Goal: Communication & Community: Answer question/provide support

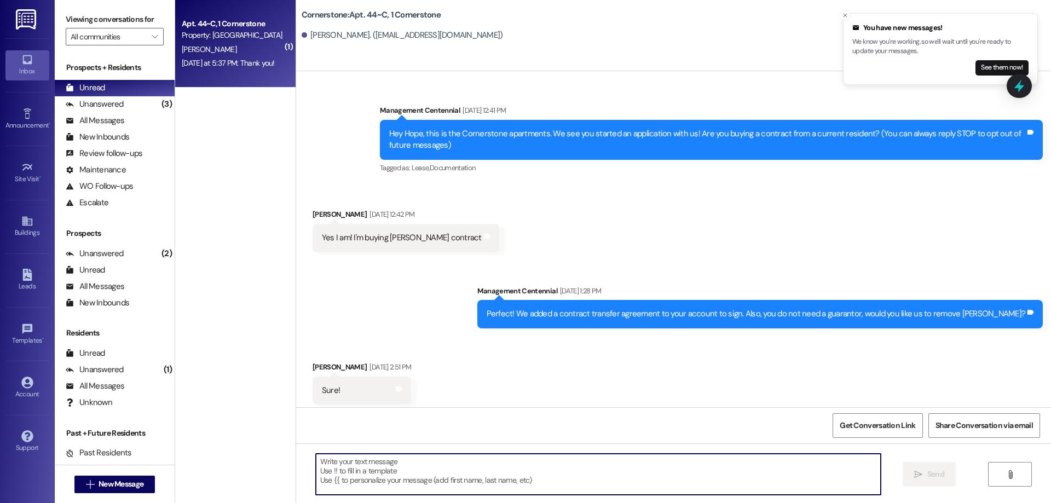
scroll to position [4037, 0]
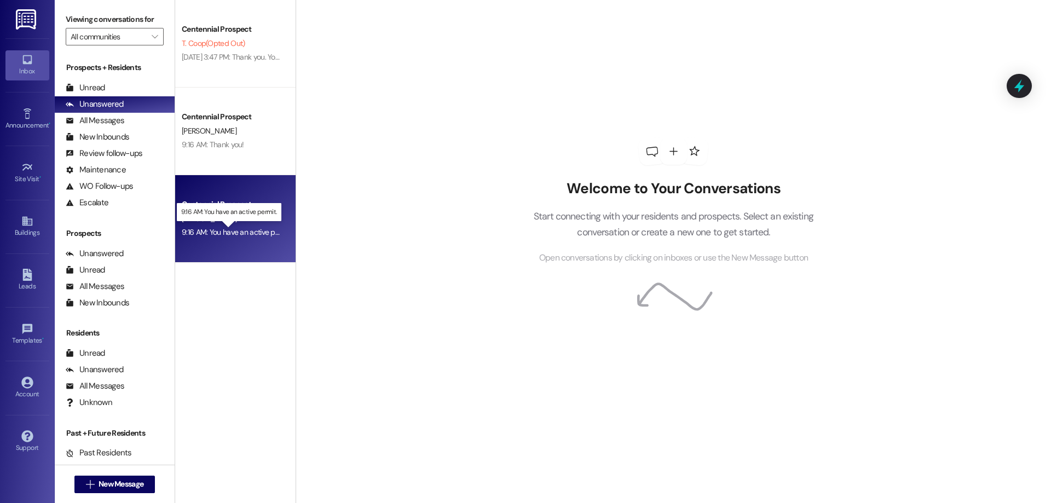
click at [226, 233] on div "9:16 AM: You have an active permit. 9:16 AM: You have an active permit." at bounding box center [237, 232] width 111 height 10
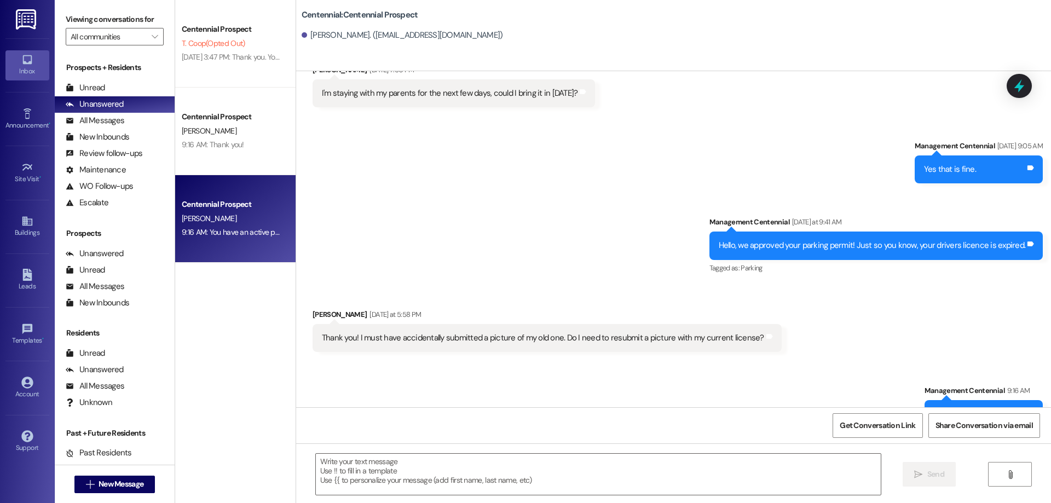
scroll to position [1069, 0]
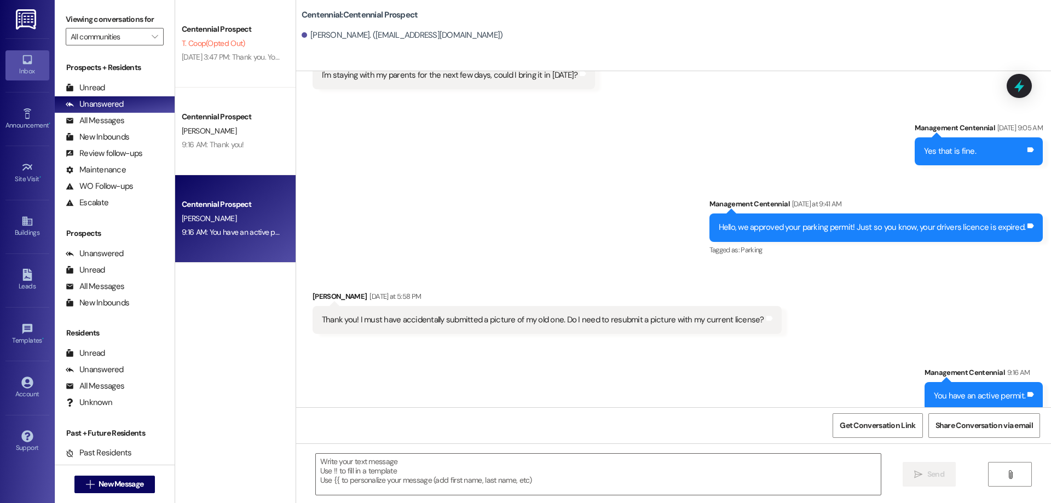
click at [107, 85] on div "Unread (0)" at bounding box center [115, 88] width 120 height 16
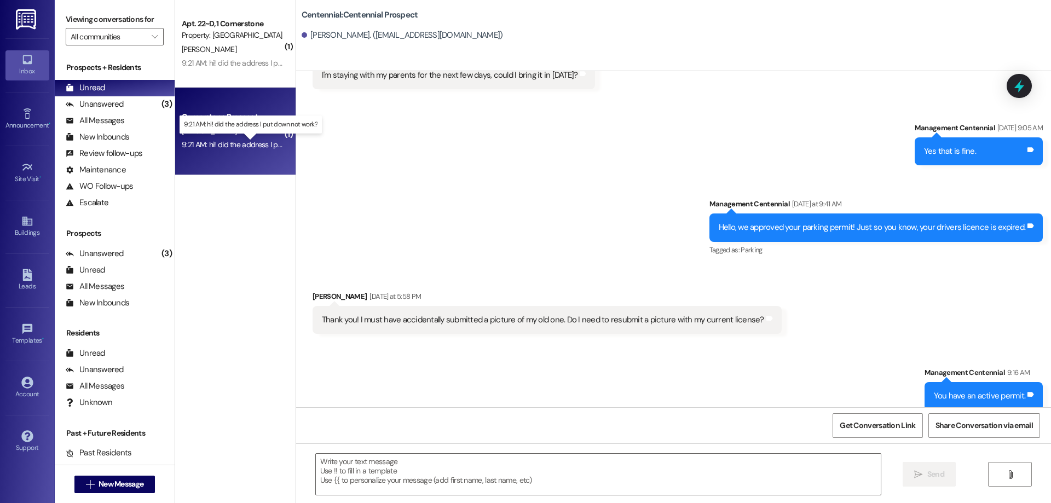
click at [224, 144] on div "9:21 AM: hi! did the address I put down not work? 9:21 AM: hi! did the address …" at bounding box center [259, 145] width 155 height 10
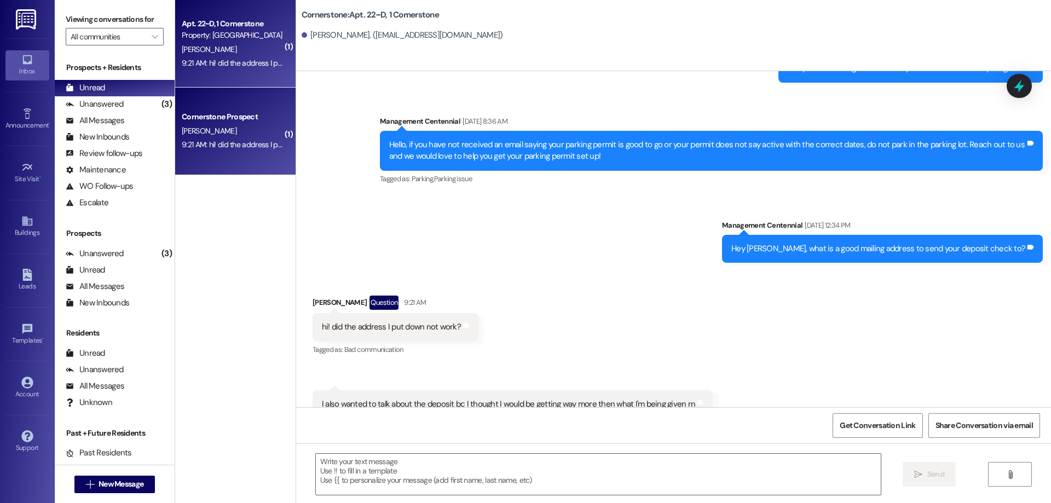
scroll to position [12422, 0]
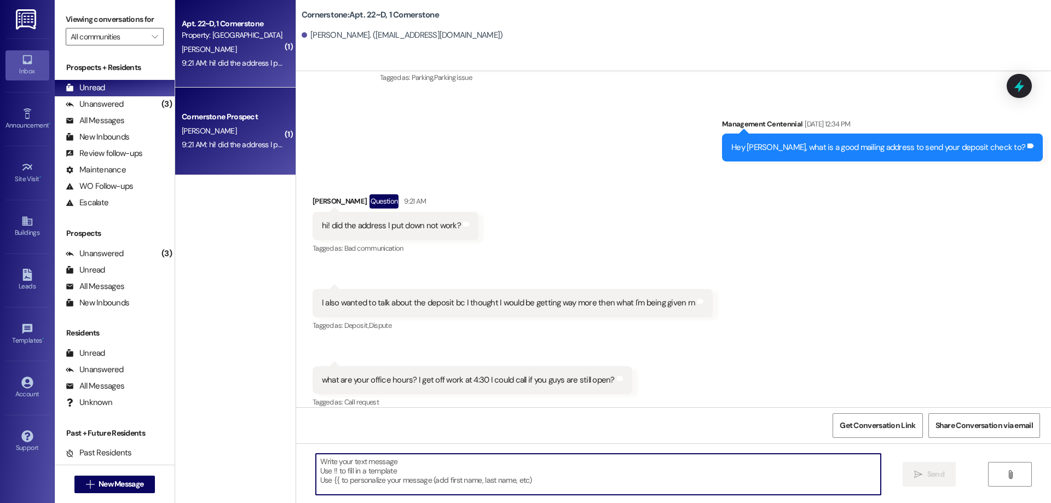
click at [511, 470] on textarea at bounding box center [598, 474] width 565 height 41
click at [989, 68] on button "See them now!" at bounding box center [1002, 67] width 53 height 15
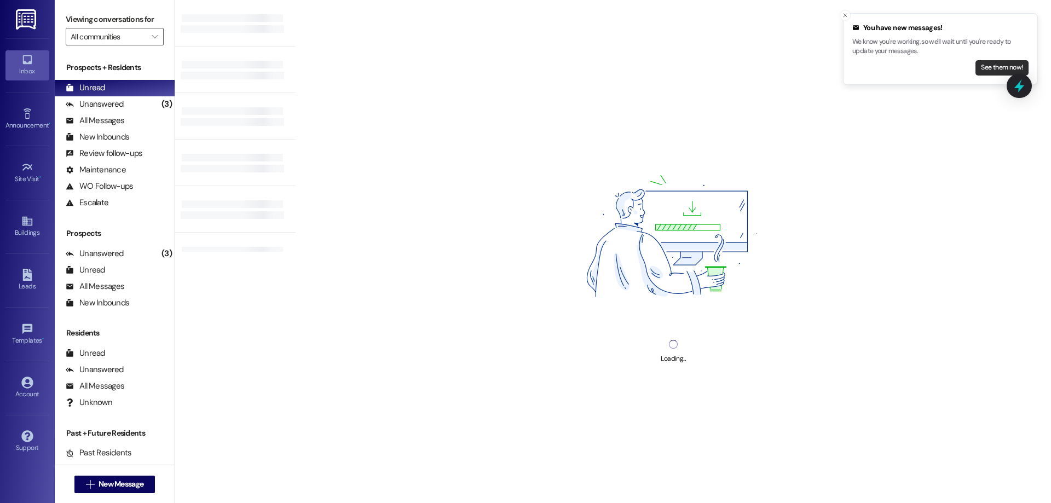
click at [988, 64] on button "See them now!" at bounding box center [1002, 67] width 53 height 15
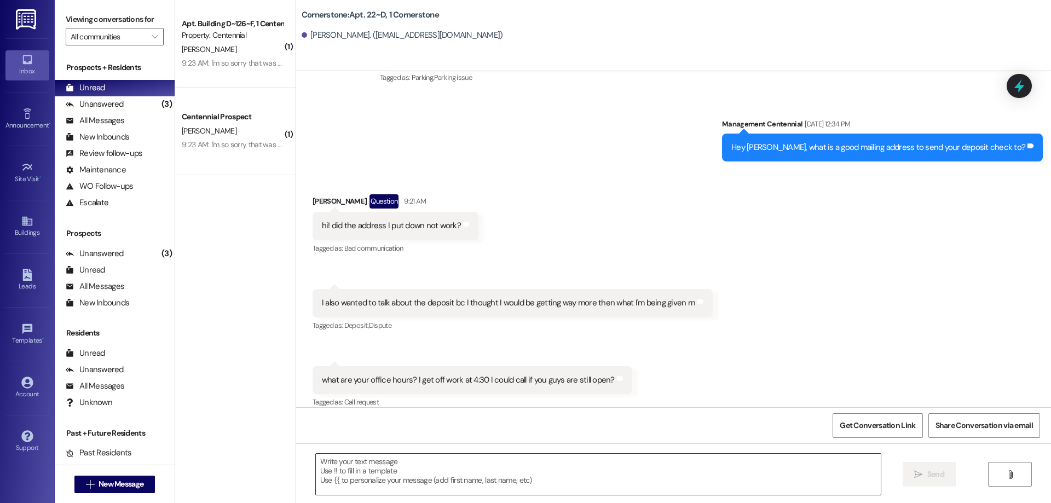
click at [450, 474] on textarea at bounding box center [598, 474] width 565 height 41
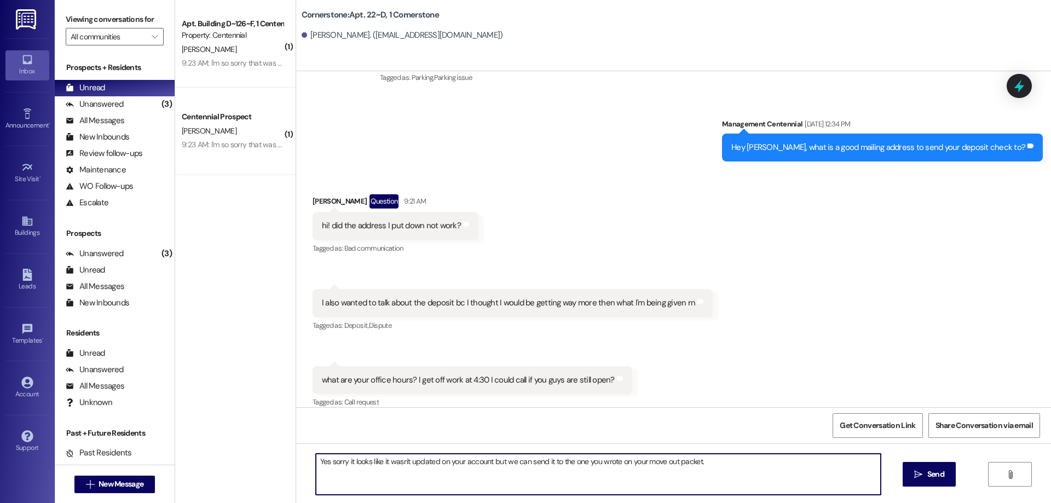
click at [737, 469] on textarea "Yes sorry it looks like it wasn't updated on your account but we can send it to…" at bounding box center [598, 474] width 565 height 41
click at [735, 470] on textarea "Yes sorry it looks like it wasn't updated on your account but we can send it to…" at bounding box center [598, 474] width 565 height 41
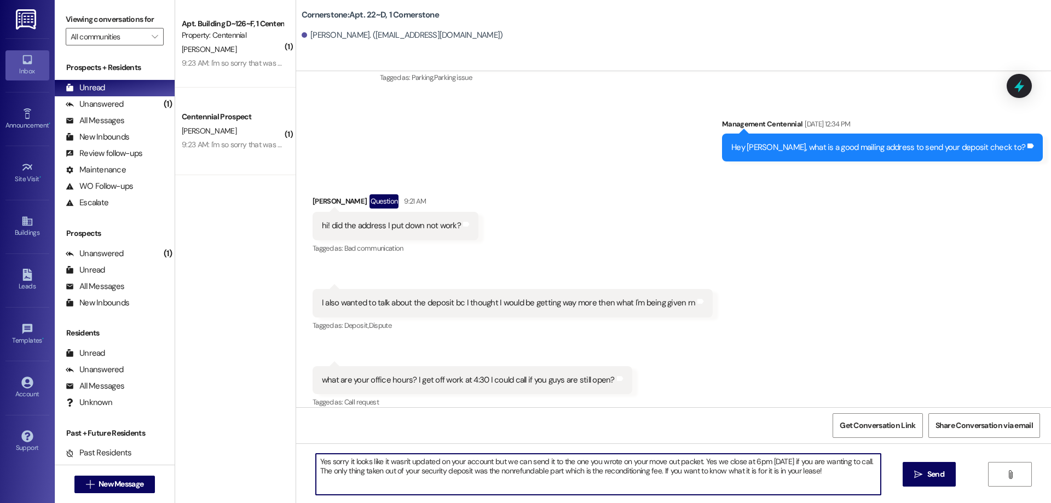
click at [654, 473] on textarea "Yes sorry it looks like it wasn't updated on your account but we can send it to…" at bounding box center [598, 474] width 565 height 41
type textarea "Yes sorry it looks like it wasn't updated on your account but we can send it to…"
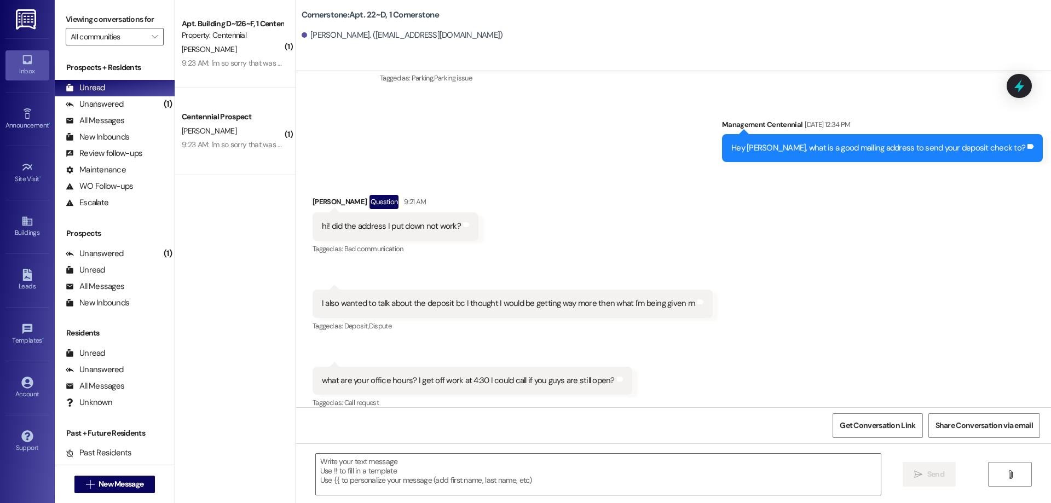
scroll to position [12511, 0]
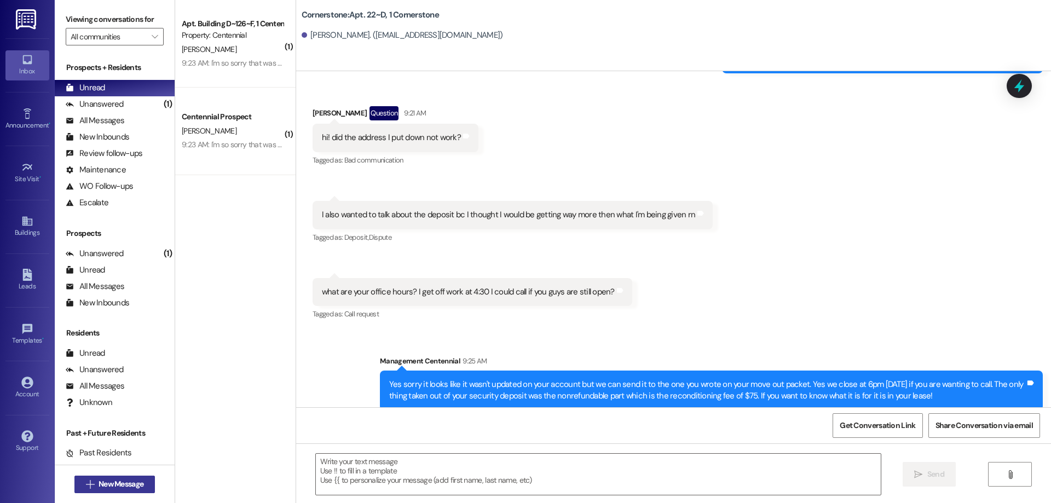
click at [145, 484] on button " New Message" at bounding box center [114, 485] width 81 height 18
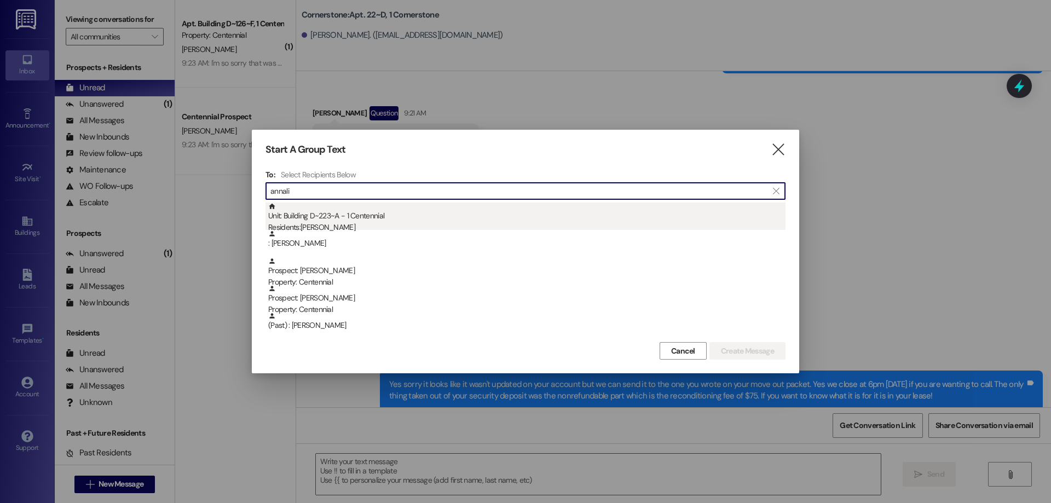
type input "annali"
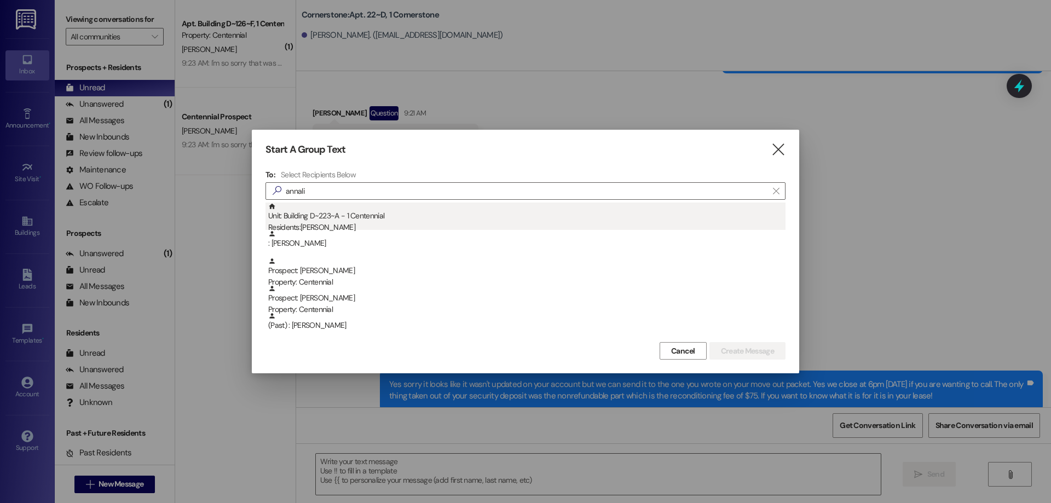
click at [387, 228] on div "Residents: [PERSON_NAME]" at bounding box center [526, 227] width 517 height 11
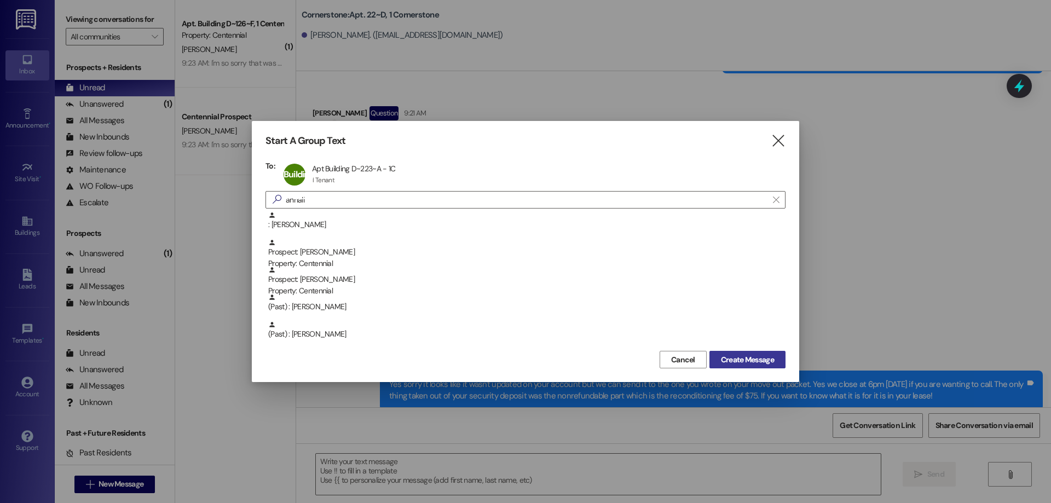
click at [719, 358] on span "Create Message" at bounding box center [747, 359] width 57 height 11
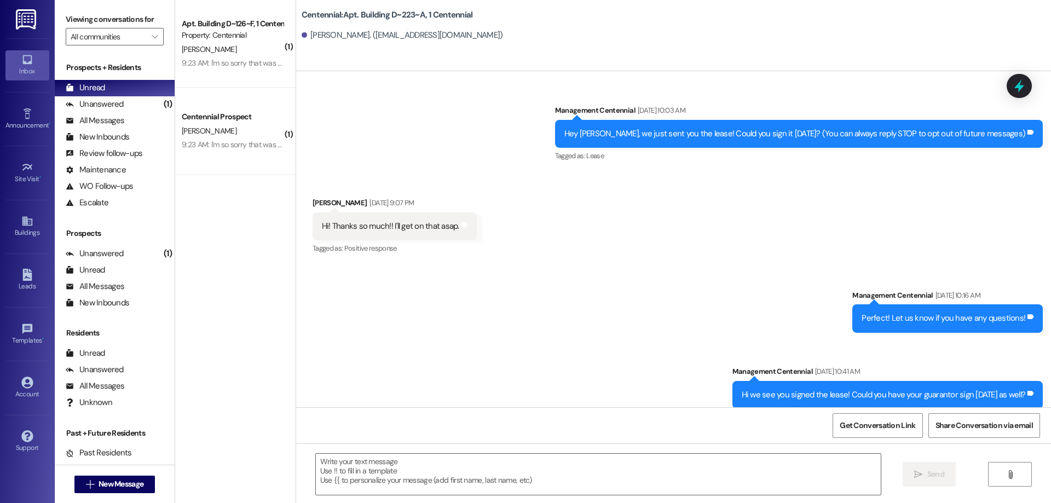
scroll to position [13448, 0]
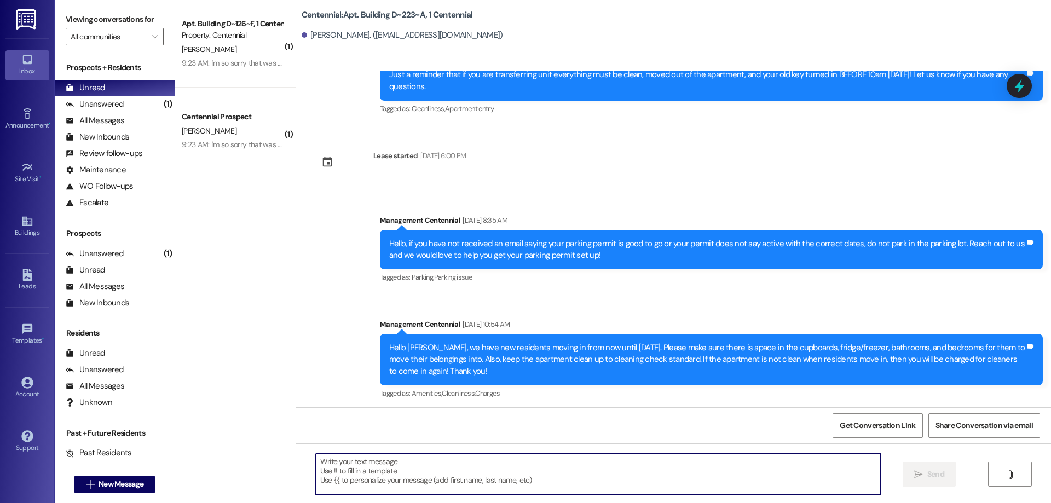
click at [438, 473] on textarea at bounding box center [598, 474] width 565 height 41
type textarea "Hey [PERSON_NAME]"
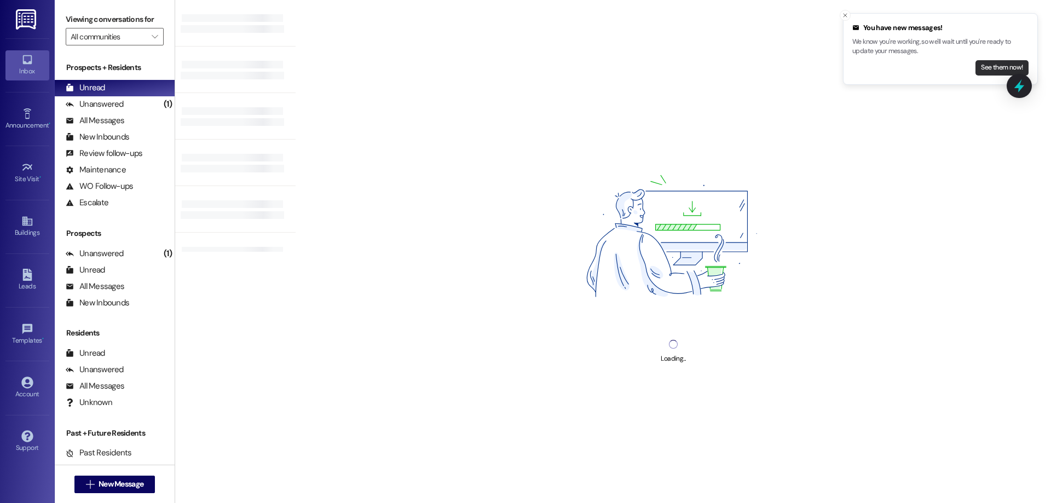
click at [976, 66] on button "See them now!" at bounding box center [1002, 67] width 53 height 15
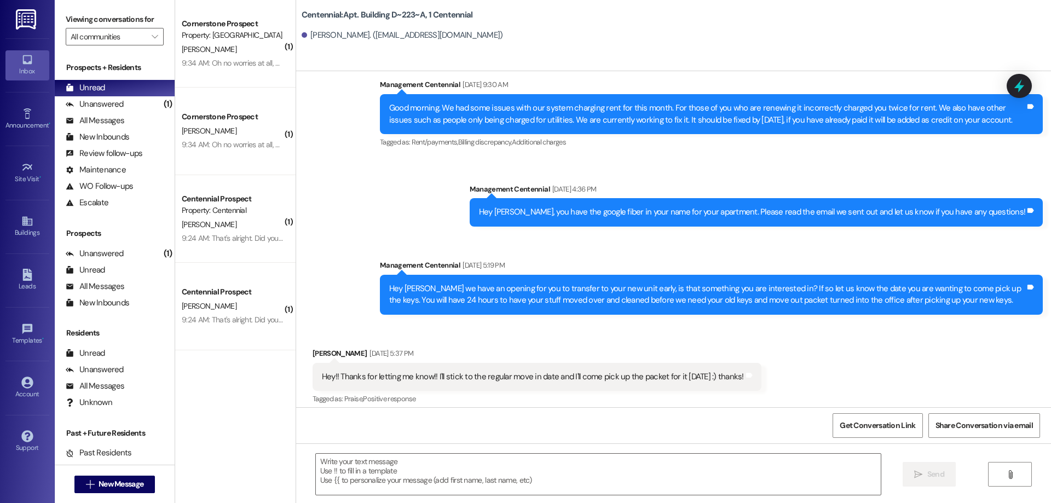
scroll to position [13152, 0]
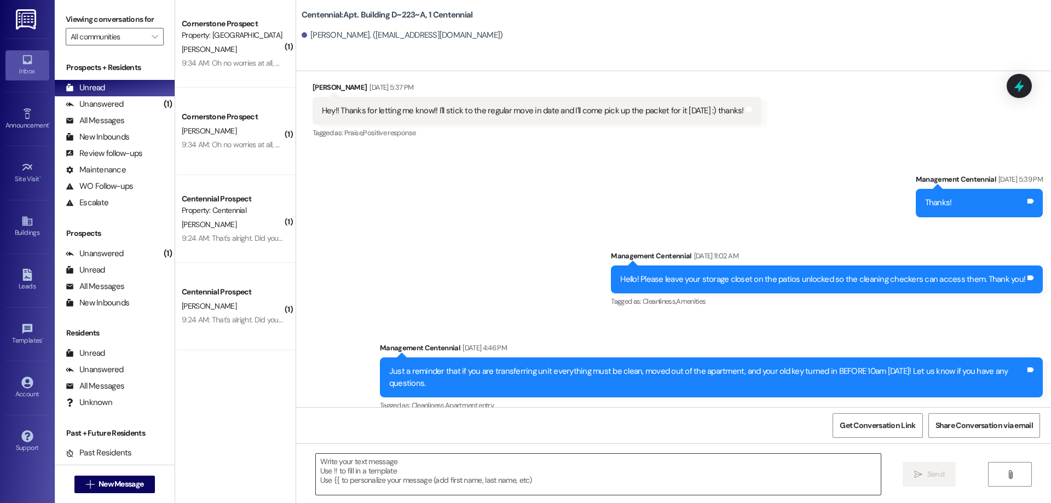
click at [428, 481] on textarea at bounding box center [598, 474] width 565 height 41
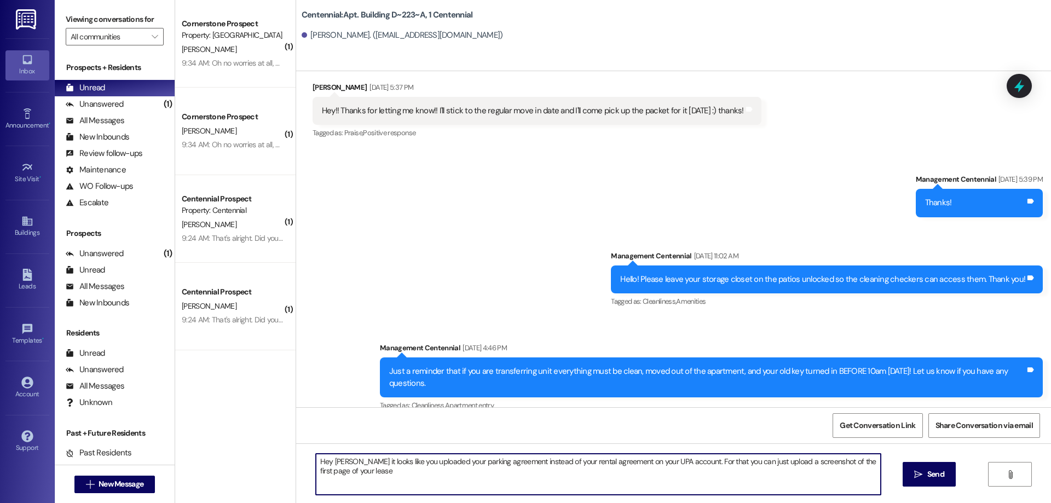
type textarea "Hey [PERSON_NAME] it looks like you uploaded your parking agreement instead of …"
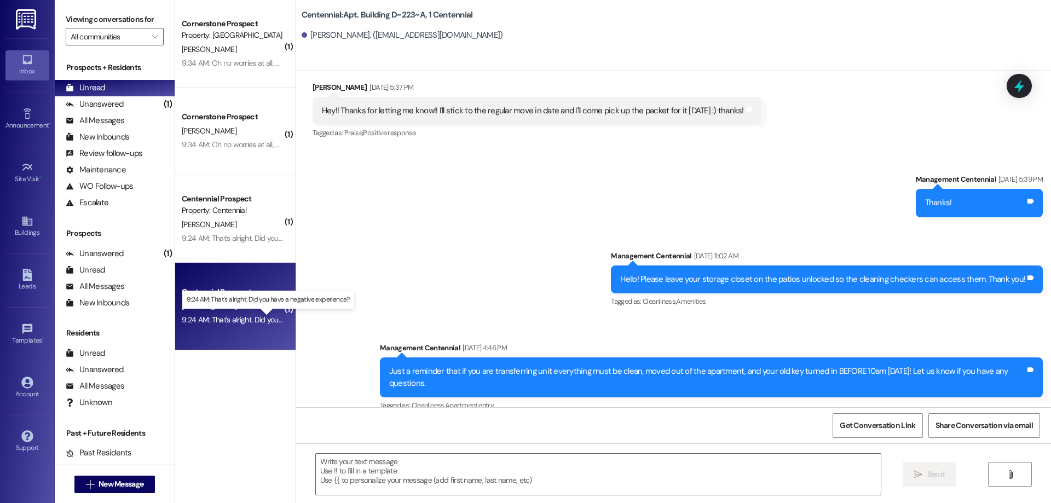
click at [249, 318] on div "9:24 AM: That's alright. Did you have a negative experience? 9:24 AM: That's al…" at bounding box center [276, 320] width 189 height 10
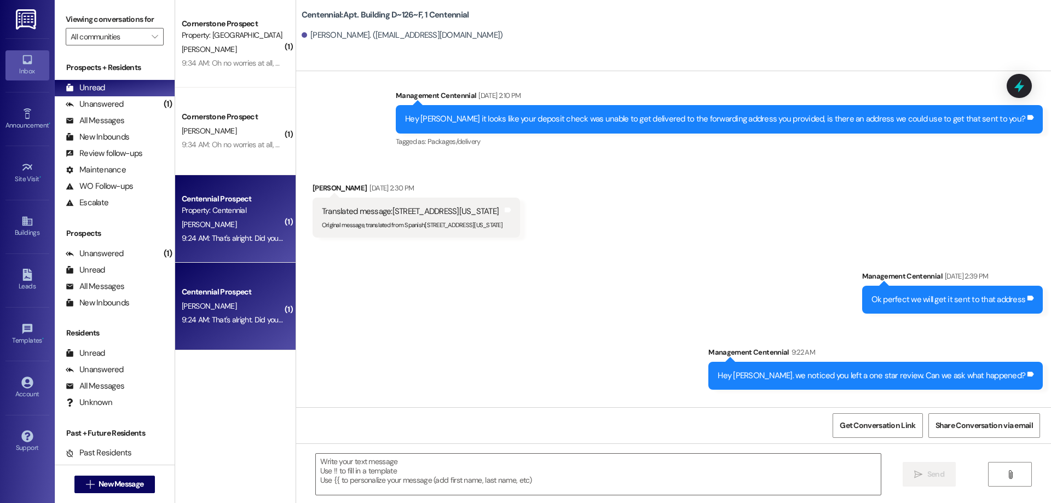
scroll to position [13170, 0]
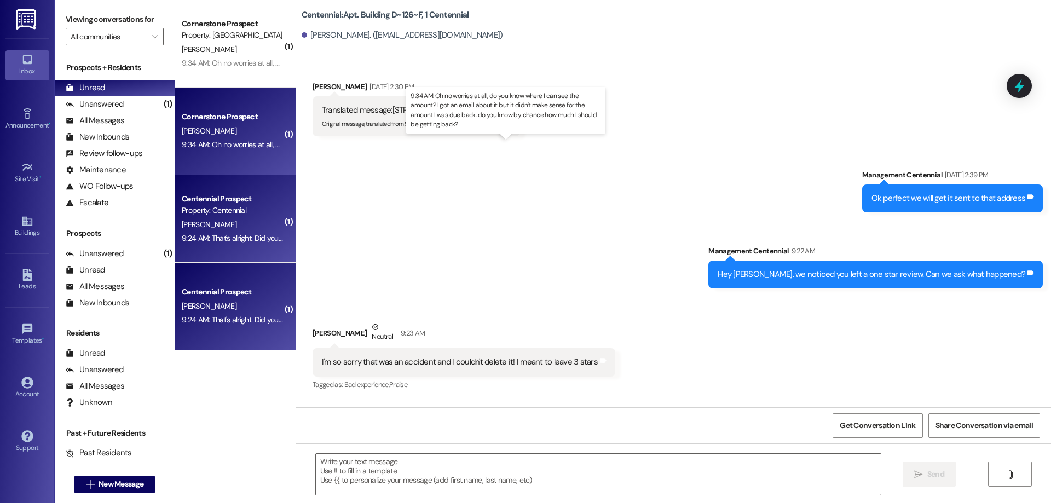
click at [239, 144] on div "9:34 AM: Oh no worries at all, do you know where I can see the amount? I got an…" at bounding box center [517, 145] width 670 height 10
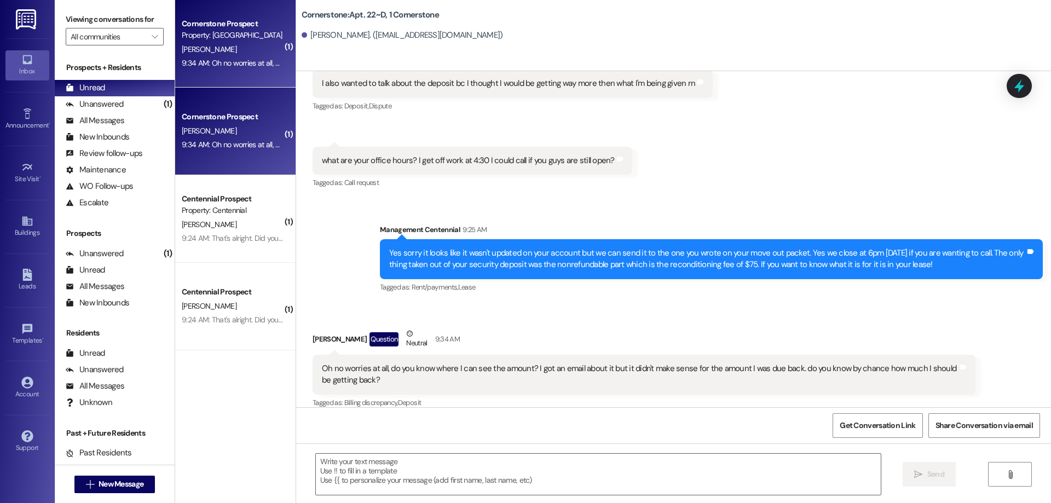
scroll to position [12643, 0]
click at [697, 486] on textarea at bounding box center [598, 474] width 565 height 41
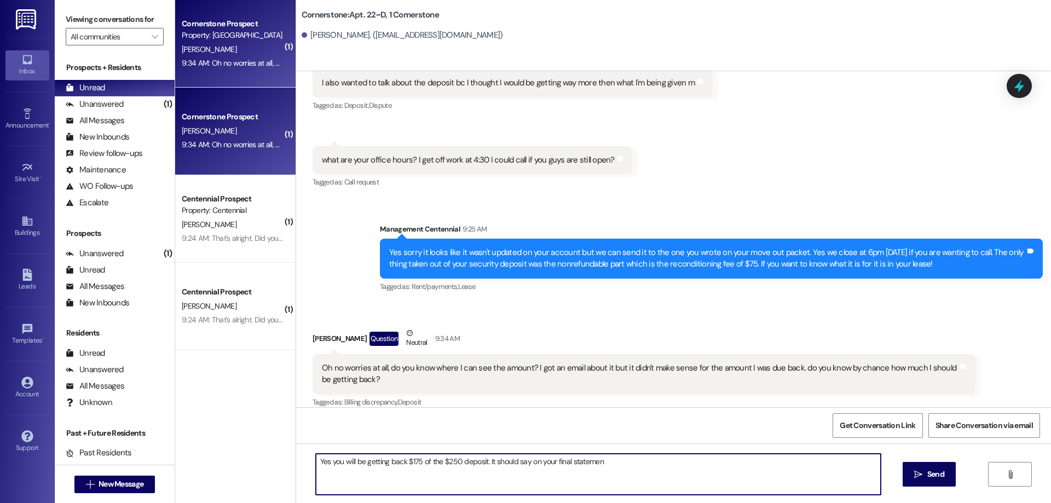
type textarea "Yes you will be getting back $175 of the $250 deposit. It should say on your fi…"
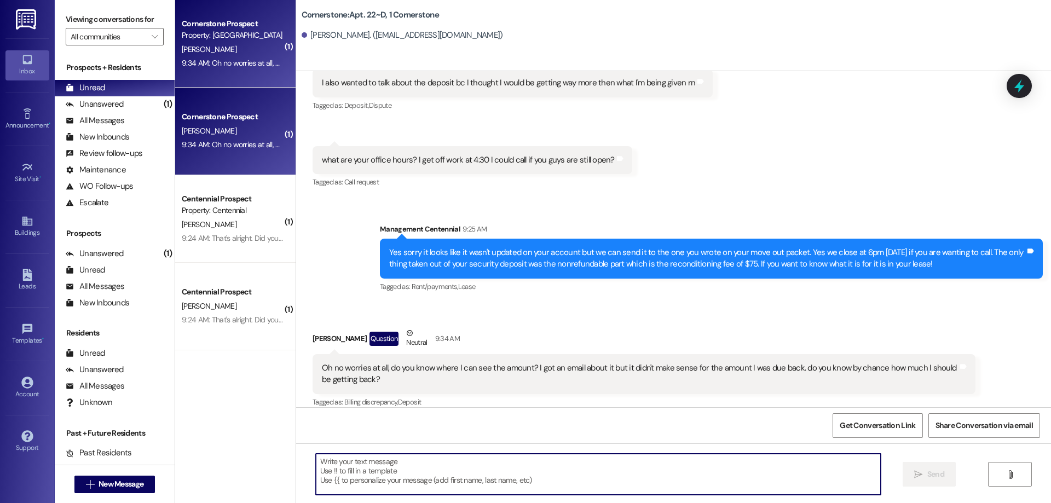
scroll to position [12642, 0]
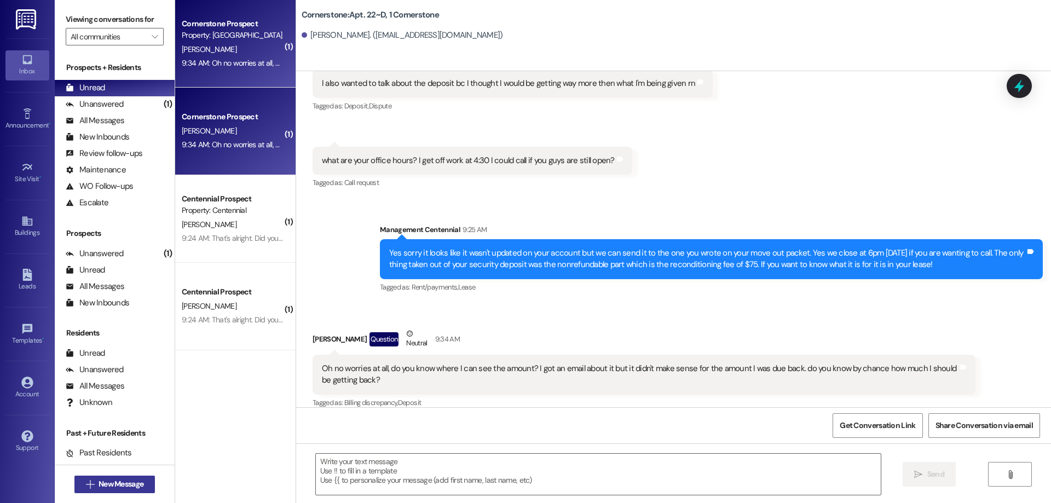
click at [109, 489] on span "New Message" at bounding box center [121, 484] width 45 height 11
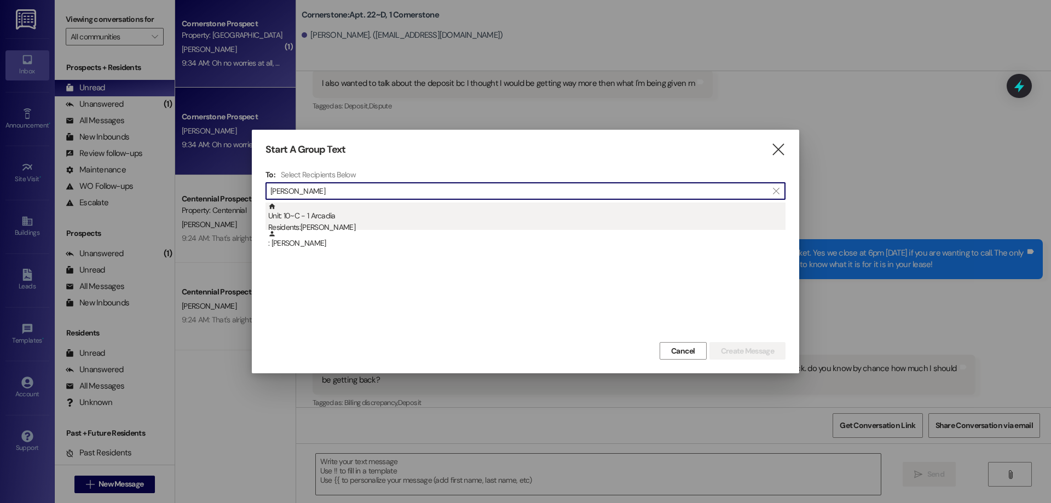
type input "[PERSON_NAME]"
click at [541, 223] on div "Residents: [PERSON_NAME]" at bounding box center [526, 227] width 517 height 11
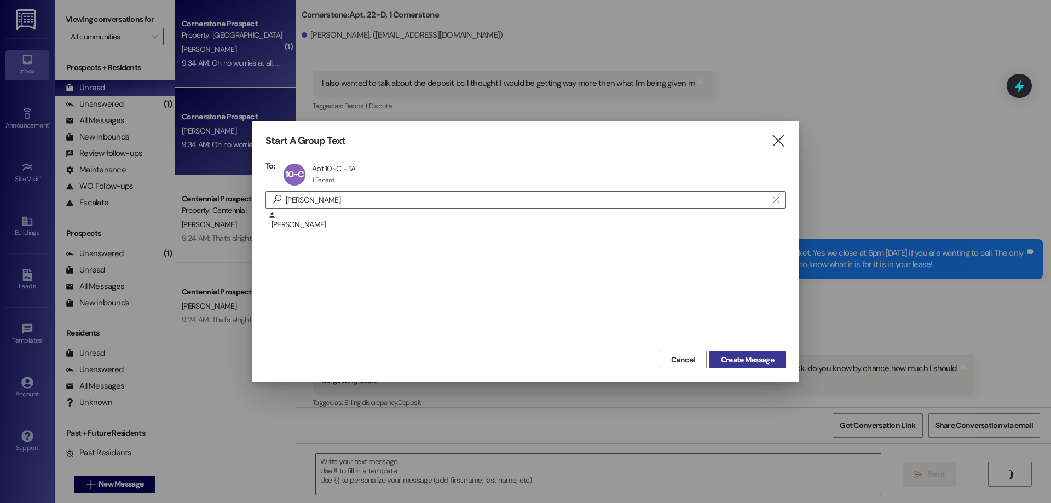
click at [713, 356] on button "Create Message" at bounding box center [748, 360] width 76 height 18
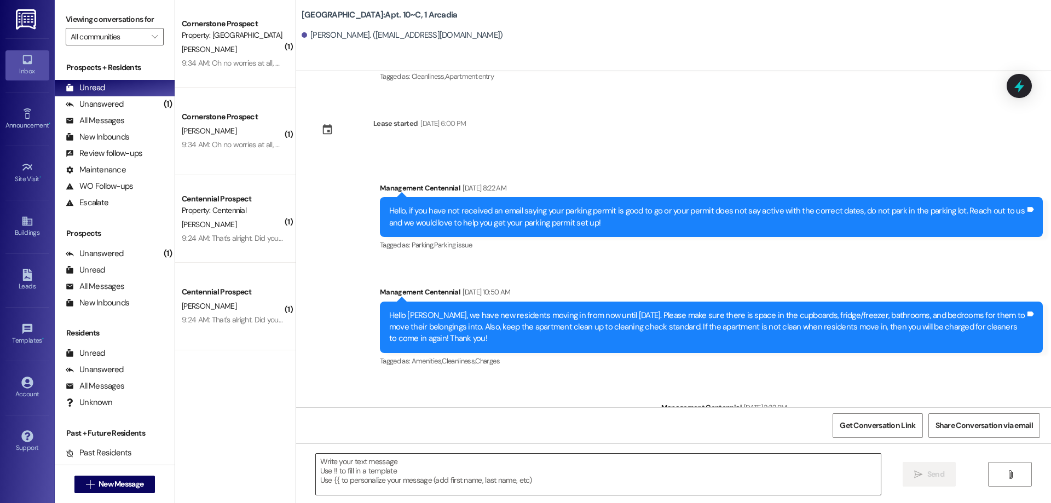
scroll to position [9613, 0]
click at [569, 461] on textarea at bounding box center [598, 474] width 565 height 41
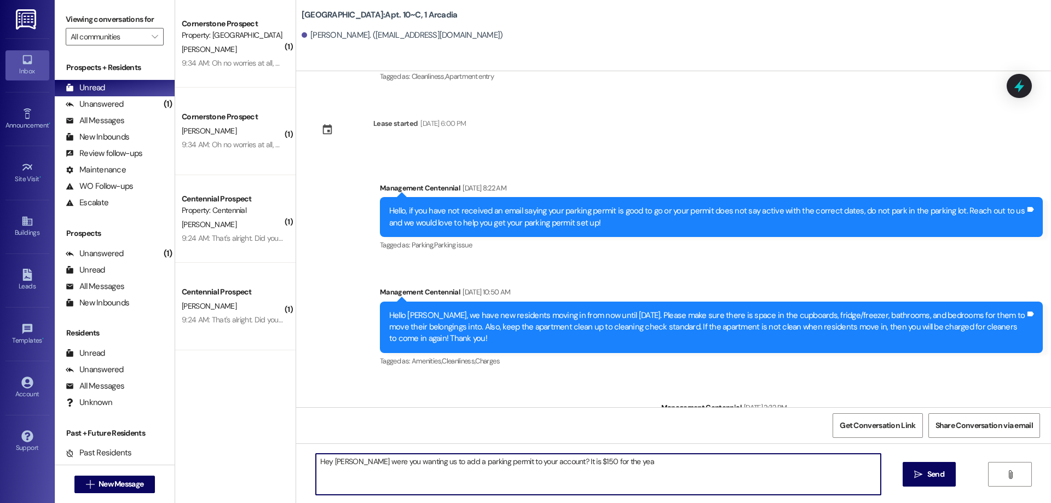
type textarea "Hey [PERSON_NAME] were you wanting us to add a parking permit to your account? …"
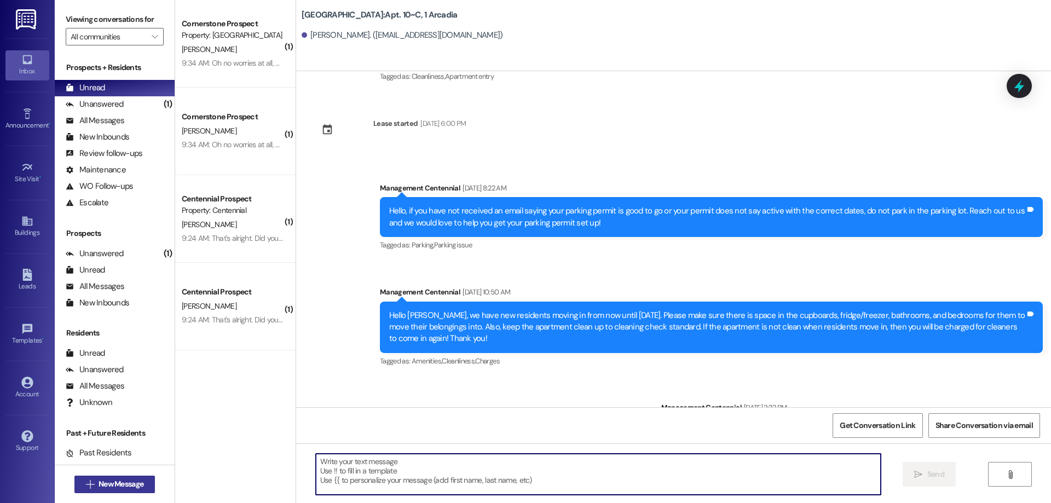
click at [131, 482] on span "New Message" at bounding box center [121, 484] width 45 height 11
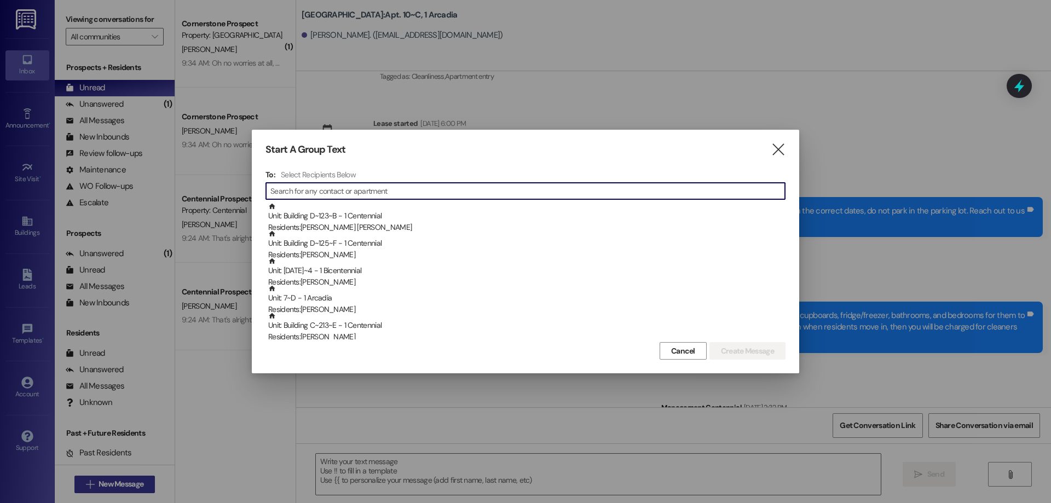
type input "b"
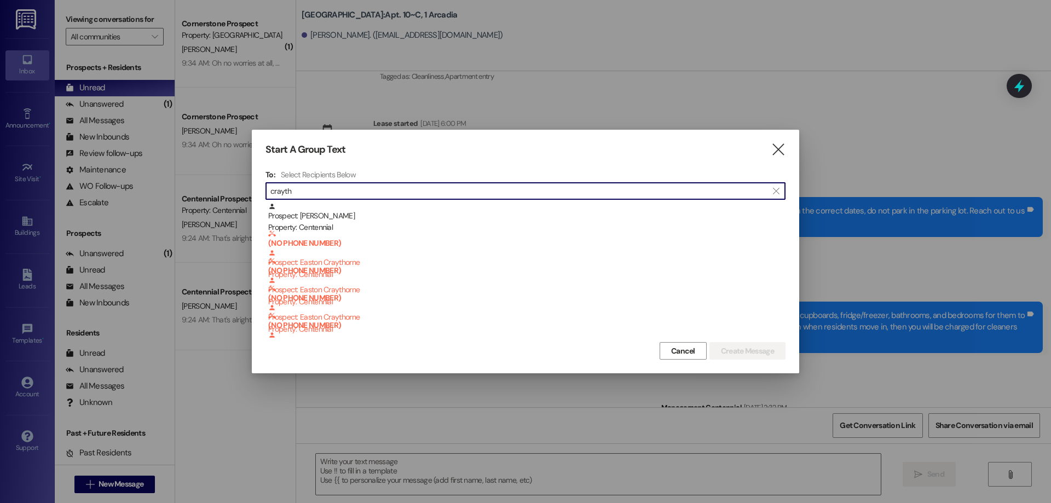
type input "crayth"
click at [689, 359] on button "Cancel" at bounding box center [683, 351] width 47 height 18
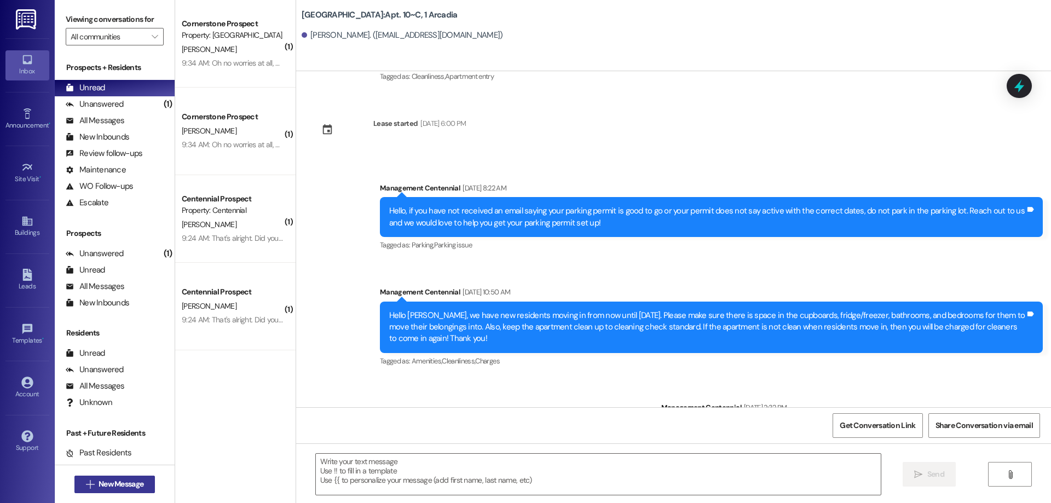
click at [99, 489] on span "New Message" at bounding box center [121, 484] width 45 height 11
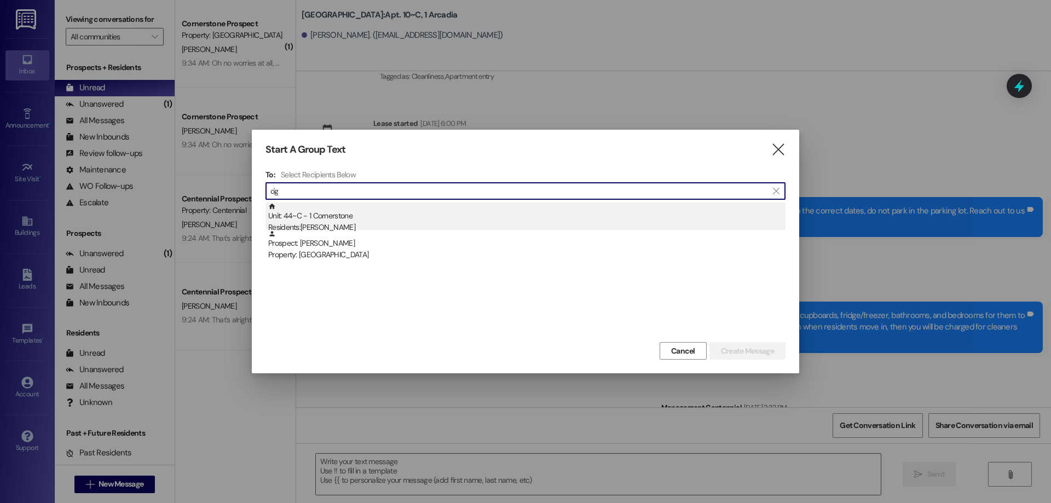
type input "o'g"
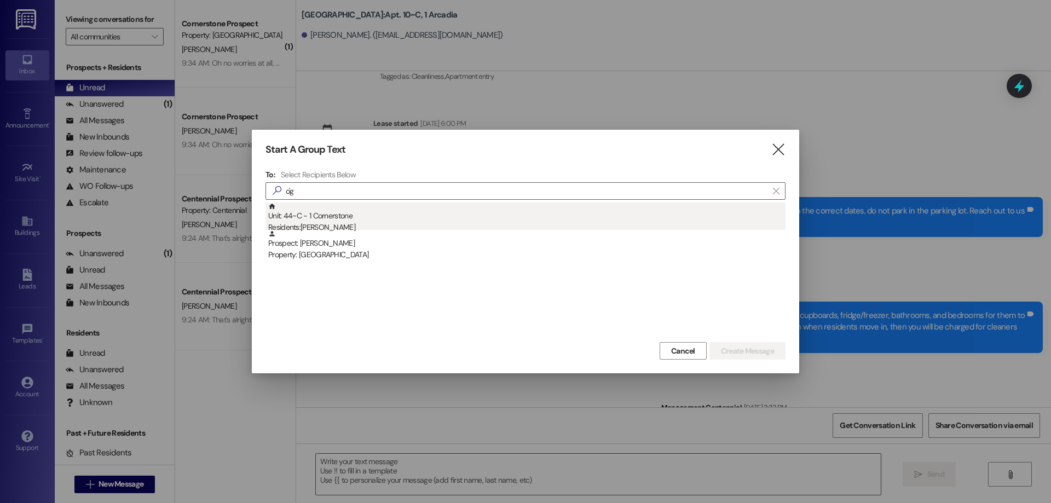
click at [372, 223] on div "Residents: [PERSON_NAME]" at bounding box center [526, 227] width 517 height 11
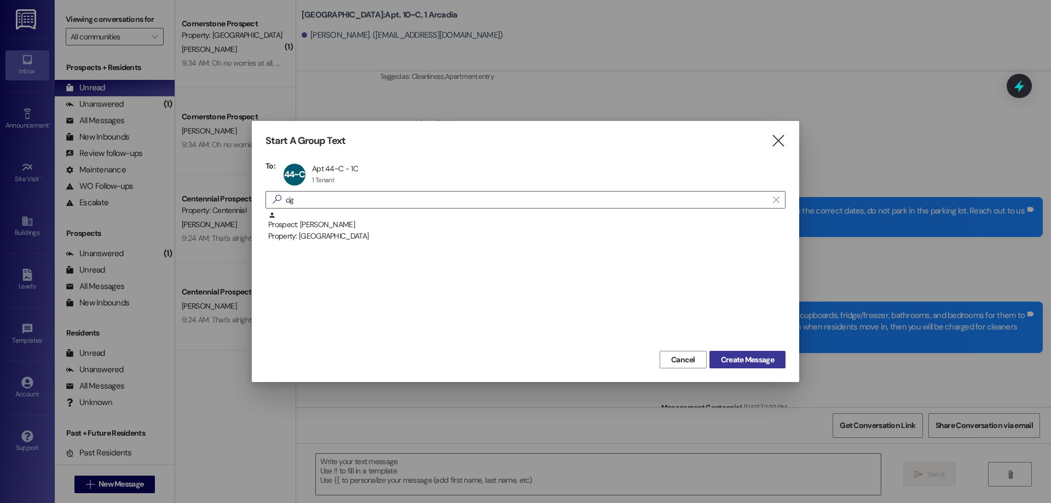
click at [734, 358] on span "Create Message" at bounding box center [747, 359] width 53 height 11
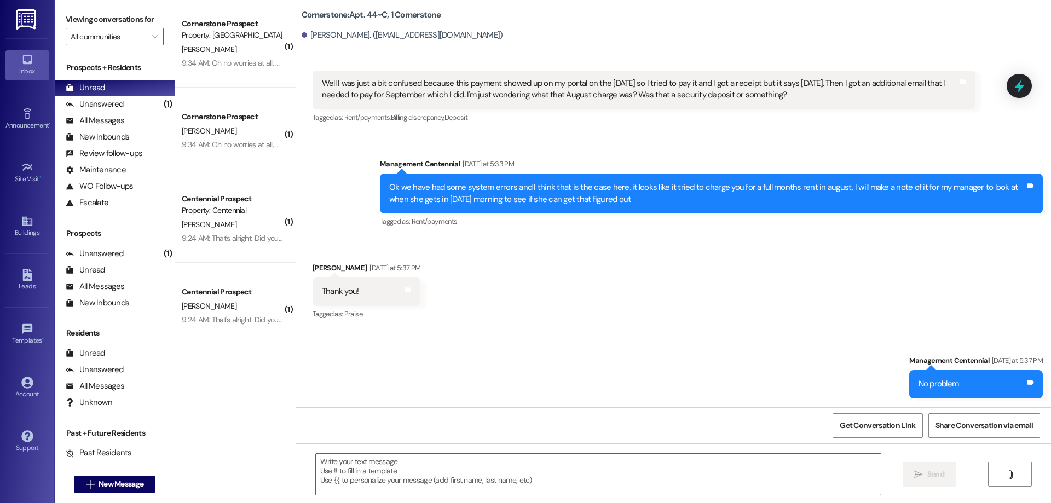
scroll to position [4068, 0]
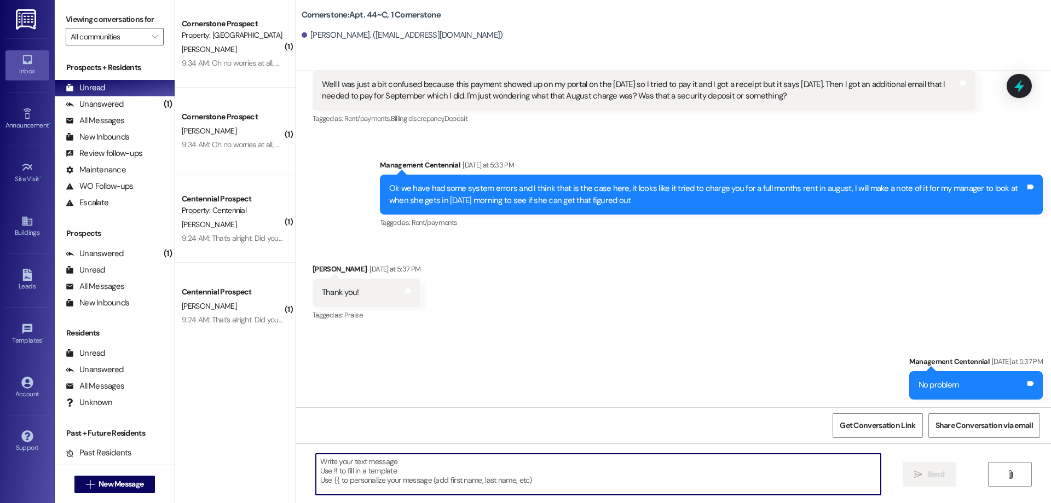
click at [567, 457] on textarea at bounding box center [598, 474] width 565 height 41
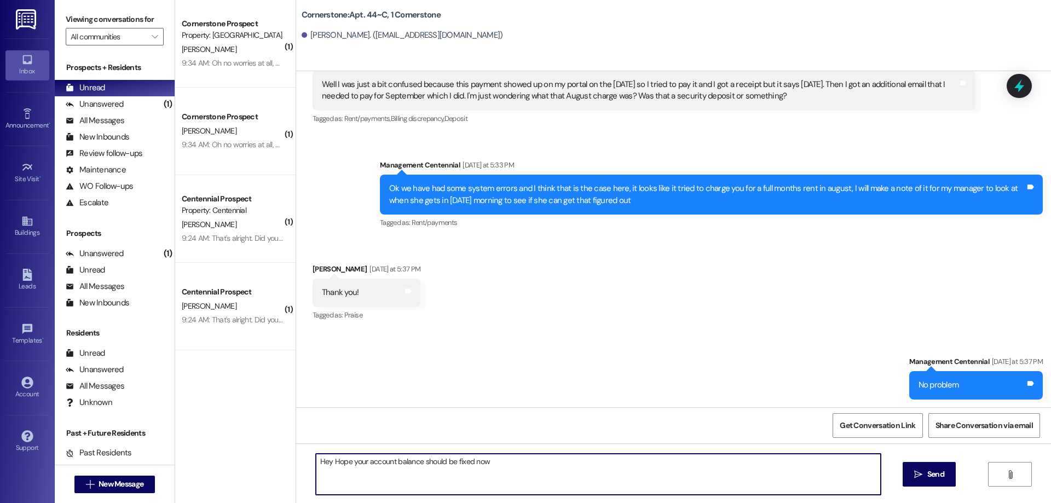
type textarea "Hey Hope your account balance should be fixed now!"
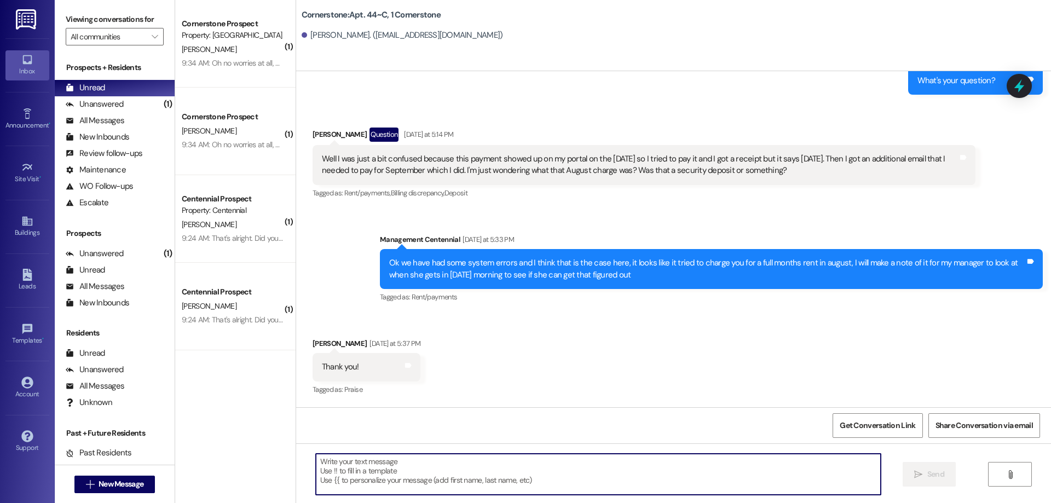
scroll to position [3992, 0]
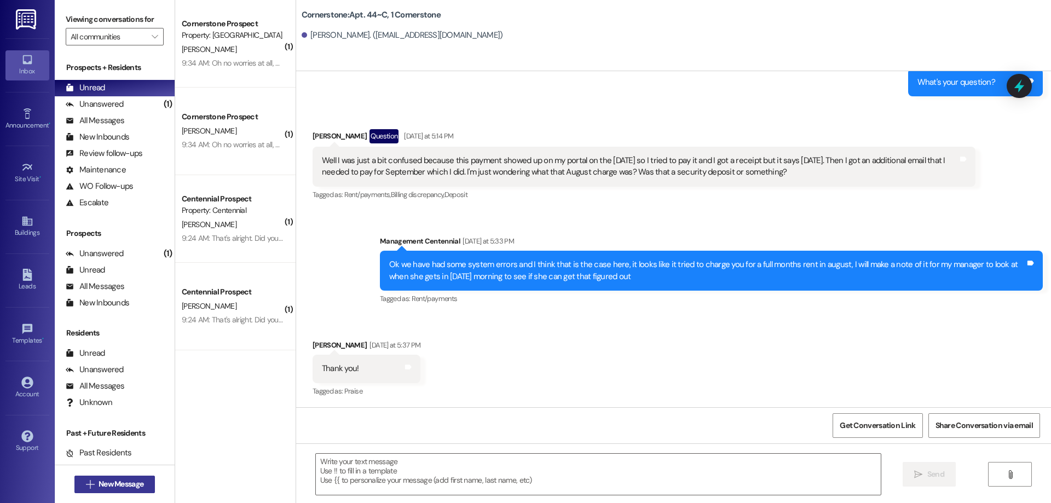
click at [125, 491] on button " New Message" at bounding box center [114, 485] width 81 height 18
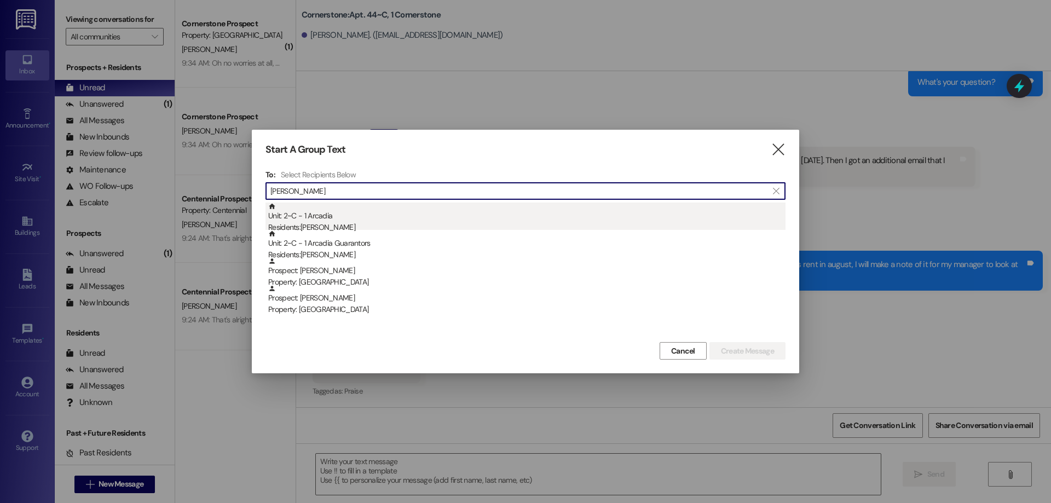
type input "[PERSON_NAME]"
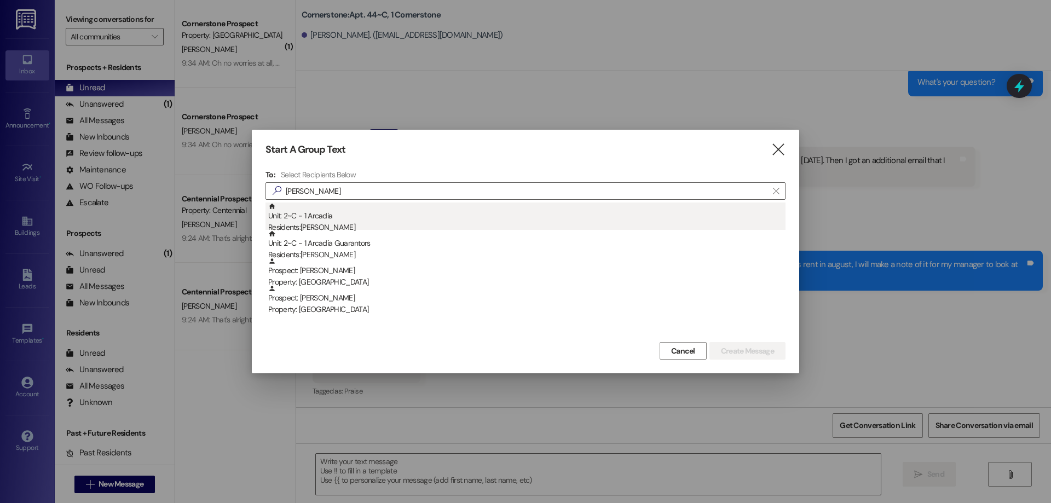
click at [368, 223] on div "Residents: [PERSON_NAME]" at bounding box center [526, 227] width 517 height 11
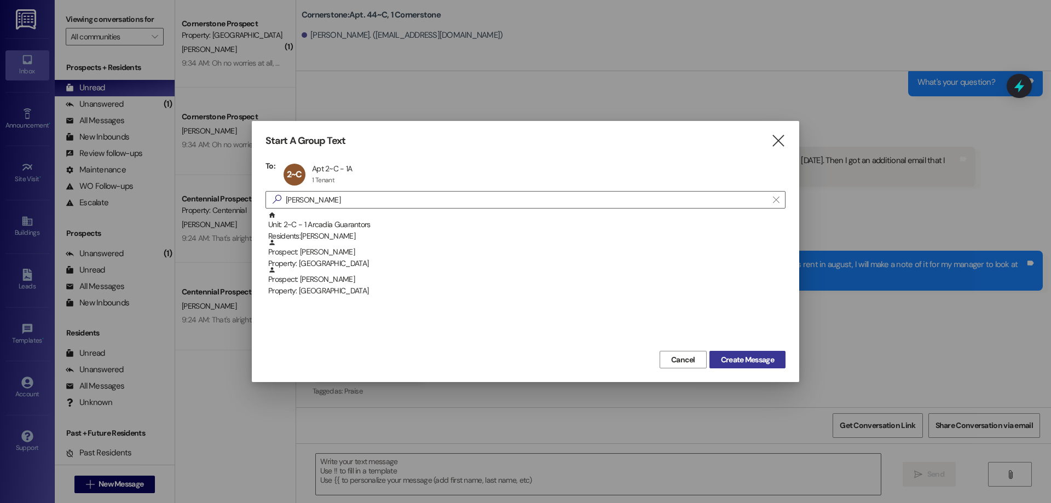
click at [748, 362] on span "Create Message" at bounding box center [747, 359] width 53 height 11
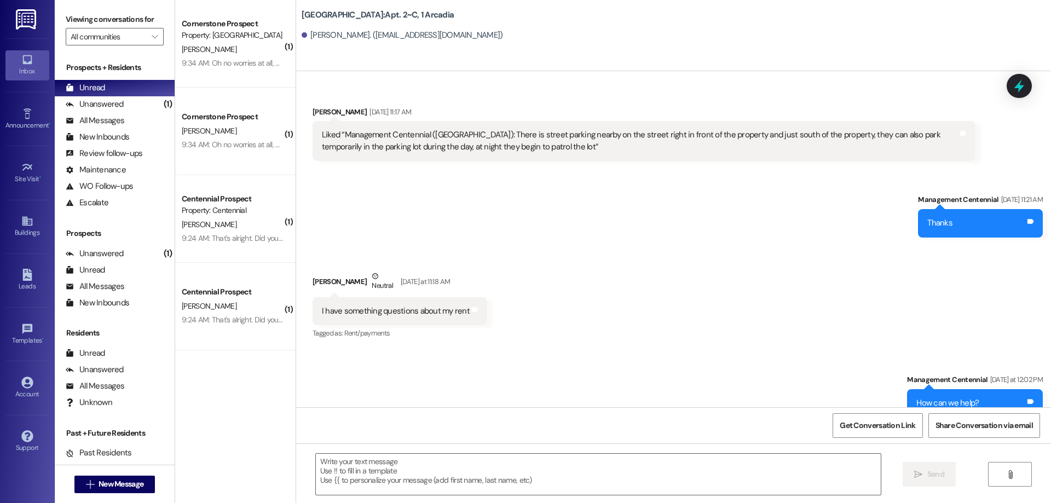
scroll to position [5224, 0]
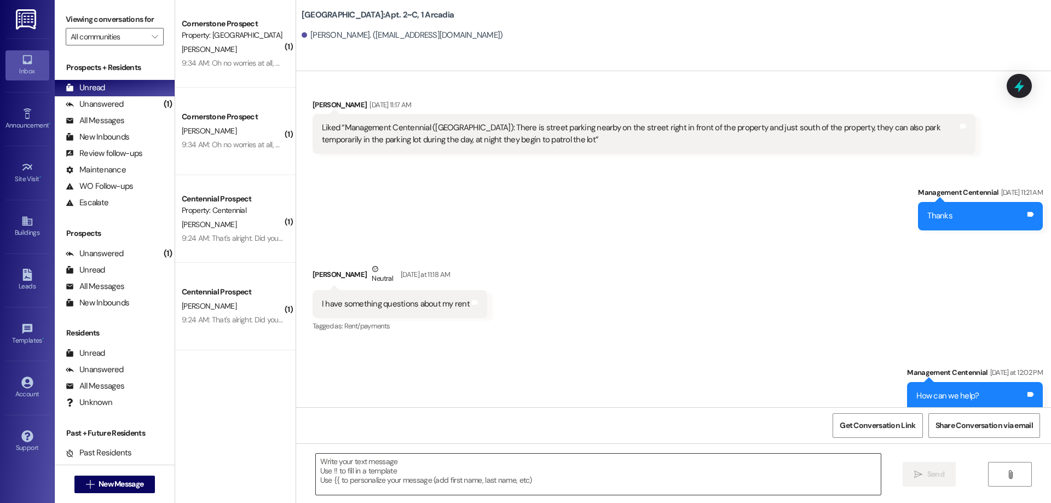
click at [509, 464] on textarea at bounding box center [598, 474] width 565 height 41
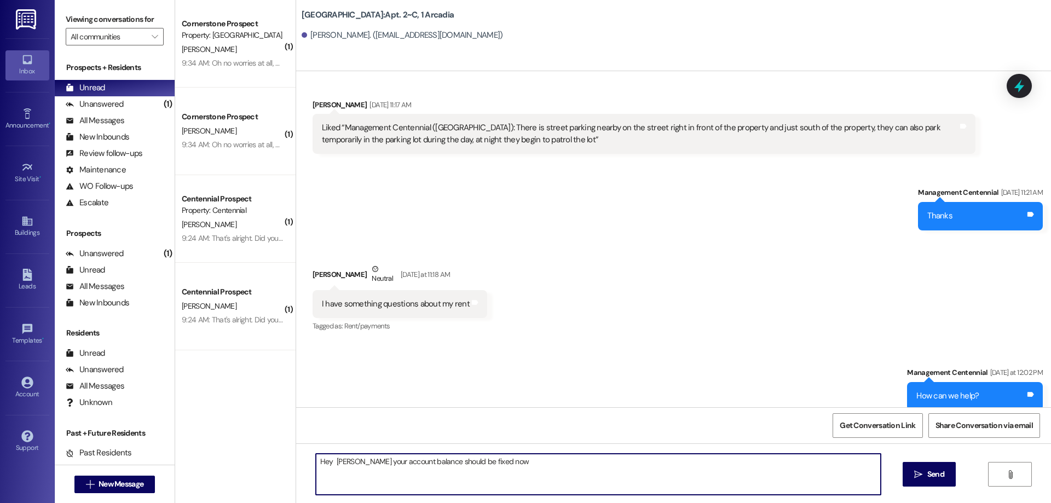
type textarea "Hey [PERSON_NAME] your account balance should be fixed now!"
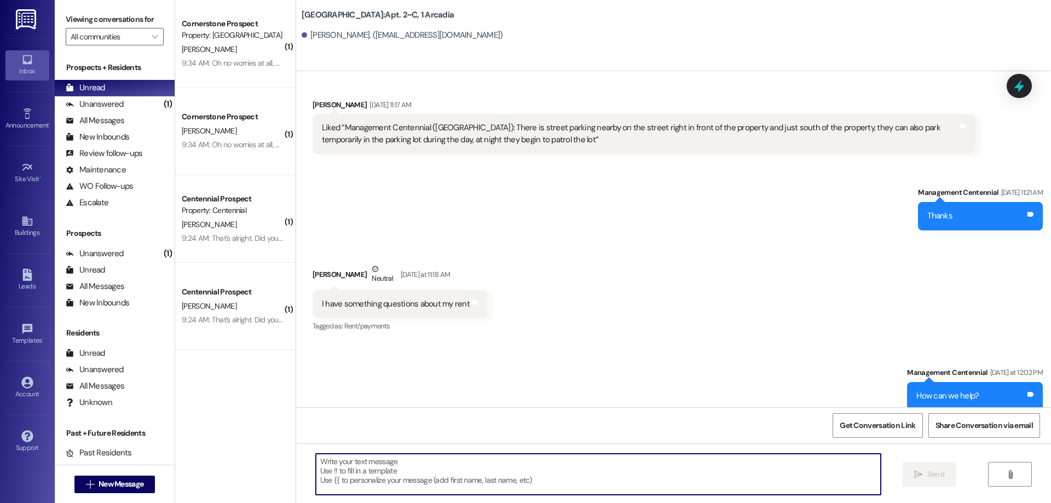
scroll to position [5147, 0]
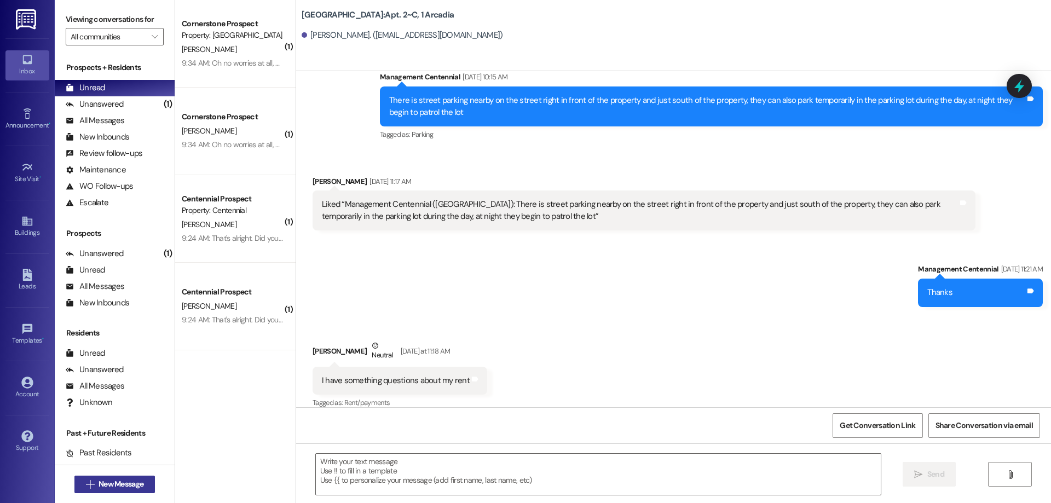
click at [107, 480] on span "New Message" at bounding box center [121, 484] width 45 height 11
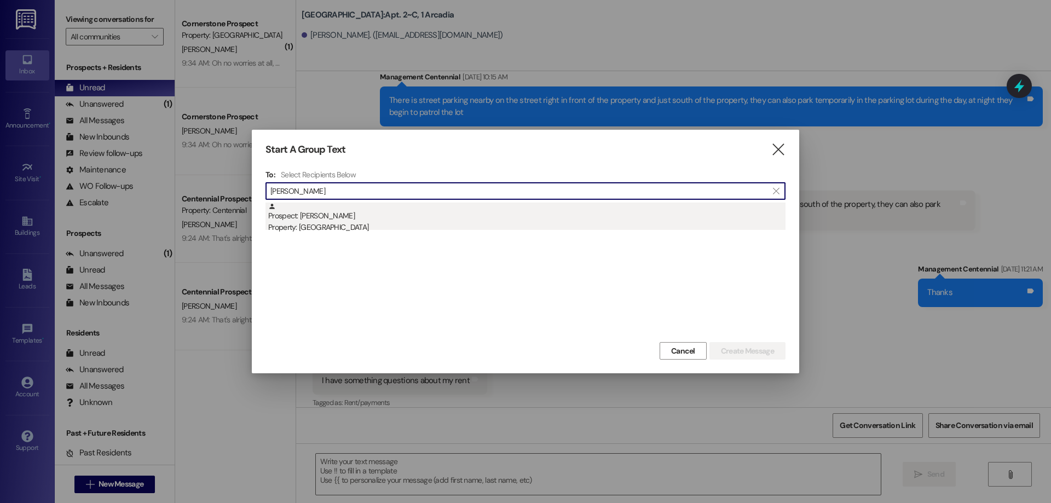
type input "[PERSON_NAME]"
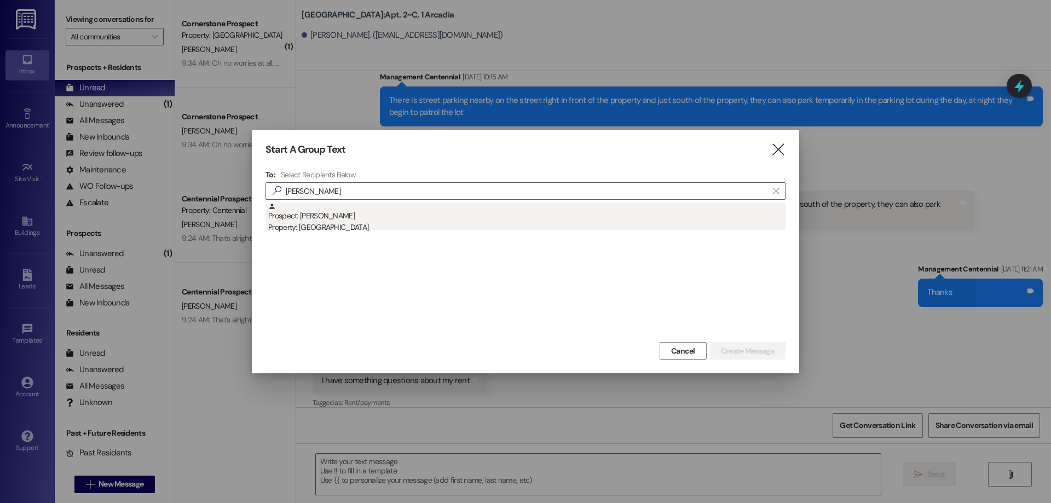
click at [403, 225] on div "Property: [GEOGRAPHIC_DATA]" at bounding box center [526, 227] width 517 height 11
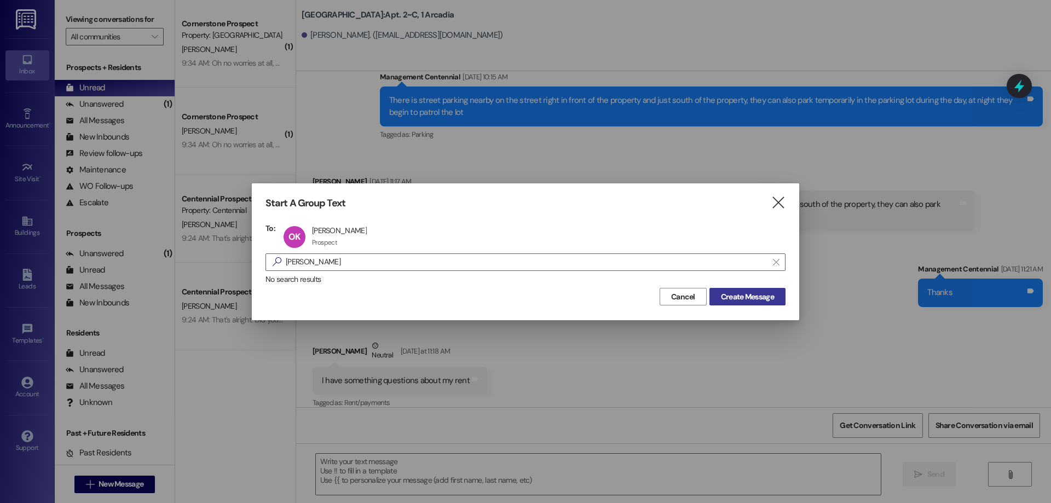
click at [748, 301] on span "Create Message" at bounding box center [747, 296] width 53 height 11
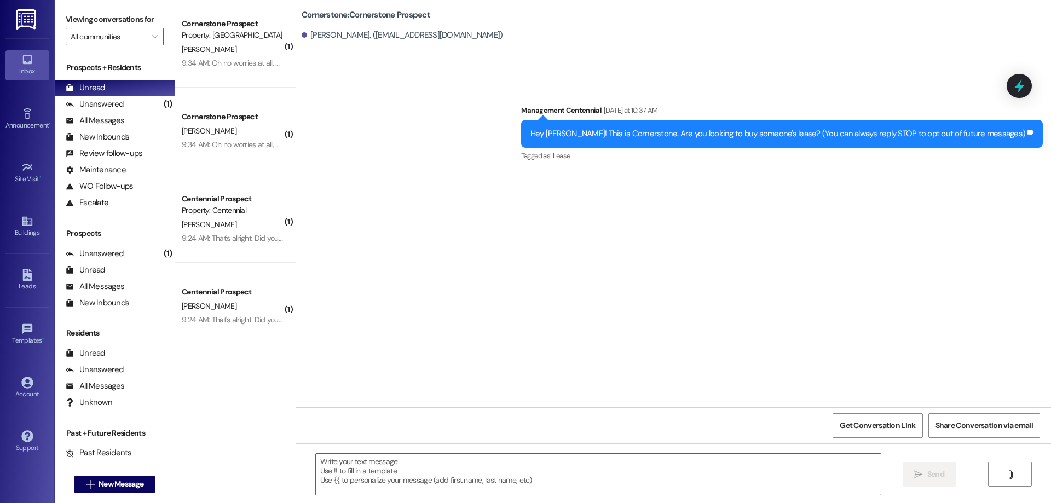
scroll to position [0, 0]
click at [128, 482] on span "New Message" at bounding box center [121, 484] width 45 height 11
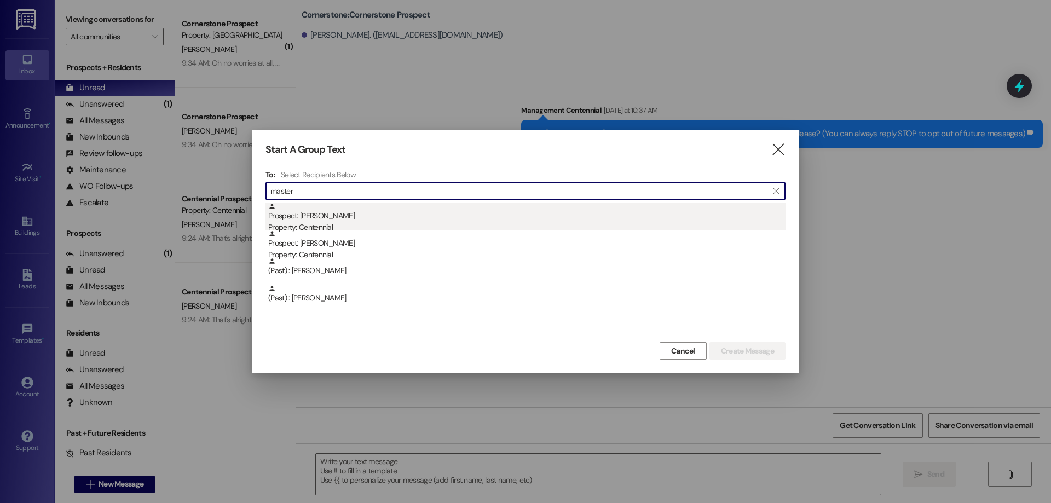
type input "master"
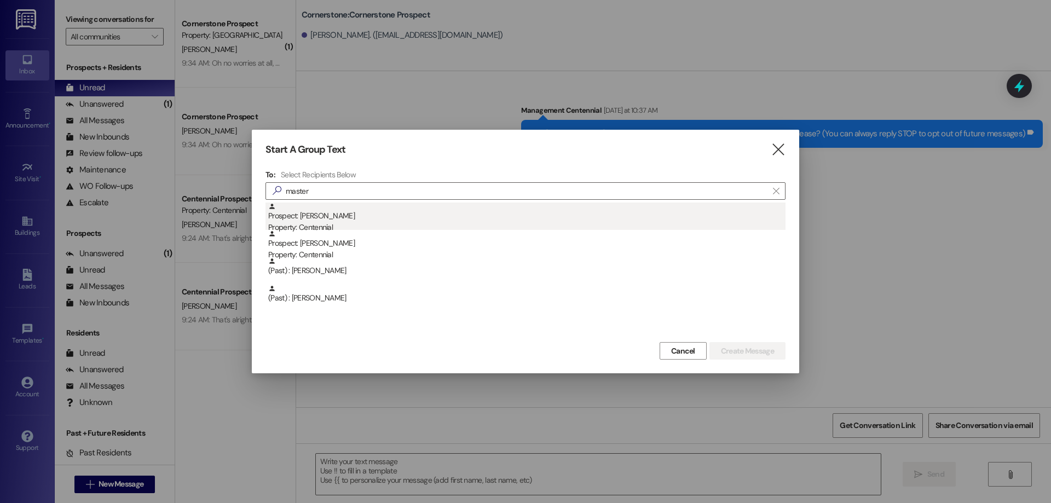
click at [438, 212] on div "Prospect: [PERSON_NAME] Property: Centennial" at bounding box center [526, 218] width 517 height 31
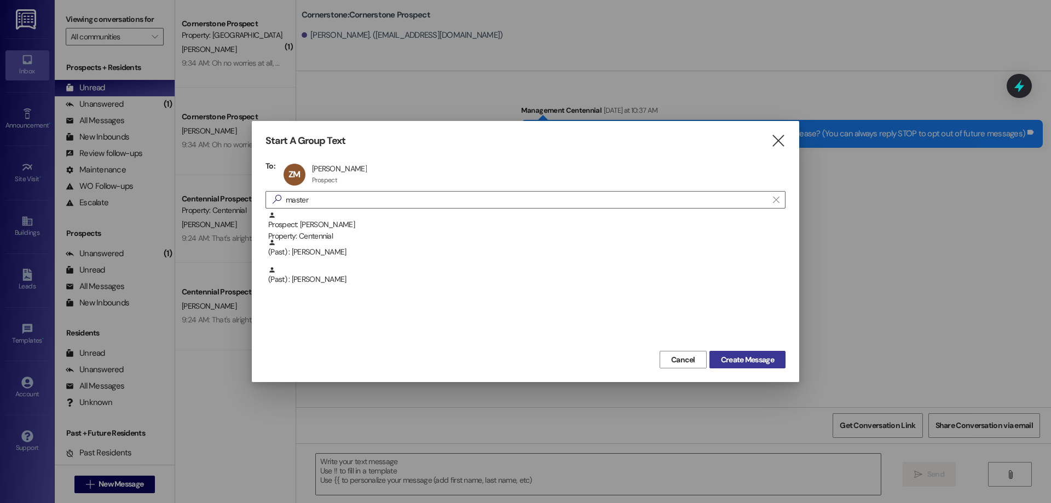
click at [745, 357] on span "Create Message" at bounding box center [747, 359] width 53 height 11
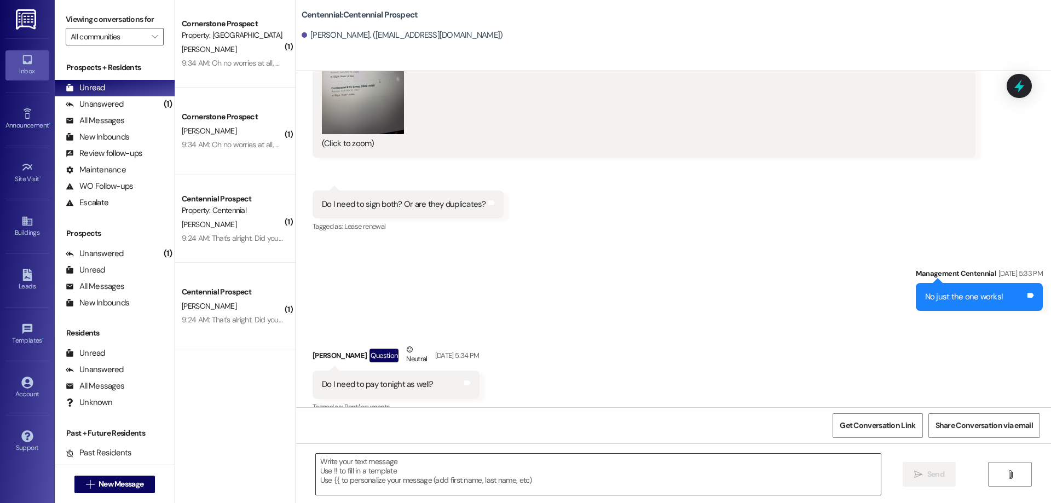
click at [571, 474] on textarea at bounding box center [598, 474] width 565 height 41
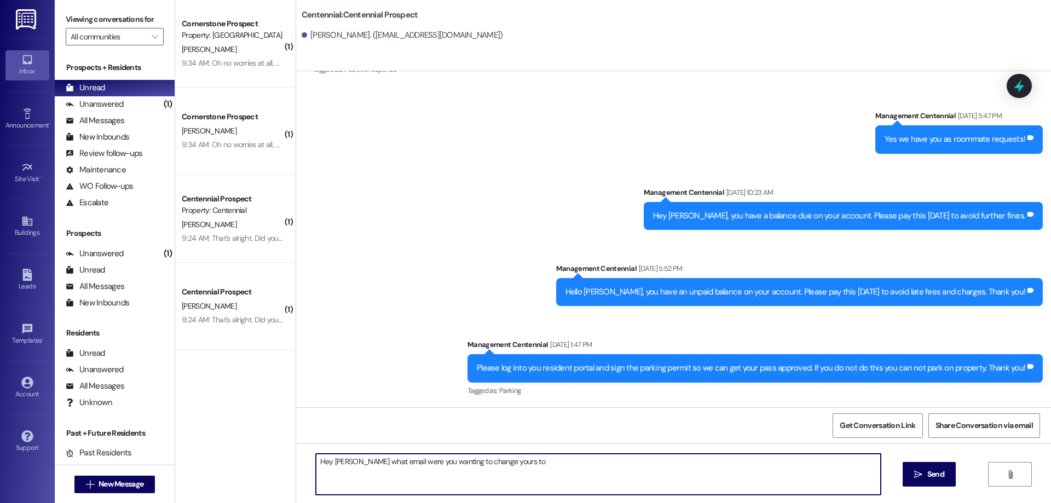
type textarea "Hey [PERSON_NAME] what email were you wanting to change yours to?"
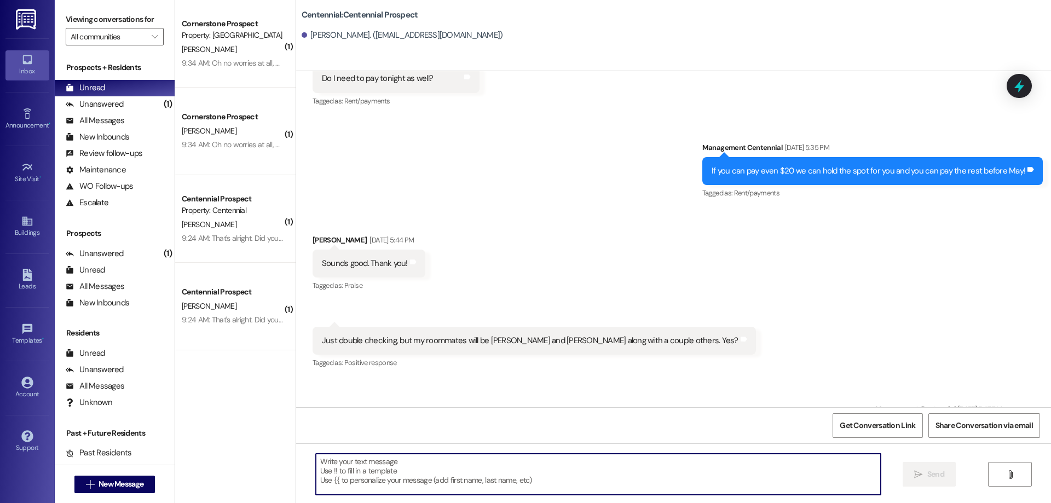
scroll to position [1189, 0]
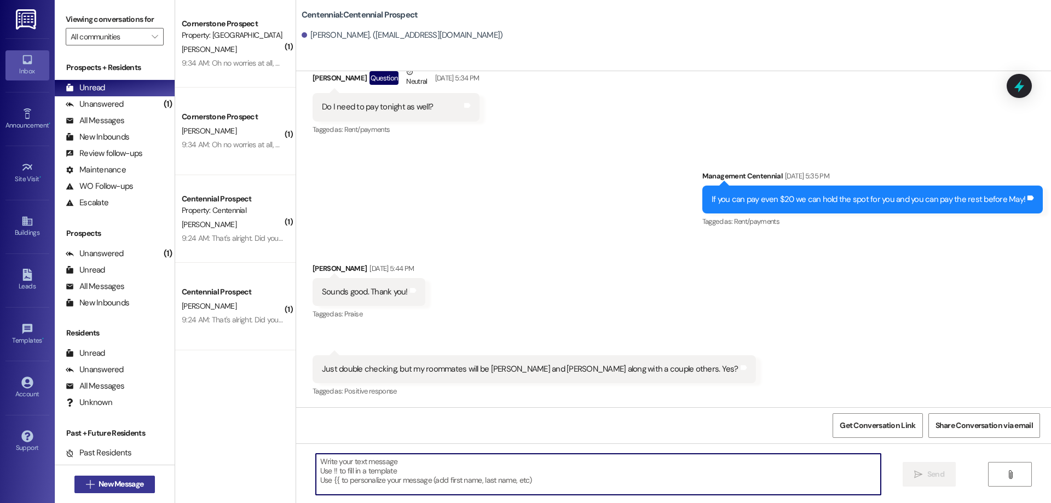
click at [143, 487] on button " New Message" at bounding box center [114, 485] width 81 height 18
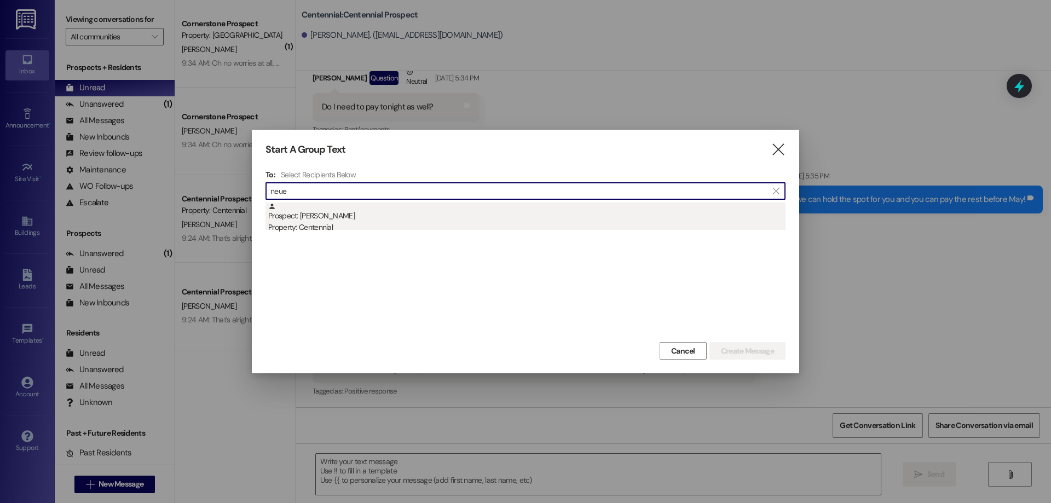
type input "neue"
click at [522, 212] on div "Prospect: [PERSON_NAME] Property: Centennial" at bounding box center [526, 218] width 517 height 31
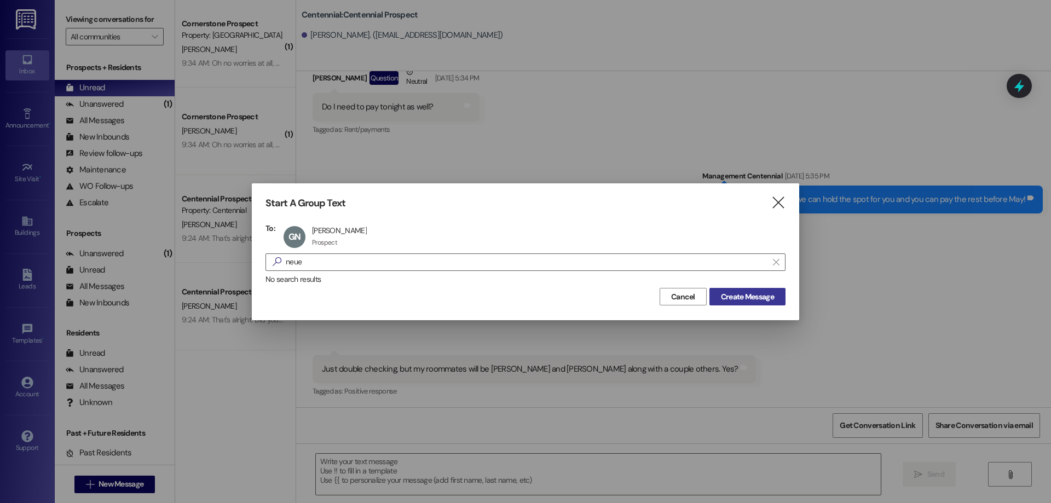
click at [739, 299] on span "Create Message" at bounding box center [747, 296] width 53 height 11
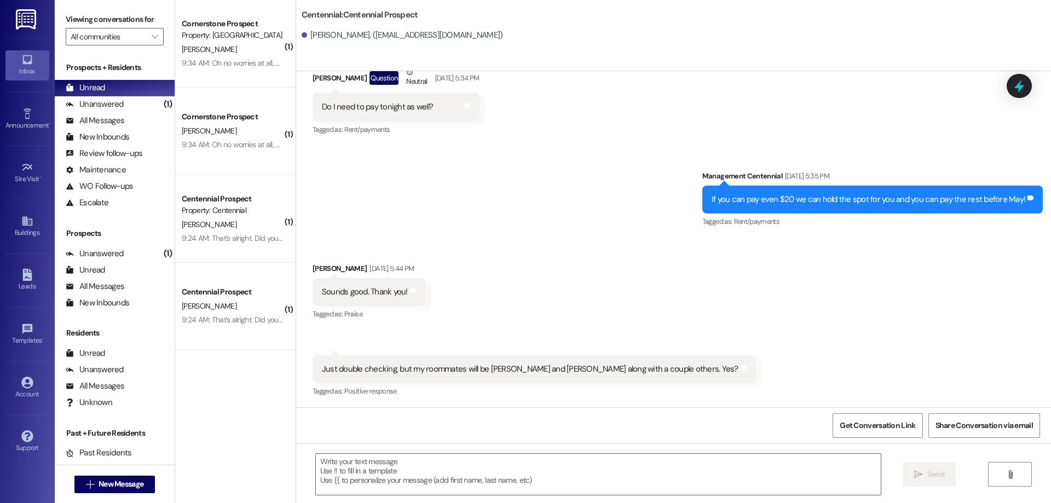
scroll to position [1, 0]
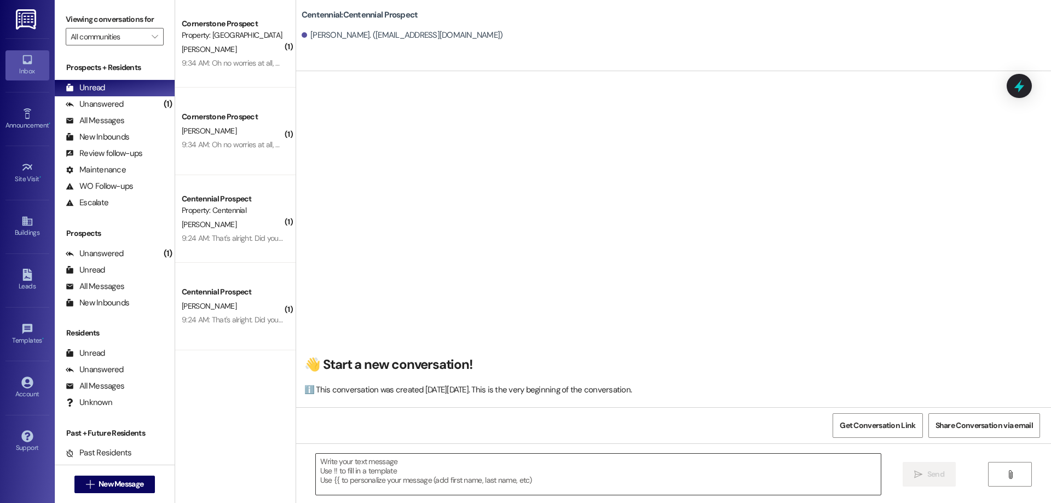
click at [627, 477] on textarea at bounding box center [598, 474] width 565 height 41
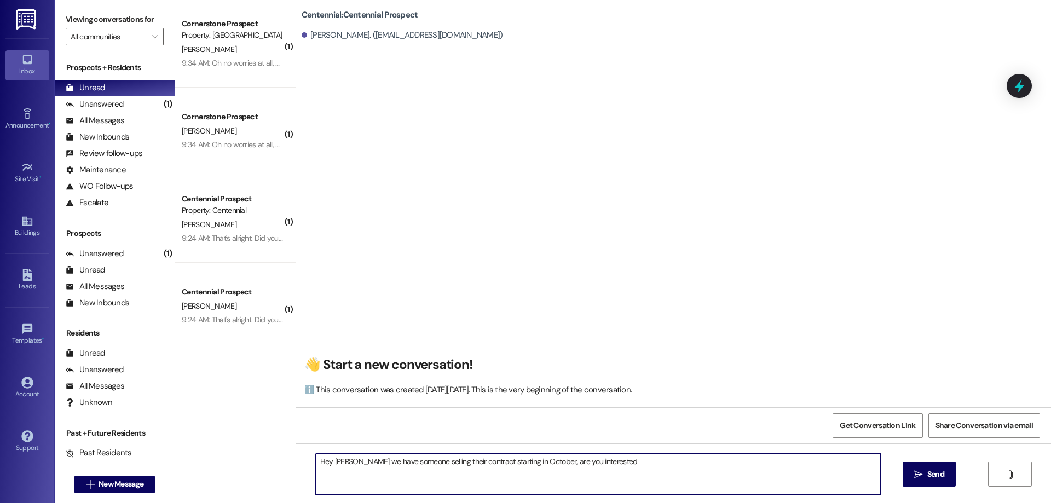
type textarea "Hey [PERSON_NAME] we have someone selling their contract starting in October, a…"
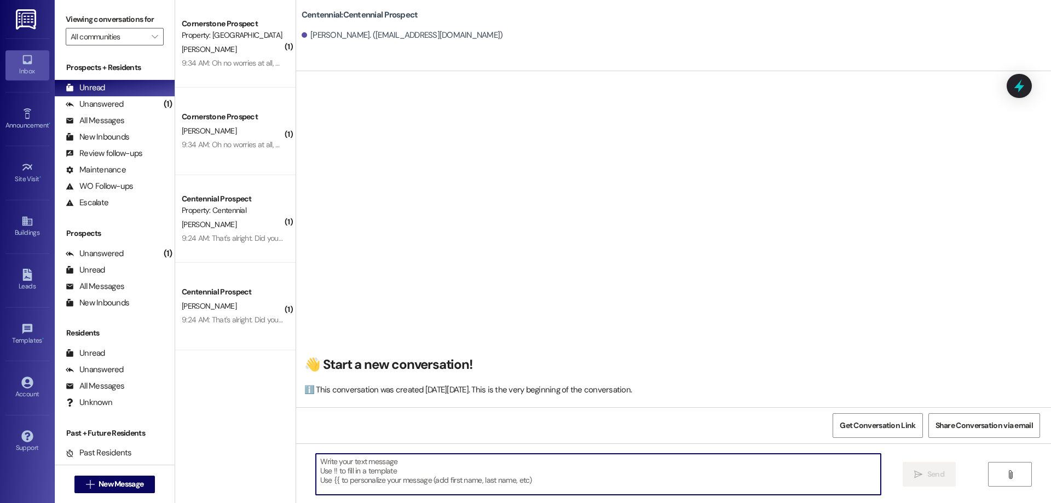
scroll to position [0, 0]
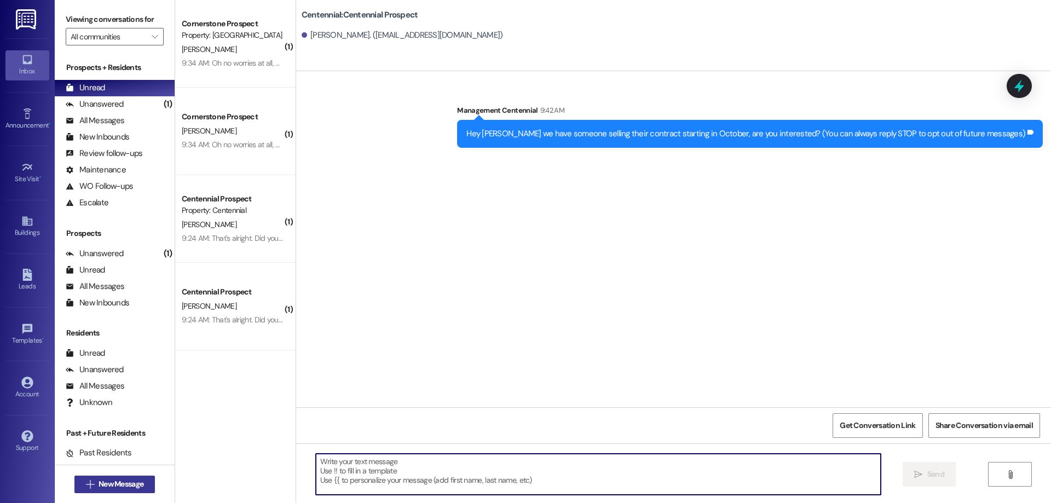
click at [99, 481] on span "New Message" at bounding box center [121, 484] width 45 height 11
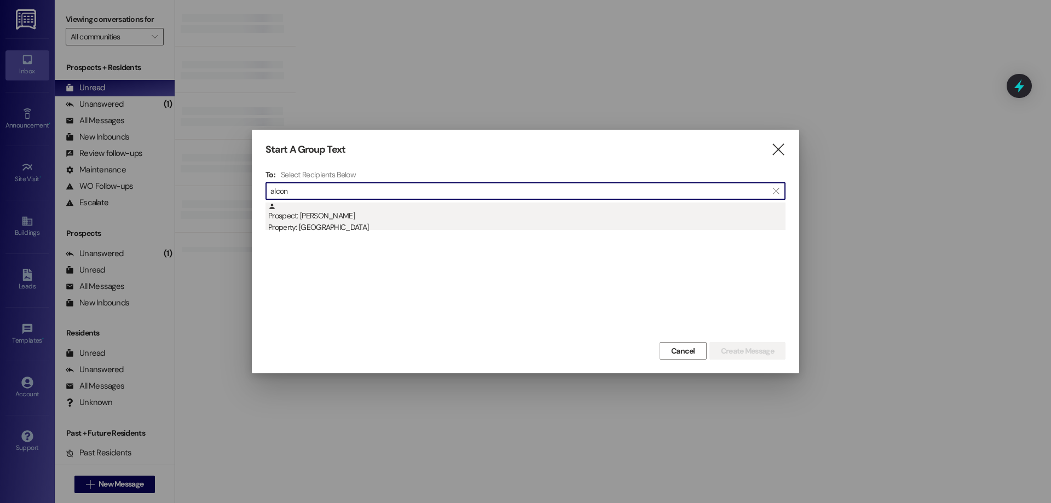
type input "alcon"
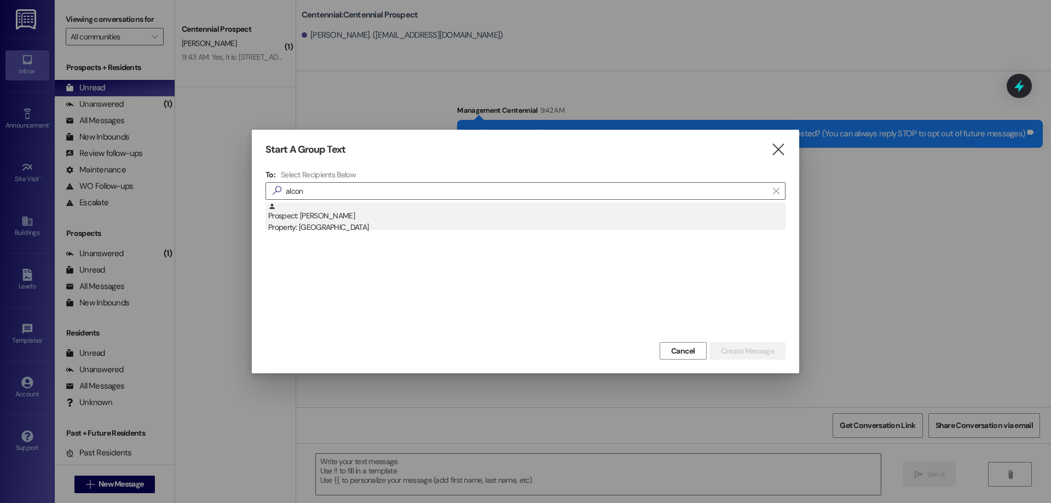
click at [446, 227] on div "Property: [GEOGRAPHIC_DATA]" at bounding box center [526, 227] width 517 height 11
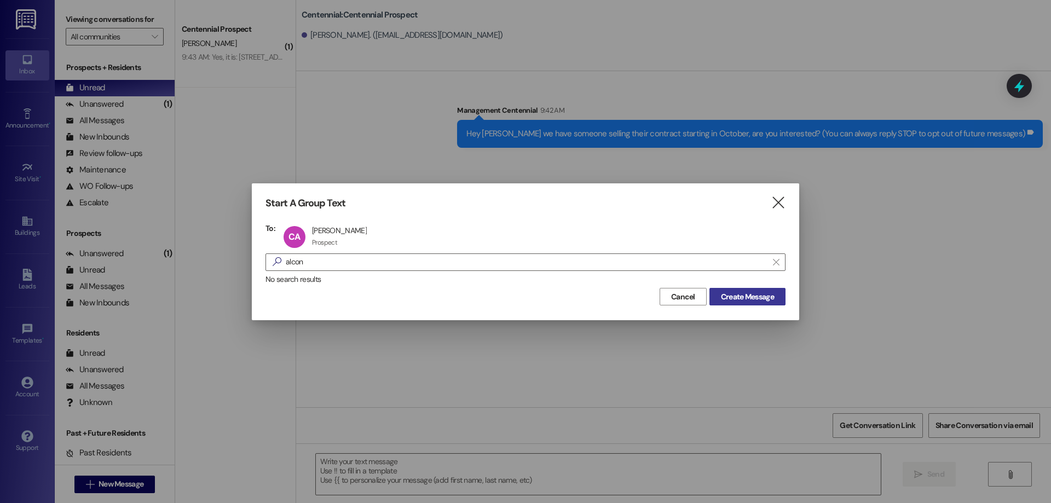
click at [764, 293] on span "Create Message" at bounding box center [747, 296] width 53 height 11
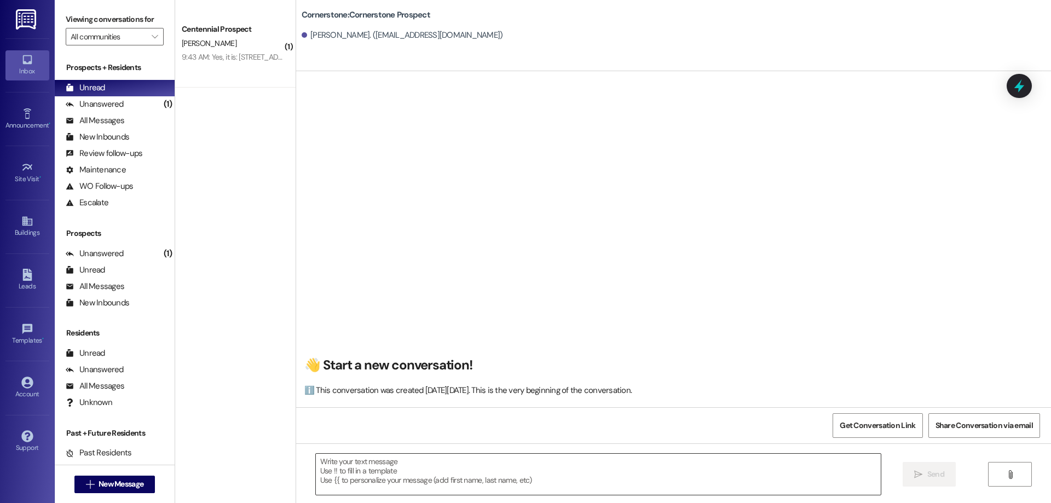
click at [535, 460] on textarea at bounding box center [598, 474] width 565 height 41
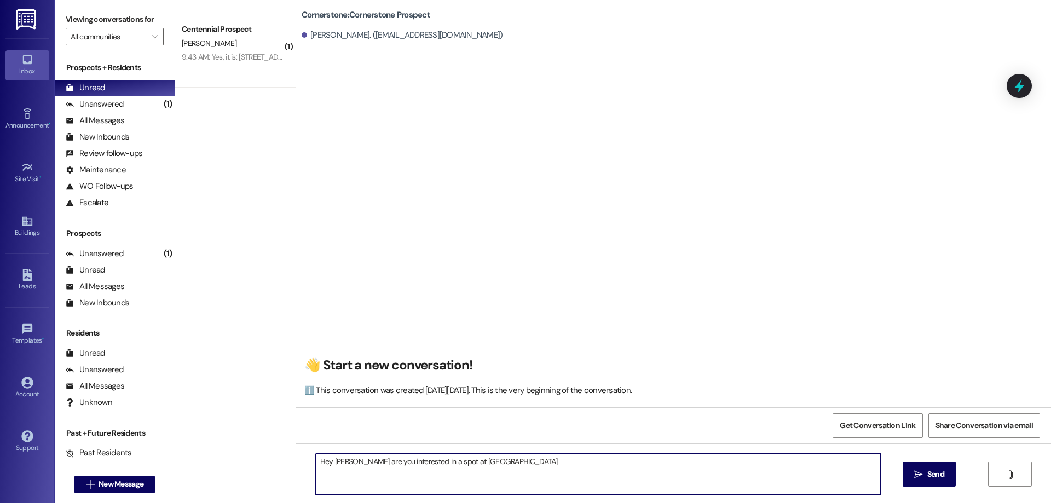
type textarea "Hey [PERSON_NAME] are you interested in a spot at [GEOGRAPHIC_DATA]?"
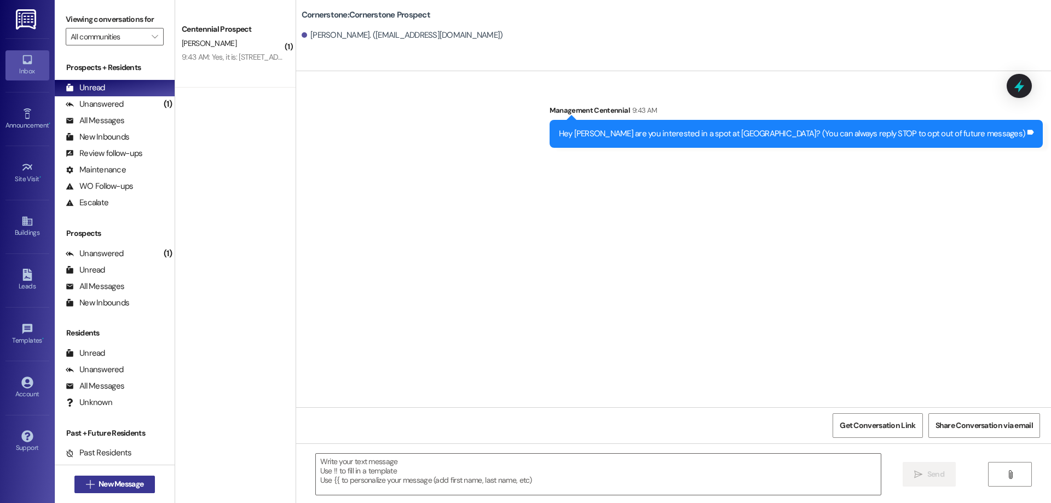
click at [112, 481] on span "New Message" at bounding box center [121, 484] width 45 height 11
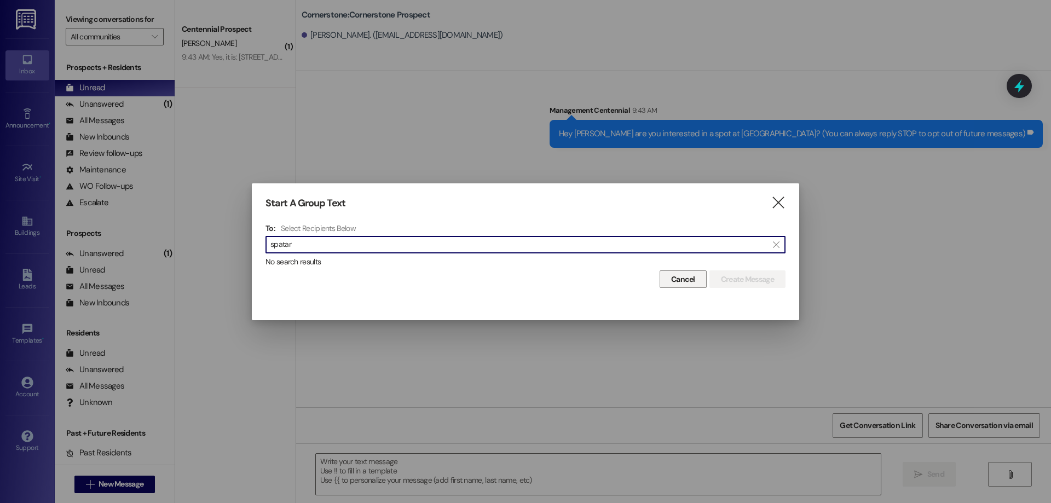
type input "spatar"
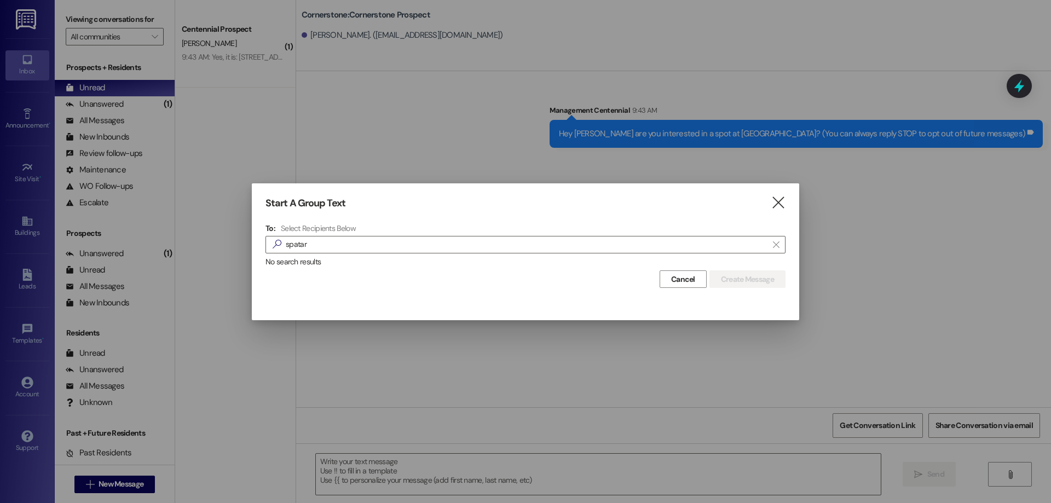
click at [673, 276] on span "Cancel" at bounding box center [683, 279] width 24 height 11
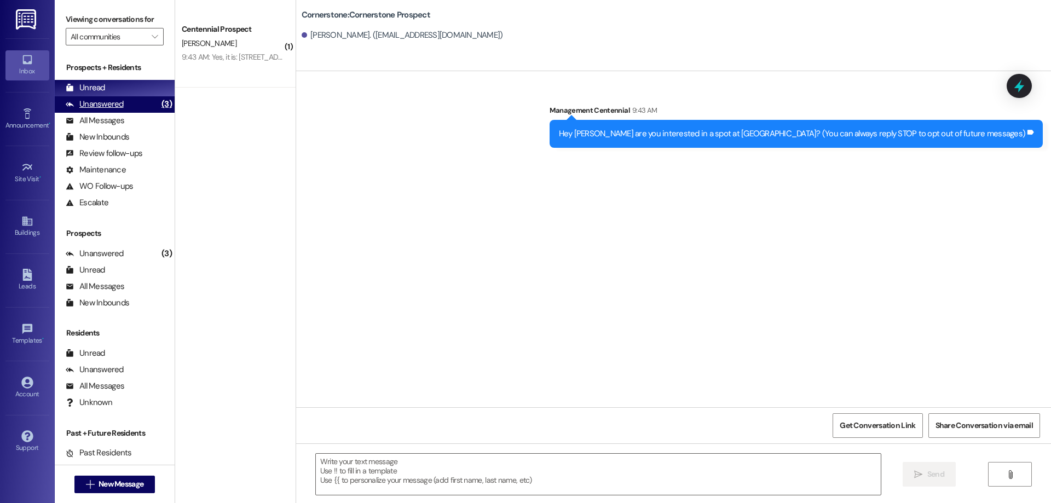
click at [130, 103] on div "Unanswered (3)" at bounding box center [115, 104] width 120 height 16
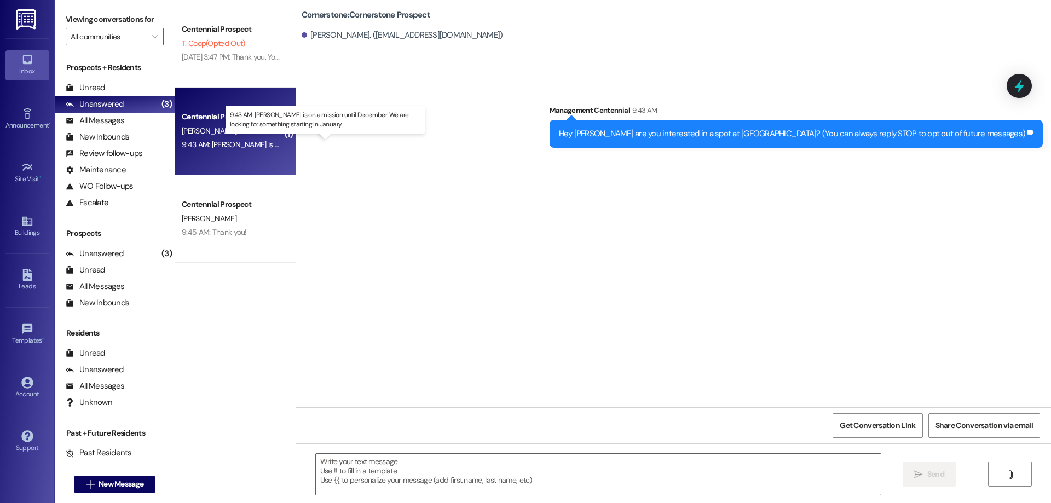
click at [222, 145] on div "9:43 AM: [PERSON_NAME] is on a mission until December. We are looking for somet…" at bounding box center [351, 145] width 338 height 10
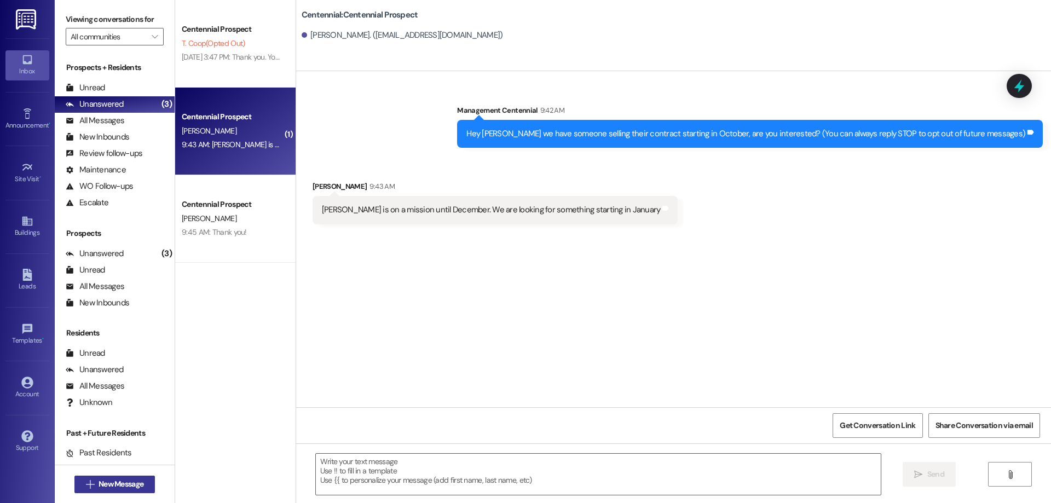
click at [139, 485] on span "New Message" at bounding box center [121, 484] width 45 height 11
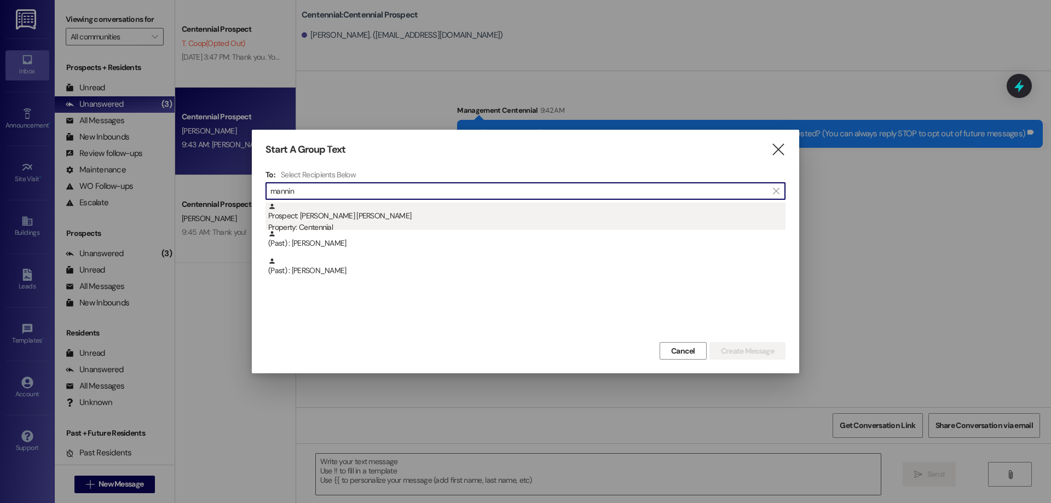
type input "mannin"
click at [314, 213] on div "Prospect: [PERSON_NAME] [PERSON_NAME] Property: Centennial" at bounding box center [526, 218] width 517 height 31
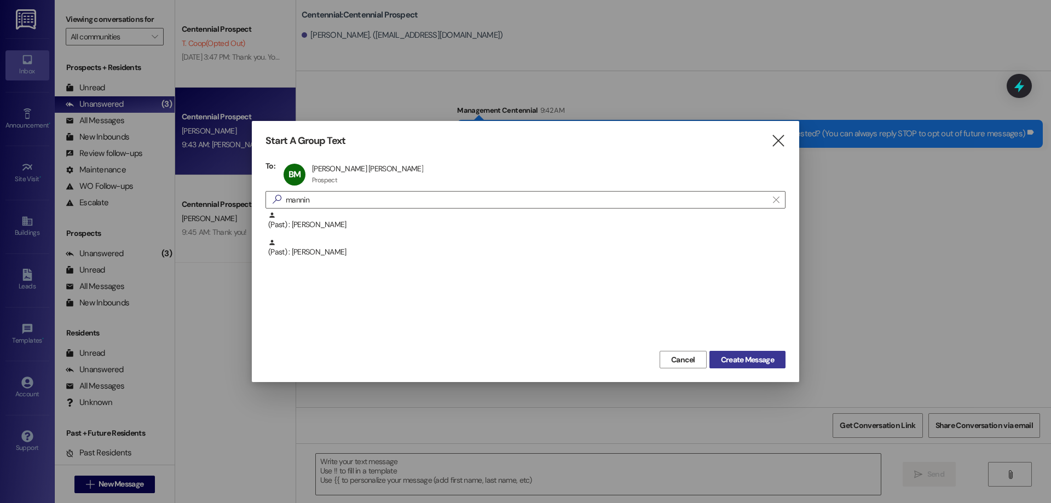
click at [729, 356] on span "Create Message" at bounding box center [747, 359] width 53 height 11
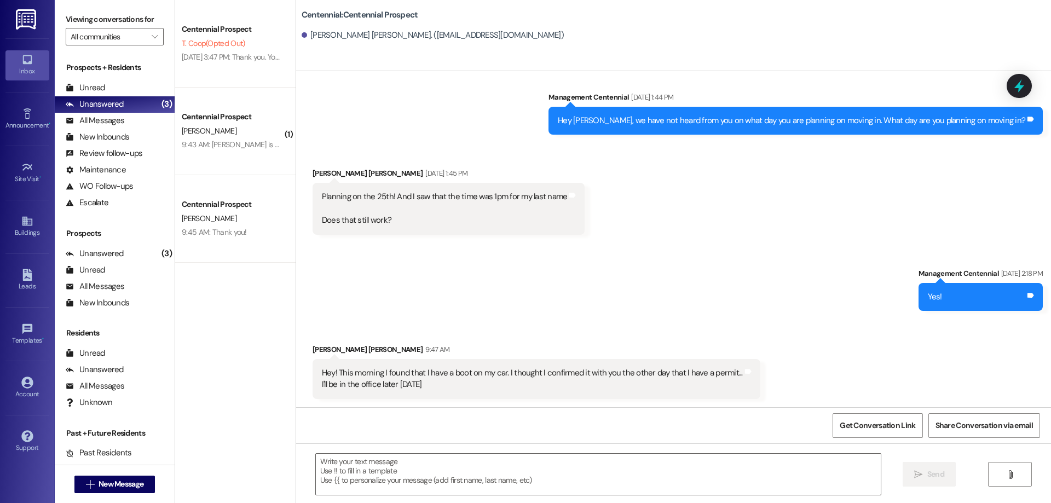
scroll to position [678, 0]
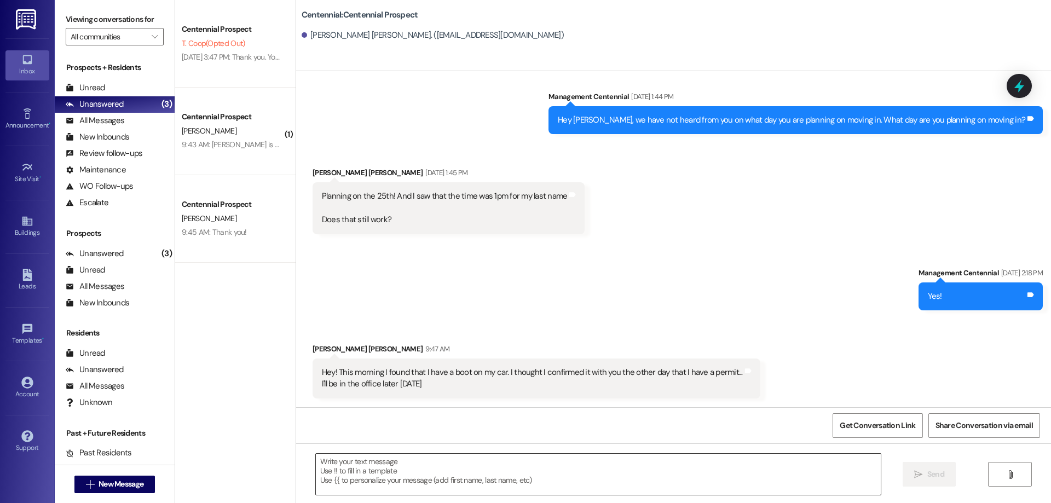
click at [533, 472] on textarea at bounding box center [598, 474] width 565 height 41
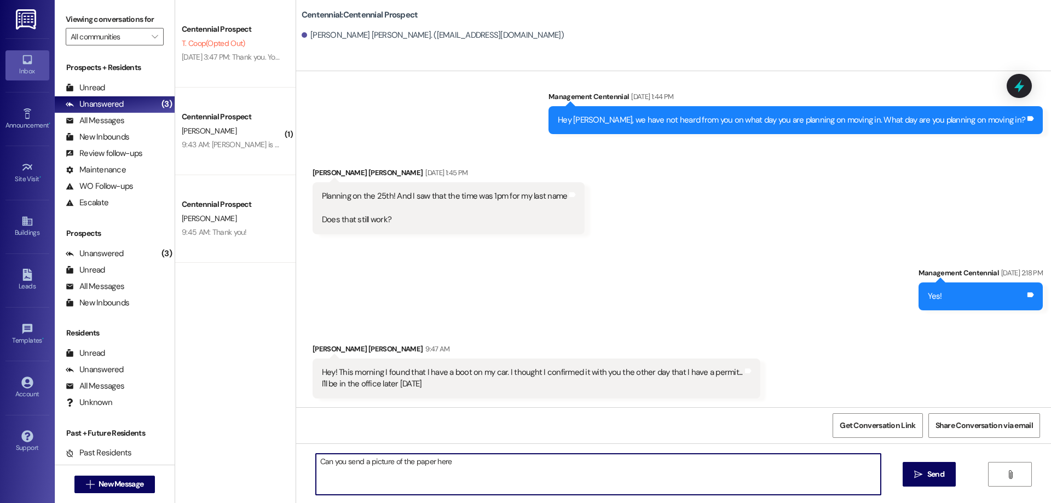
type textarea "Can you send a picture of the paper here?"
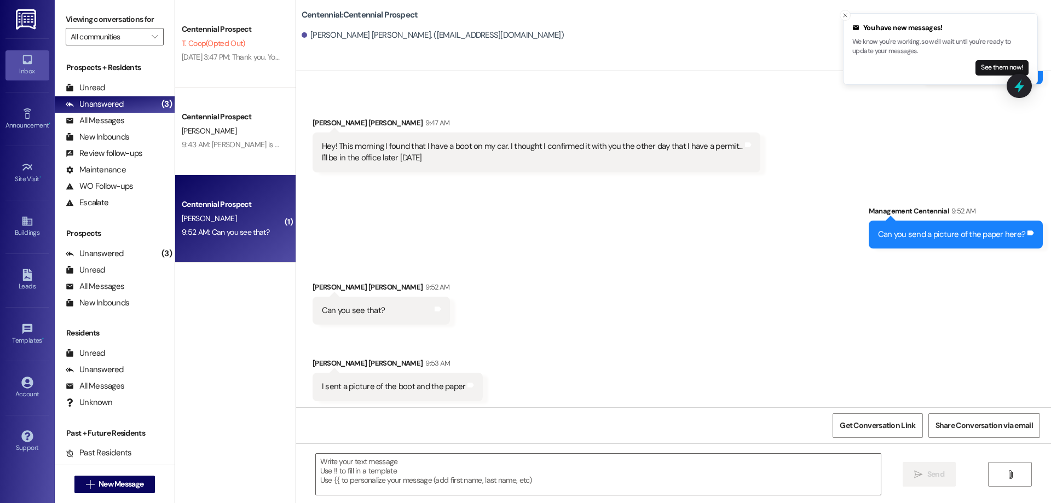
scroll to position [907, 0]
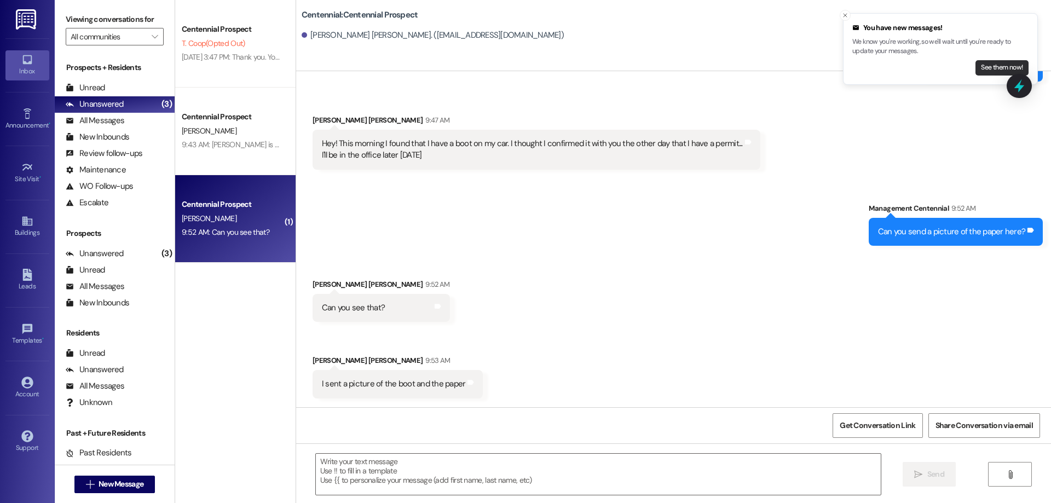
click at [986, 66] on button "See them now!" at bounding box center [1002, 67] width 53 height 15
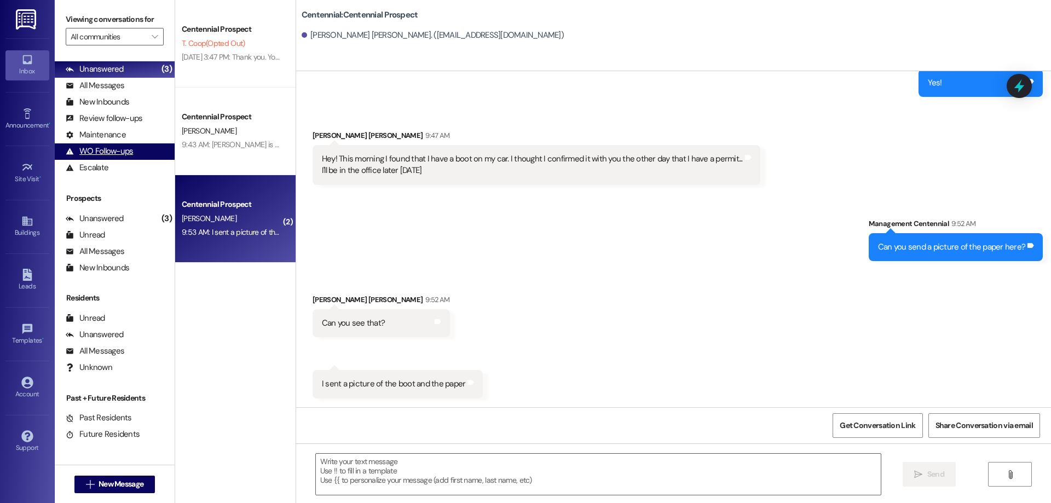
scroll to position [0, 0]
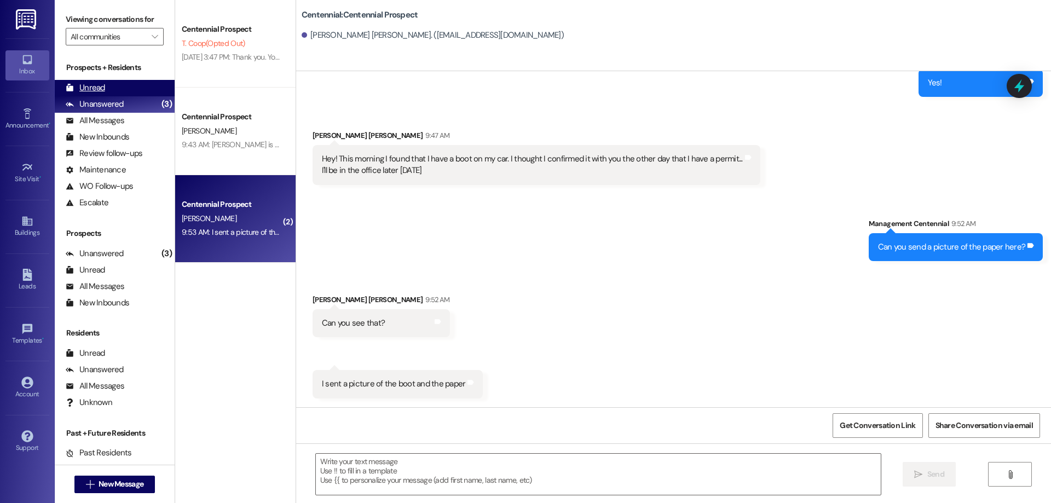
click at [144, 91] on div "Unread (0)" at bounding box center [115, 88] width 120 height 16
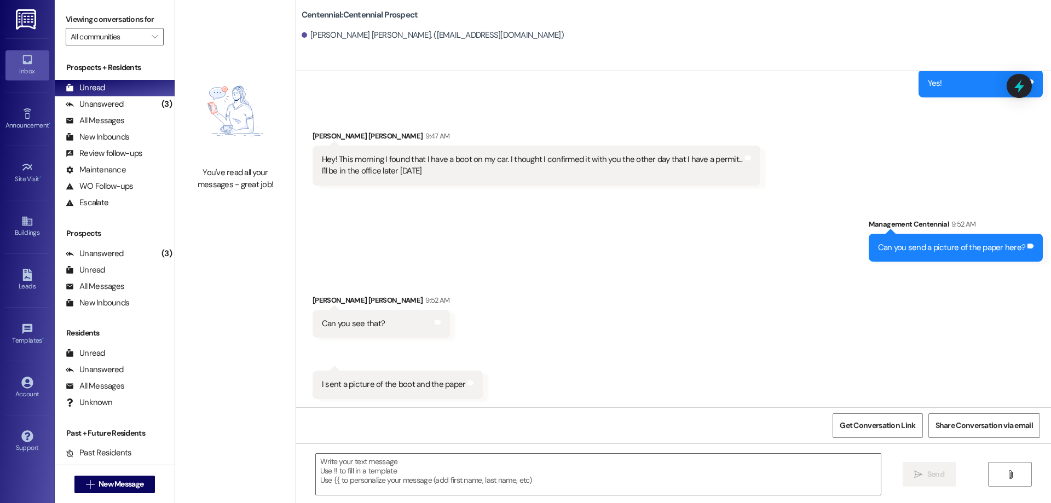
scroll to position [892, 0]
drag, startPoint x: 367, startPoint y: 478, endPoint x: 351, endPoint y: 481, distance: 15.6
click at [366, 478] on textarea at bounding box center [598, 474] width 565 height 41
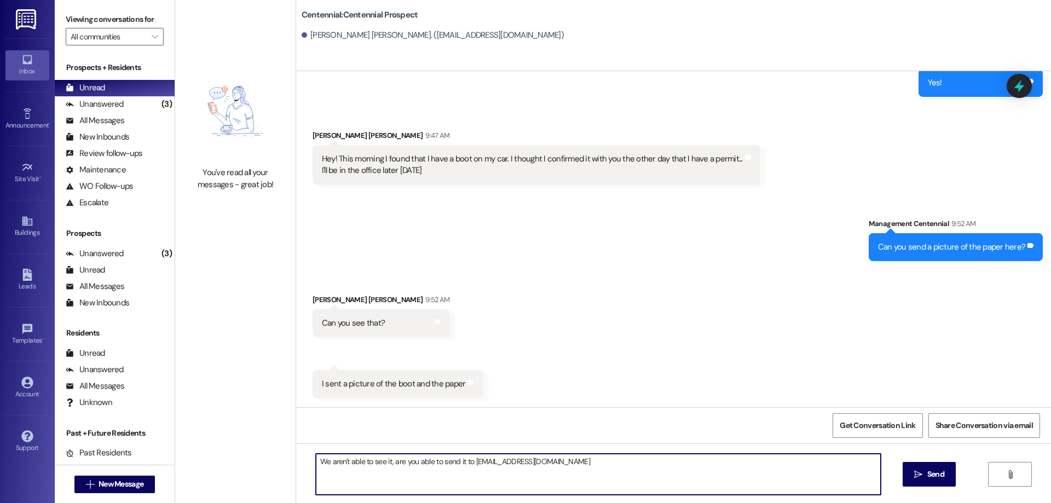
click at [384, 466] on textarea "We aren't able to see it, are you able to send it to [EMAIL_ADDRESS][DOMAIN_NAM…" at bounding box center [598, 474] width 565 height 41
type textarea "We aren't able to see it right now, are you able to send it to [EMAIL_ADDRESS][…"
click at [930, 471] on span "Send" at bounding box center [935, 474] width 17 height 11
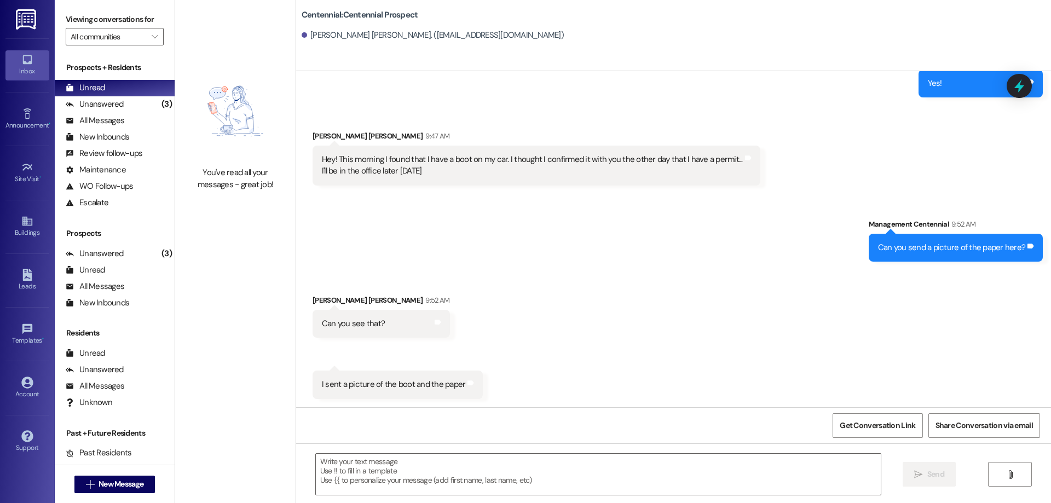
scroll to position [968, 0]
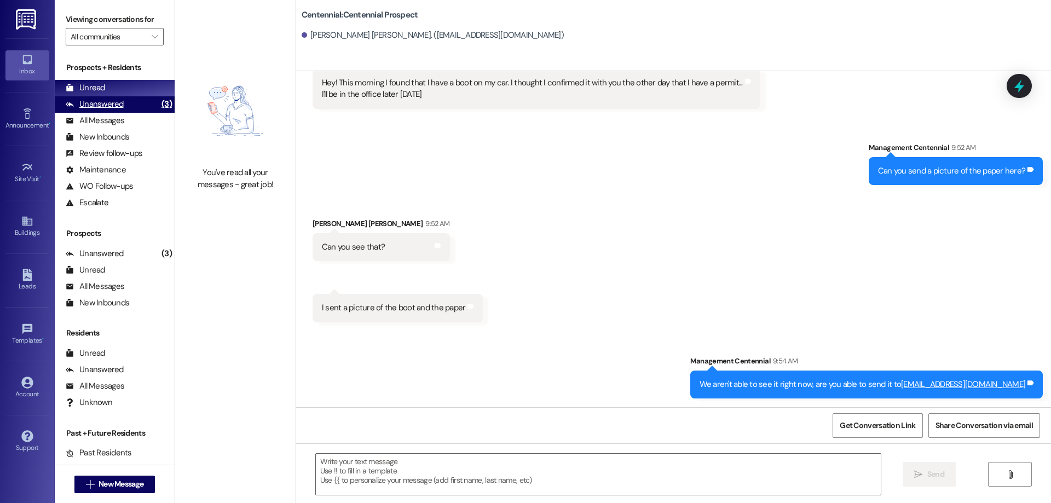
click at [122, 105] on div "Unanswered" at bounding box center [95, 104] width 58 height 11
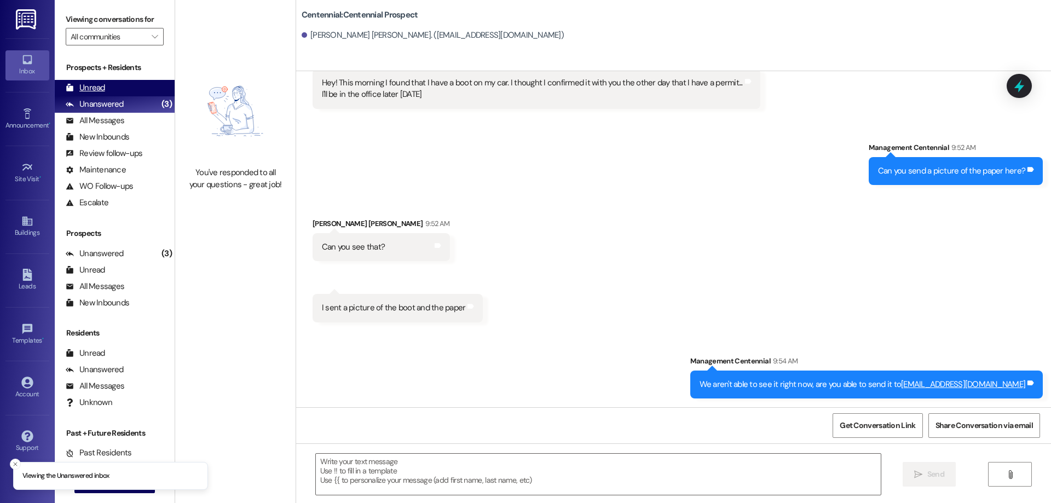
click at [113, 81] on div "Unread (0)" at bounding box center [115, 88] width 120 height 16
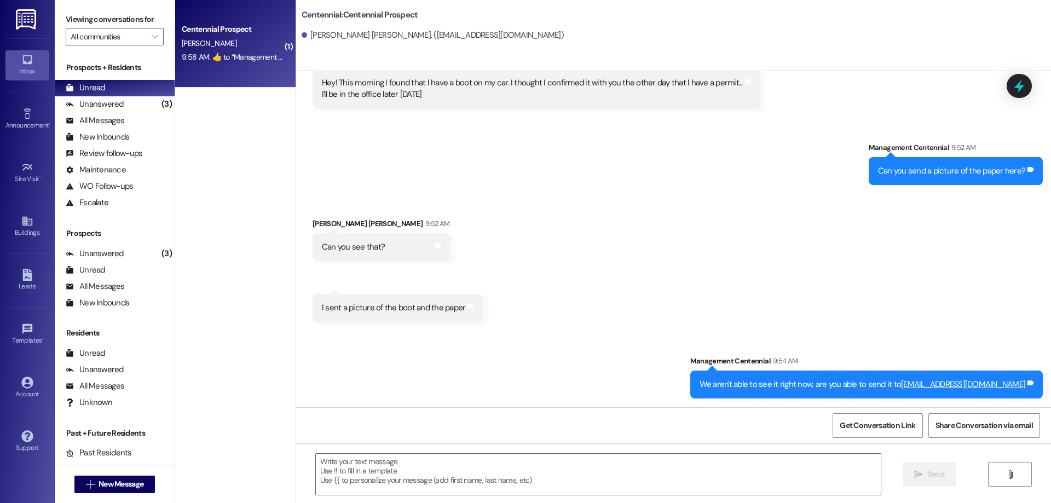
click at [231, 53] on div "9:58 AM:  ​👍​ to “ Management Centennial (Centennial): You have an active permi…" at bounding box center [311, 57] width 259 height 10
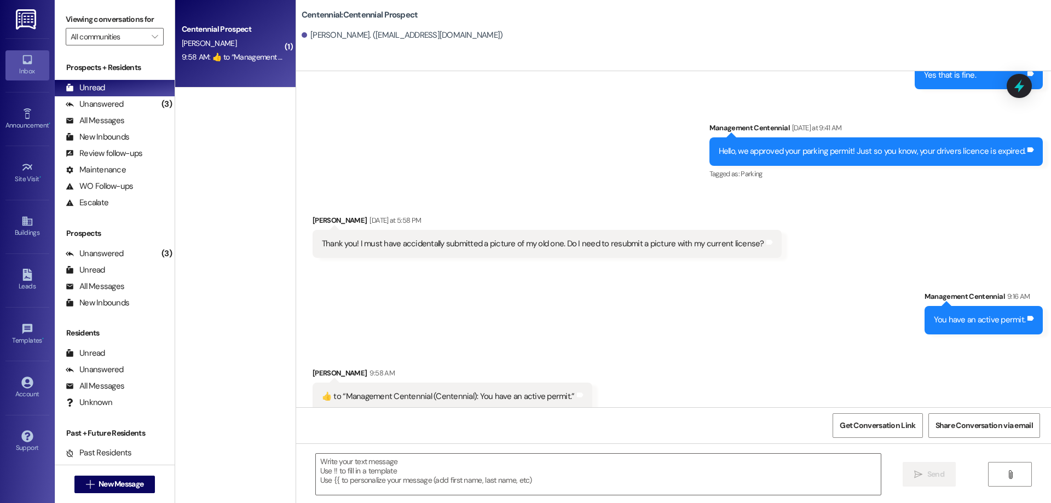
scroll to position [1145, 0]
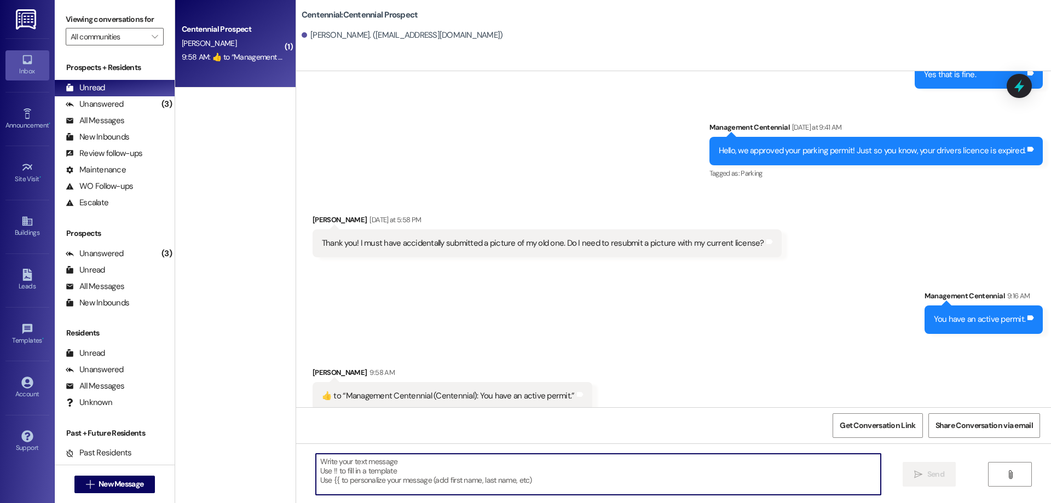
click at [597, 468] on textarea at bounding box center [598, 474] width 565 height 41
type textarea "Thanks"
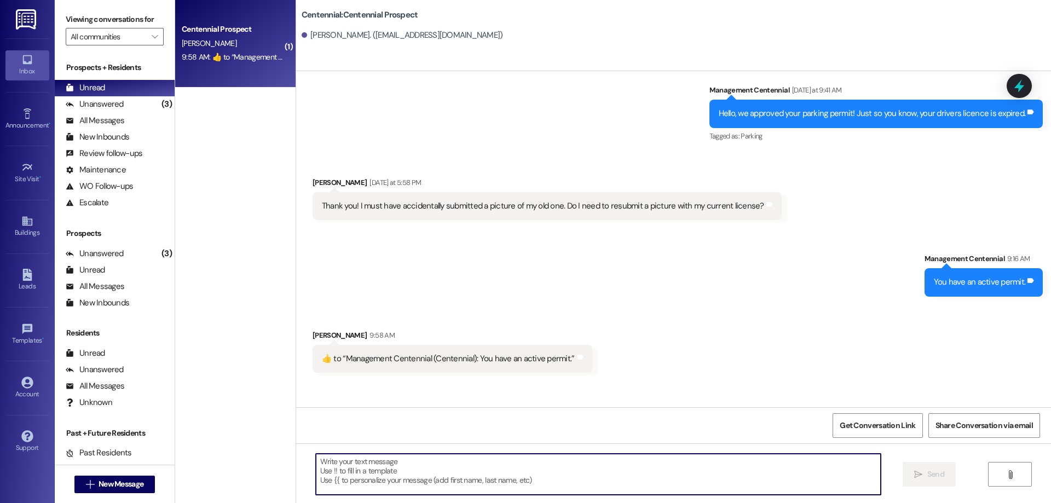
scroll to position [1221, 0]
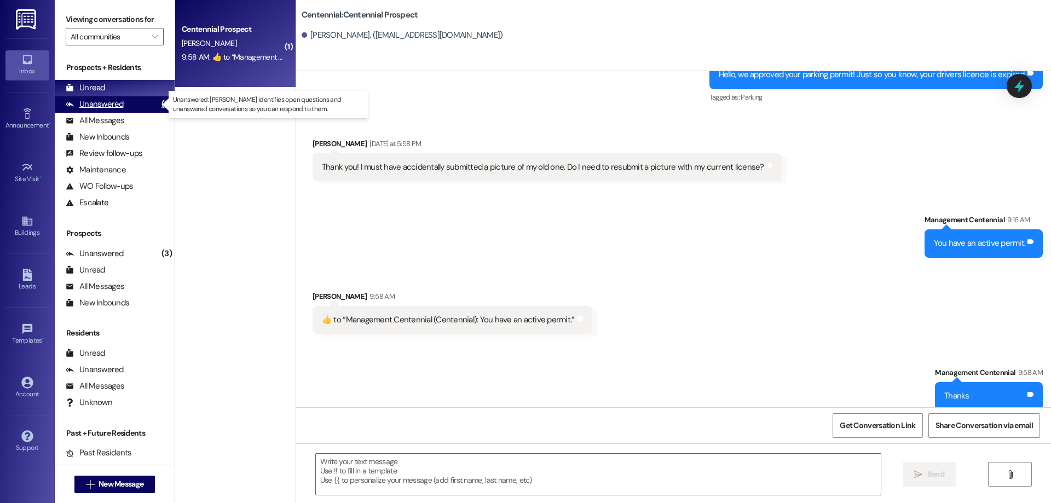
click at [101, 108] on div "Unanswered" at bounding box center [95, 104] width 58 height 11
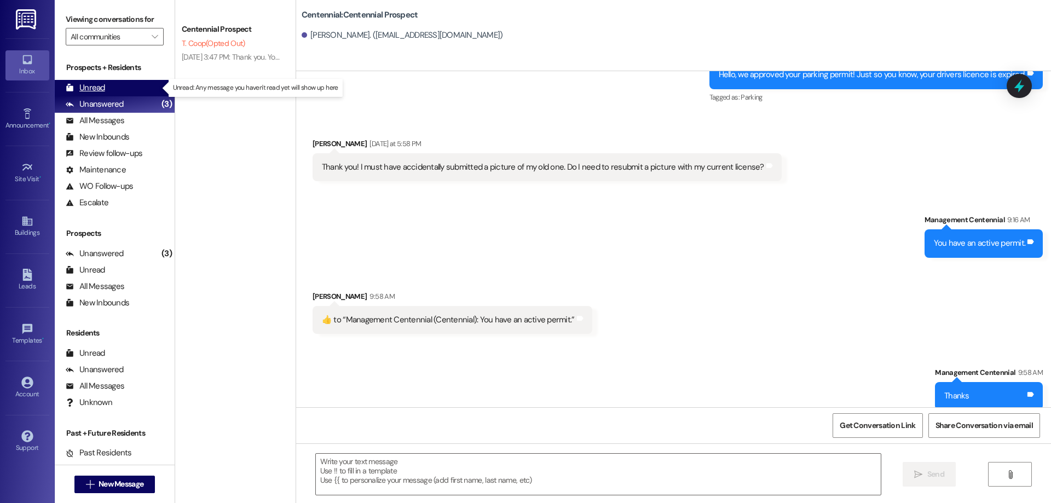
click at [101, 85] on div "Unread" at bounding box center [85, 87] width 39 height 11
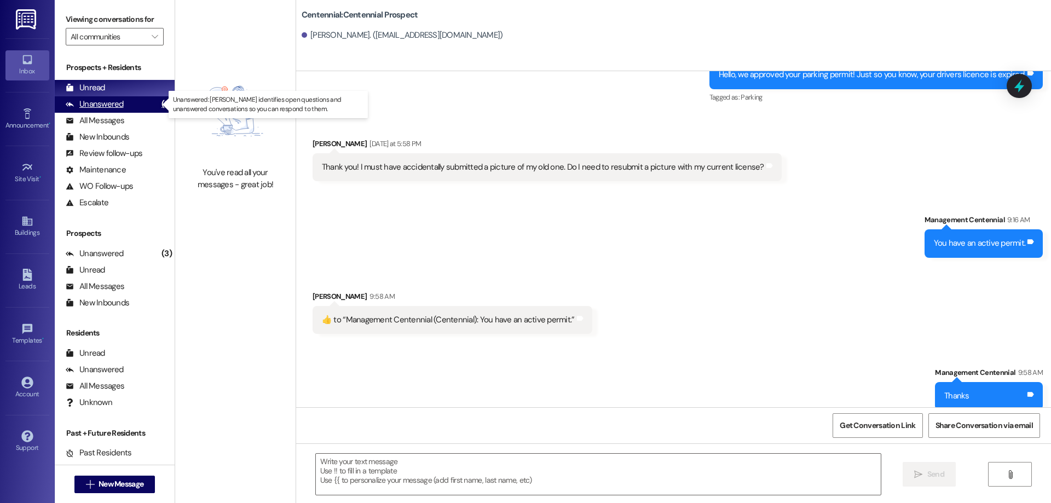
click at [159, 103] on div "(3)" at bounding box center [167, 104] width 16 height 17
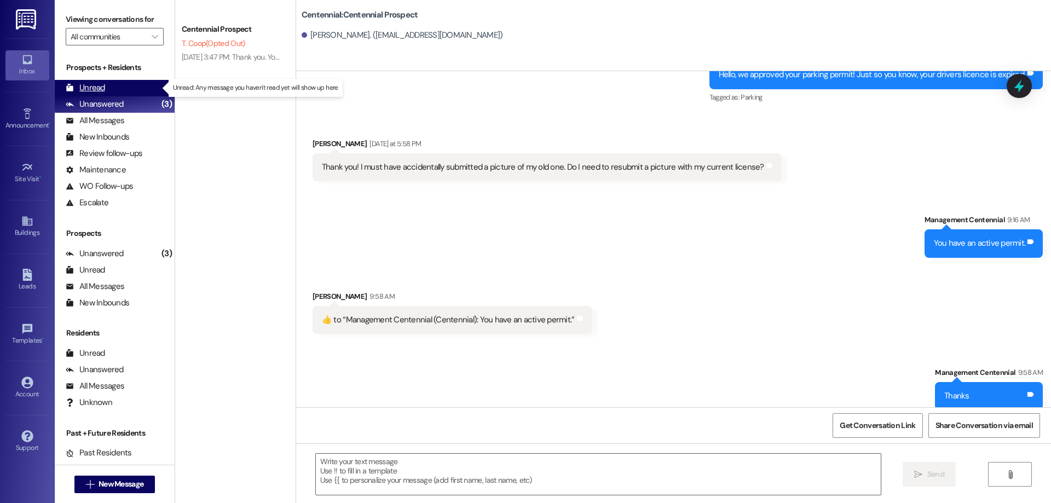
click at [139, 87] on div "Unread (0)" at bounding box center [115, 88] width 120 height 16
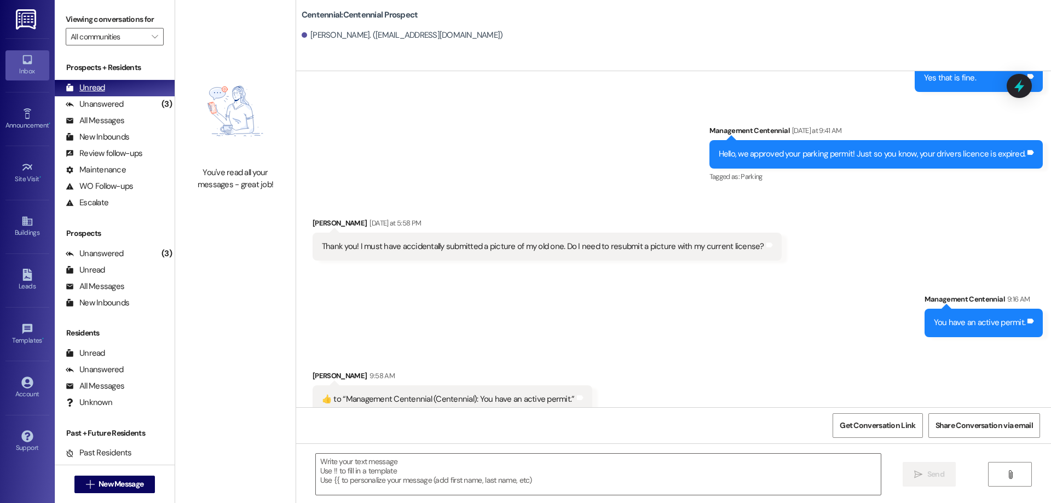
scroll to position [1145, 0]
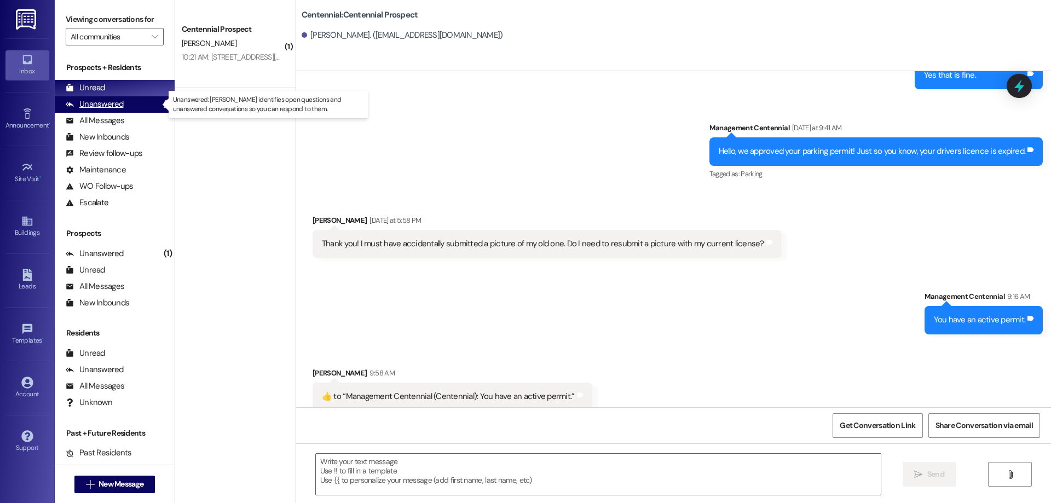
click at [95, 98] on div "Unanswered (1)" at bounding box center [115, 104] width 120 height 16
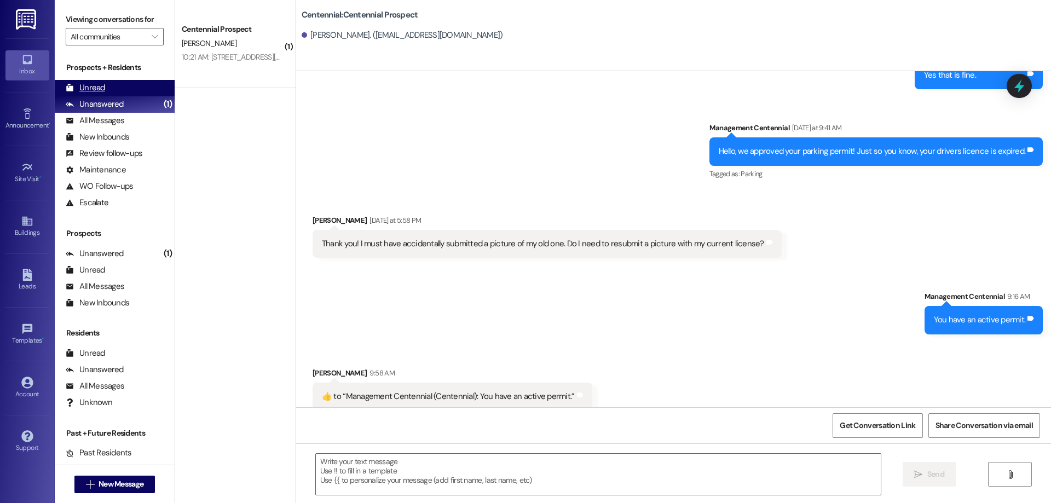
click at [95, 89] on div "Unread" at bounding box center [85, 87] width 39 height 11
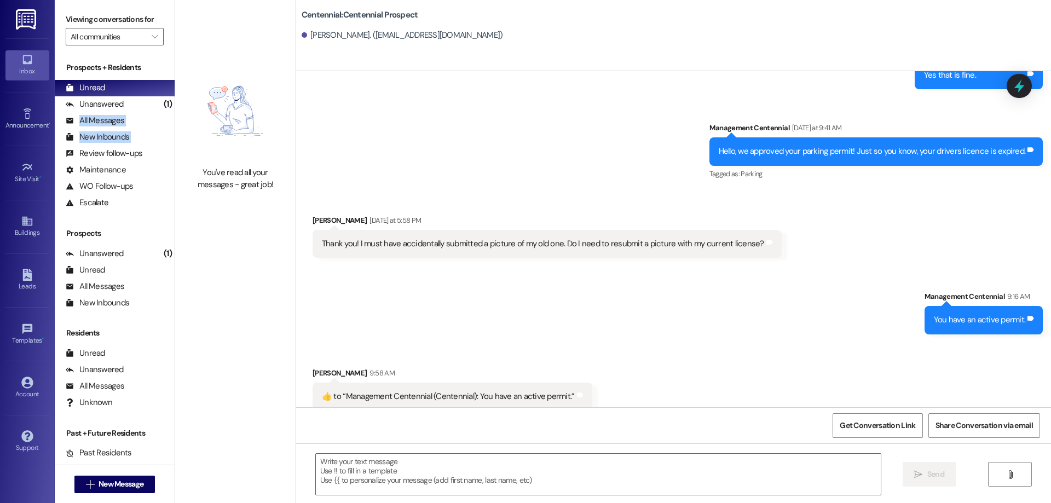
drag, startPoint x: 166, startPoint y: 106, endPoint x: 166, endPoint y: 146, distance: 40.5
click at [166, 146] on div "Prospects + Residents Unread (0) Unread: Any message you haven't read yet will …" at bounding box center [115, 257] width 120 height 402
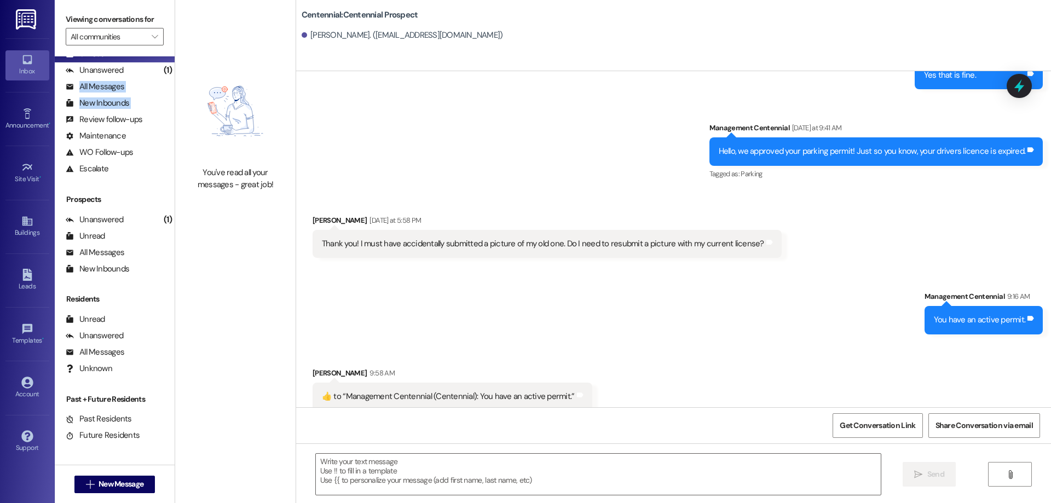
scroll to position [0, 0]
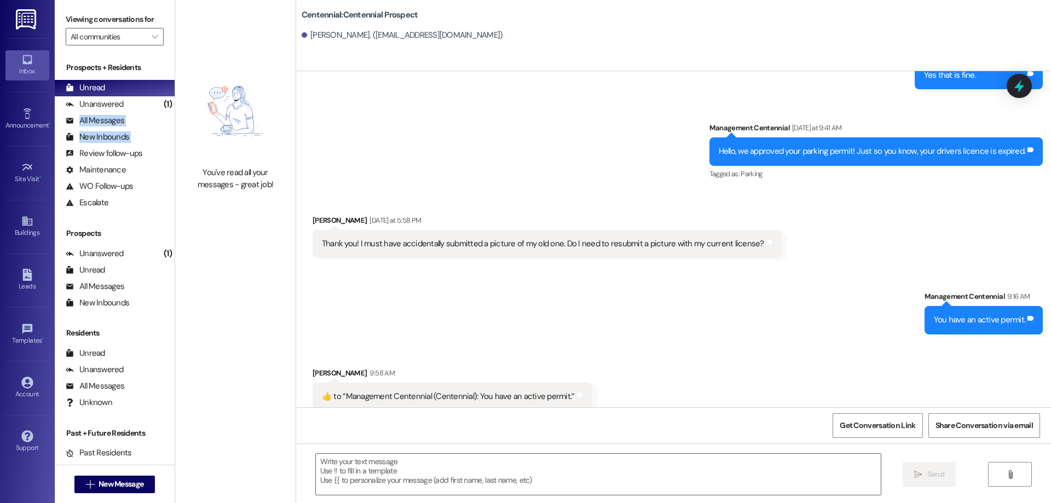
click at [187, 83] on img at bounding box center [235, 111] width 96 height 101
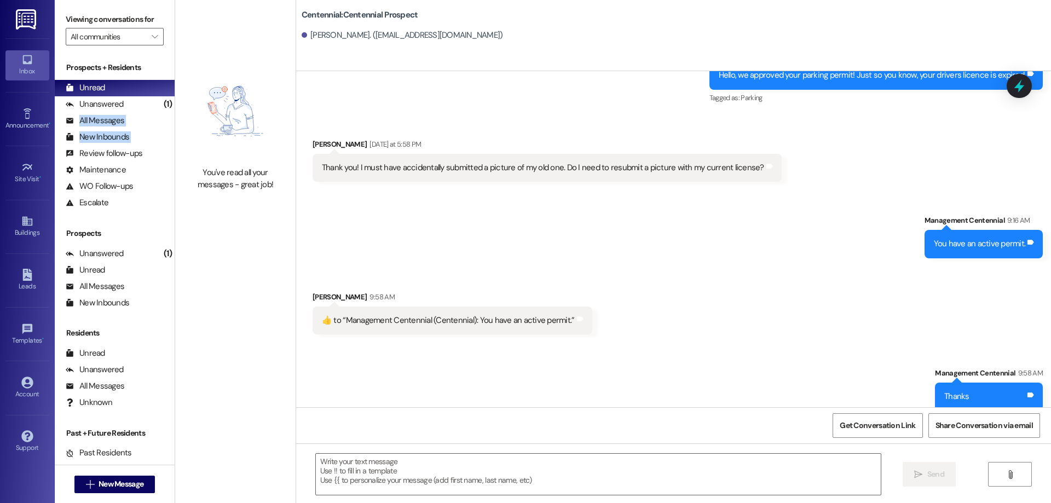
scroll to position [1221, 0]
click at [151, 63] on div "Prospects + Residents" at bounding box center [115, 67] width 120 height 11
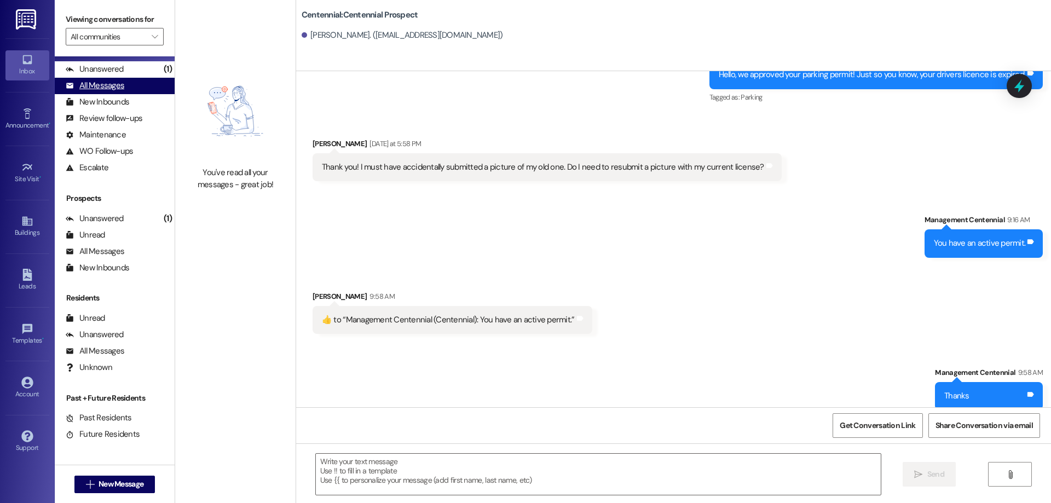
scroll to position [0, 0]
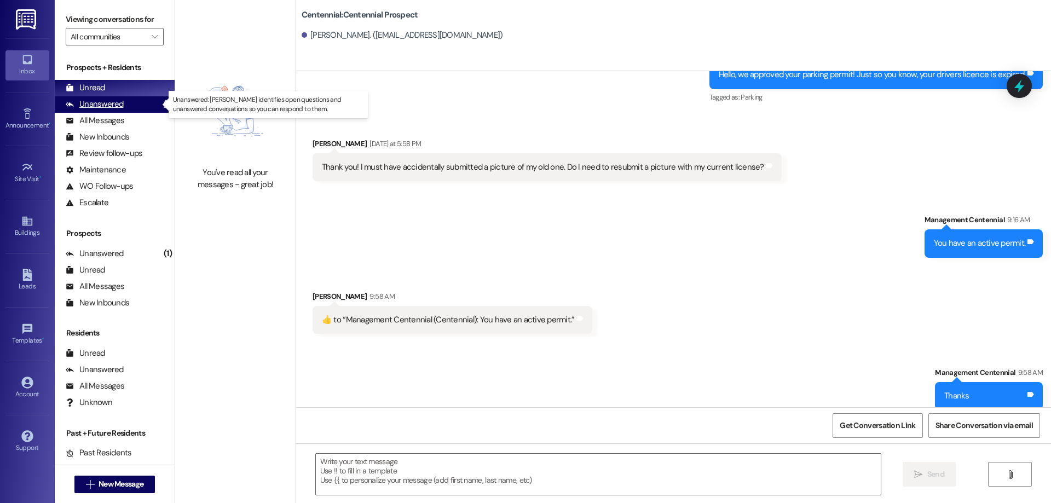
click at [147, 100] on div "Unanswered (1)" at bounding box center [115, 104] width 120 height 16
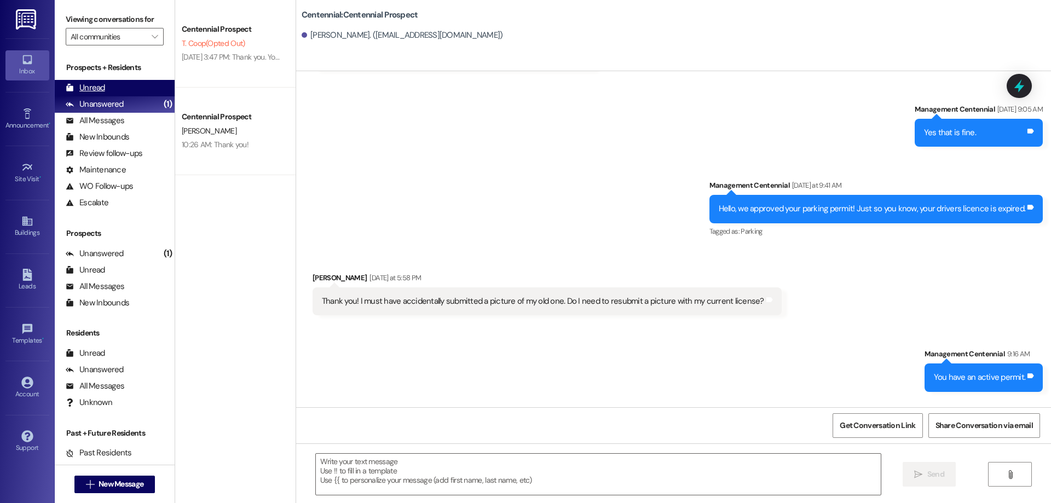
click at [148, 89] on div "Unread (0)" at bounding box center [115, 88] width 120 height 16
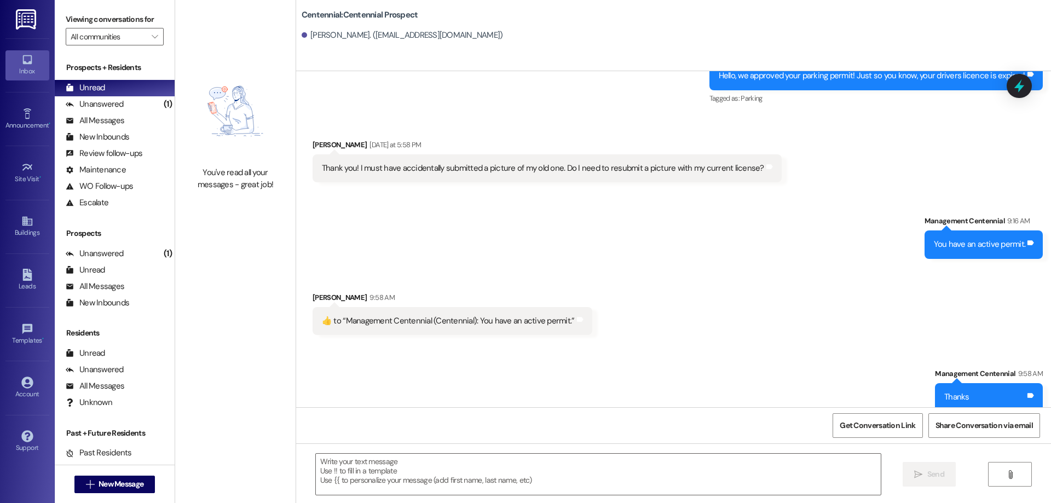
scroll to position [1221, 0]
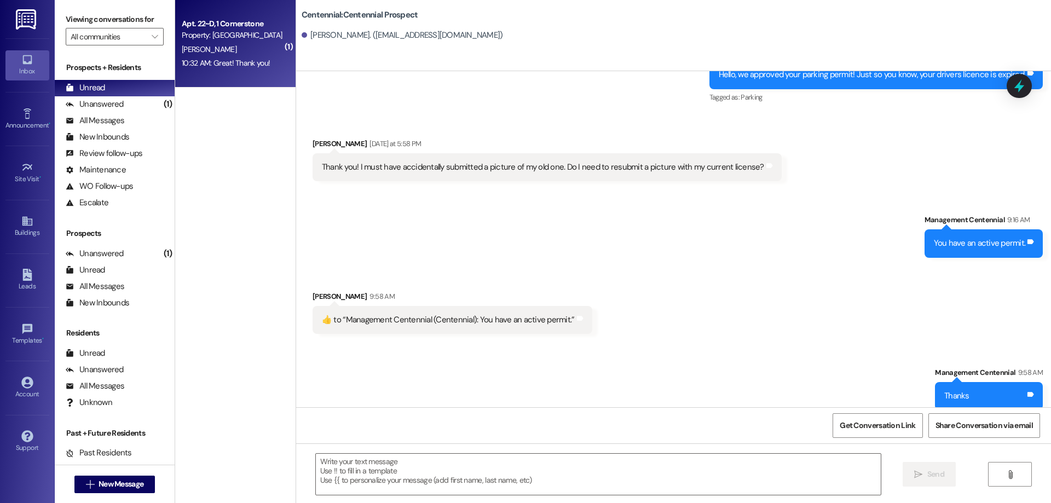
click at [205, 60] on div "10:32 AM: Great! Thank you! 10:32 AM: Great! Thank you!" at bounding box center [226, 63] width 88 height 10
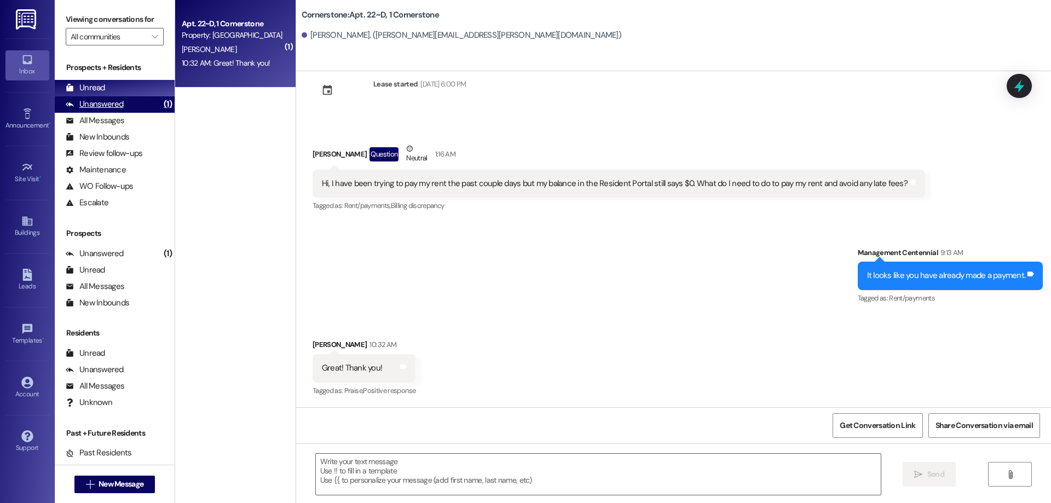
click at [136, 100] on div "Unanswered (1)" at bounding box center [115, 104] width 120 height 16
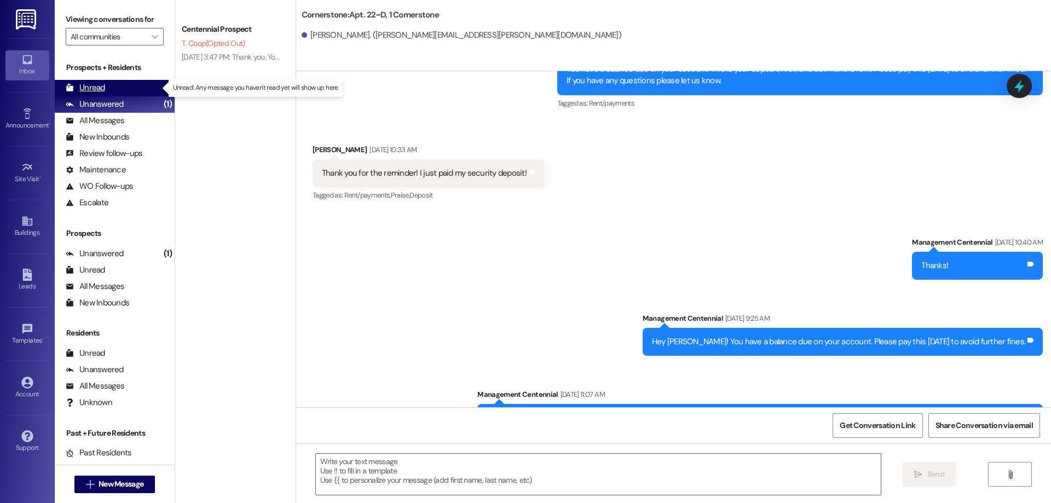
click at [138, 87] on div "Unread (0)" at bounding box center [115, 88] width 120 height 16
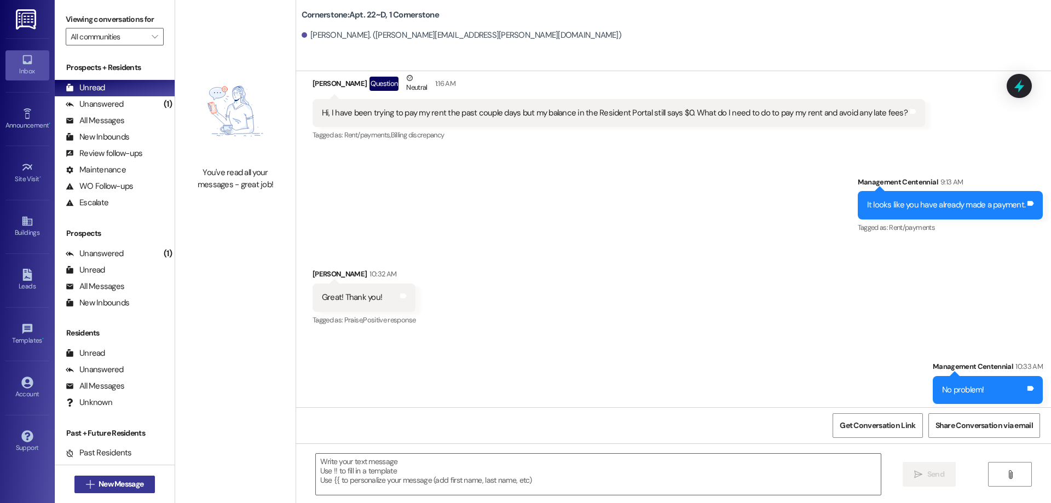
scroll to position [1206, 0]
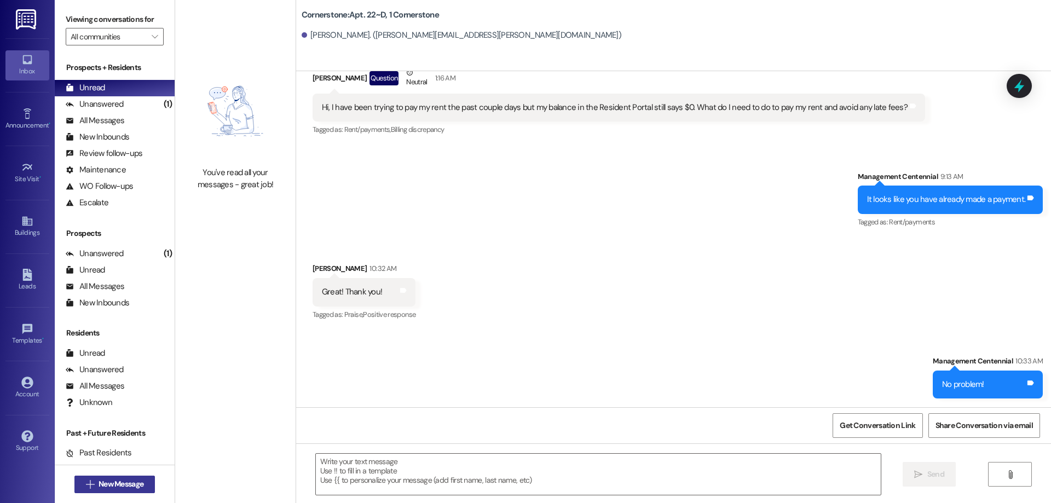
click at [102, 491] on button " New Message" at bounding box center [114, 485] width 81 height 18
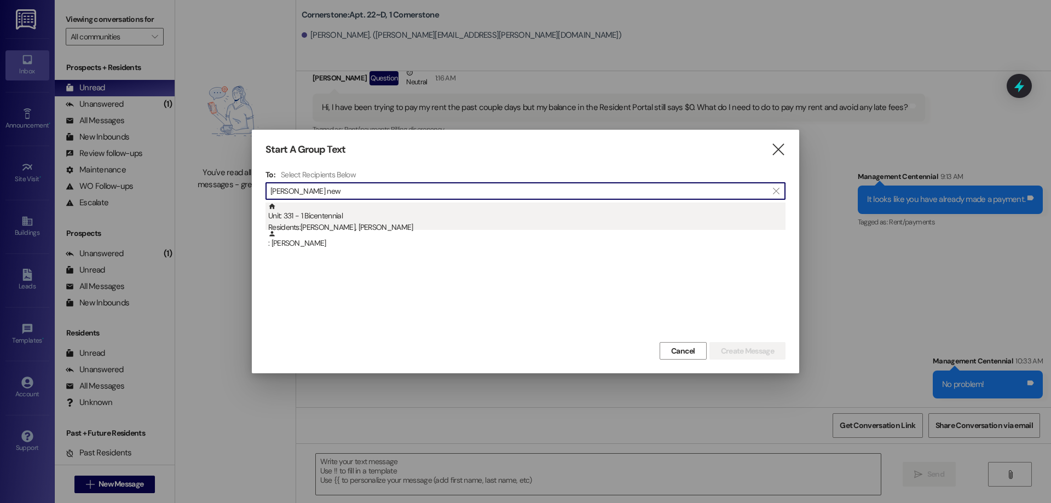
type input "[PERSON_NAME] new"
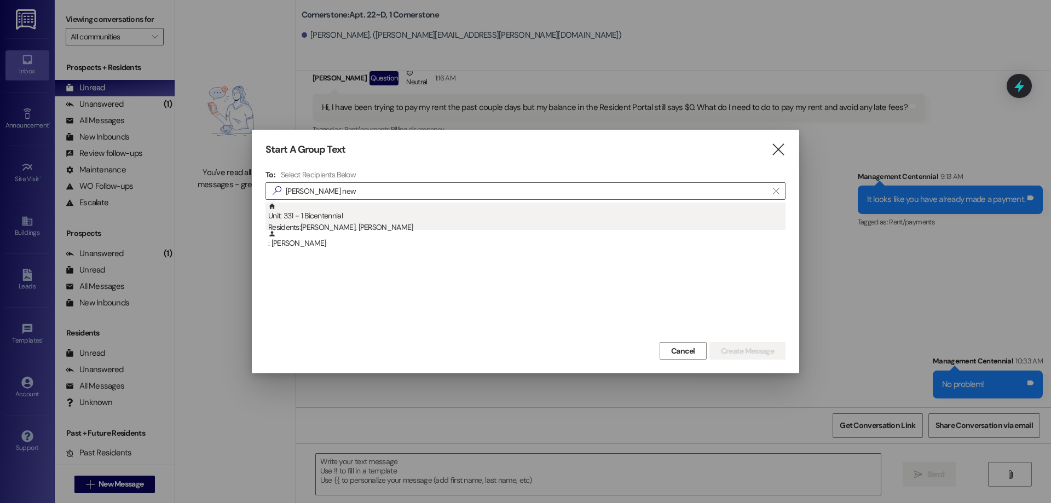
click at [384, 223] on div "Residents: [PERSON_NAME], [PERSON_NAME]" at bounding box center [526, 227] width 517 height 11
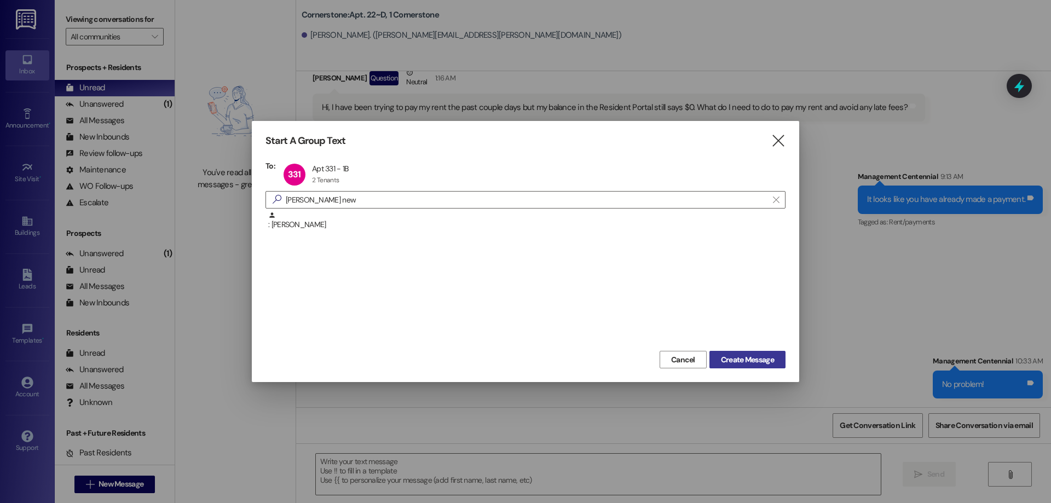
click at [721, 360] on span "Create Message" at bounding box center [747, 359] width 53 height 11
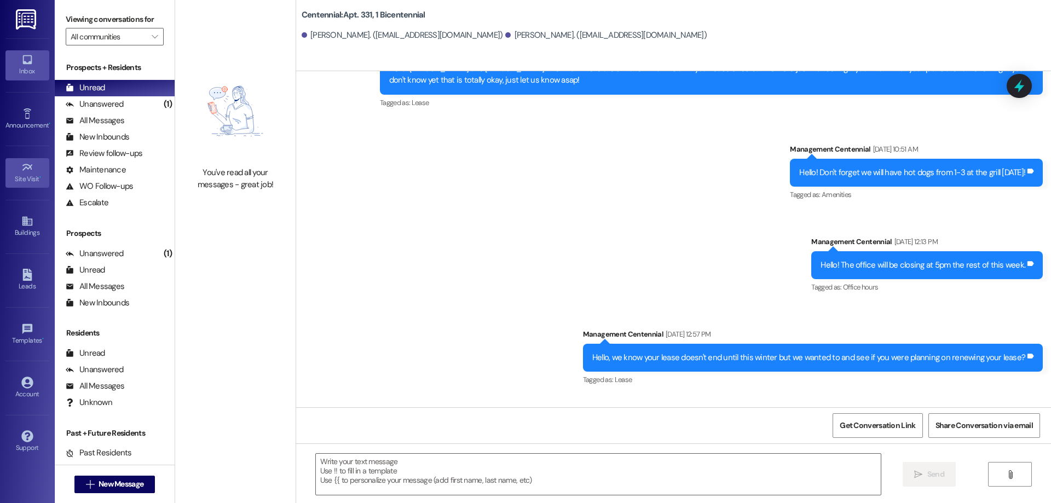
scroll to position [9974, 0]
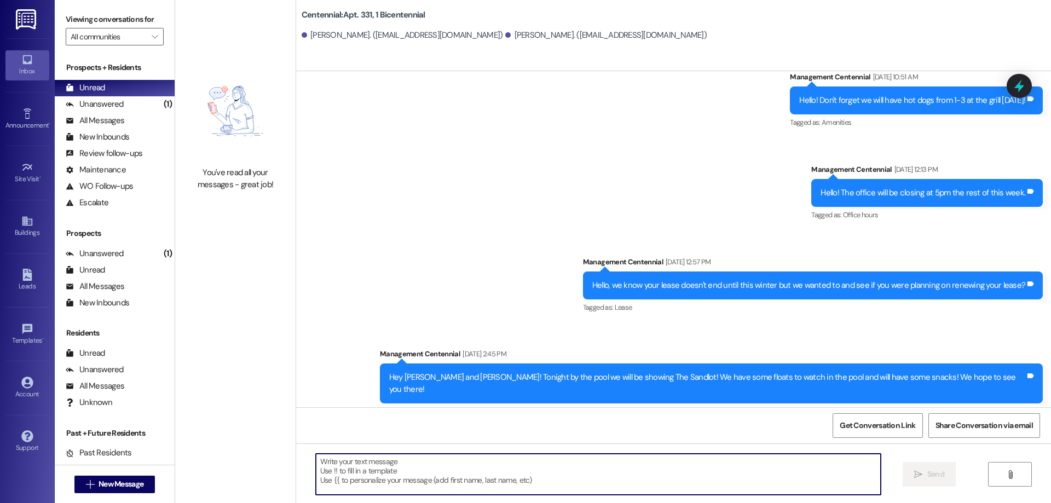
click at [579, 474] on textarea at bounding box center [598, 474] width 565 height 41
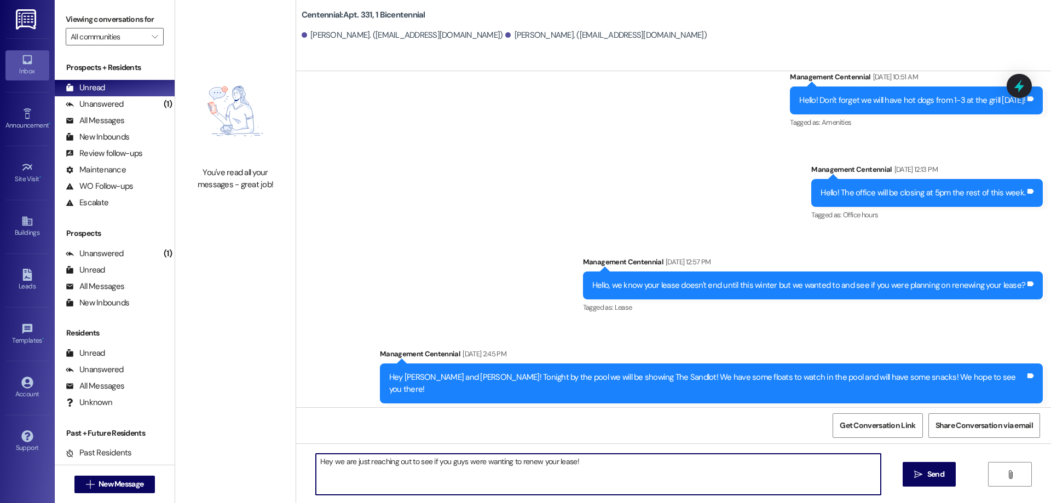
click at [641, 481] on textarea "Hey we are just reaching out to see if you guys were wanting to renew your leas…" at bounding box center [598, 474] width 565 height 41
type textarea "Hey we are just reaching out to see if you guys were wanting to renew your leas…"
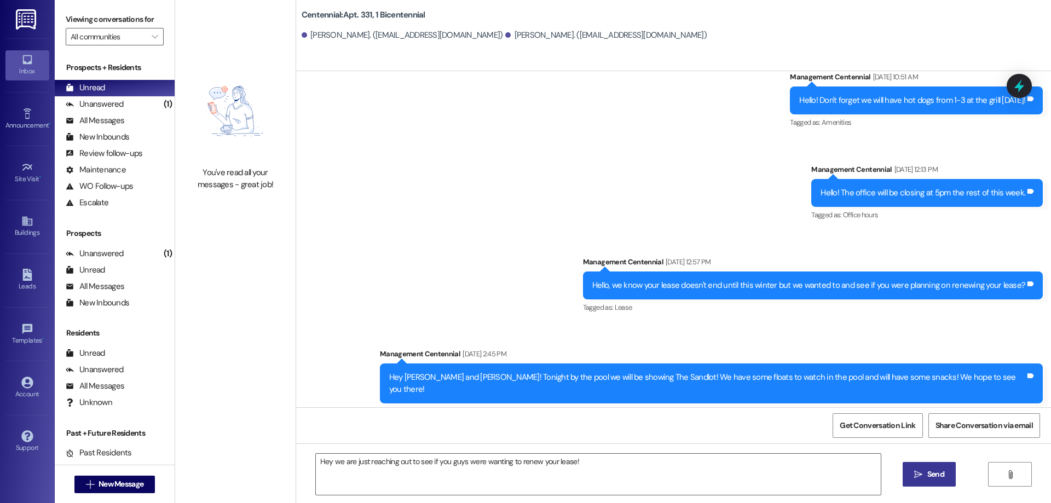
click at [916, 472] on icon "" at bounding box center [918, 474] width 8 height 9
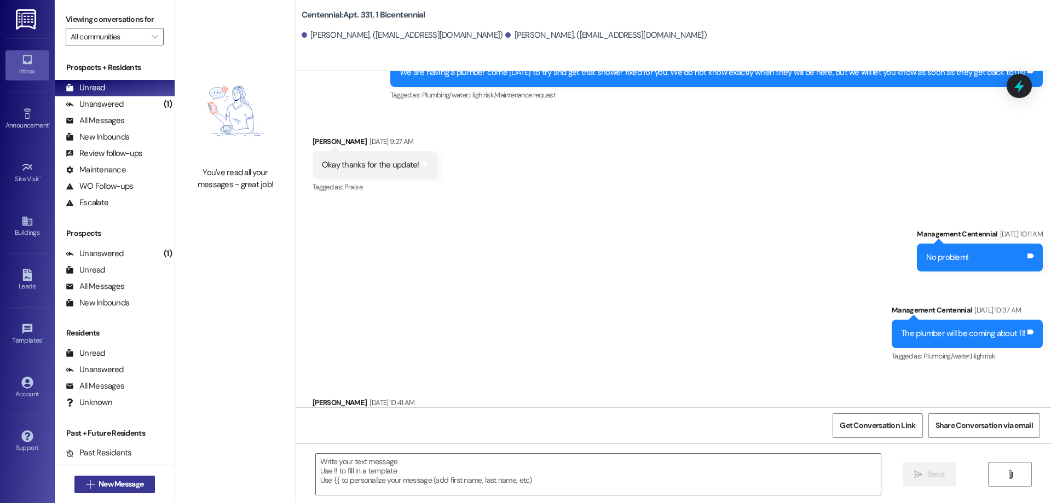
scroll to position [9270, 0]
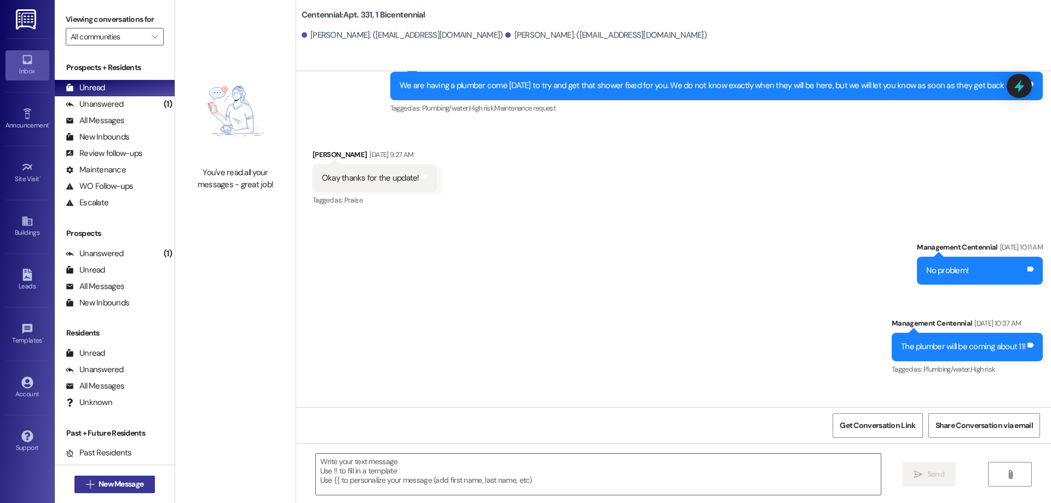
click at [109, 486] on span "New Message" at bounding box center [121, 484] width 45 height 11
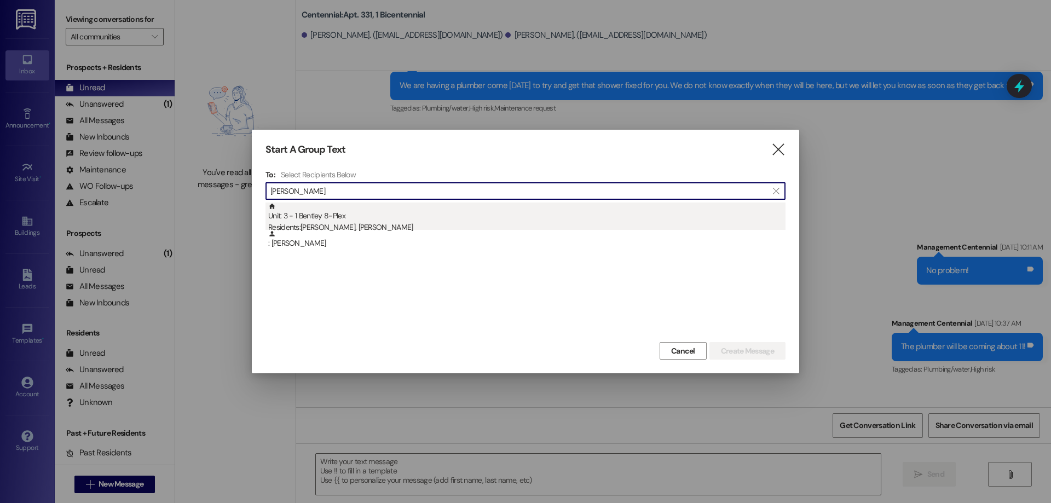
type input "[PERSON_NAME]"
click at [337, 214] on div "Unit: 3 - 1 Bentley 8-Plex Residents: [PERSON_NAME], [PERSON_NAME]" at bounding box center [526, 218] width 517 height 31
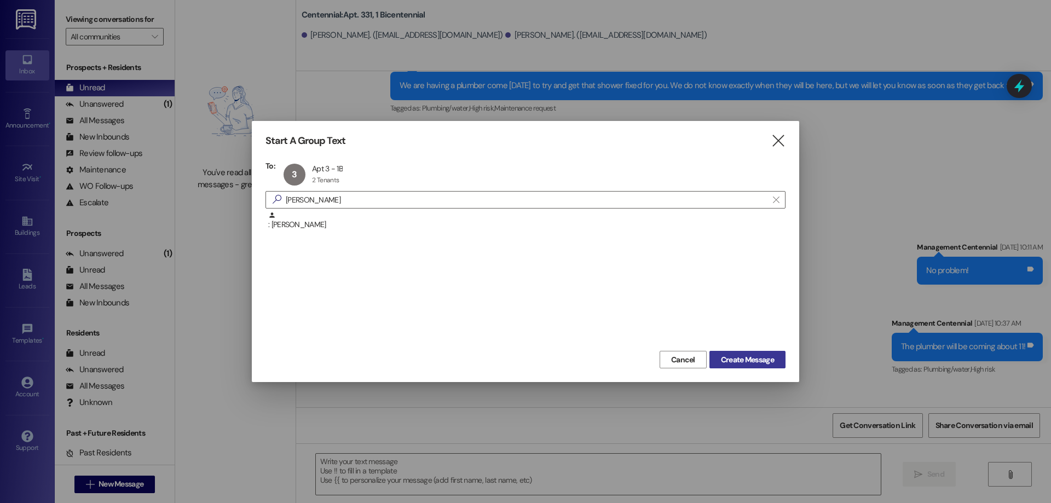
click at [734, 355] on span "Create Message" at bounding box center [747, 359] width 53 height 11
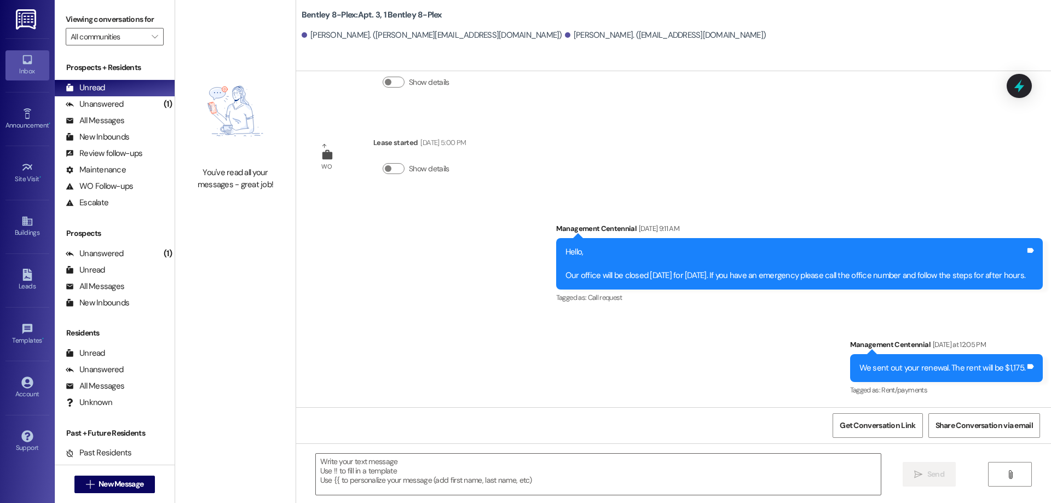
scroll to position [463, 0]
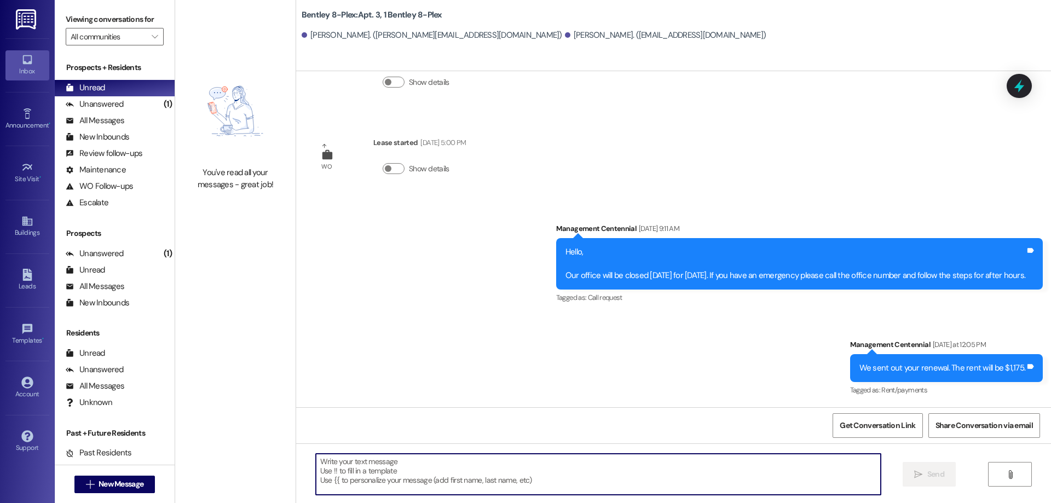
click at [509, 465] on textarea at bounding box center [598, 474] width 565 height 41
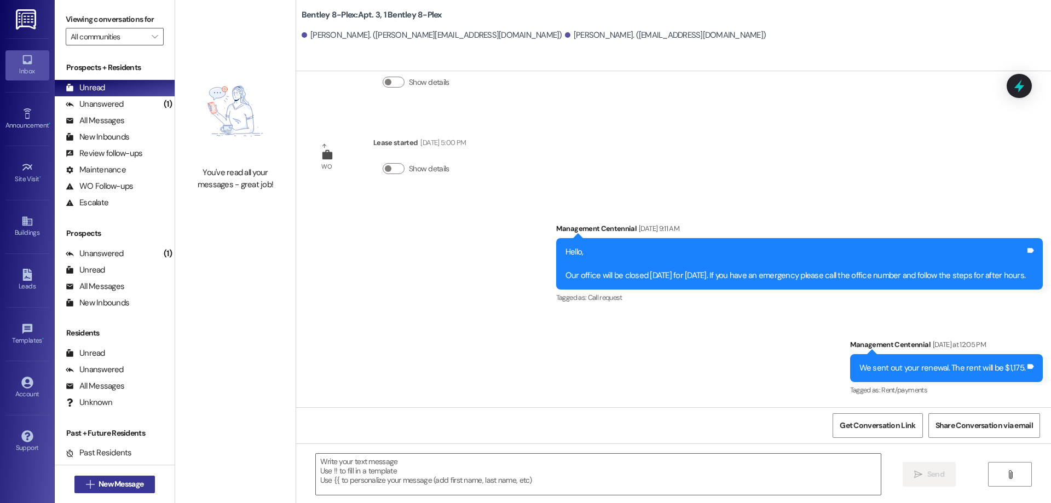
click at [143, 486] on button " New Message" at bounding box center [114, 485] width 81 height 18
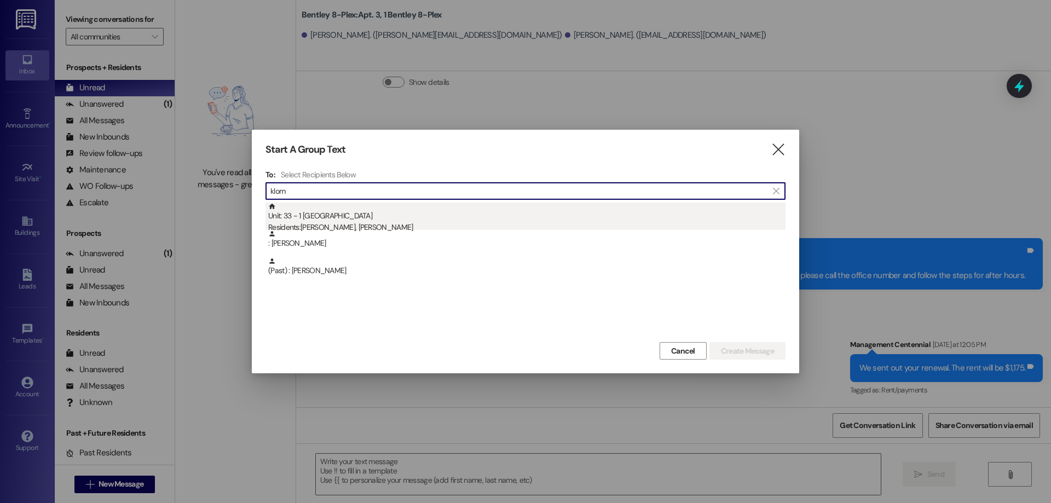
type input "klom"
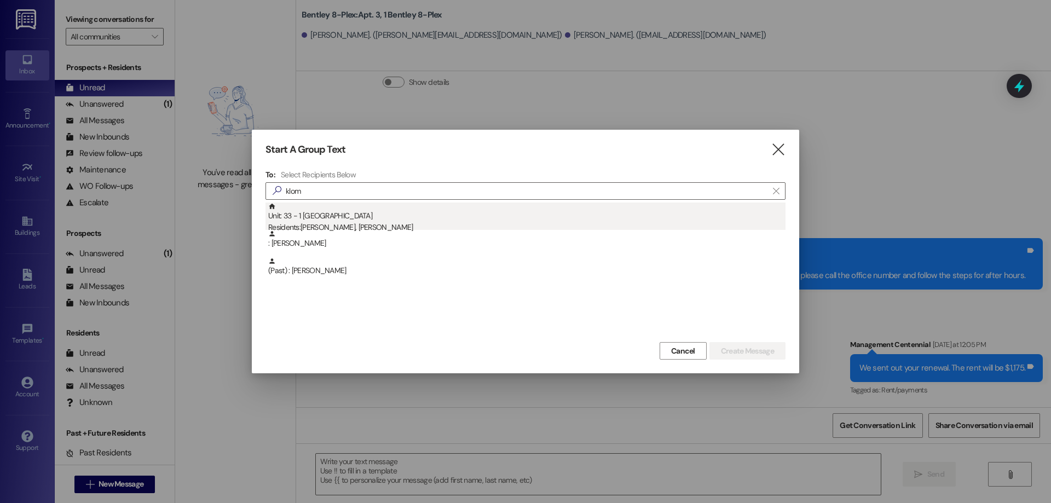
click at [346, 221] on div "Unit: 33 - 1 Bentley Wasatch Village Residents: [PERSON_NAME], [PERSON_NAME]" at bounding box center [526, 218] width 517 height 31
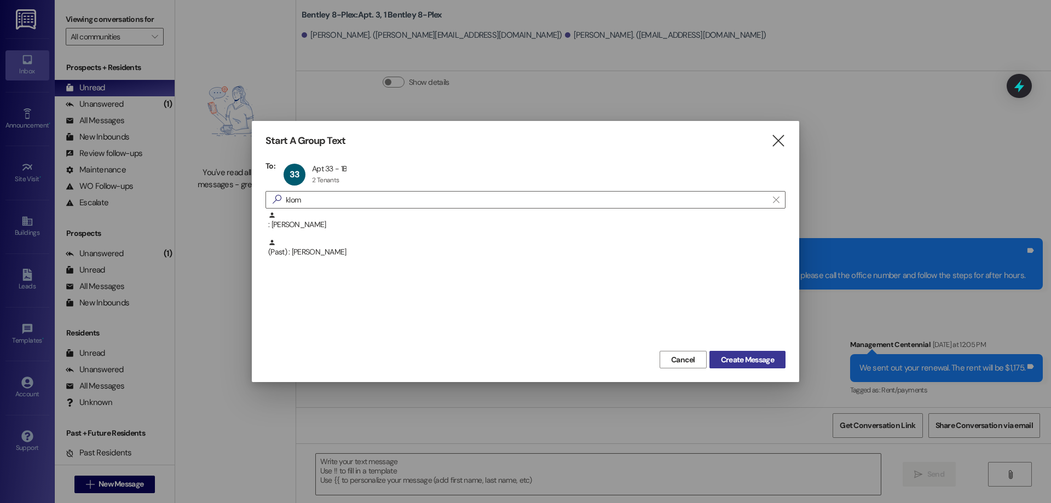
click at [721, 356] on span "Create Message" at bounding box center [747, 359] width 53 height 11
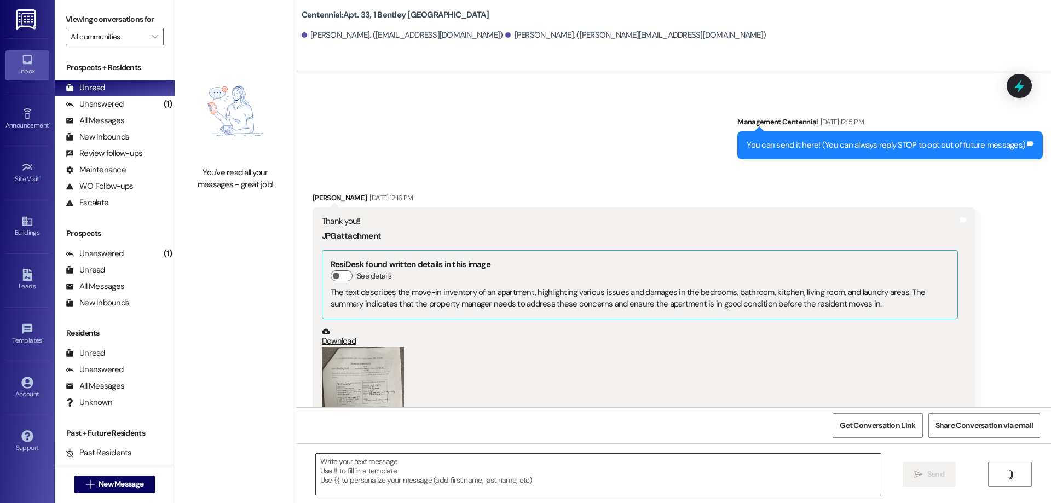
scroll to position [1940, 0]
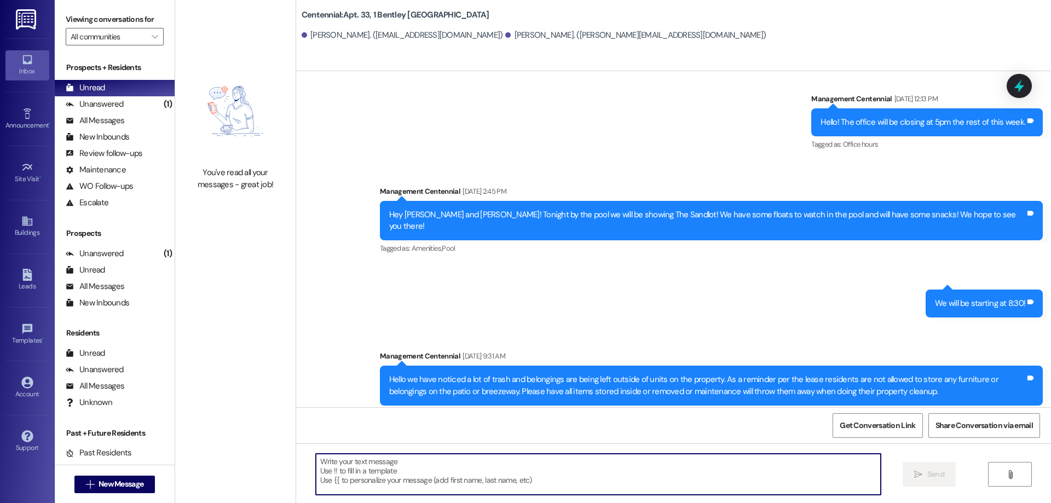
click at [505, 480] on textarea at bounding box center [598, 474] width 565 height 41
paste textarea "Hey we are just reaching out to see if you guys were wanting to renew your leas…"
type textarea "Hey we are just reaching out to see if you guys were wanting to renew your leas…"
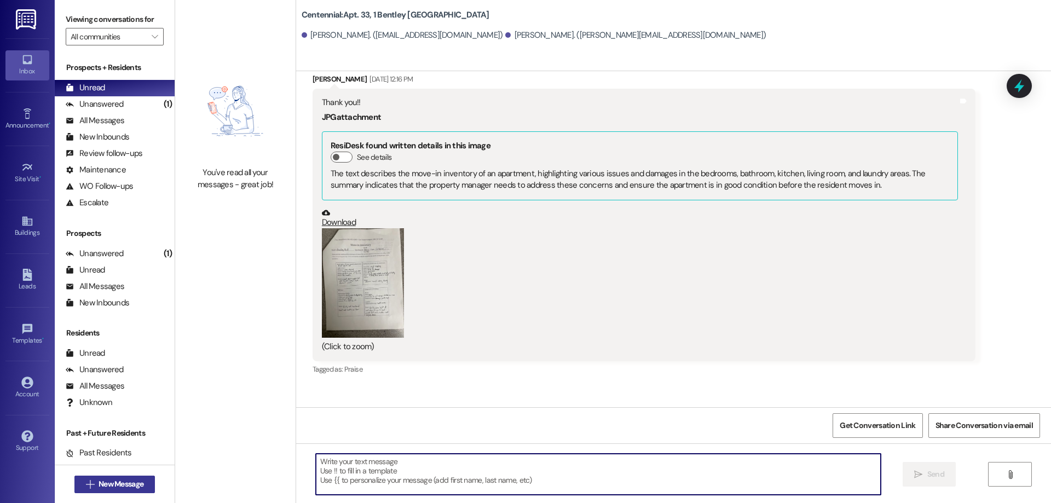
scroll to position [150, 0]
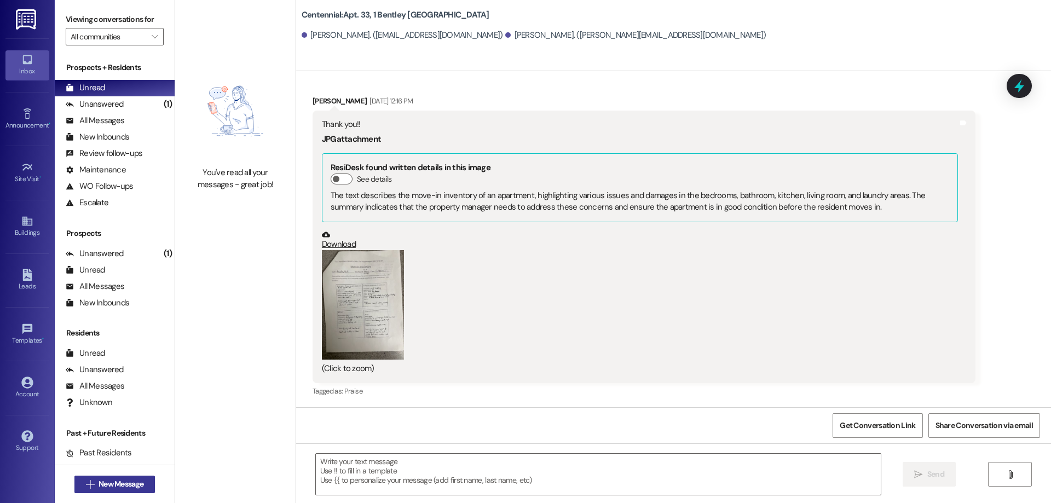
click at [141, 485] on span "New Message" at bounding box center [120, 484] width 49 height 11
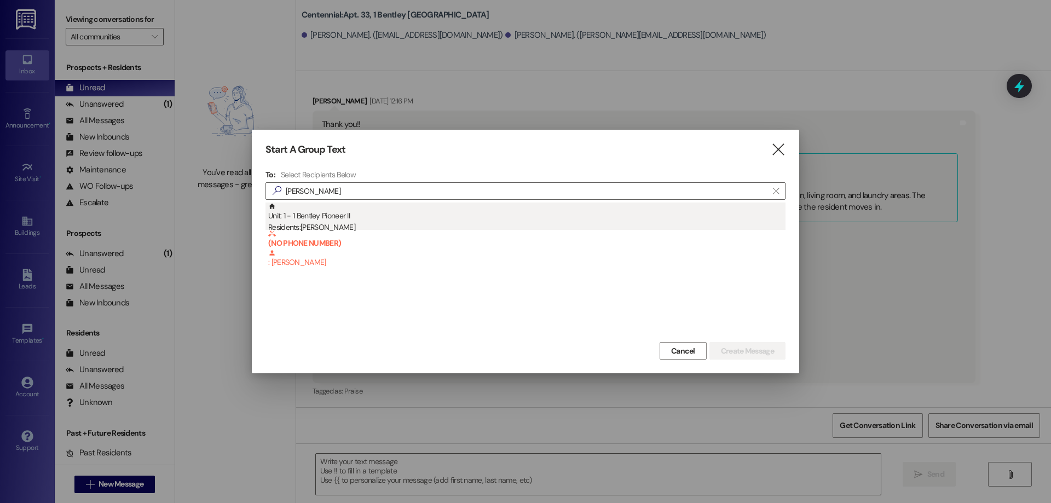
click at [296, 221] on div "Unit: 1 - 1 Bentley Pioneer II Residents: [PERSON_NAME]" at bounding box center [526, 218] width 517 height 31
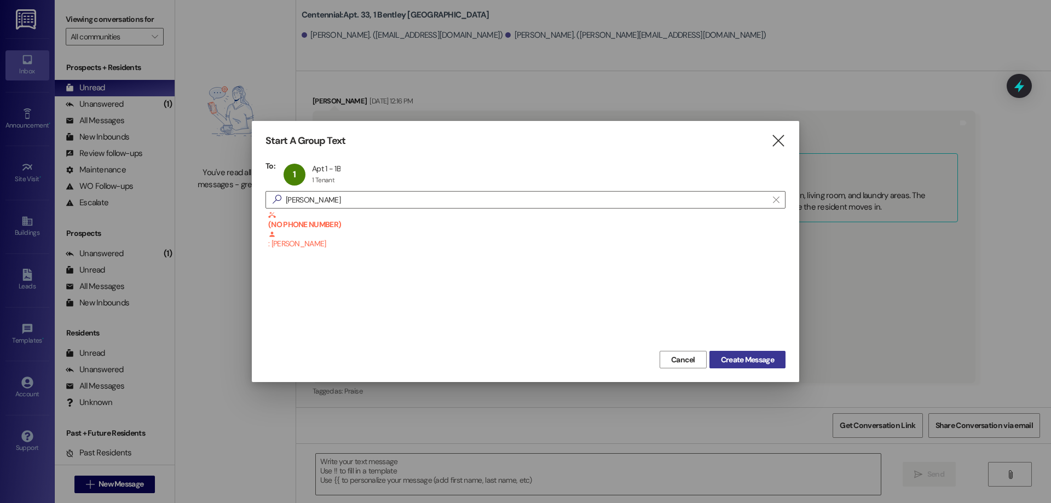
click at [751, 356] on span "Create Message" at bounding box center [747, 359] width 53 height 11
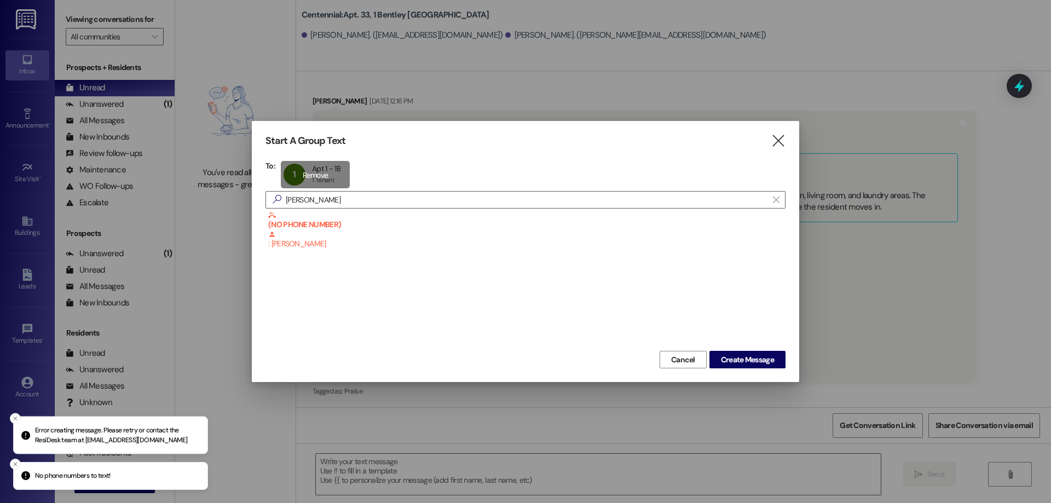
click at [339, 175] on div "1 Apt 1 - 1B Apt 1 - 1B 1 Tenant 1 Tenant click to remove" at bounding box center [315, 174] width 69 height 27
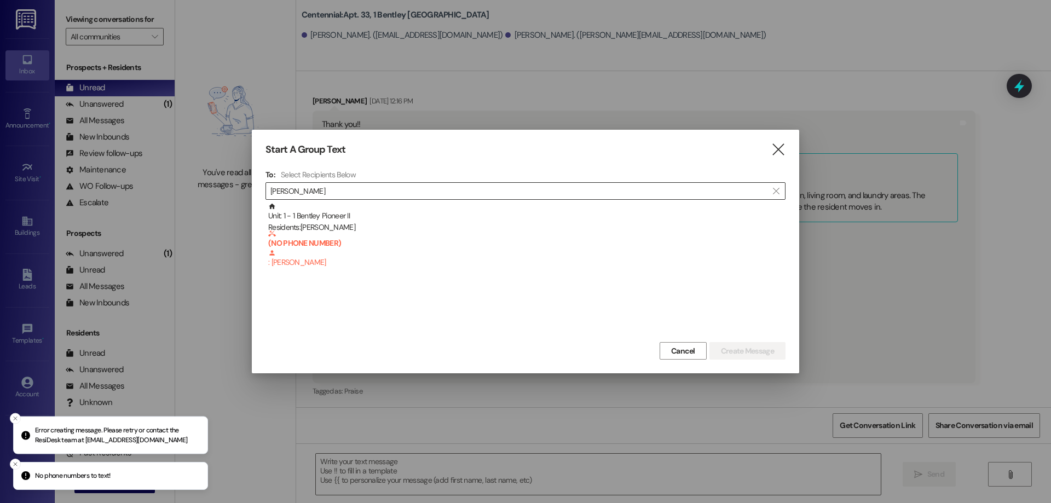
click at [332, 191] on input "[PERSON_NAME]" at bounding box center [518, 190] width 497 height 15
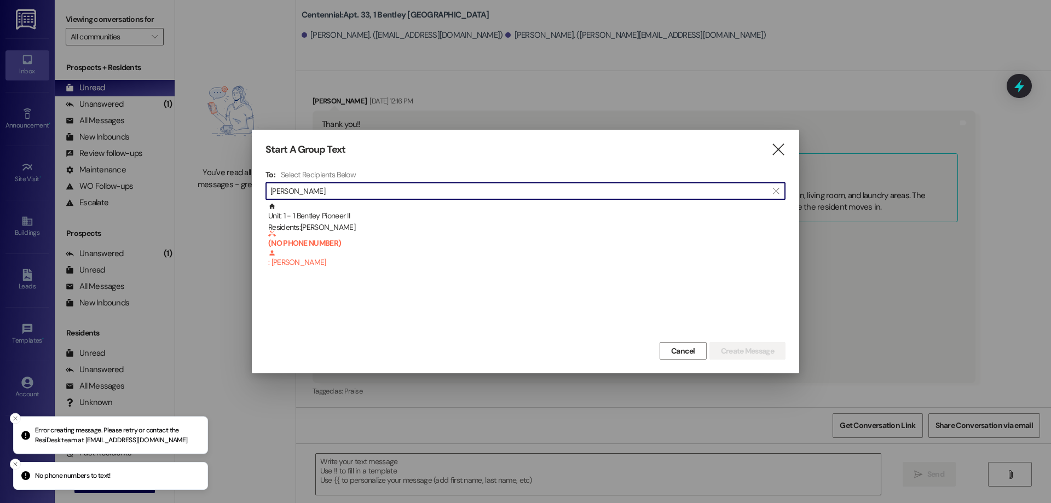
click at [332, 191] on input "[PERSON_NAME]" at bounding box center [518, 190] width 497 height 15
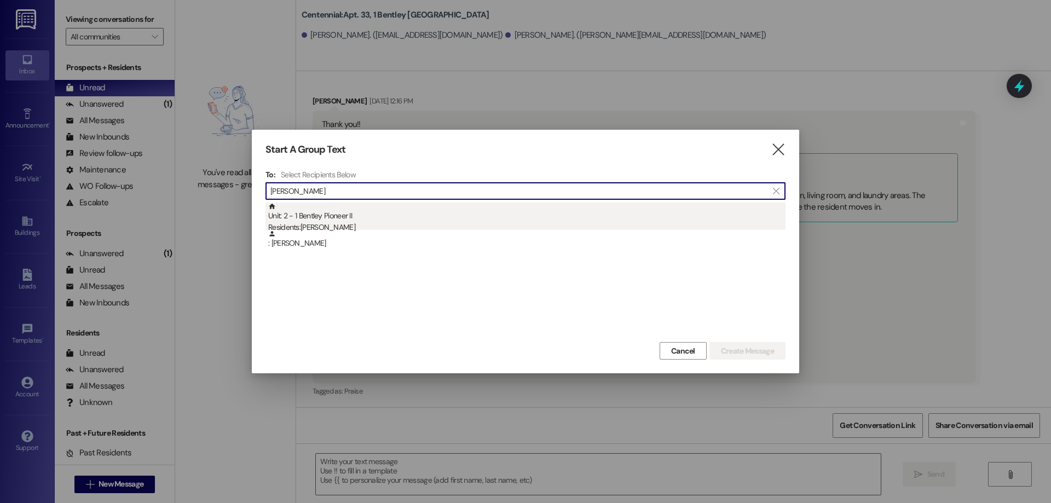
type input "[PERSON_NAME]"
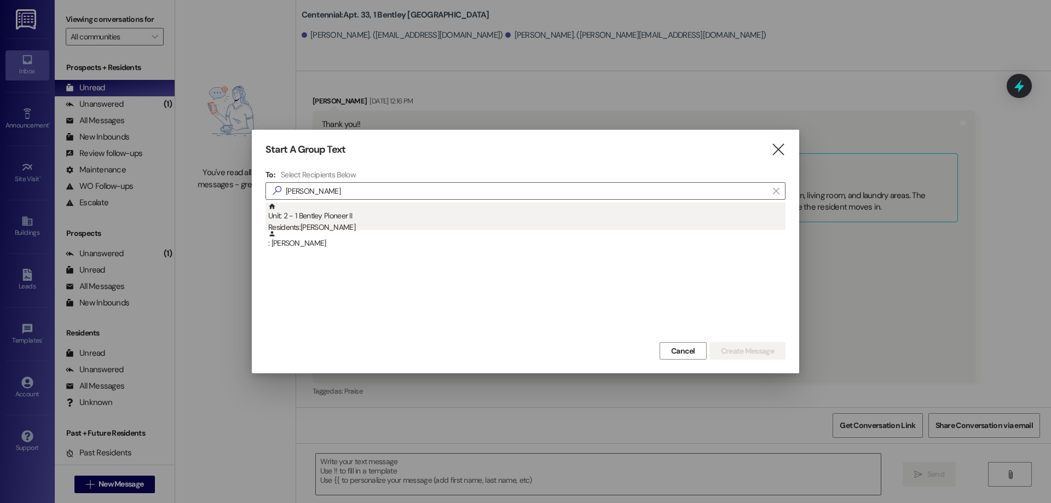
click at [318, 222] on div "Residents: [PERSON_NAME]" at bounding box center [526, 227] width 517 height 11
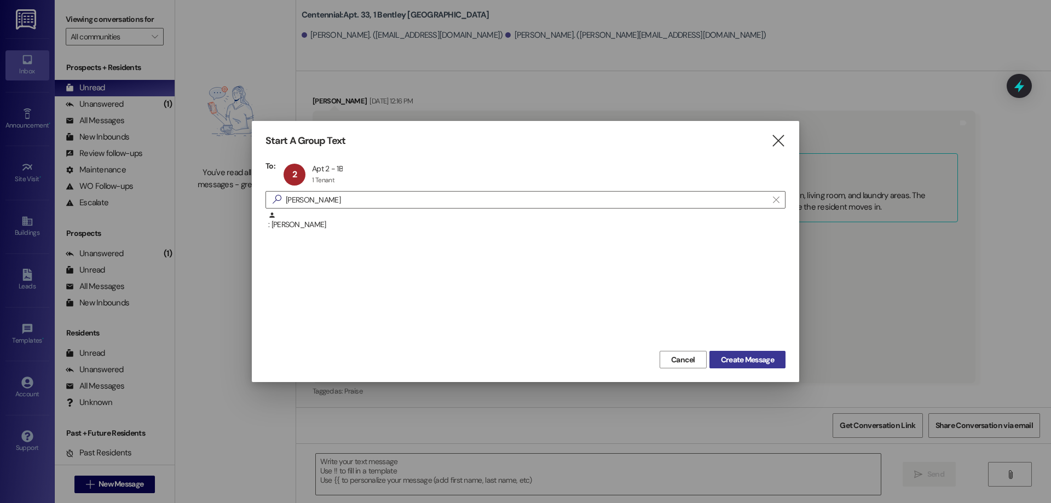
click at [751, 358] on span "Create Message" at bounding box center [747, 359] width 53 height 11
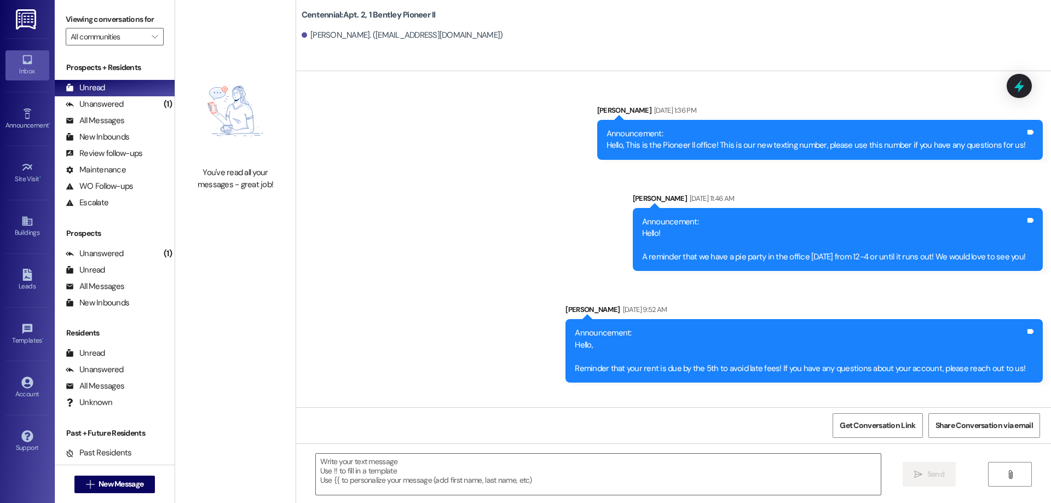
scroll to position [9076, 0]
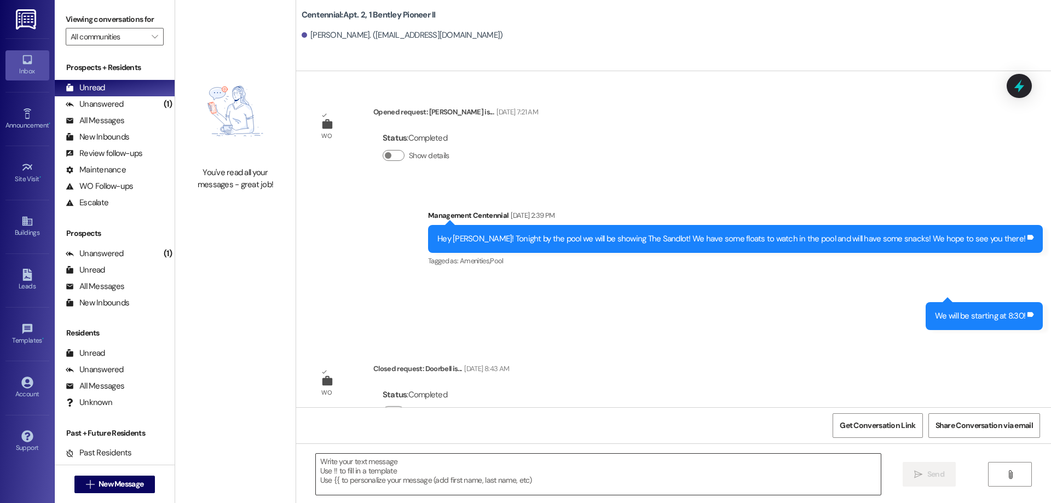
click at [684, 469] on textarea at bounding box center [598, 474] width 565 height 41
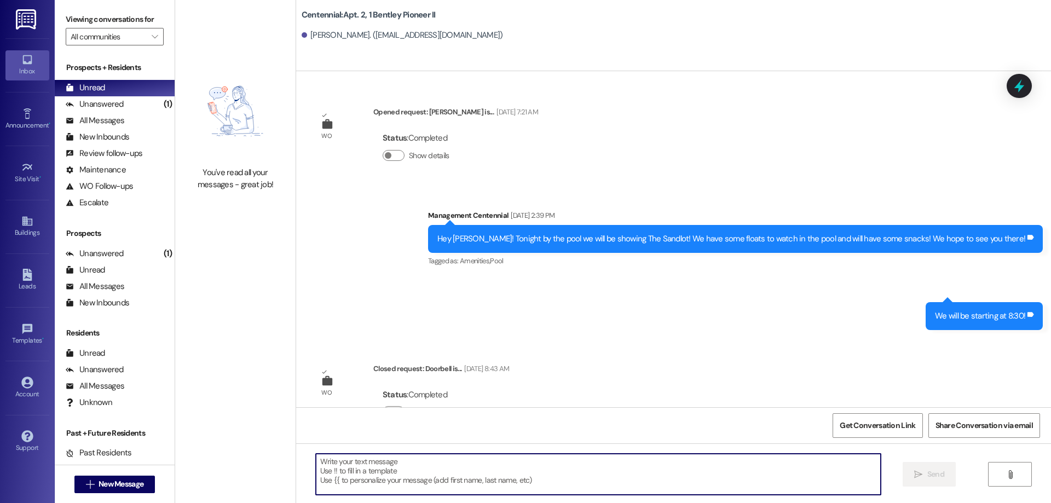
paste textarea "Hey we are just reaching out to see if you guys were wanting to renew your leas…"
type textarea "Hey we are just reaching out to see if you guys were wanting to renew your leas…"
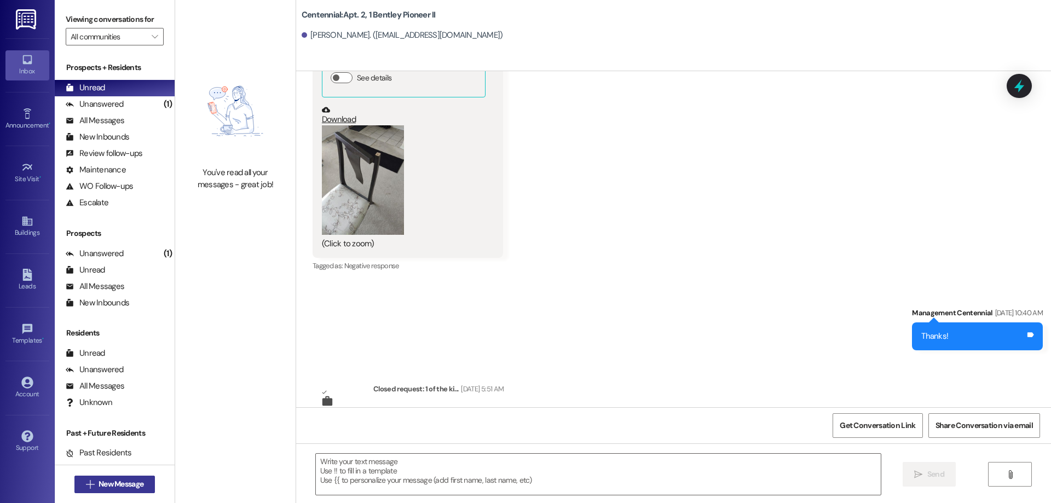
click at [131, 484] on span "New Message" at bounding box center [121, 484] width 45 height 11
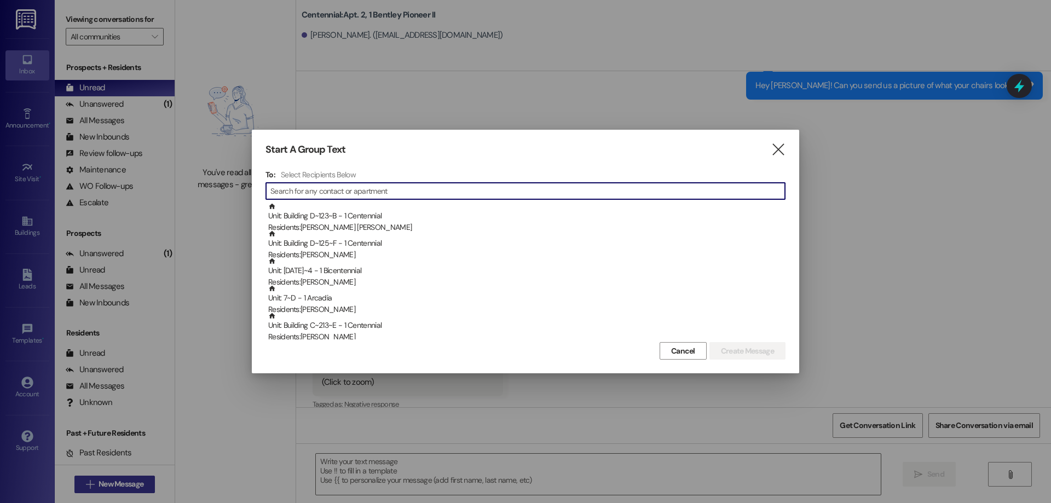
scroll to position [6754, 0]
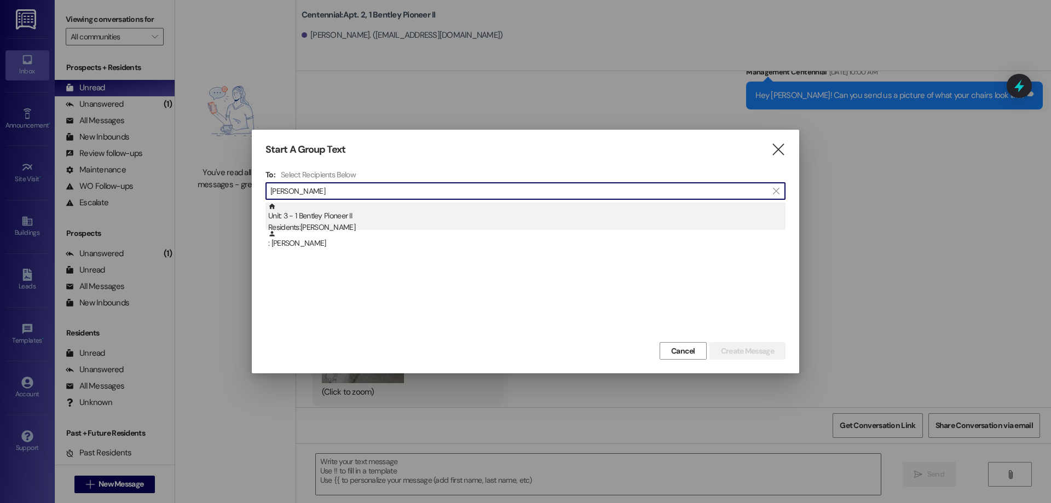
type input "[PERSON_NAME]"
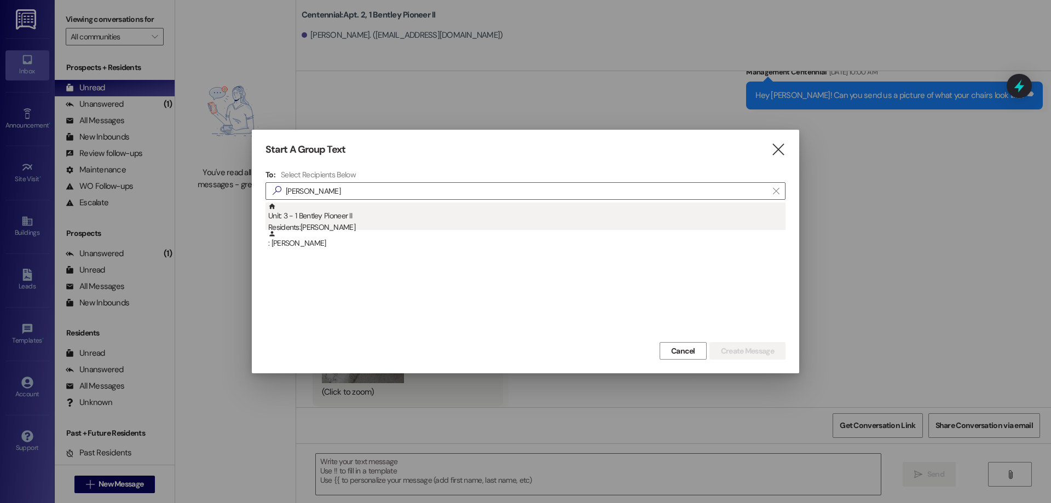
click at [316, 222] on div "Residents: [PERSON_NAME]" at bounding box center [526, 227] width 517 height 11
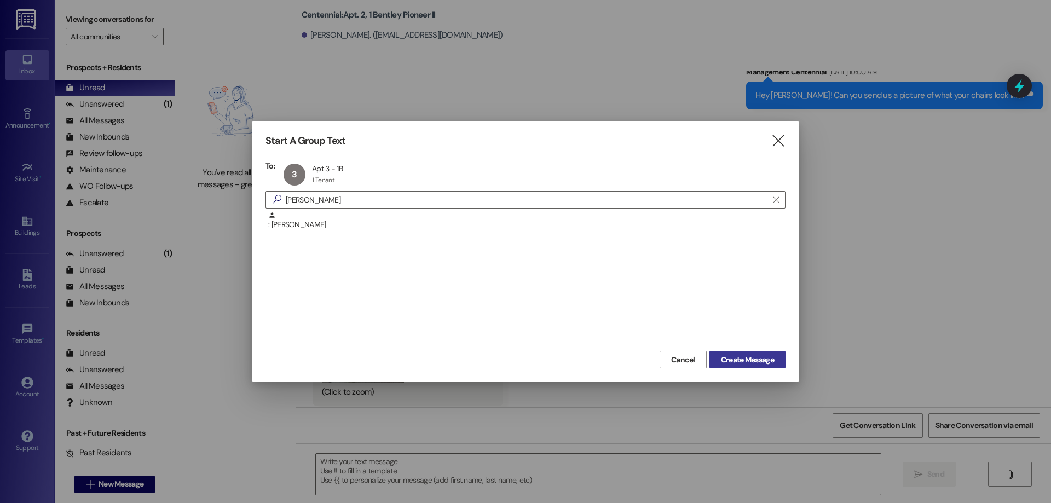
click at [731, 362] on span "Create Message" at bounding box center [747, 359] width 53 height 11
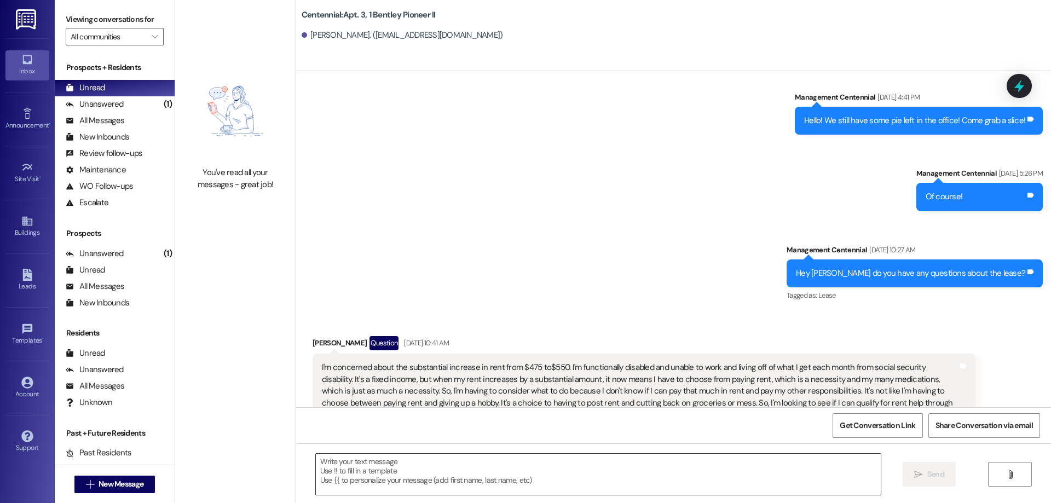
click at [579, 476] on textarea at bounding box center [598, 474] width 565 height 41
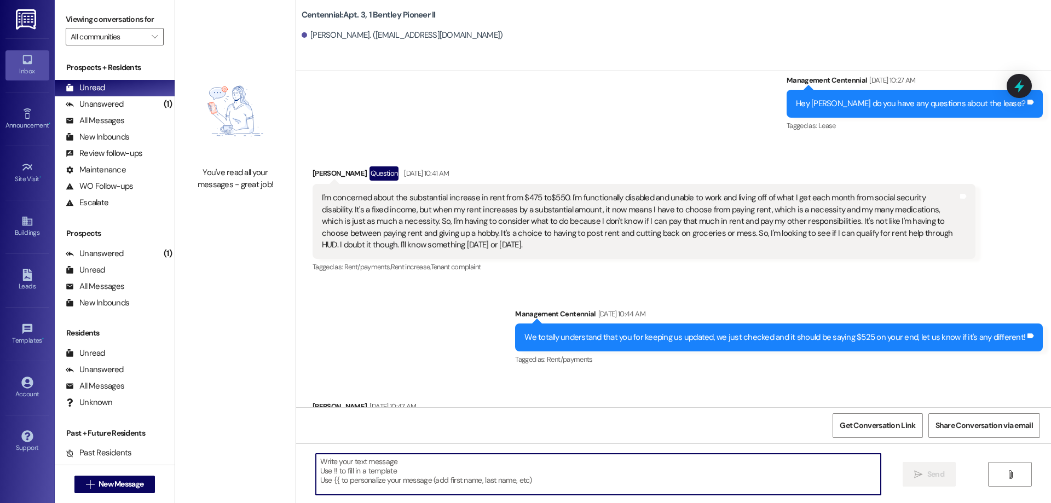
scroll to position [9465, 0]
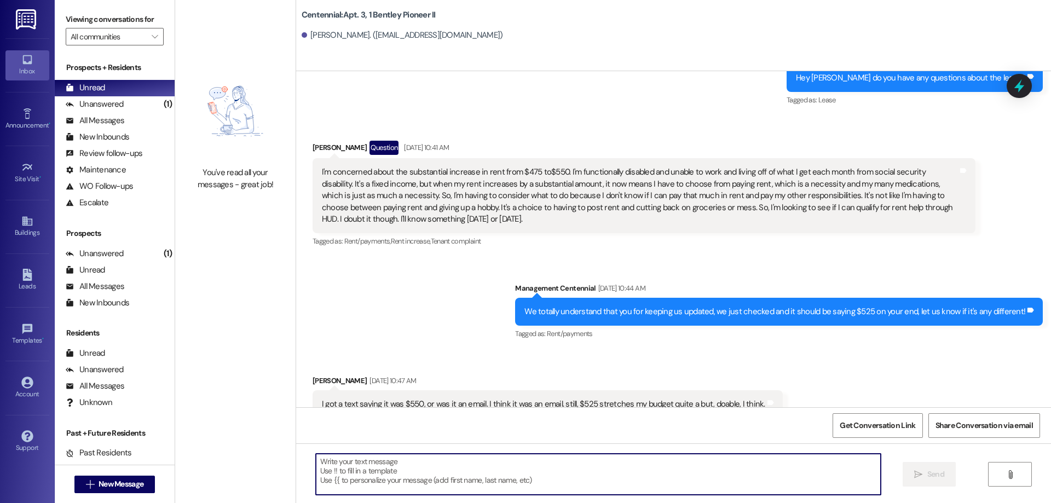
paste textarea "Hey we are just reaching out to see if you guys were wanting to renew your leas…"
type textarea "Hey we are just reaching out to see if you guys were wanting to renew your leas…"
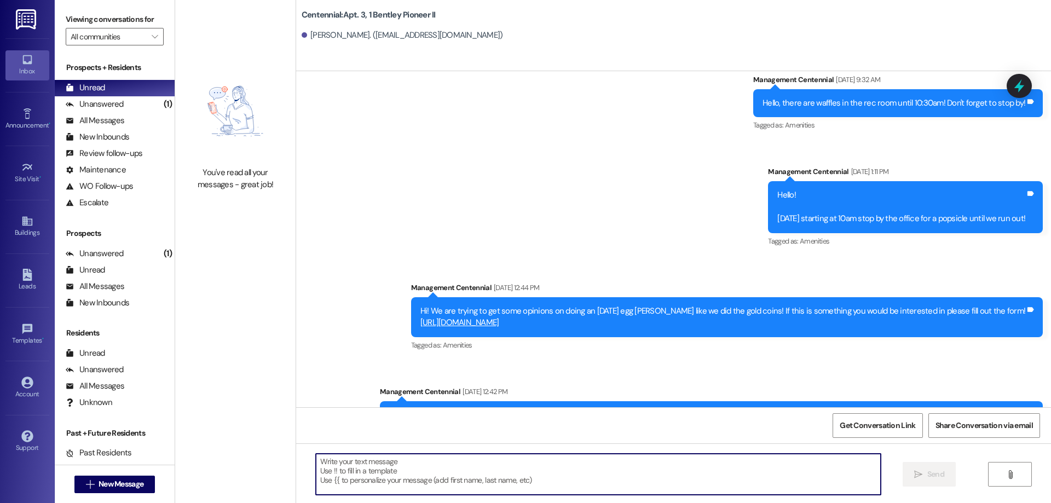
scroll to position [10287, 0]
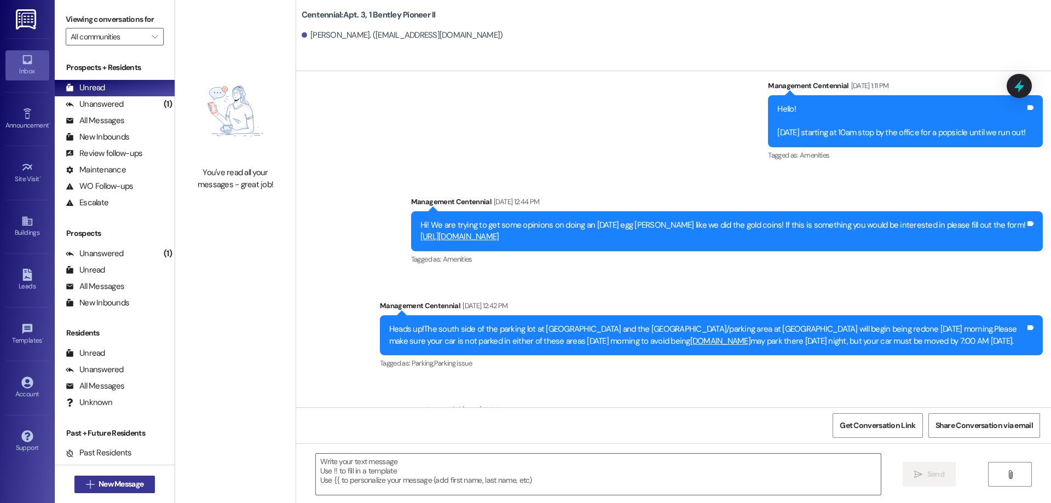
click at [88, 488] on icon "" at bounding box center [90, 484] width 8 height 9
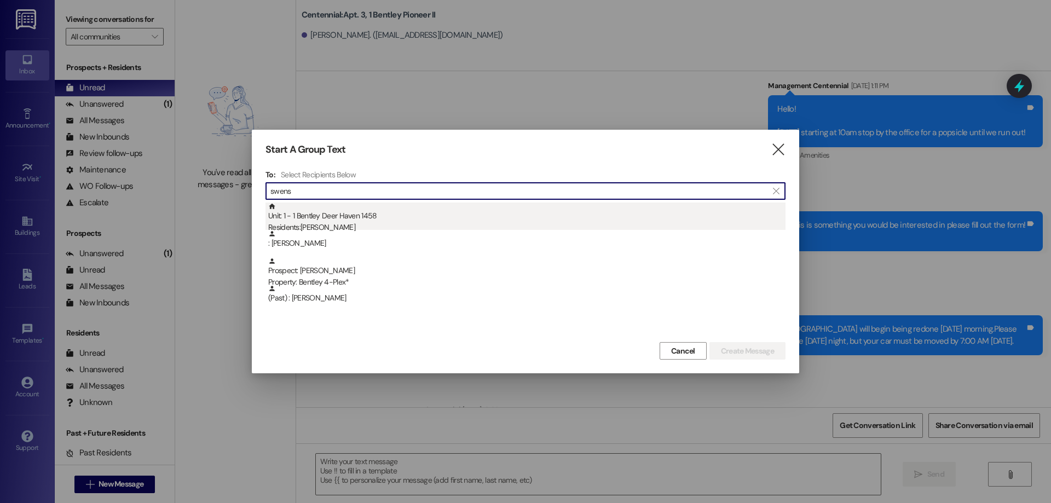
type input "swens"
click at [348, 214] on div "Unit: 1 - 1 Bentley Deer Haven 1458 Residents: [PERSON_NAME]" at bounding box center [526, 218] width 517 height 31
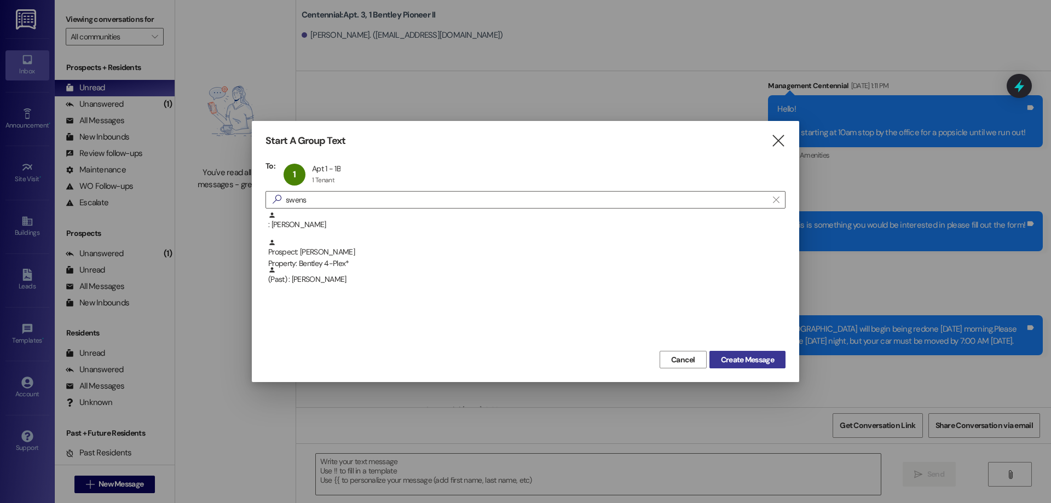
click at [743, 358] on span "Create Message" at bounding box center [747, 359] width 53 height 11
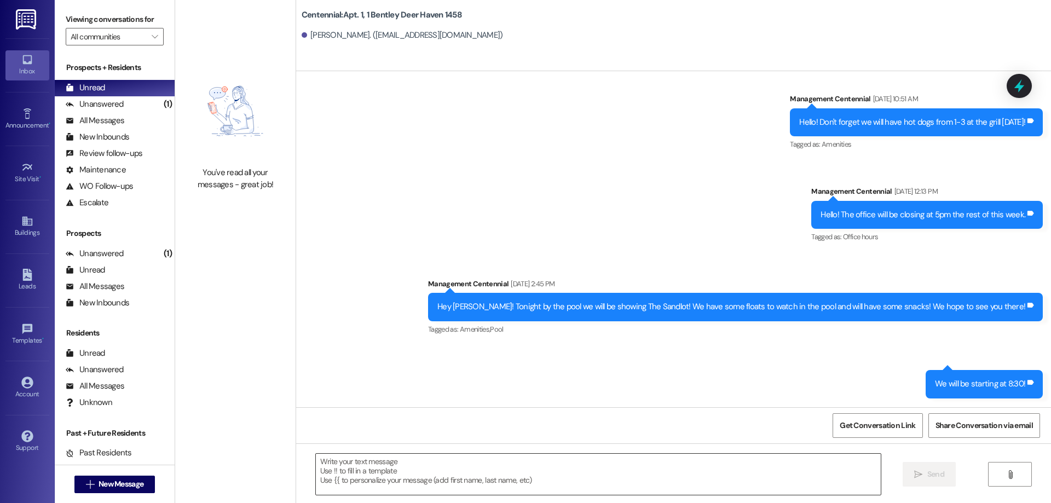
scroll to position [1319, 0]
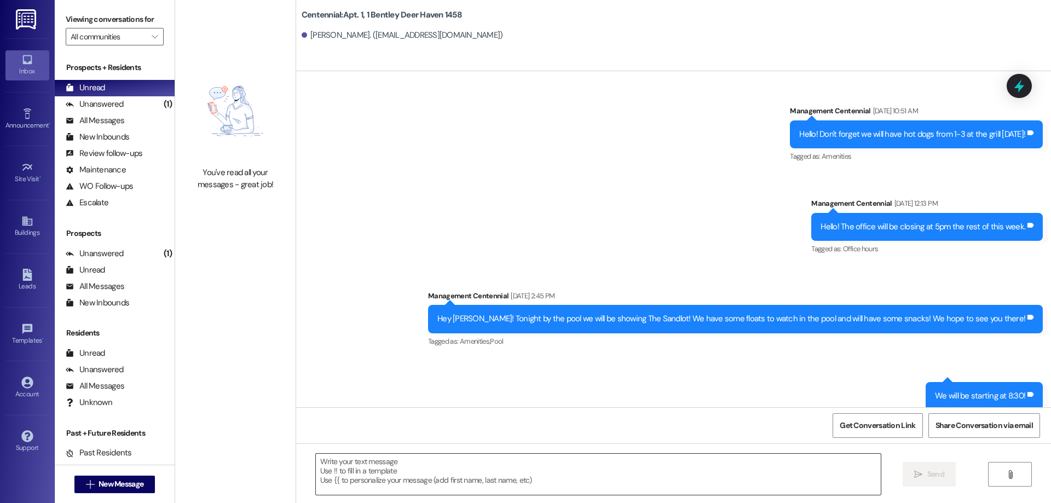
click at [568, 475] on textarea at bounding box center [598, 474] width 565 height 41
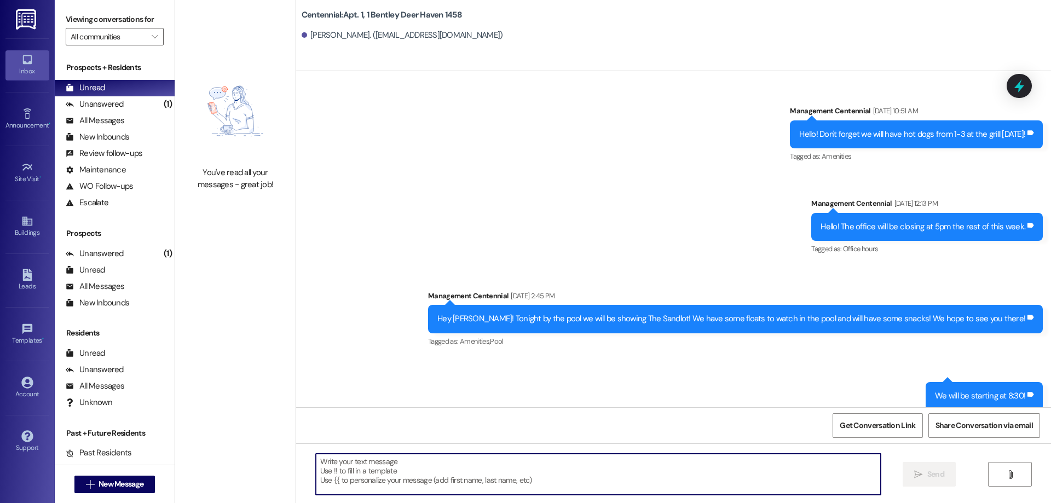
paste textarea "Hey we are just reaching out to see if you guys were wanting to renew your leas…"
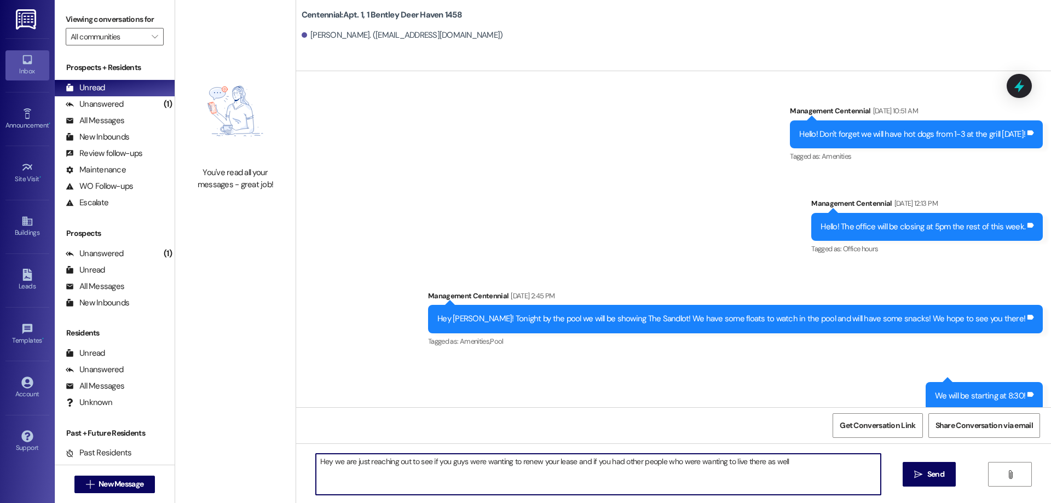
type textarea "Hey we are just reaching out to see if you guys were wanting to renew your leas…"
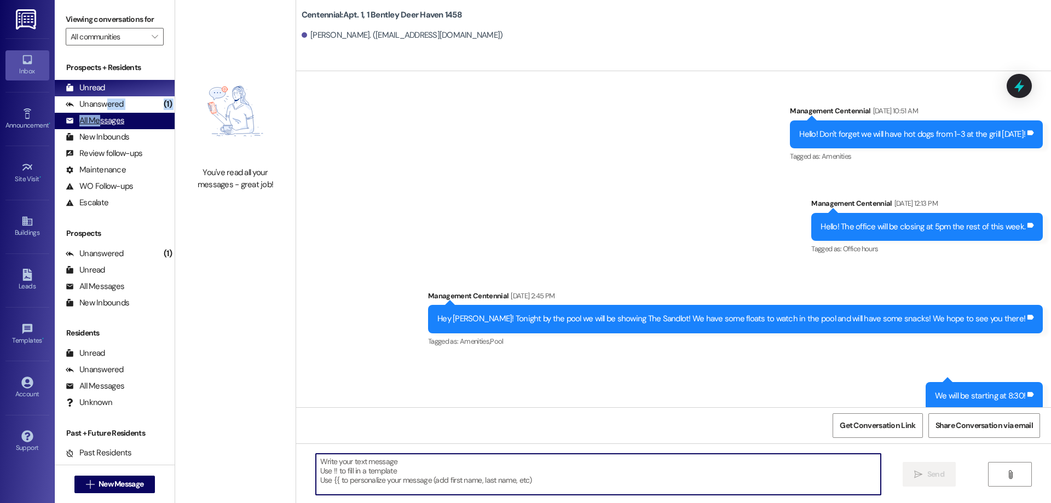
click at [101, 120] on div "Prospects + Residents Unread (0) Unread: Any message you haven't read yet will …" at bounding box center [115, 136] width 120 height 149
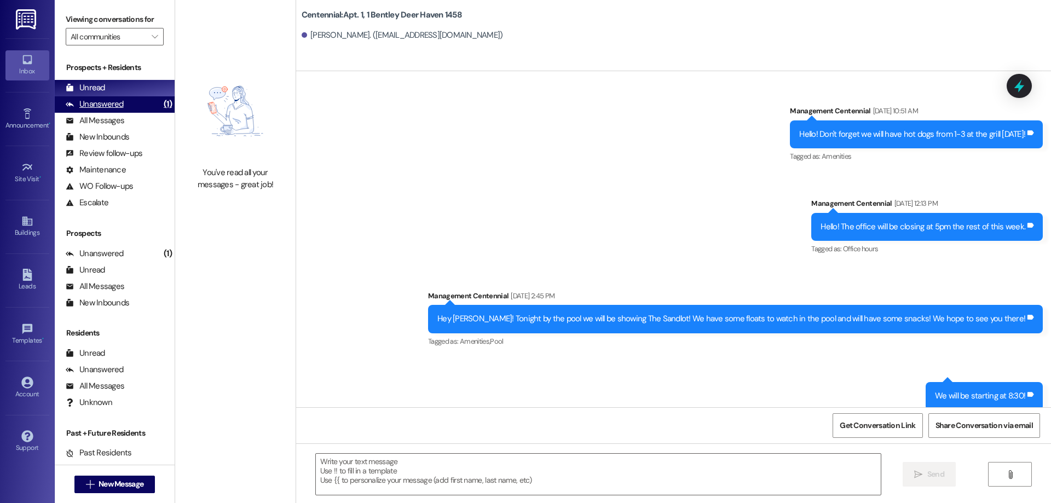
click at [102, 100] on div "Unanswered" at bounding box center [95, 104] width 58 height 11
click at [102, 86] on div "Unread" at bounding box center [85, 87] width 39 height 11
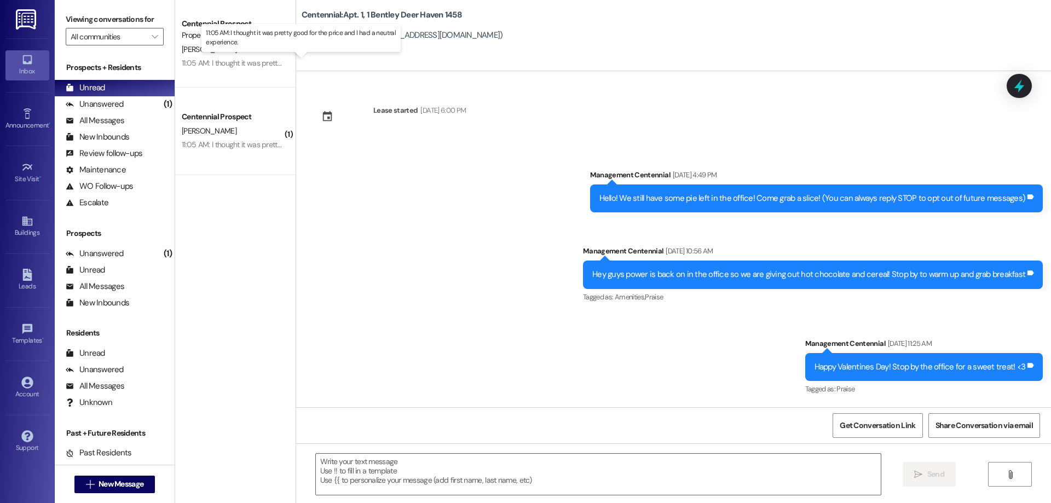
click at [253, 61] on div "11:05 AM: I thought it was pretty good for the price and I had a neutral experi…" at bounding box center [311, 63] width 258 height 10
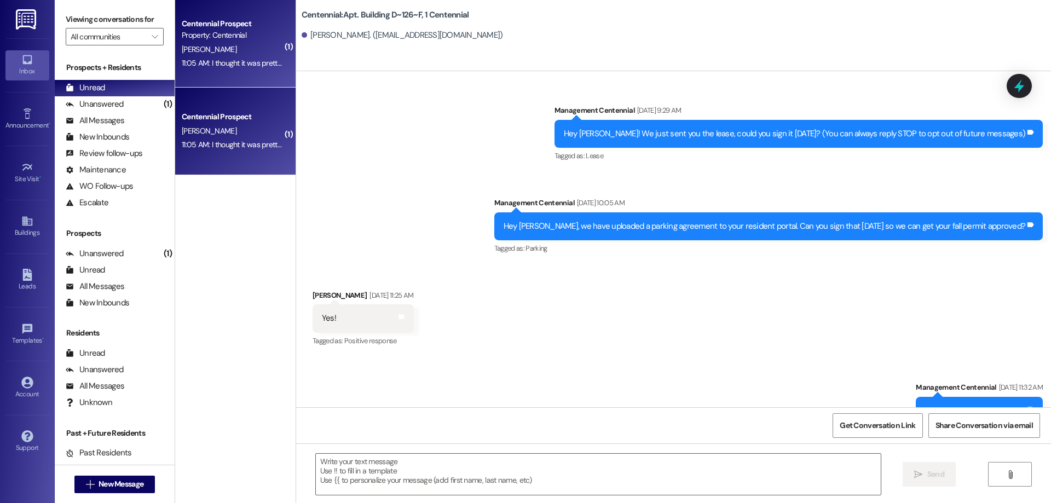
scroll to position [13262, 0]
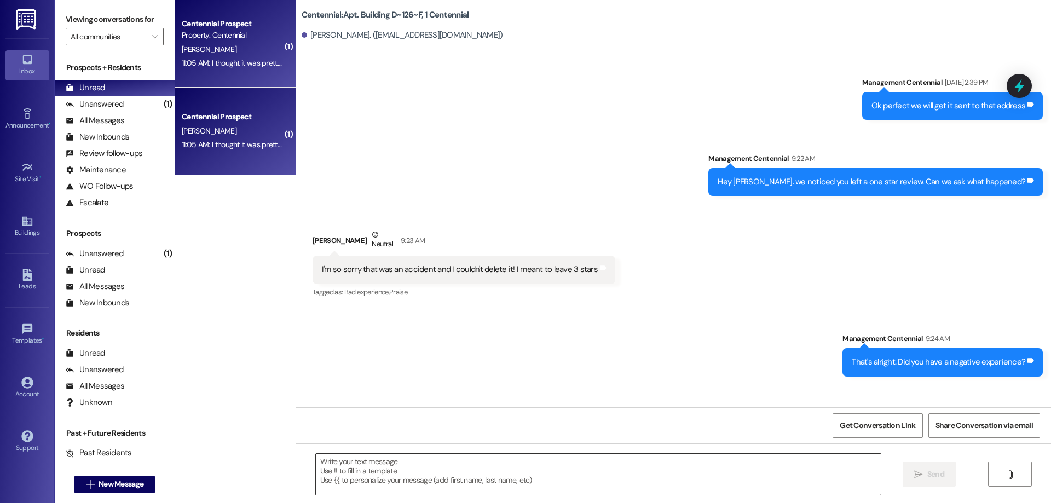
click at [560, 472] on textarea at bounding box center [598, 474] width 565 height 41
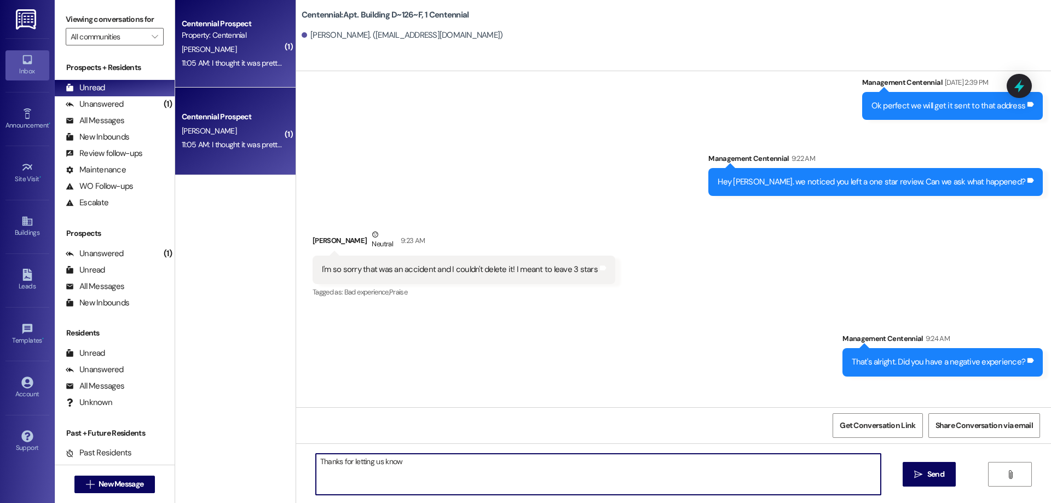
type textarea "Thanks for letting us know!"
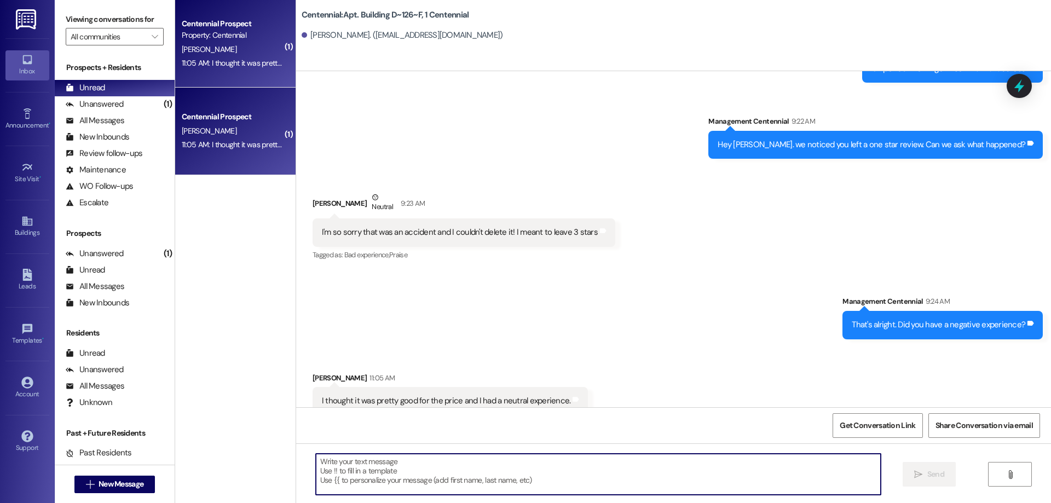
scroll to position [13338, 0]
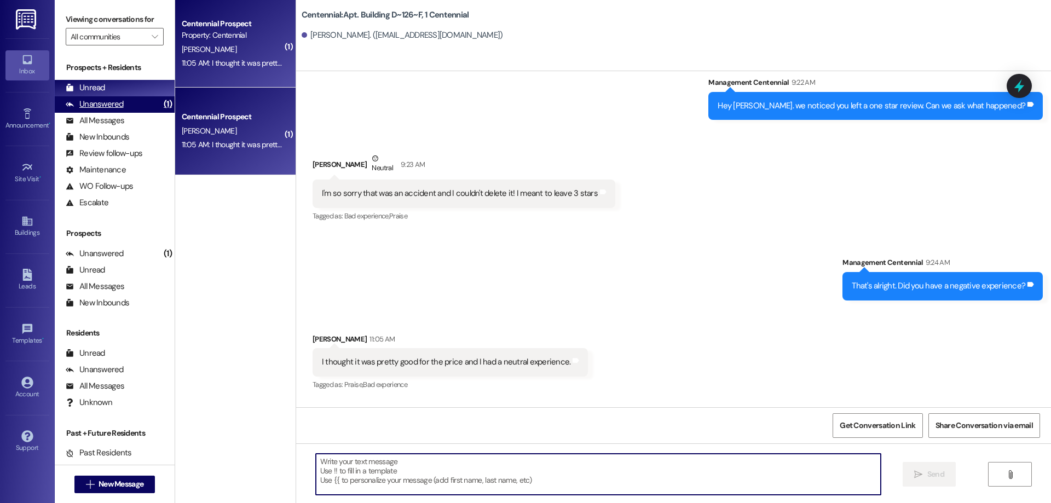
click at [161, 100] on div "(1)" at bounding box center [168, 104] width 14 height 17
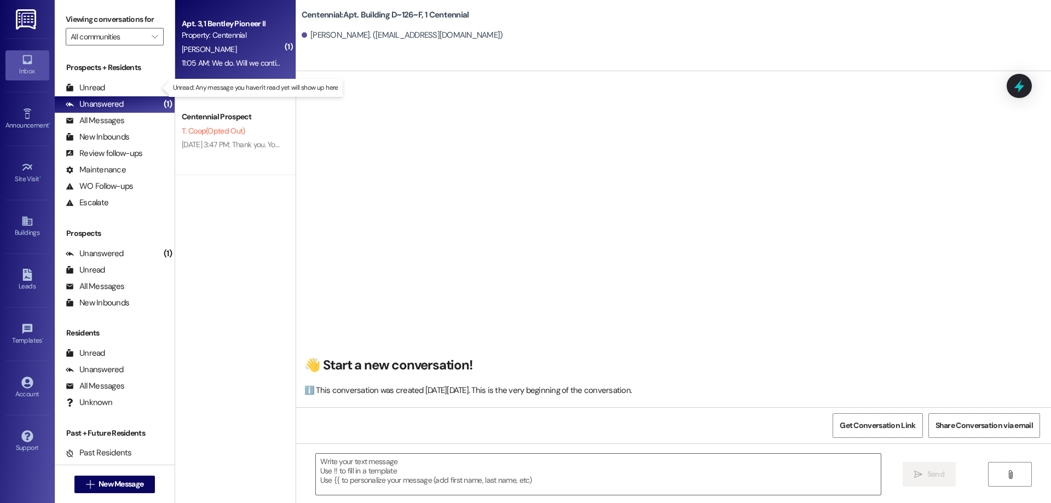
drag, startPoint x: 149, startPoint y: 87, endPoint x: 240, endPoint y: 70, distance: 92.5
click at [323, 96] on body "Inbox Go to Inbox Announcement • Send A Text Announcement Site Visit • Go to Si…" at bounding box center [525, 251] width 1051 height 503
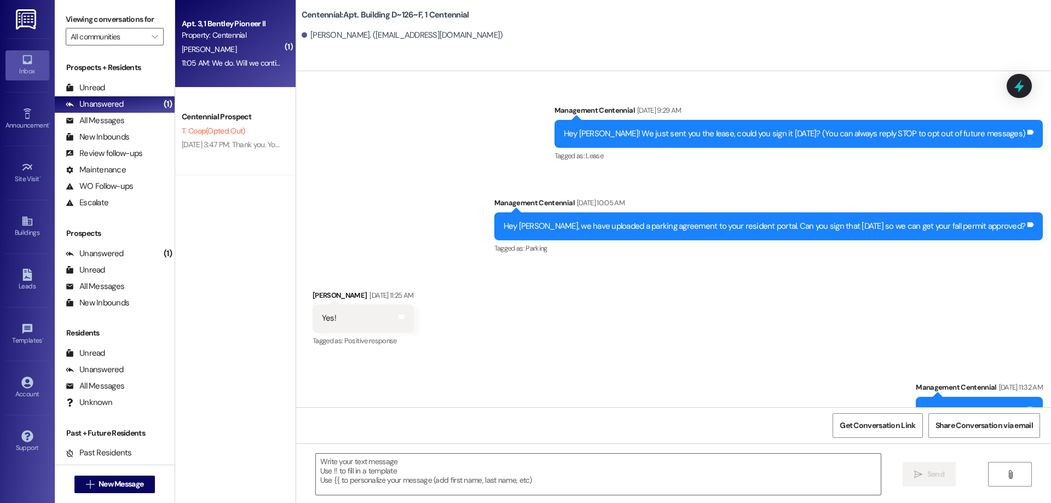
scroll to position [13262, 0]
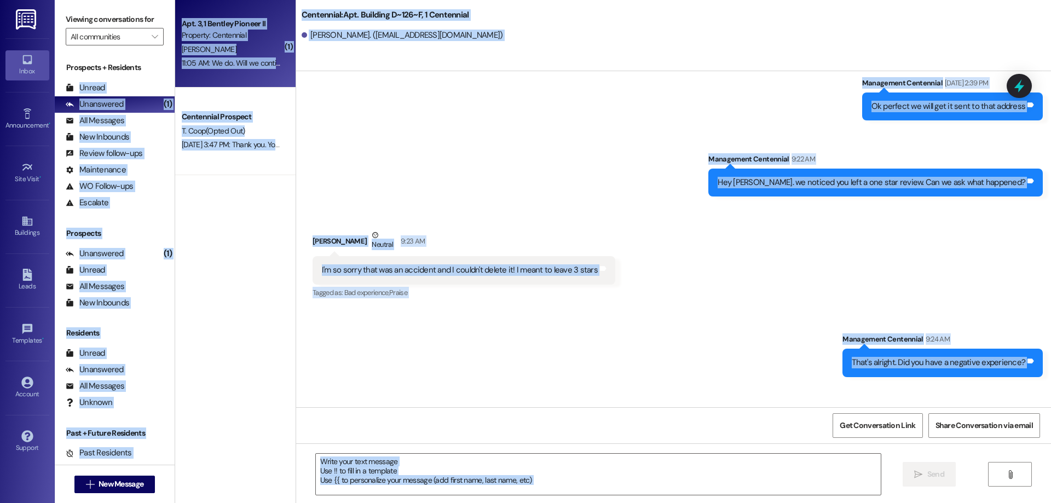
click at [240, 62] on div "11:05 AM: We do. Will we continue as before with our own separate contracts? 11…" at bounding box center [305, 63] width 247 height 10
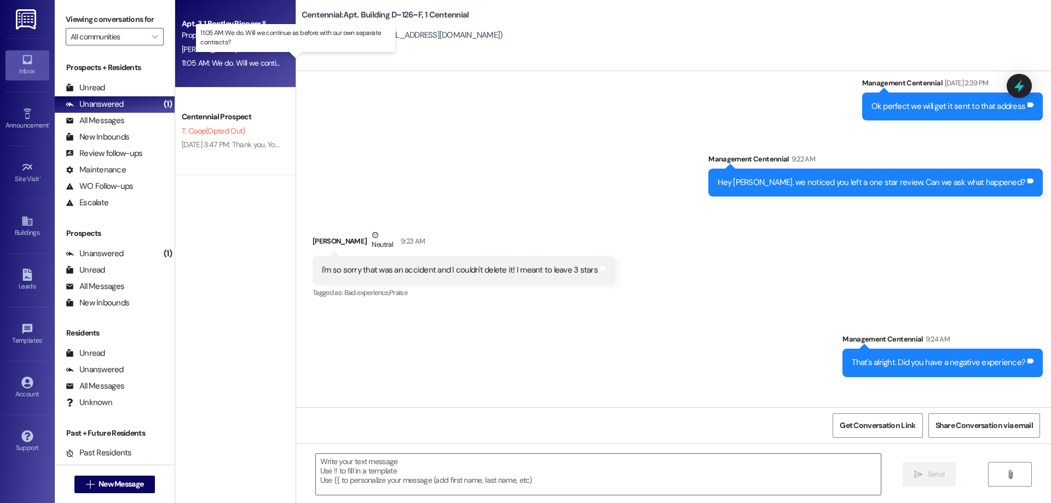
click at [240, 62] on div "11:05 AM: We do. Will we continue as before with our own separate contracts? 11…" at bounding box center [305, 63] width 247 height 10
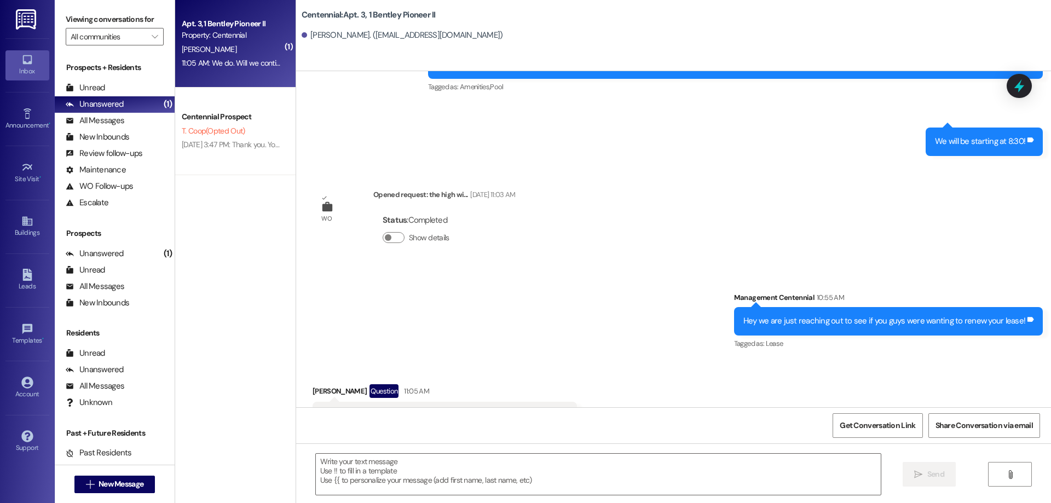
scroll to position [11419, 0]
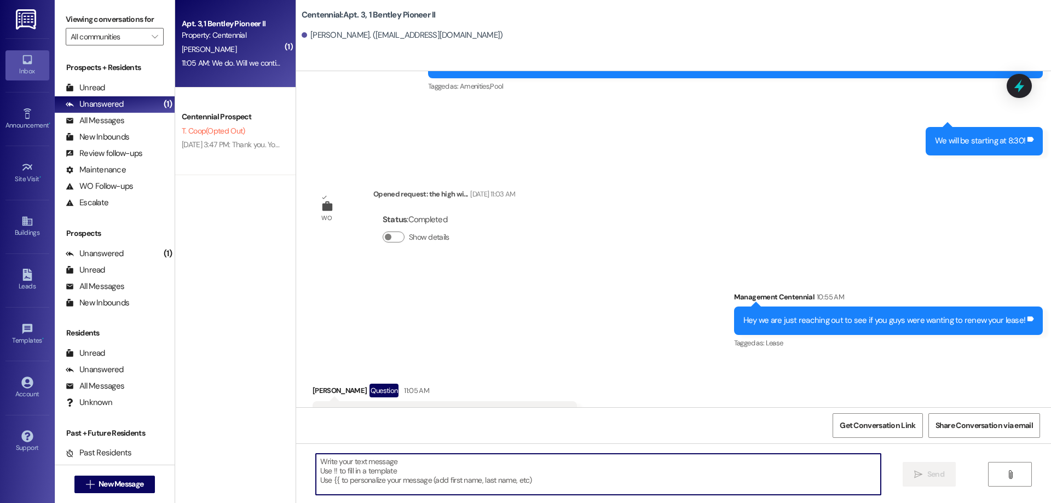
click at [352, 471] on textarea at bounding box center [598, 474] width 565 height 41
type textarea "Let me check for you!"
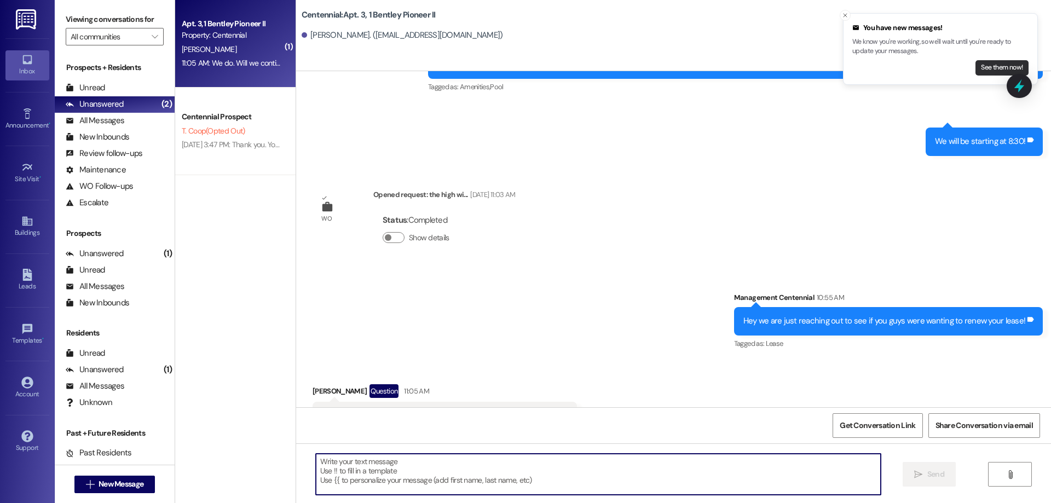
click at [992, 64] on button "See them now!" at bounding box center [1002, 67] width 53 height 15
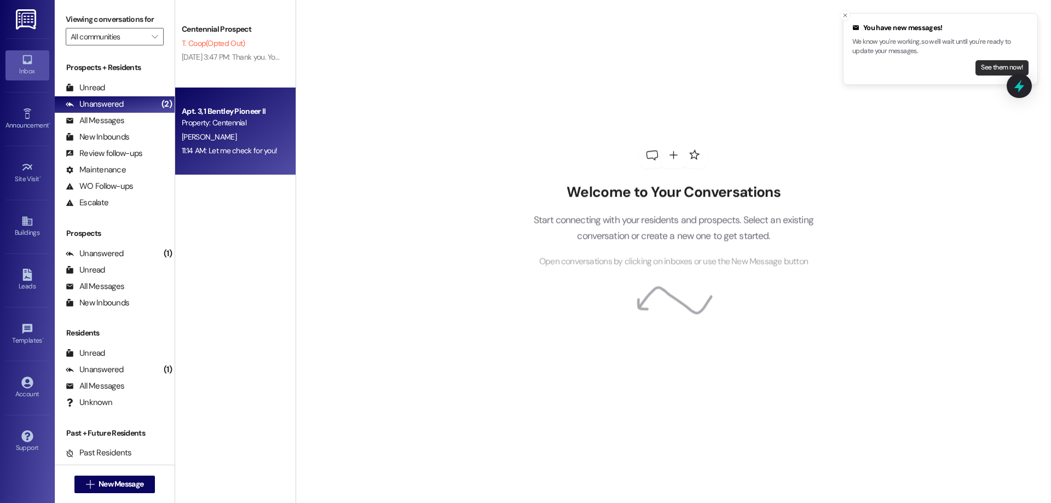
click at [981, 69] on button "See them now!" at bounding box center [1002, 67] width 53 height 15
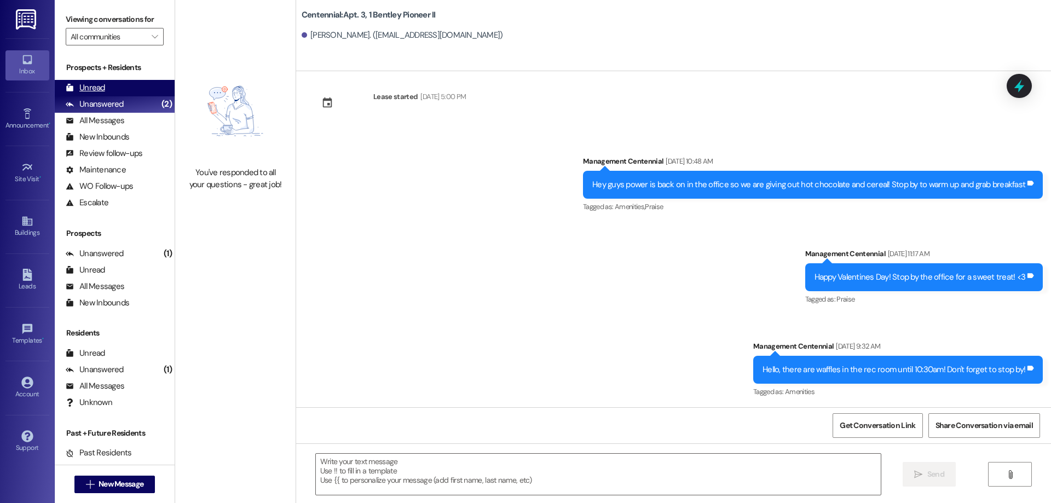
click at [133, 88] on div "Unread (0)" at bounding box center [115, 88] width 120 height 16
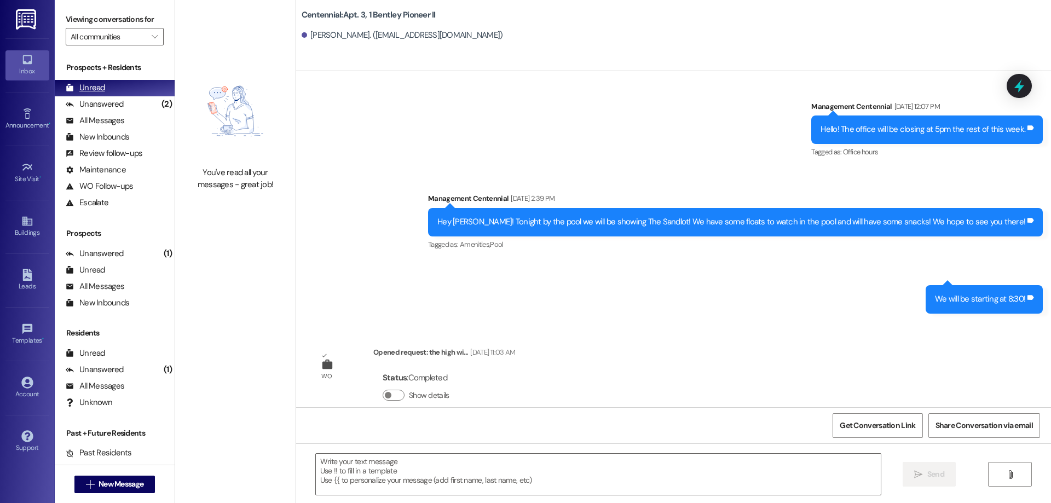
scroll to position [11414, 0]
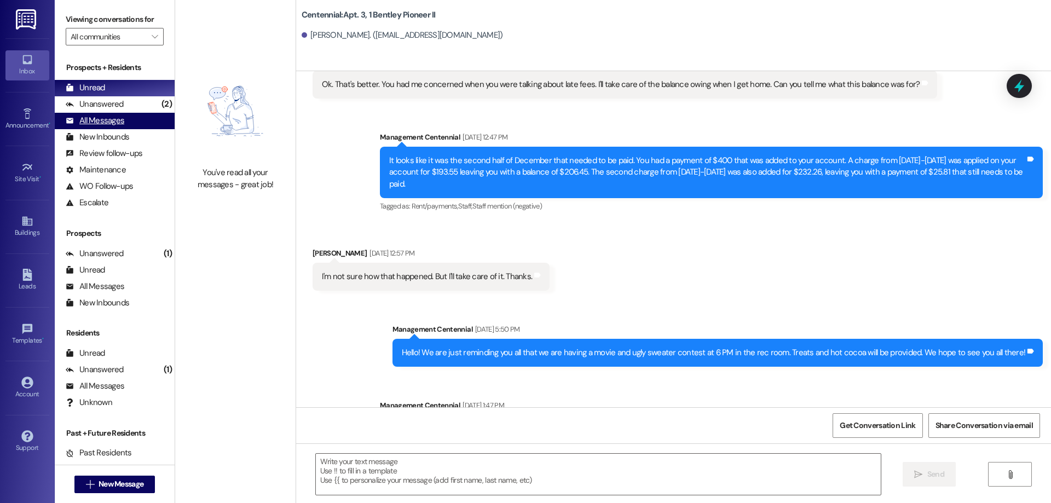
click at [123, 117] on div "All Messages" at bounding box center [95, 120] width 59 height 11
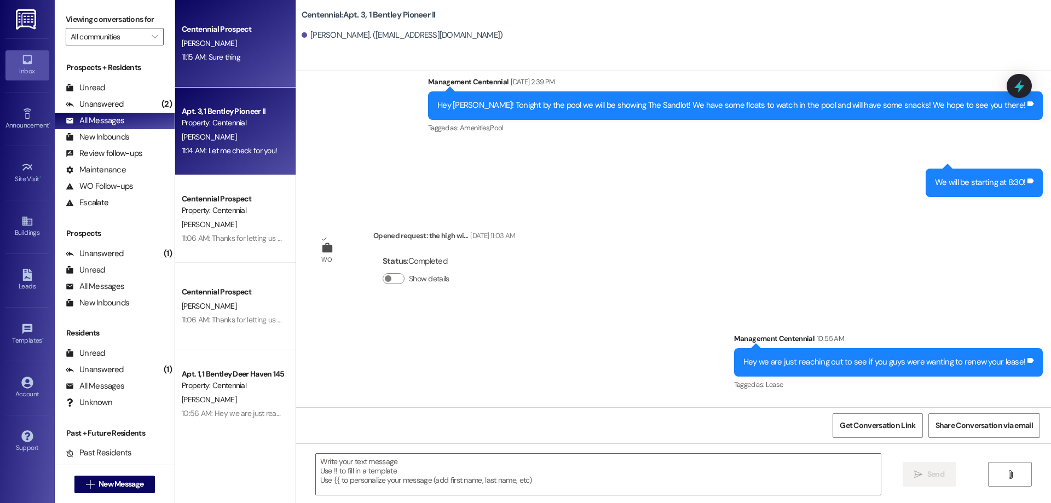
scroll to position [11418, 0]
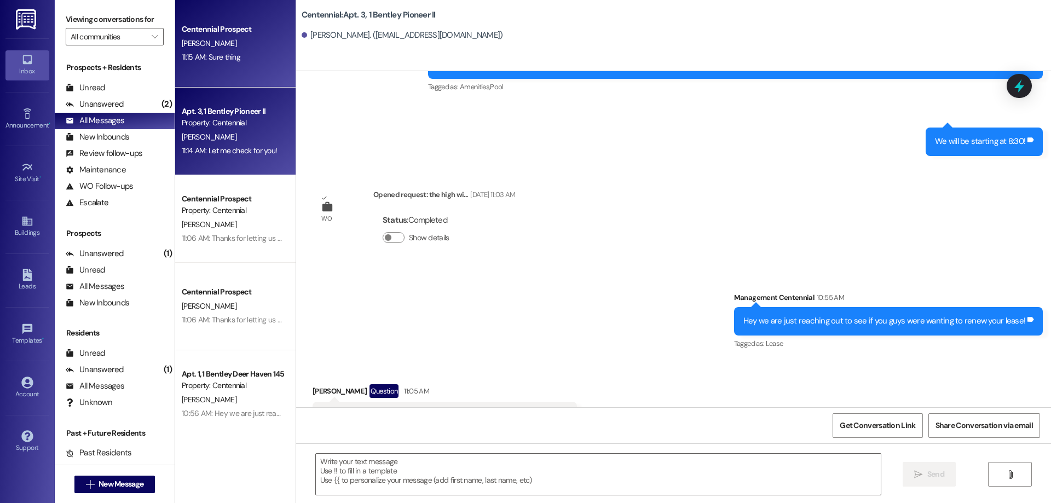
click at [218, 55] on div "11:15 AM: Sure thing 11:15 AM: Sure thing" at bounding box center [211, 57] width 59 height 10
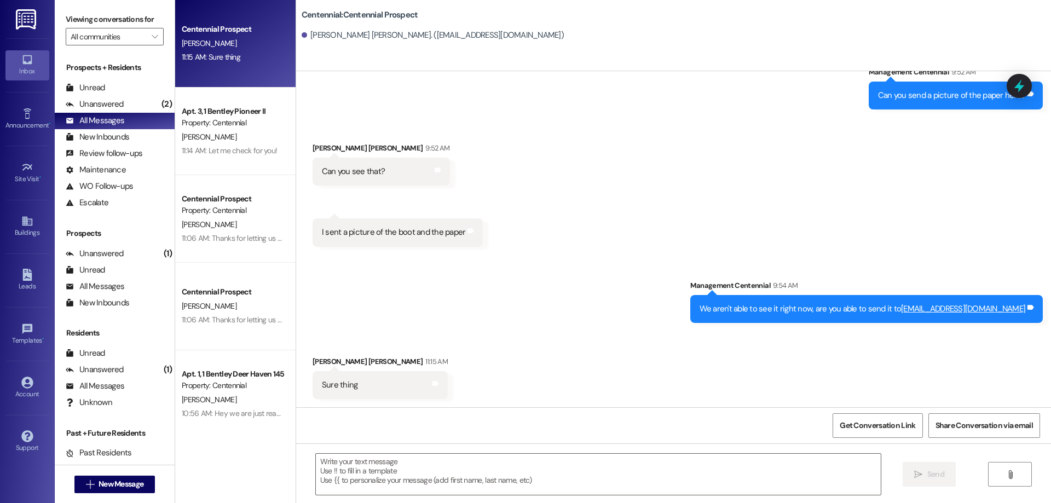
scroll to position [1044, 0]
click at [400, 471] on textarea at bounding box center [598, 474] width 565 height 41
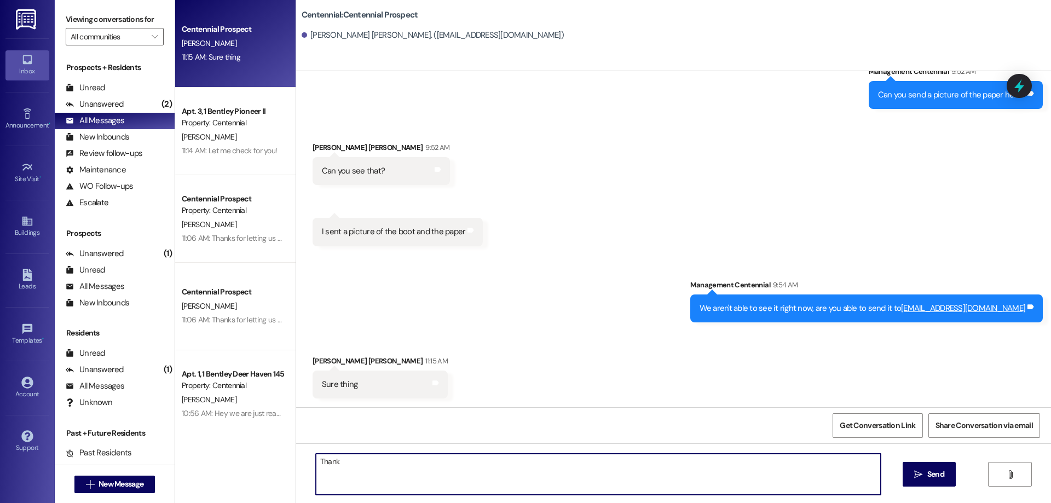
type textarea "Thanks"
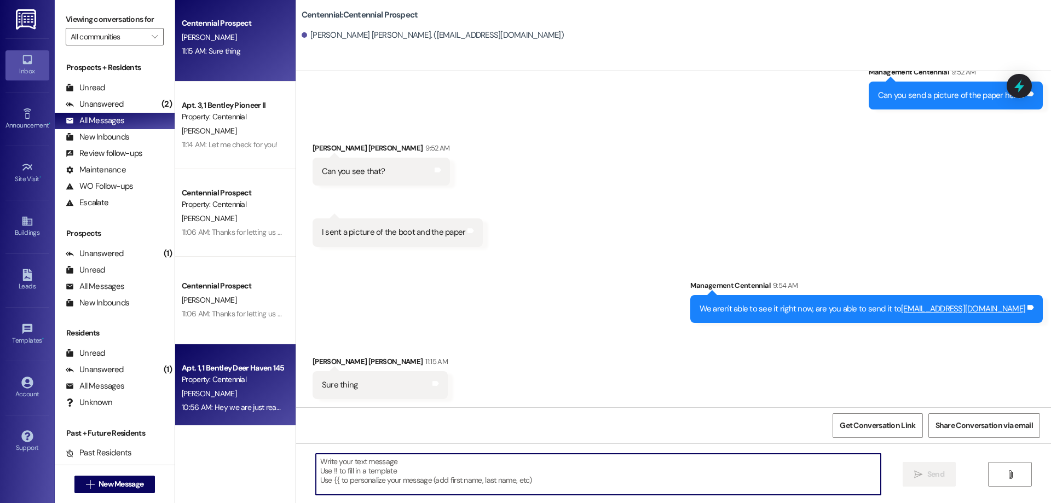
scroll to position [0, 0]
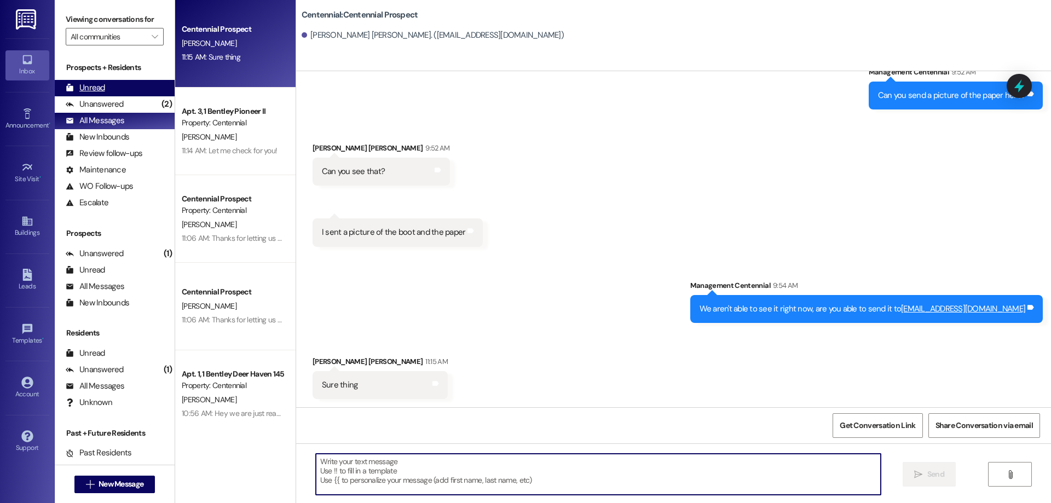
click at [122, 88] on div "Unread (0)" at bounding box center [115, 88] width 120 height 16
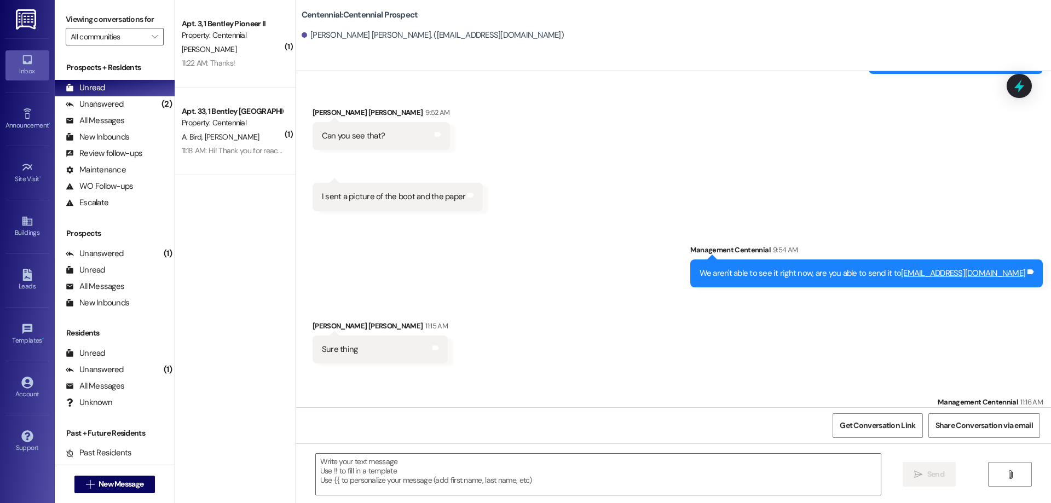
scroll to position [1121, 0]
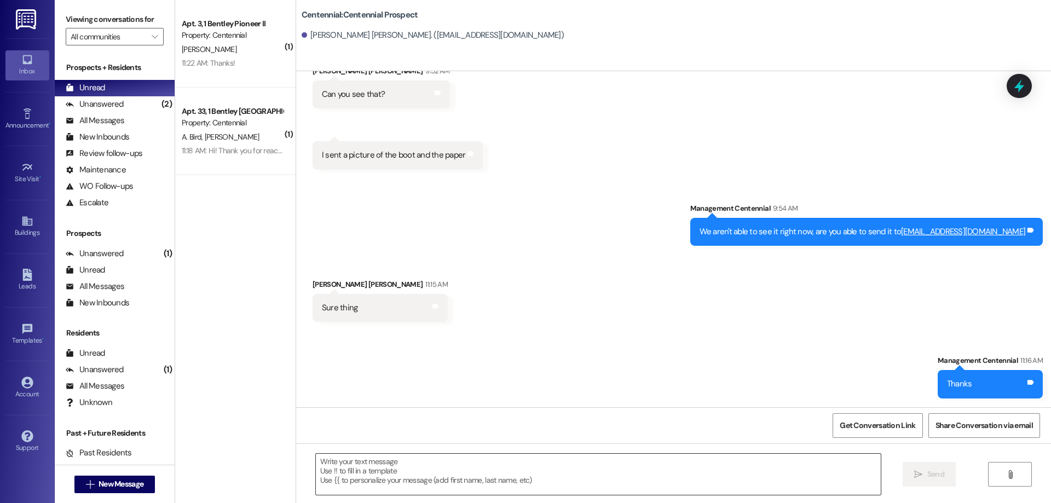
click at [482, 479] on textarea at bounding box center [598, 474] width 565 height 41
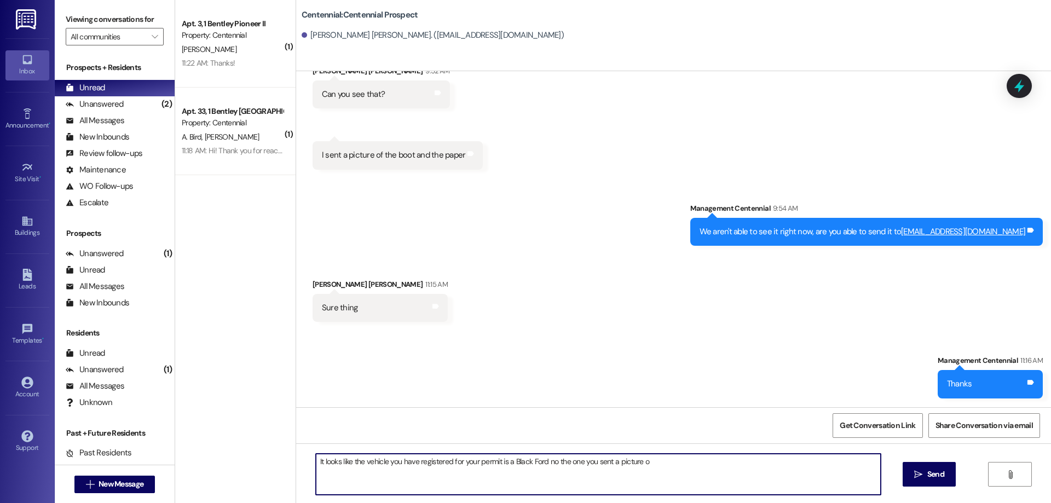
type textarea "It looks like the vehicle you have registered for your permit is a Black Ford n…"
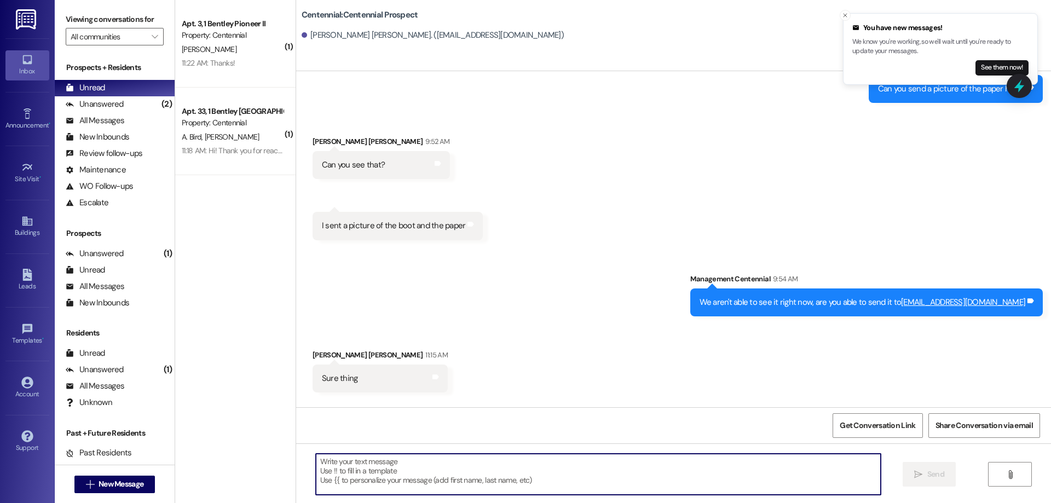
scroll to position [1044, 0]
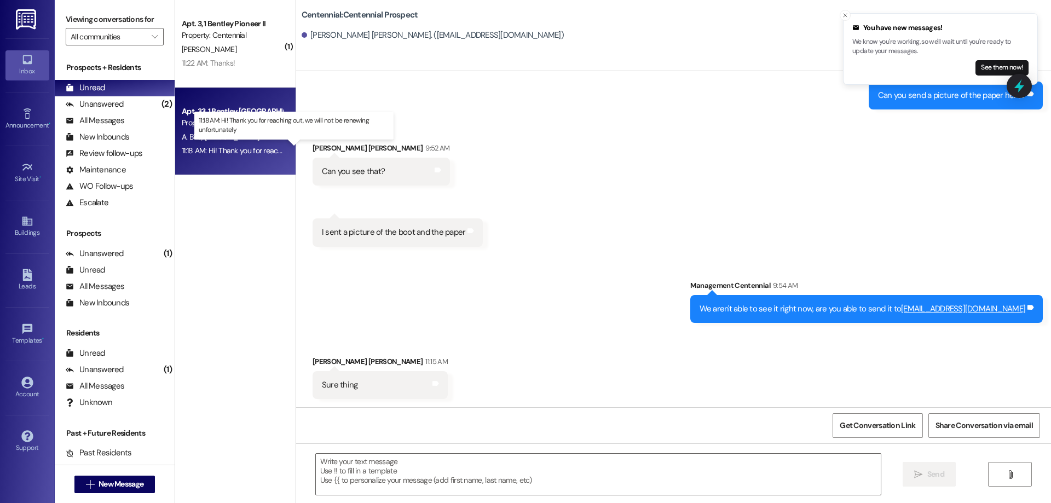
click at [222, 150] on div "11:18 AM: Hi! Thank you for reaching out, we will not be renewing unfortunately…" at bounding box center [304, 151] width 244 height 10
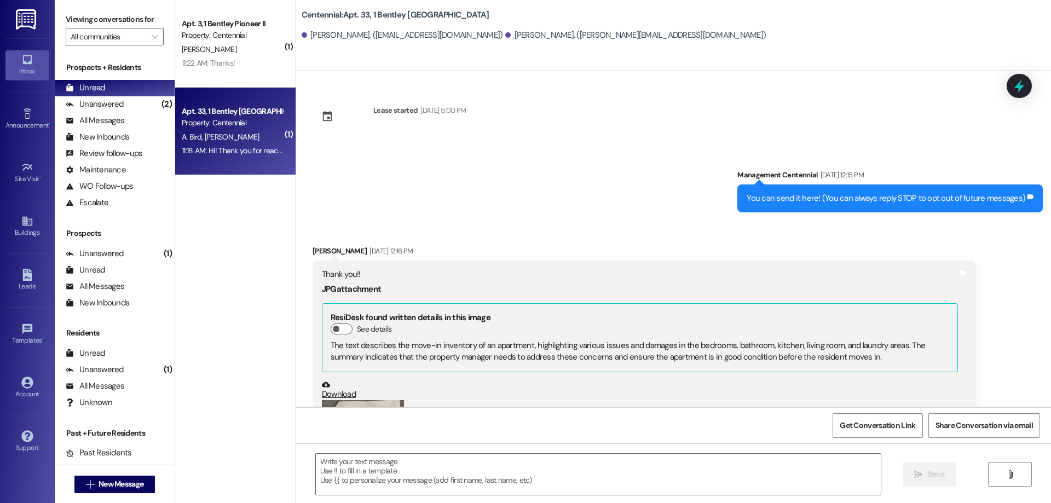
scroll to position [2125, 0]
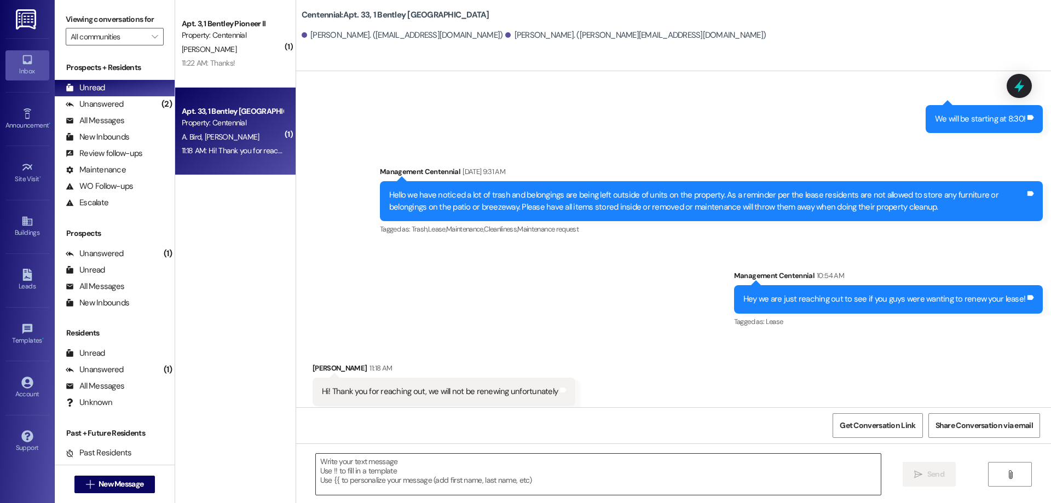
drag, startPoint x: 488, startPoint y: 486, endPoint x: 482, endPoint y: 483, distance: 6.4
click at [487, 486] on textarea at bounding box center [598, 474] width 565 height 41
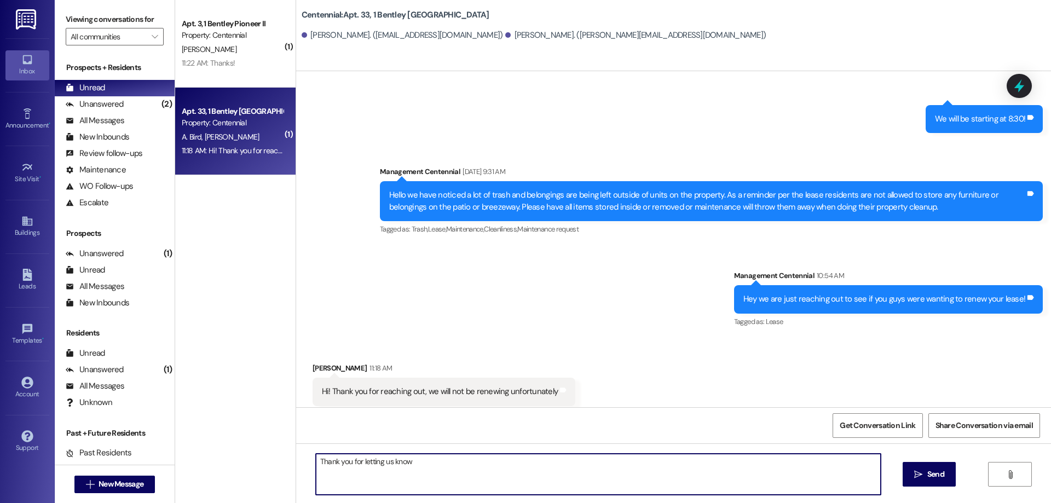
type textarea "Thank you for letting us know!"
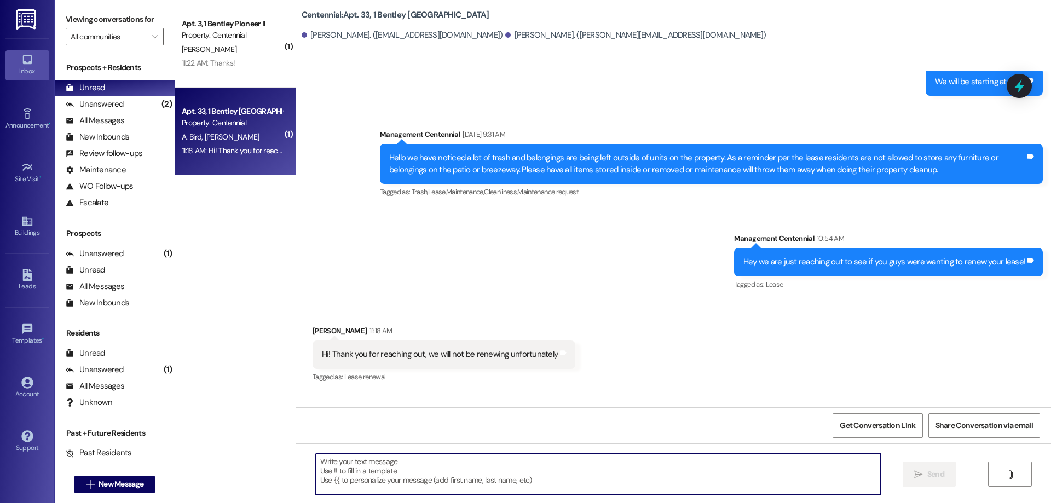
scroll to position [2201, 0]
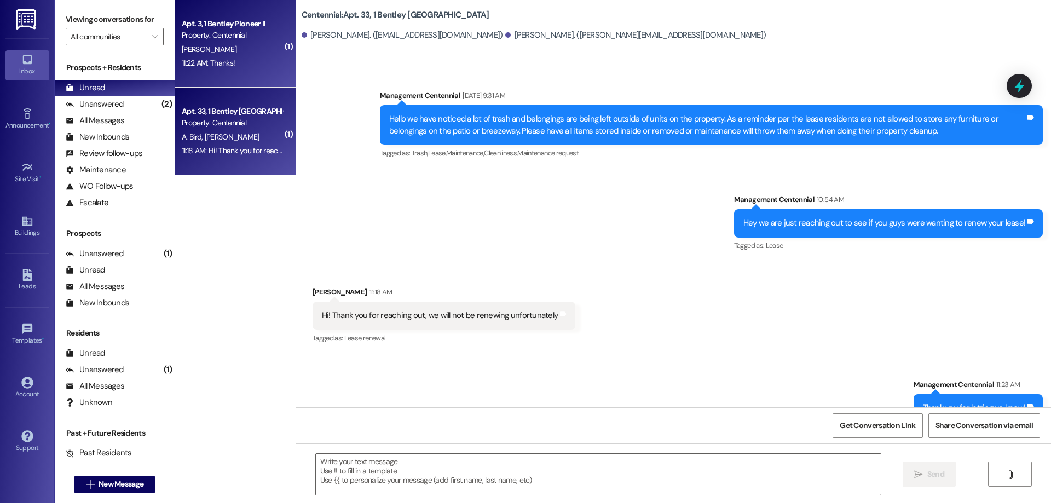
click at [241, 59] on div "11:22 AM: Thanks! 11:22 AM: Thanks!" at bounding box center [232, 63] width 103 height 14
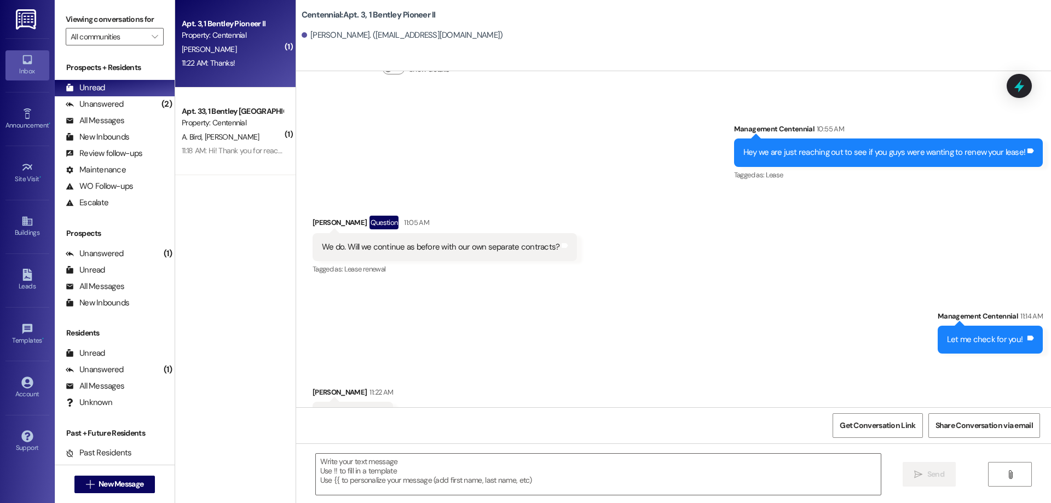
scroll to position [11588, 0]
click at [137, 105] on div "Unanswered (2)" at bounding box center [115, 104] width 120 height 16
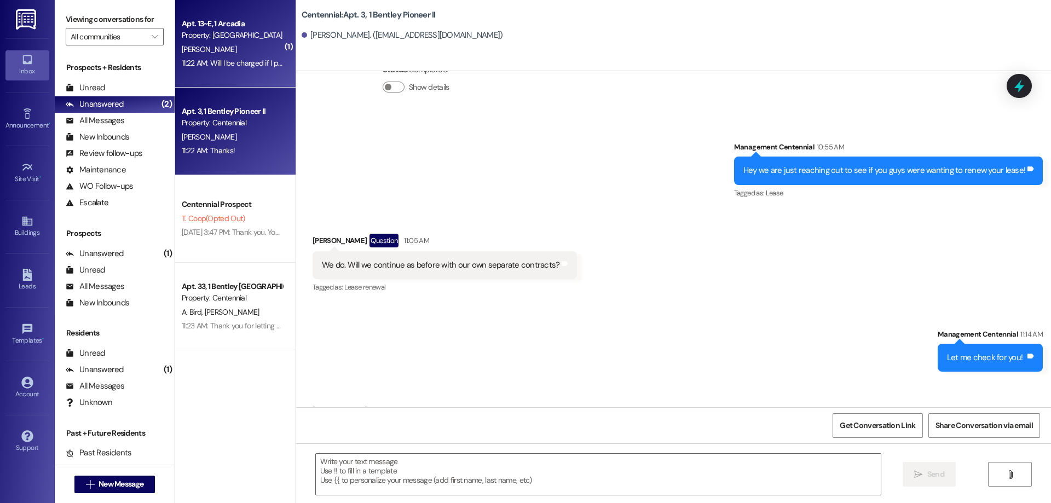
click at [234, 64] on div "11:22 AM: Will I be charged if I pay [DATE]? I was under the impression that I …" at bounding box center [365, 63] width 366 height 10
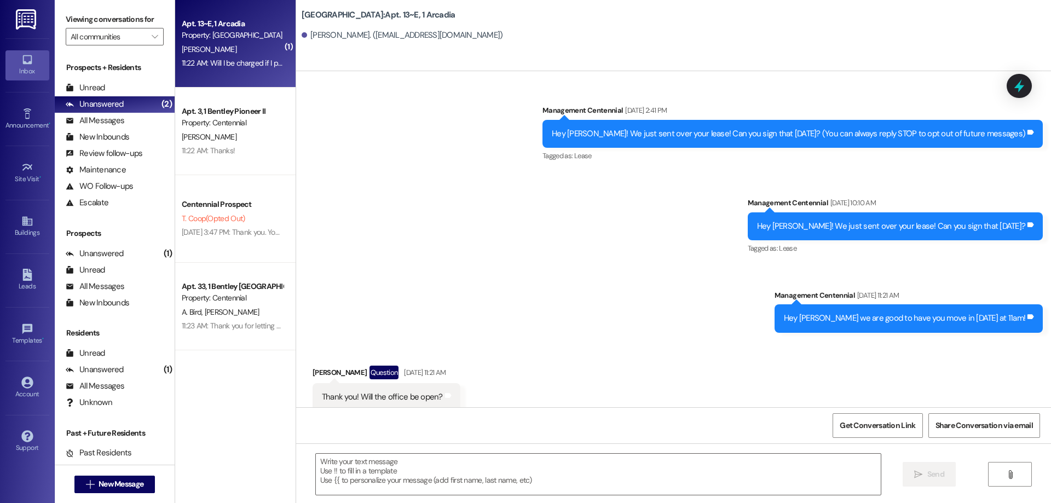
scroll to position [5347, 0]
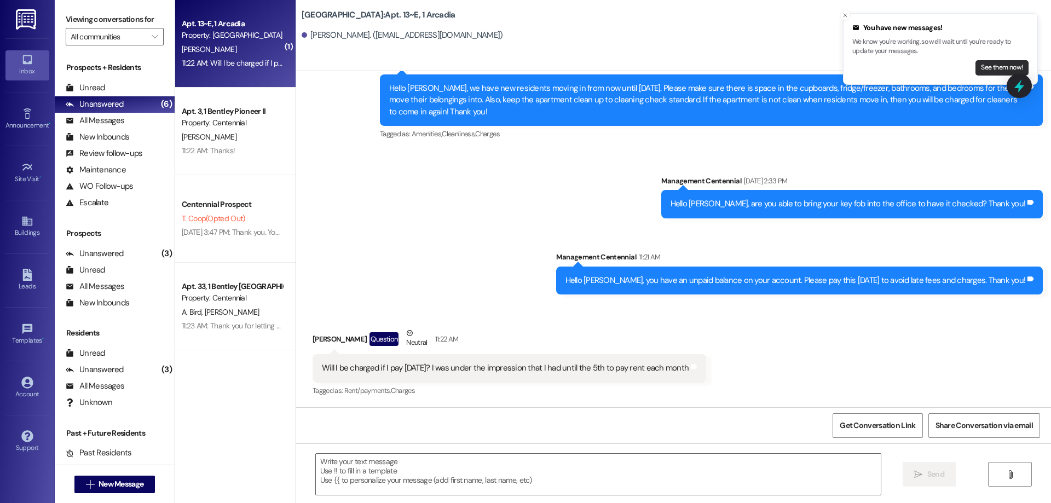
click at [984, 67] on button "See them now!" at bounding box center [1002, 67] width 53 height 15
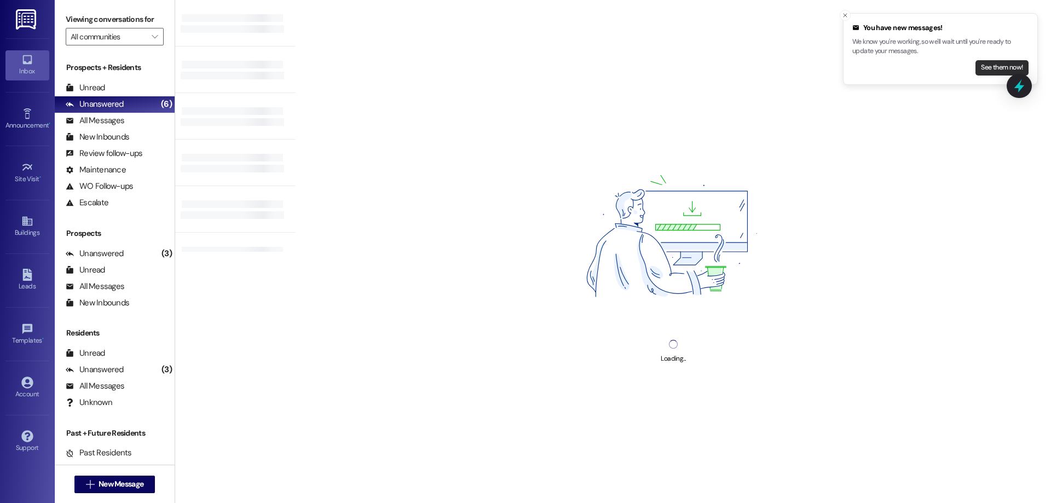
click at [985, 67] on button "See them now!" at bounding box center [1002, 67] width 53 height 15
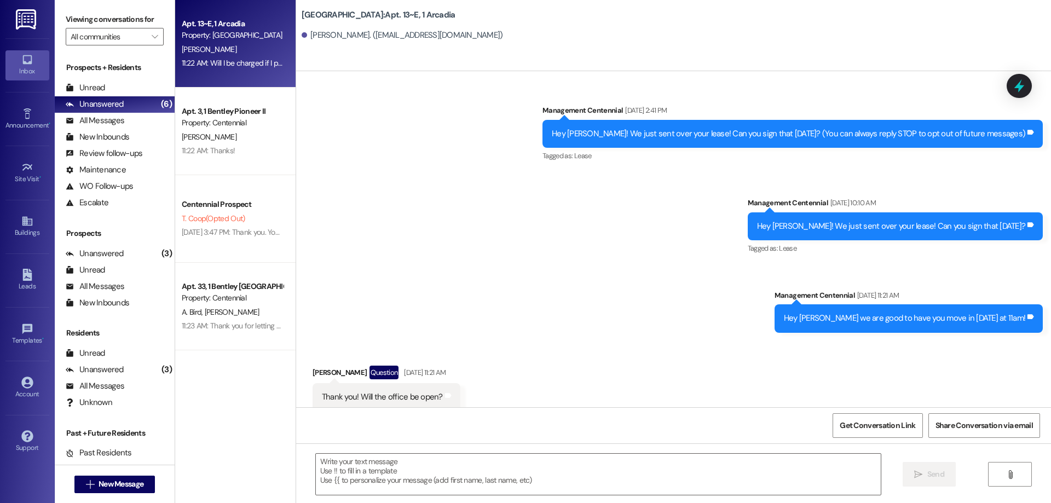
scroll to position [5347, 0]
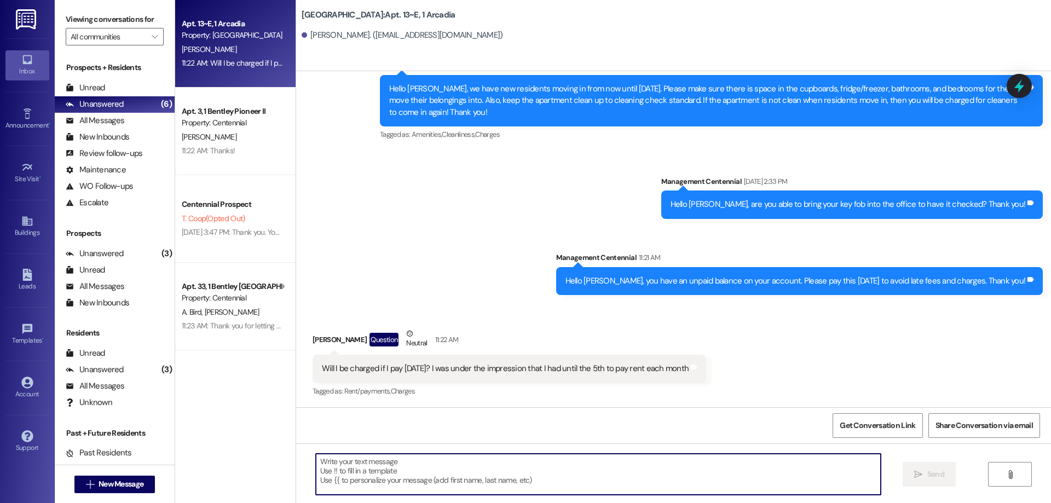
click at [606, 478] on textarea at bounding box center [598, 474] width 565 height 41
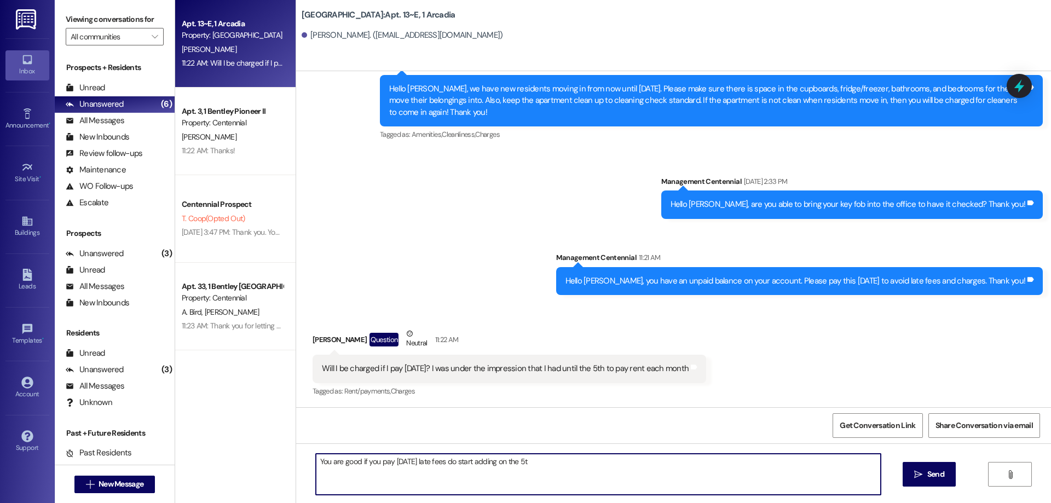
type textarea "You are good if you pay [DATE] late fees do start adding on the 5th"
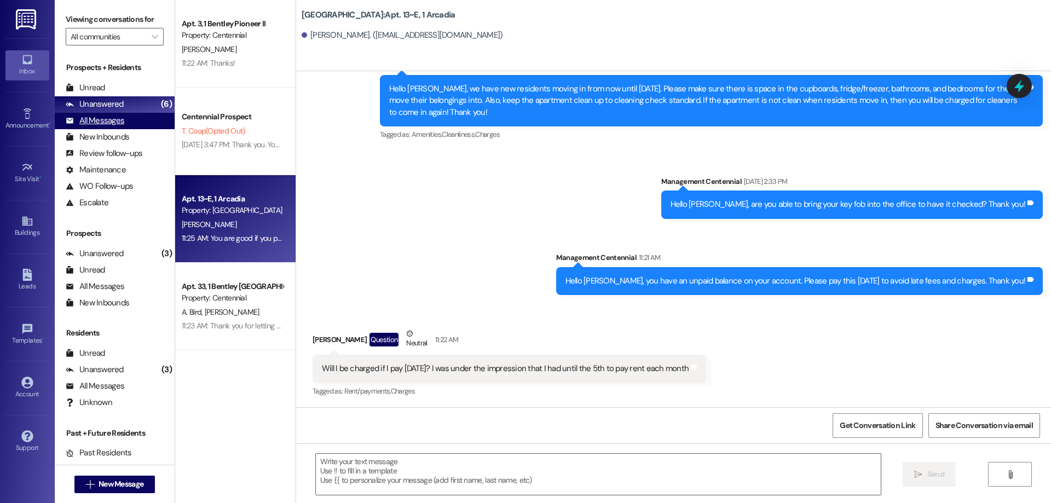
click at [114, 122] on div "All Messages" at bounding box center [95, 120] width 59 height 11
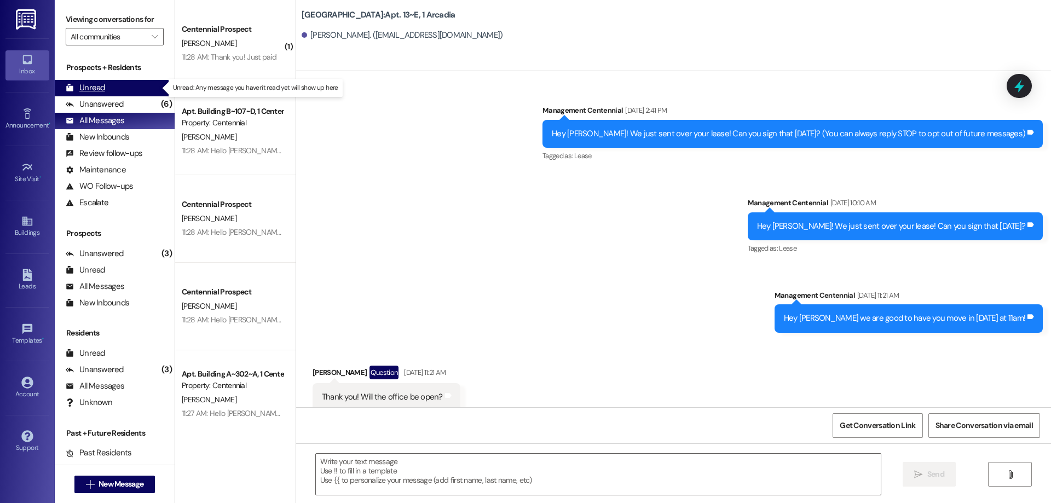
scroll to position [5423, 0]
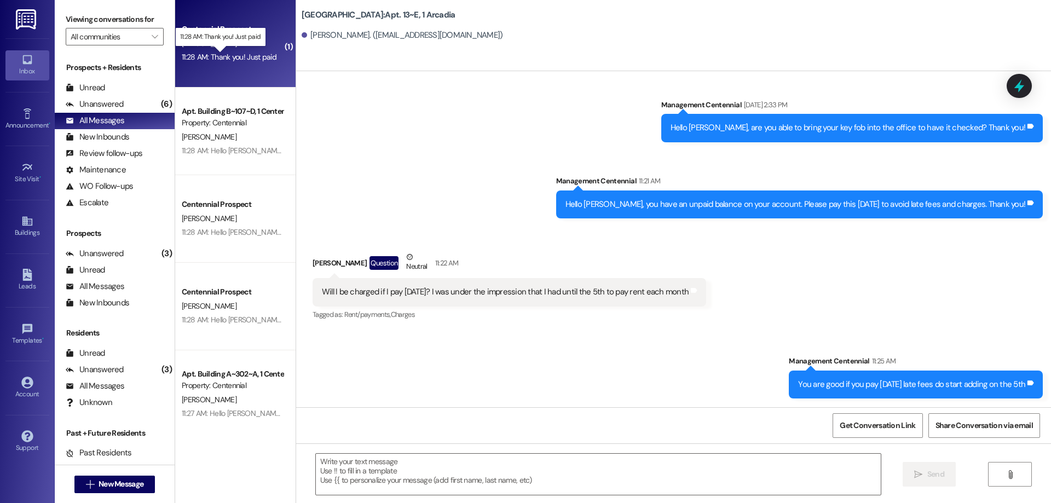
click at [209, 53] on div "11:28 AM: Thank you! Just paid 11:28 AM: Thank you! Just paid" at bounding box center [229, 57] width 95 height 10
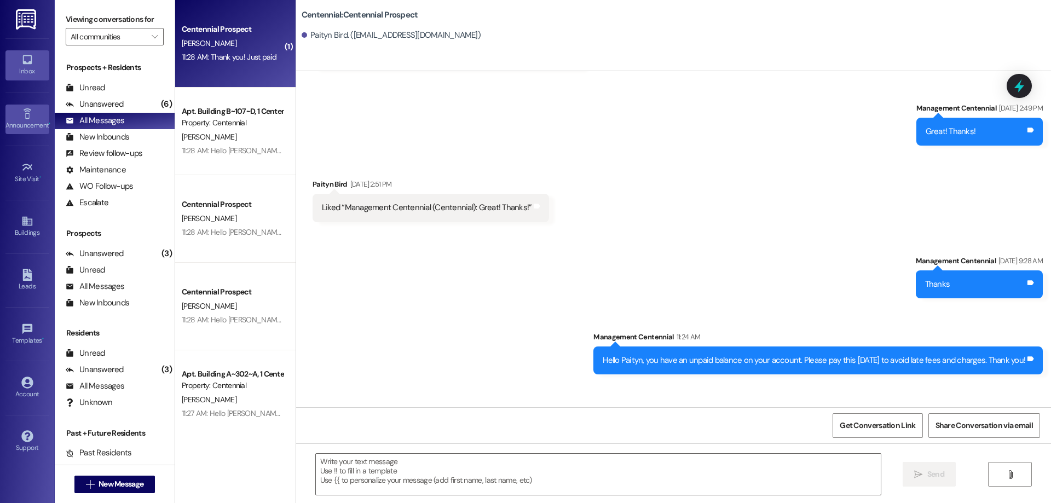
scroll to position [713, 0]
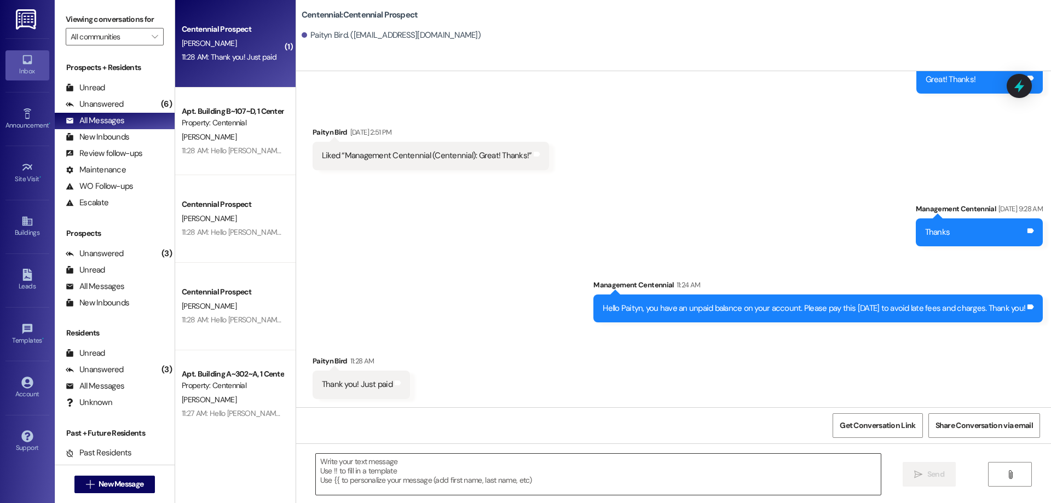
click at [430, 475] on textarea at bounding box center [598, 474] width 565 height 41
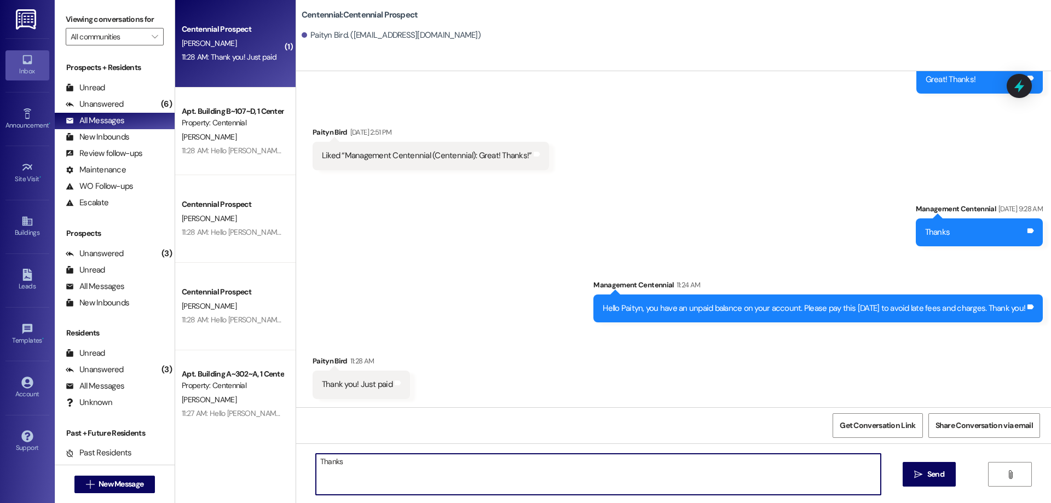
type textarea "Thanks!"
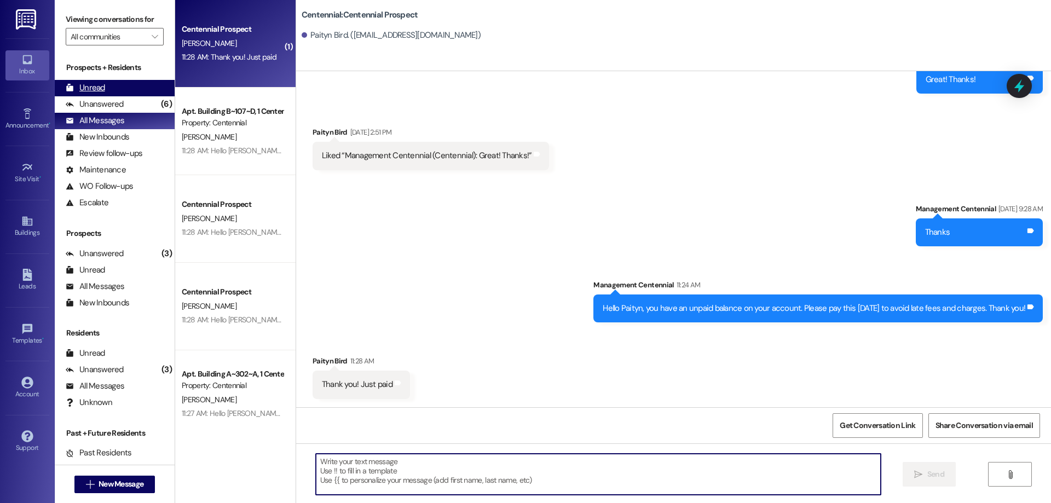
click at [109, 89] on div "Unread (0)" at bounding box center [115, 88] width 120 height 16
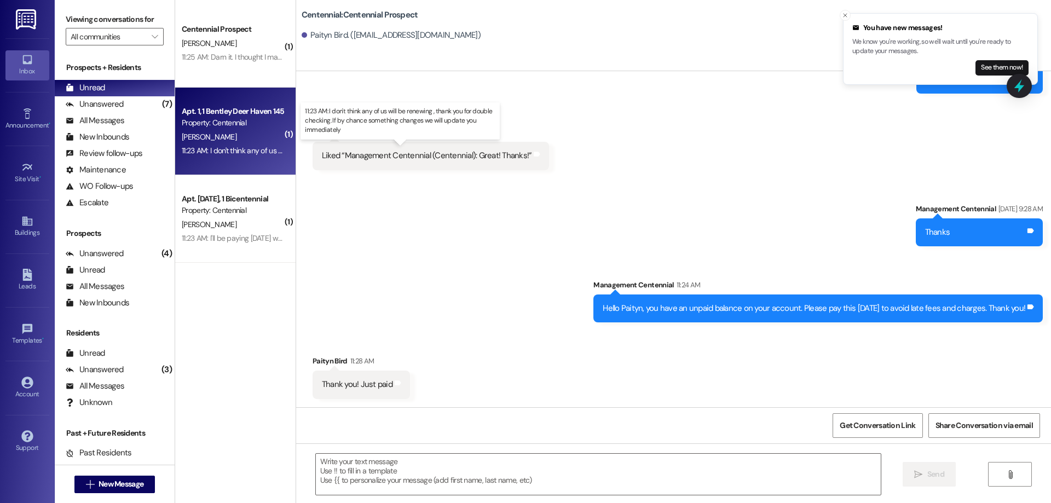
click at [222, 149] on div "11:23 AM: I don't think any of us will be renewing , thank you for double check…" at bounding box center [410, 151] width 457 height 10
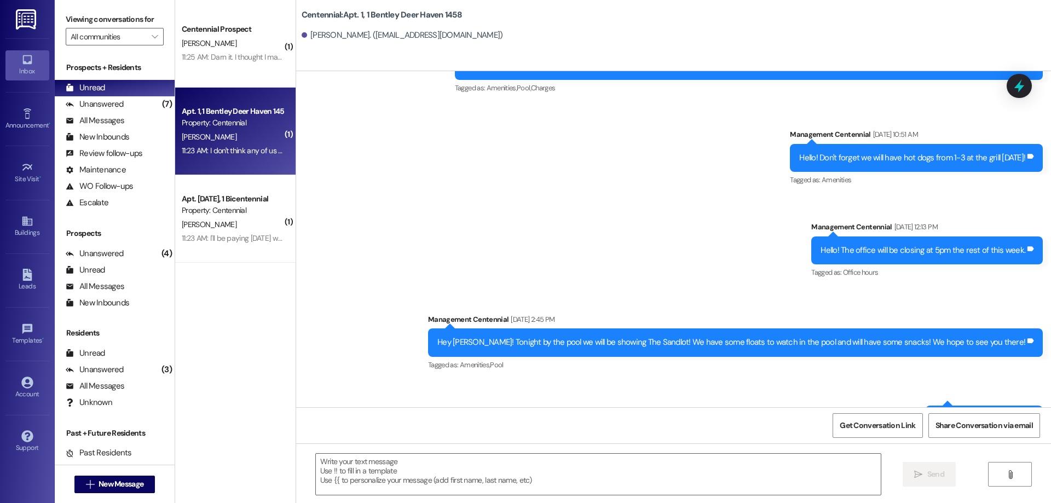
scroll to position [1516, 0]
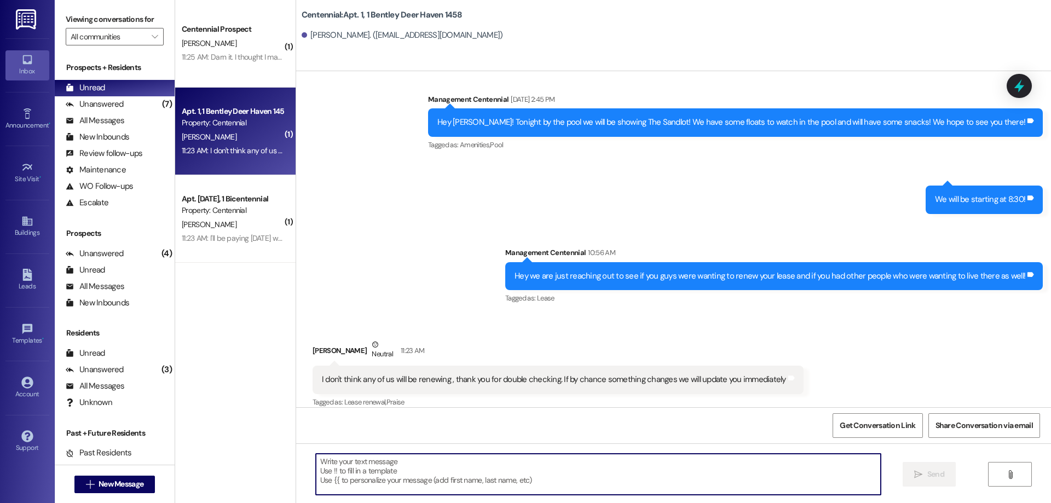
click at [625, 476] on textarea at bounding box center [598, 474] width 565 height 41
type textarea "Thanks for letting us know!"
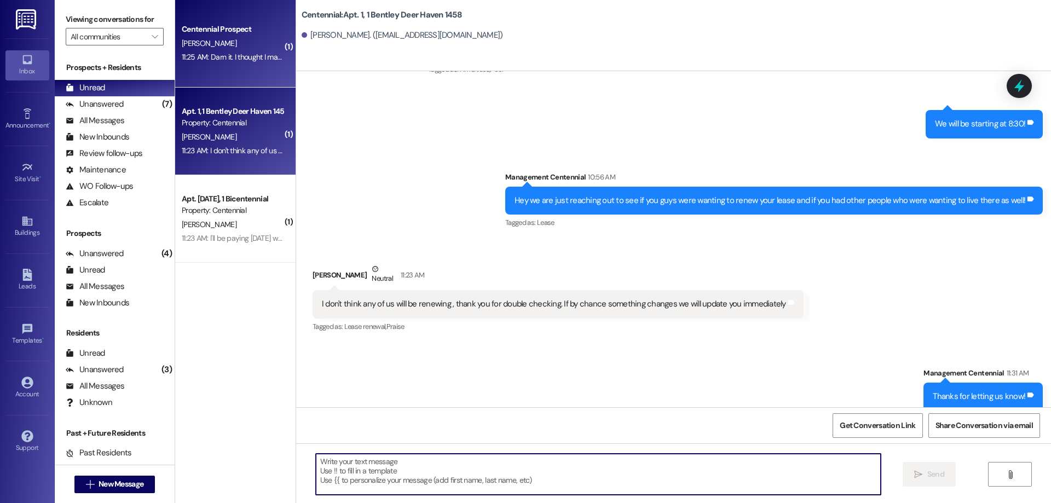
scroll to position [1592, 0]
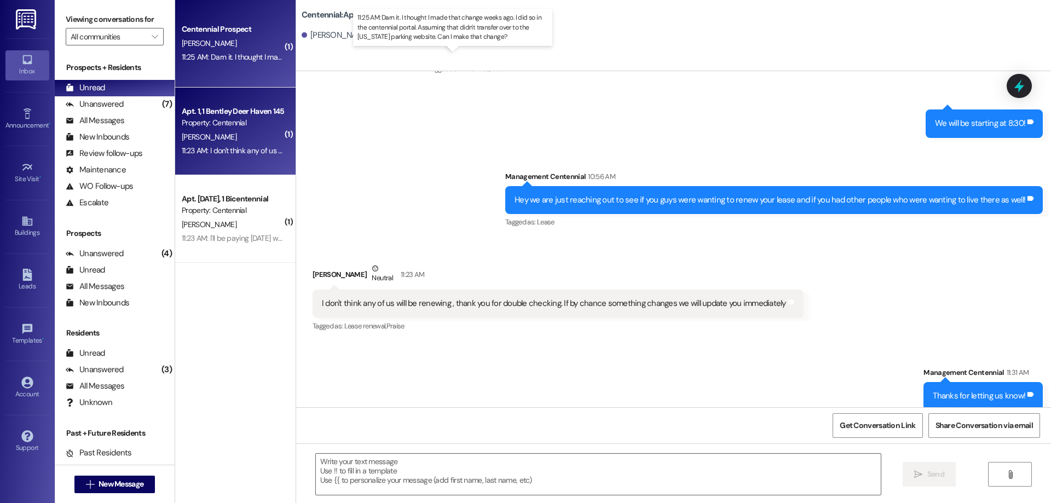
click at [243, 58] on div "11:25 AM: Darn it. I thought I made that change weeks ago. I did so in the cent…" at bounding box center [473, 57] width 583 height 10
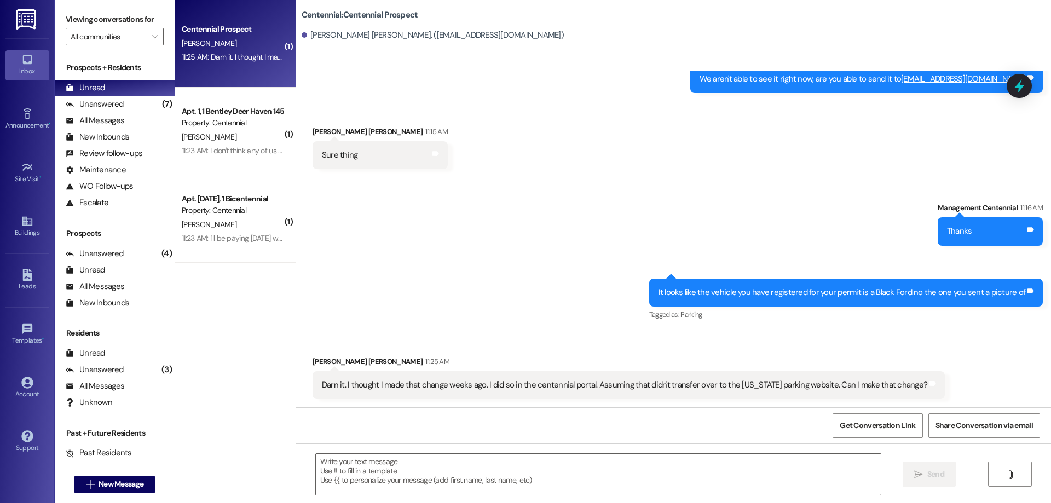
scroll to position [1274, 0]
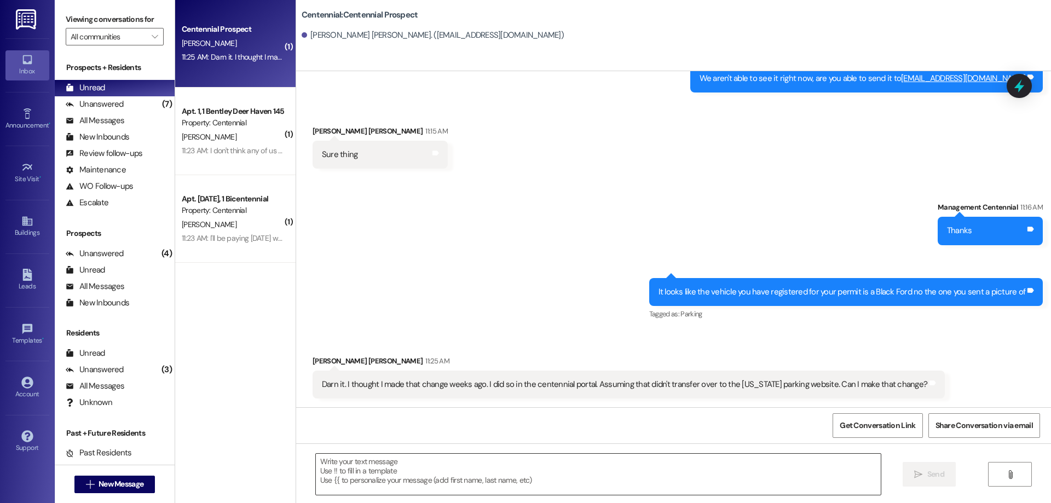
click at [662, 485] on textarea at bounding box center [598, 474] width 565 height 41
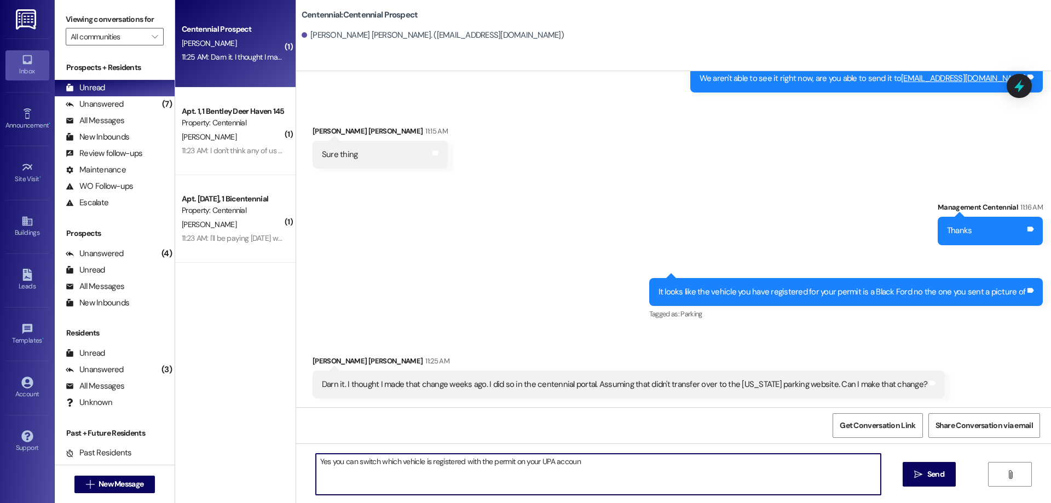
type textarea "Yes you can switch which vehicle is registered with the permit on your UPA acco…"
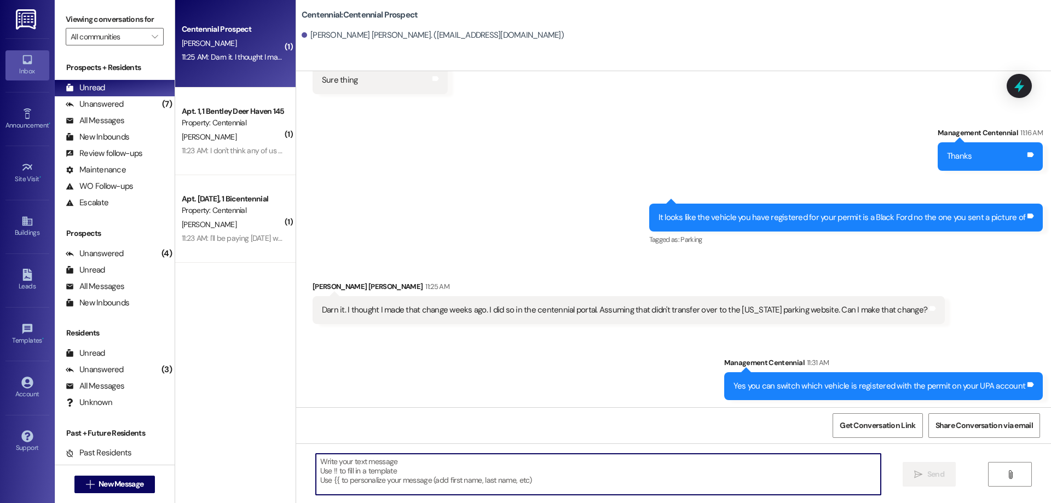
scroll to position [1350, 0]
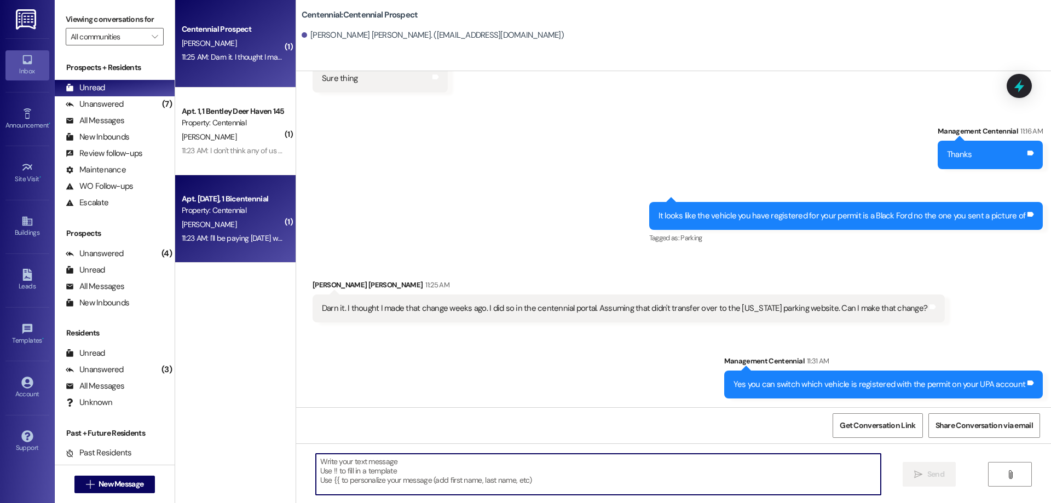
click at [229, 224] on div "[PERSON_NAME]" at bounding box center [232, 225] width 103 height 14
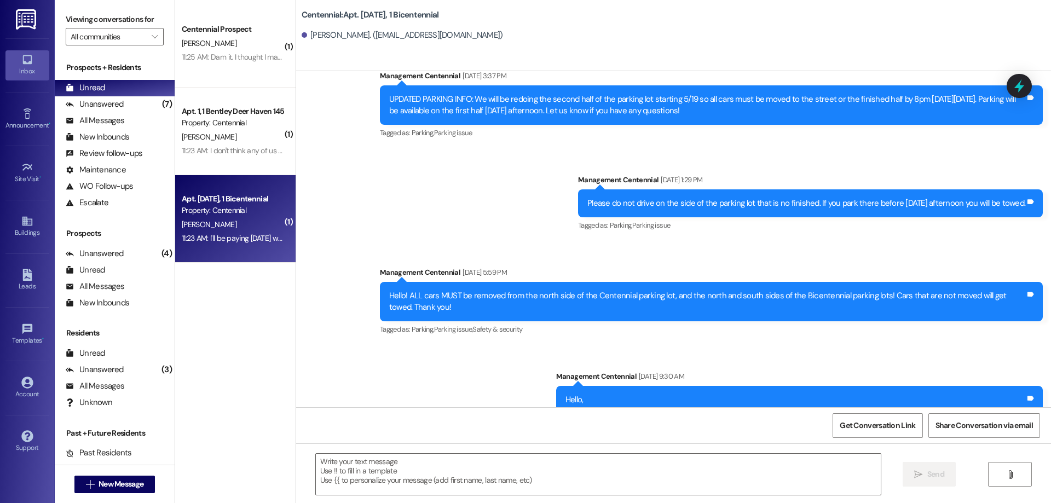
scroll to position [12935, 0]
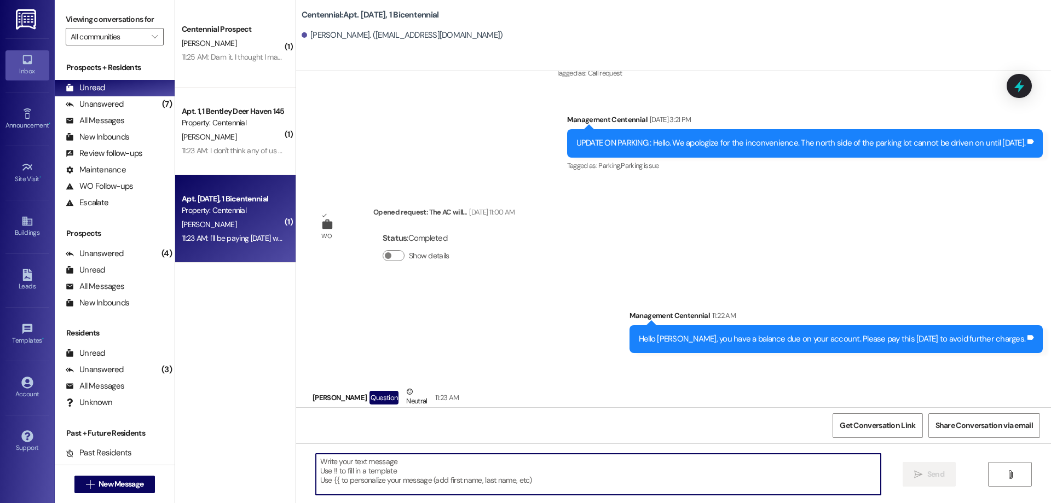
click at [599, 482] on textarea at bounding box center [598, 474] width 565 height 41
type textarea "Yes that is correct"
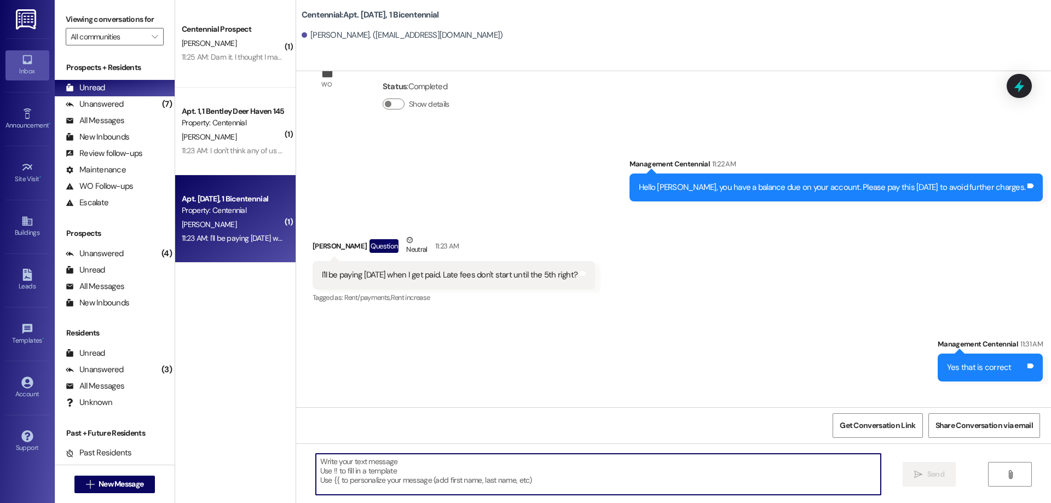
scroll to position [13088, 0]
type textarea "Of course!"
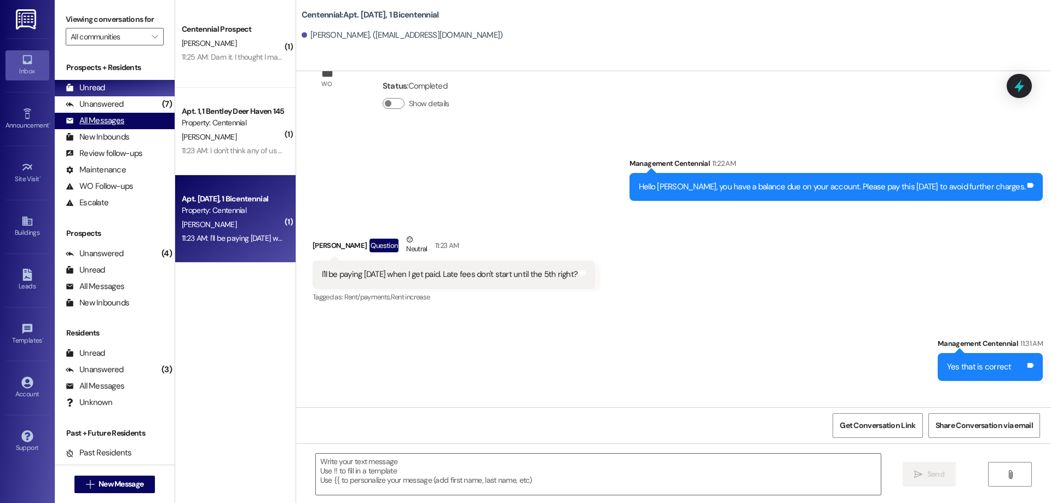
click at [129, 118] on div "All Messages (undefined)" at bounding box center [115, 121] width 120 height 16
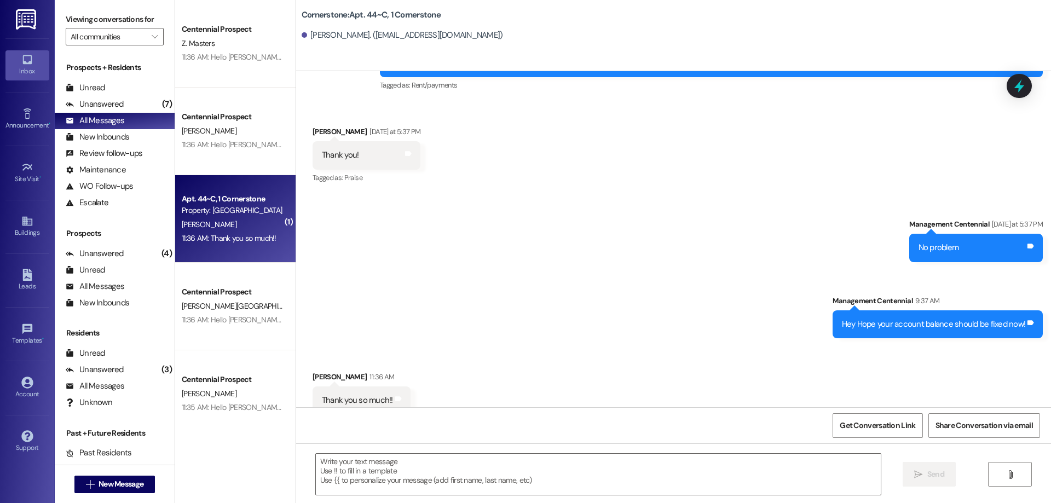
scroll to position [4238, 0]
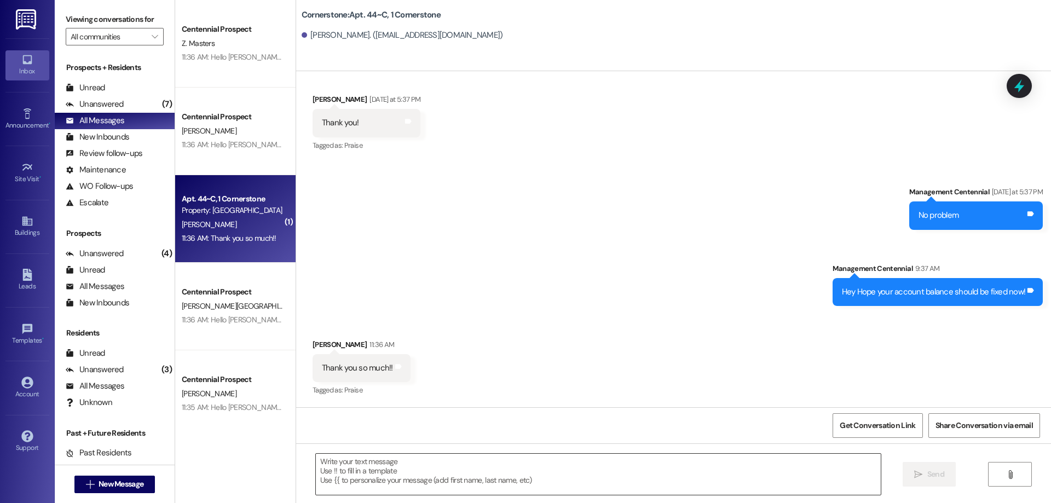
click at [453, 479] on textarea at bounding box center [598, 474] width 565 height 41
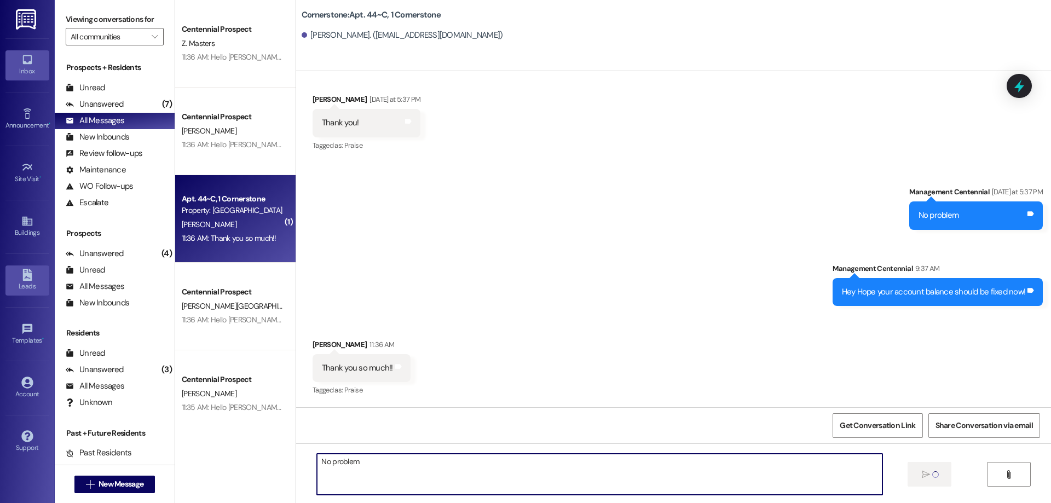
type textarea "No problem"
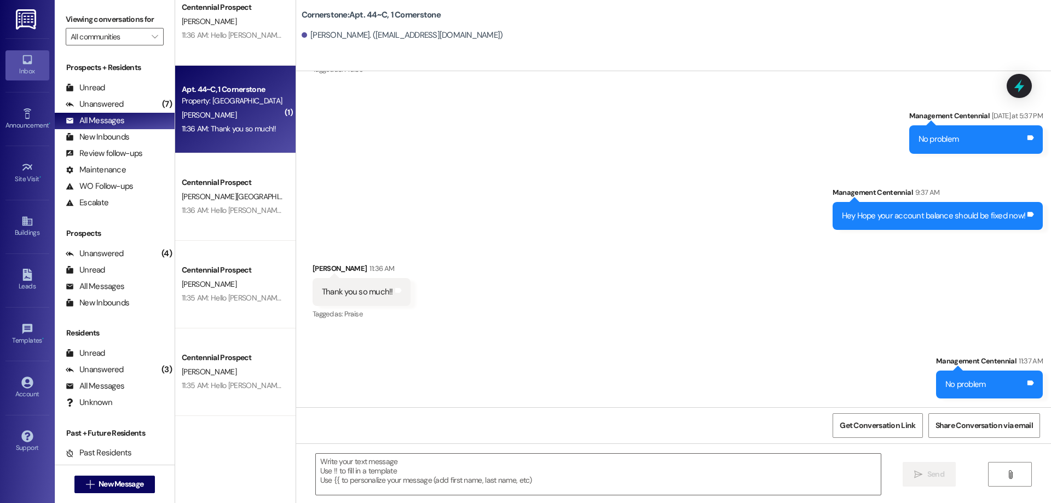
scroll to position [0, 0]
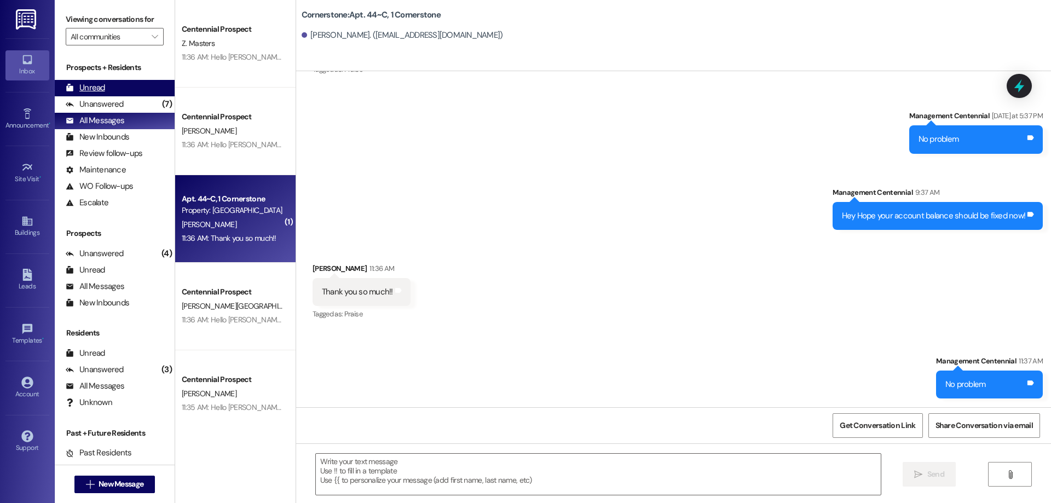
click at [129, 85] on div "Unread (0)" at bounding box center [115, 88] width 120 height 16
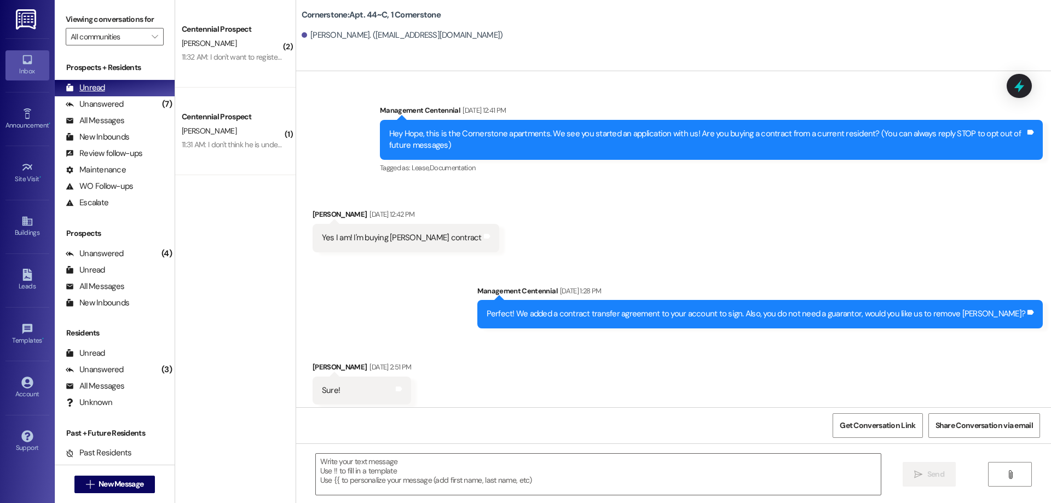
scroll to position [4238, 0]
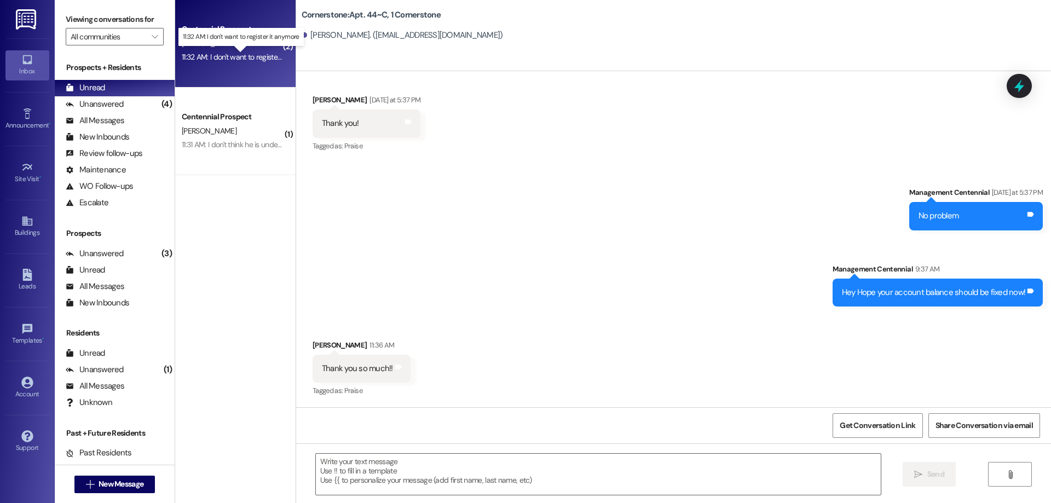
click at [228, 55] on div "11:32 AM: I don't want to register it anymore 11:32 AM: I don't want to registe…" at bounding box center [249, 57] width 134 height 10
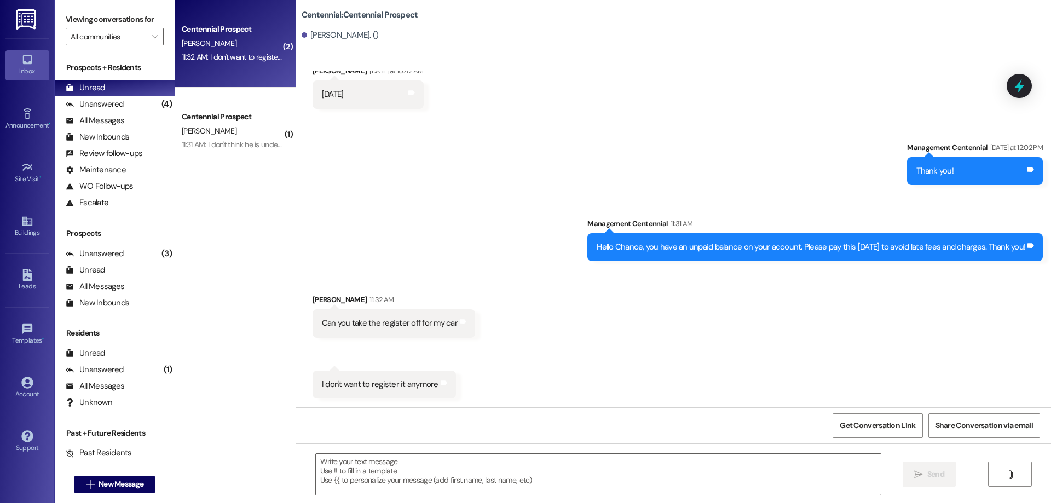
scroll to position [116, 0]
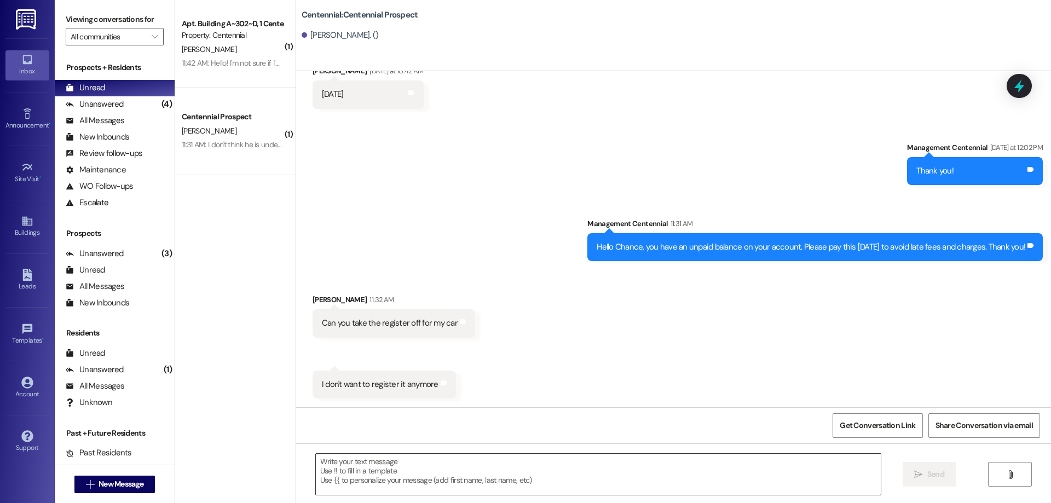
click at [424, 475] on textarea at bounding box center [598, 474] width 565 height 41
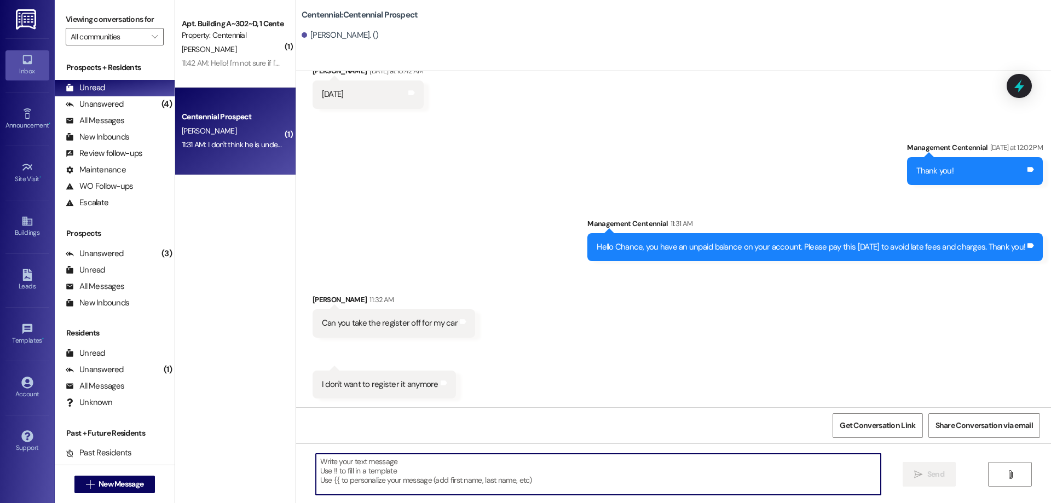
click at [204, 139] on div "11:31 AM: I don't think he is understanding how to pay. I'll message him 11:31 …" at bounding box center [232, 145] width 103 height 14
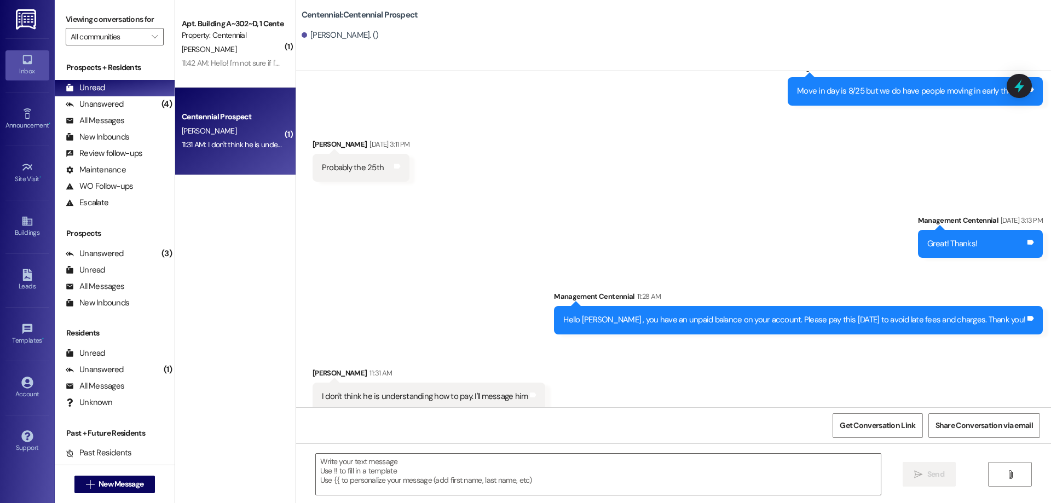
scroll to position [284, 0]
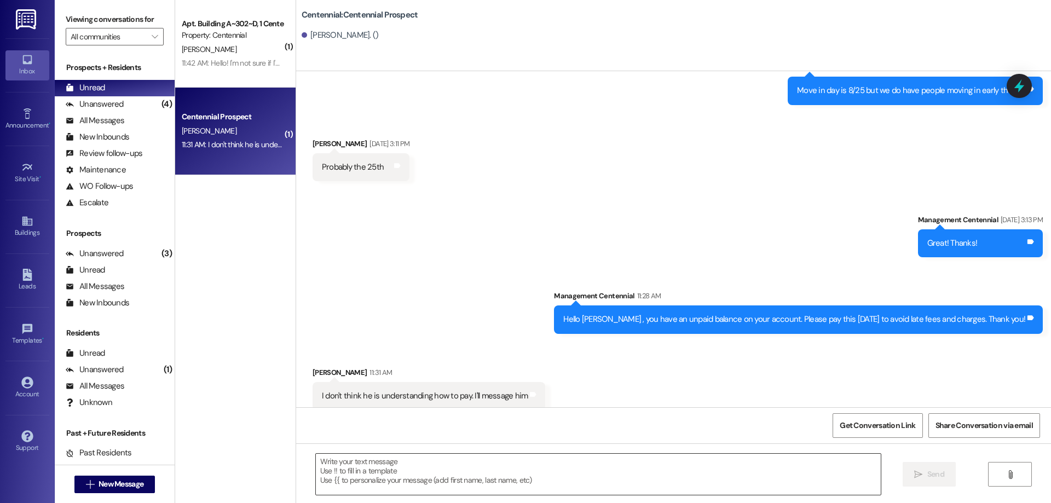
click at [492, 465] on textarea at bounding box center [598, 474] width 565 height 41
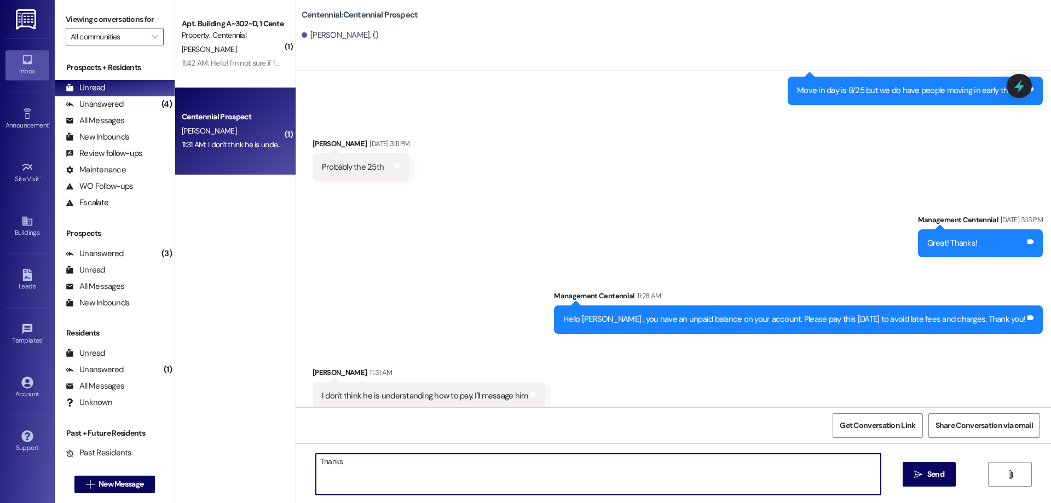
type textarea "Thanks!"
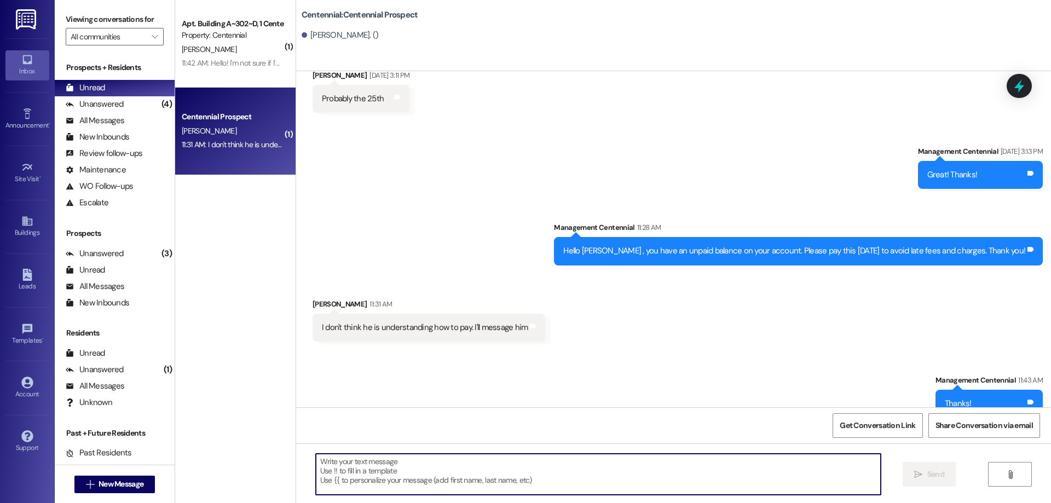
scroll to position [360, 0]
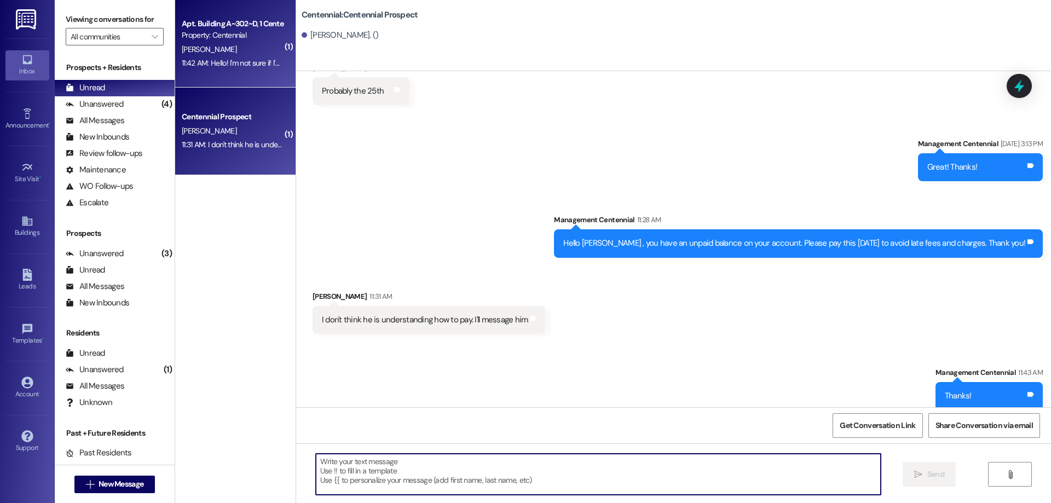
click at [245, 62] on div "11:42 AM: Hello! I'm not sure if I'm supposed to notify the office- but I just …" at bounding box center [398, 63] width 433 height 10
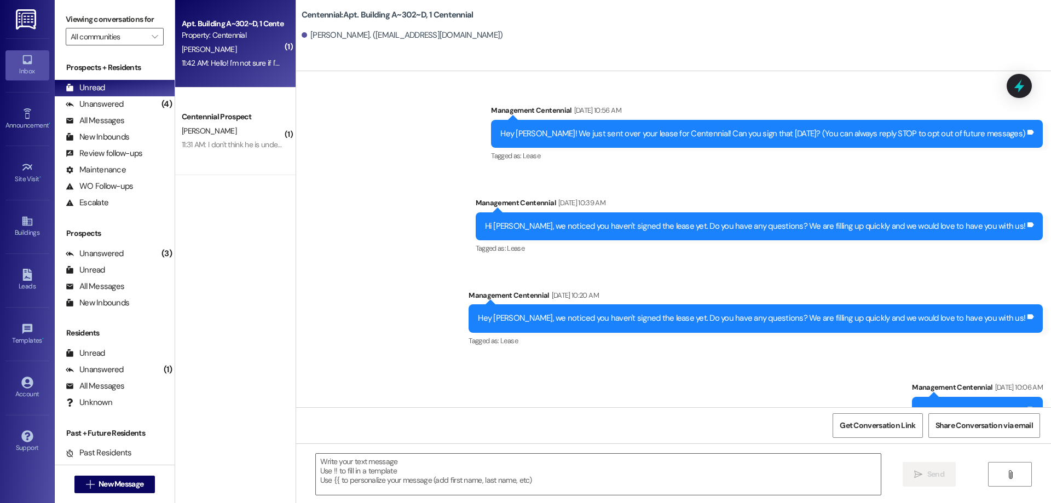
scroll to position [10631, 0]
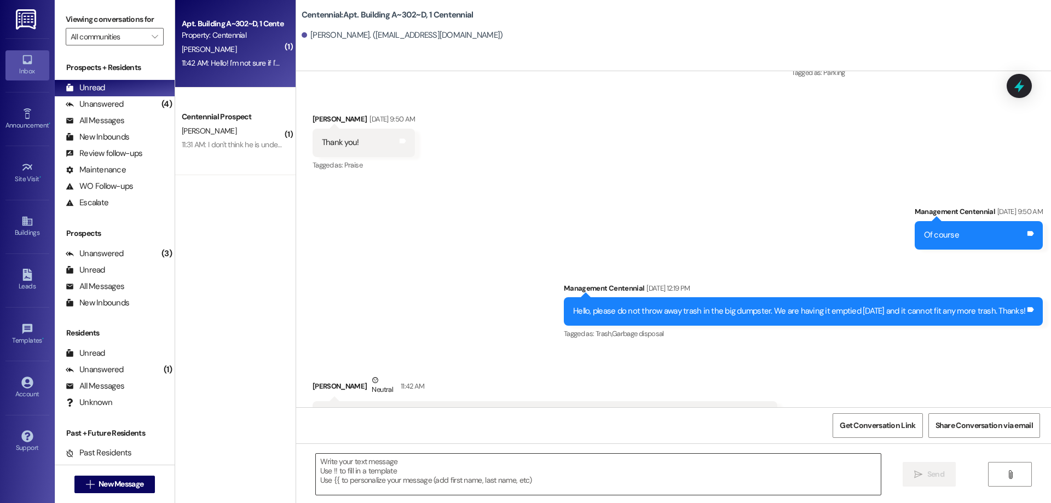
drag, startPoint x: 423, startPoint y: 473, endPoint x: 417, endPoint y: 472, distance: 5.5
click at [422, 473] on textarea at bounding box center [598, 474] width 565 height 41
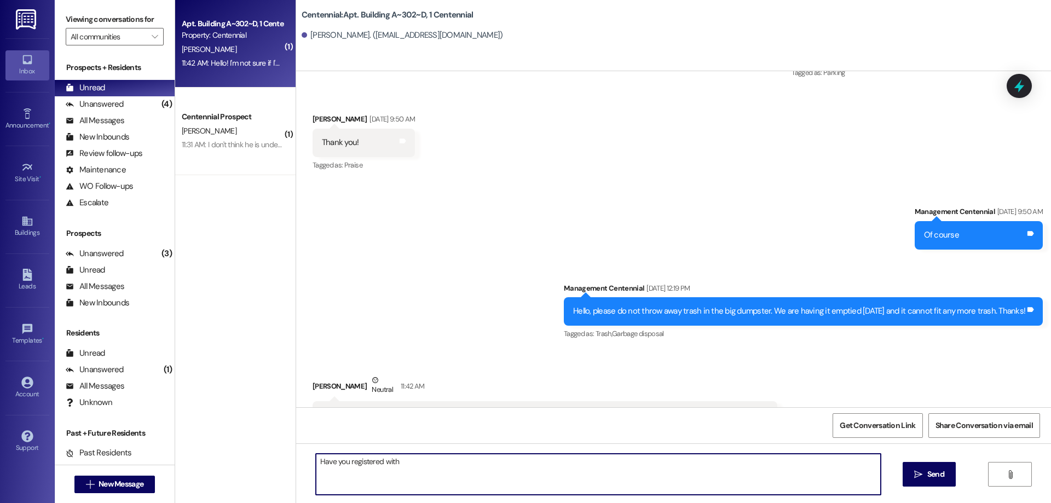
type textarea "Have you registered with"
click at [417, 472] on textarea "Have you registered with" at bounding box center [598, 474] width 565 height 41
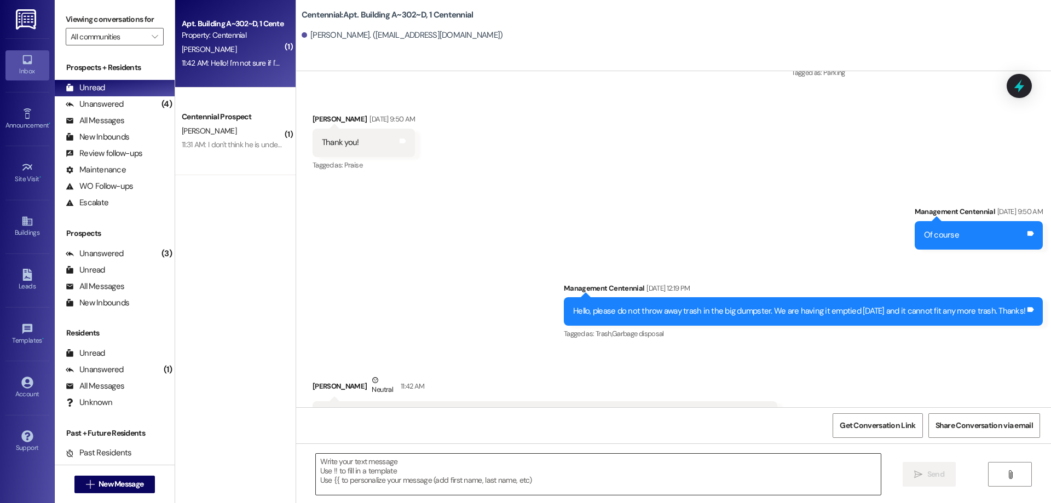
click at [453, 468] on textarea at bounding box center [598, 474] width 565 height 41
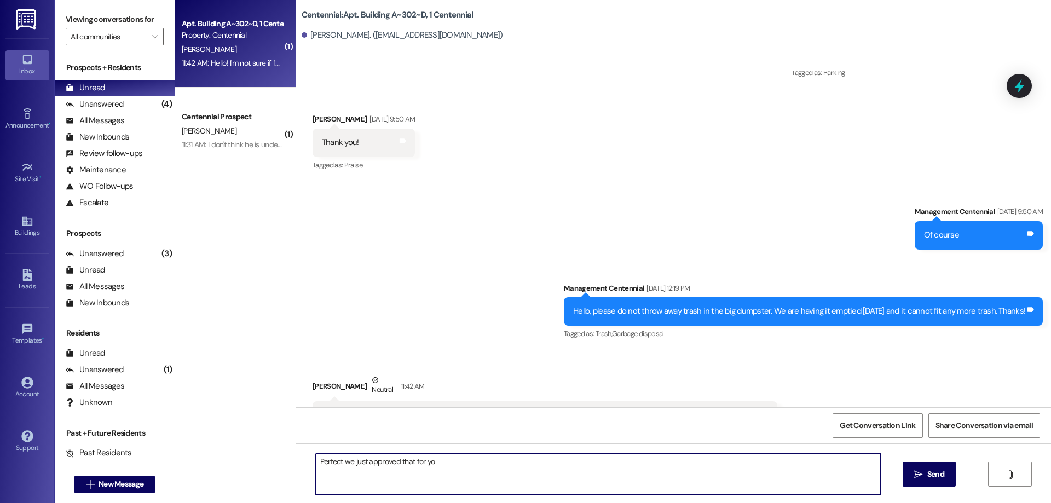
type textarea "Perfect we just approved that for you"
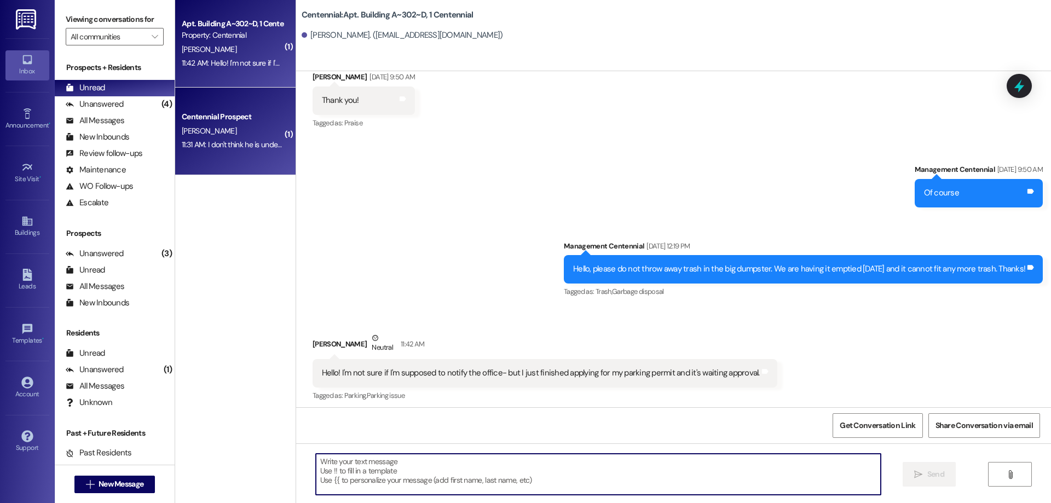
scroll to position [10707, 0]
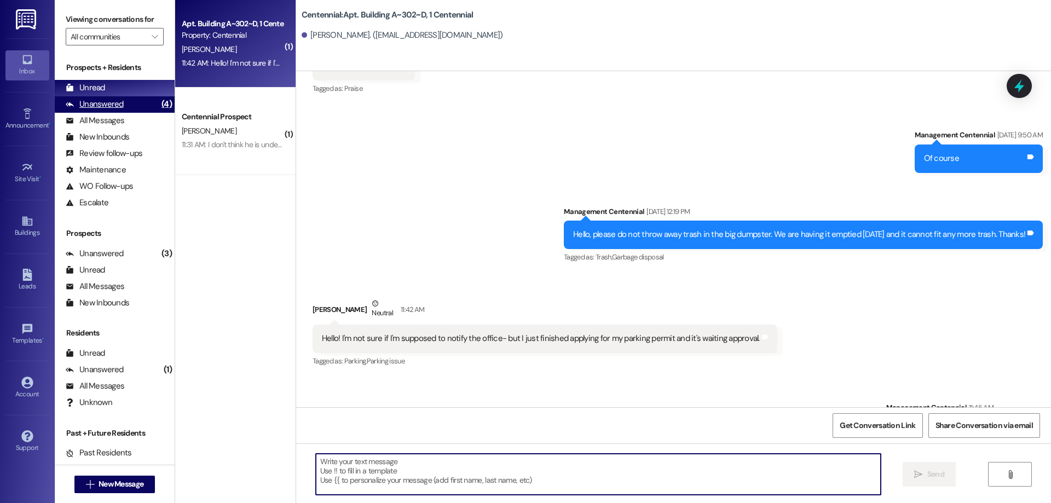
click at [145, 101] on div "Unanswered (4)" at bounding box center [115, 104] width 120 height 16
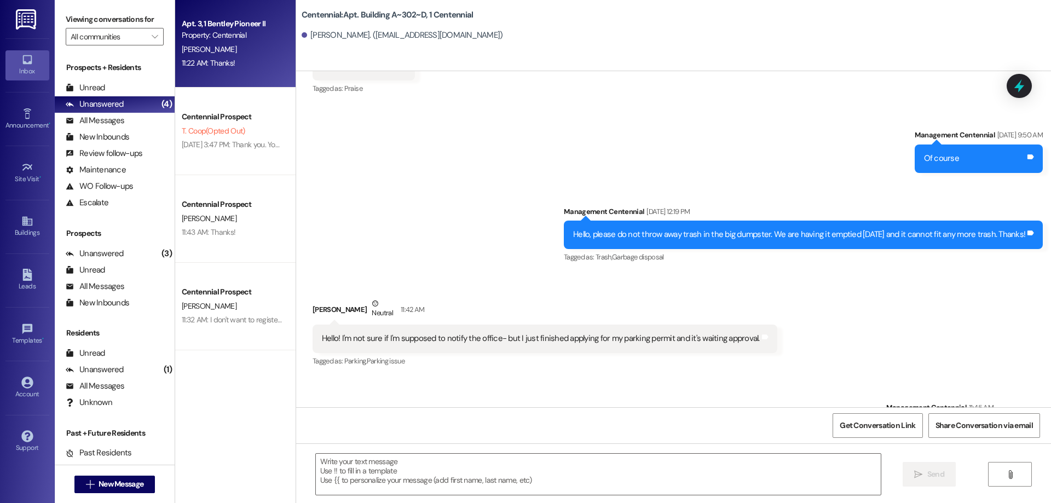
click at [229, 67] on div "11:22 AM: Thanks! 11:22 AM: Thanks!" at bounding box center [232, 63] width 103 height 14
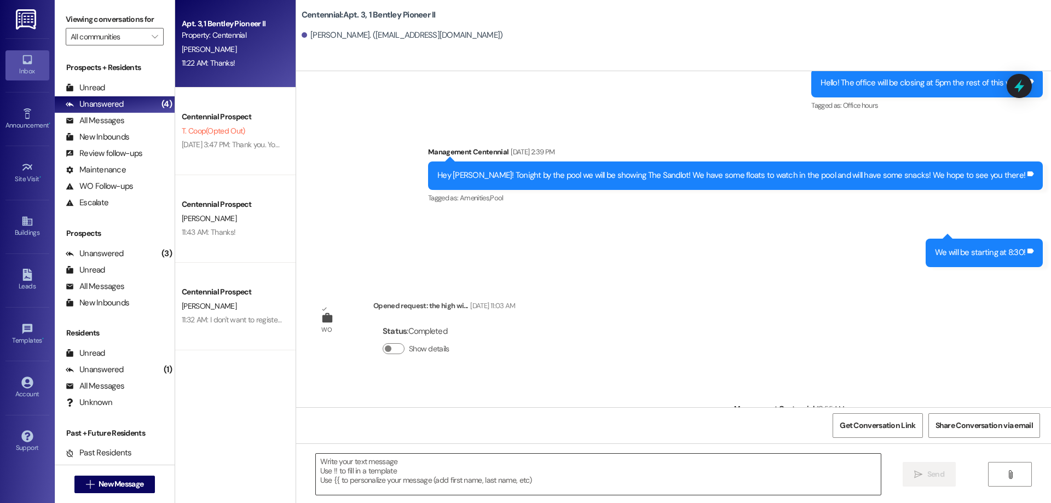
click at [499, 472] on textarea at bounding box center [598, 474] width 565 height 41
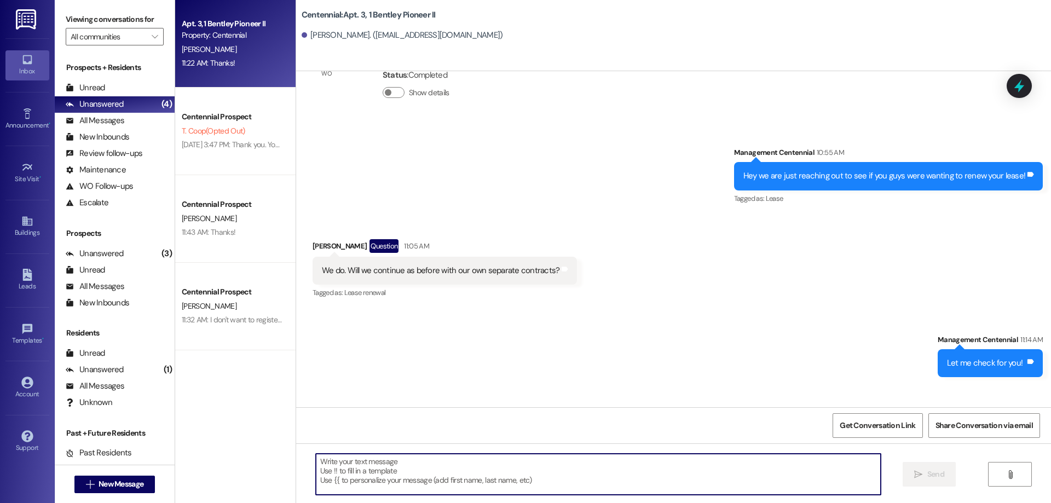
scroll to position [11587, 0]
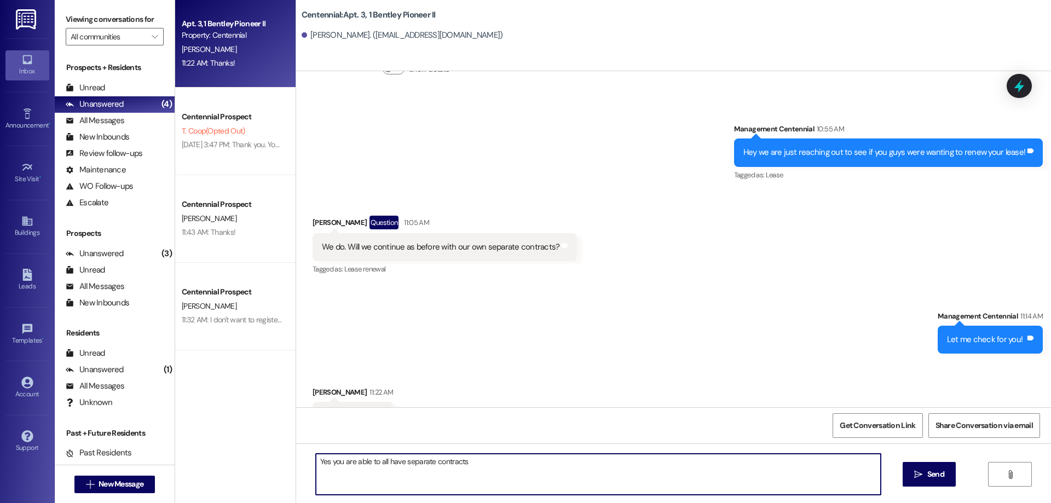
type textarea "Yes you are able to all have separate contracts!"
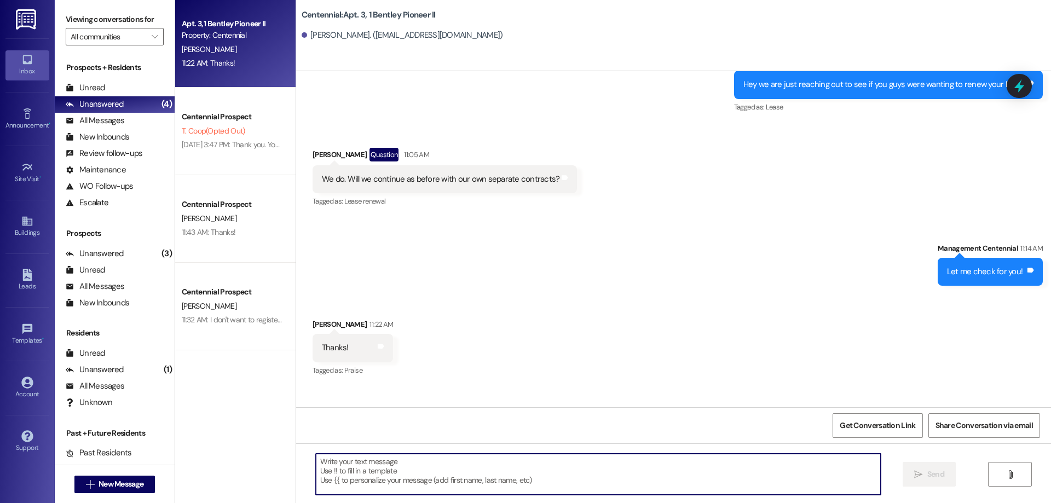
scroll to position [11664, 0]
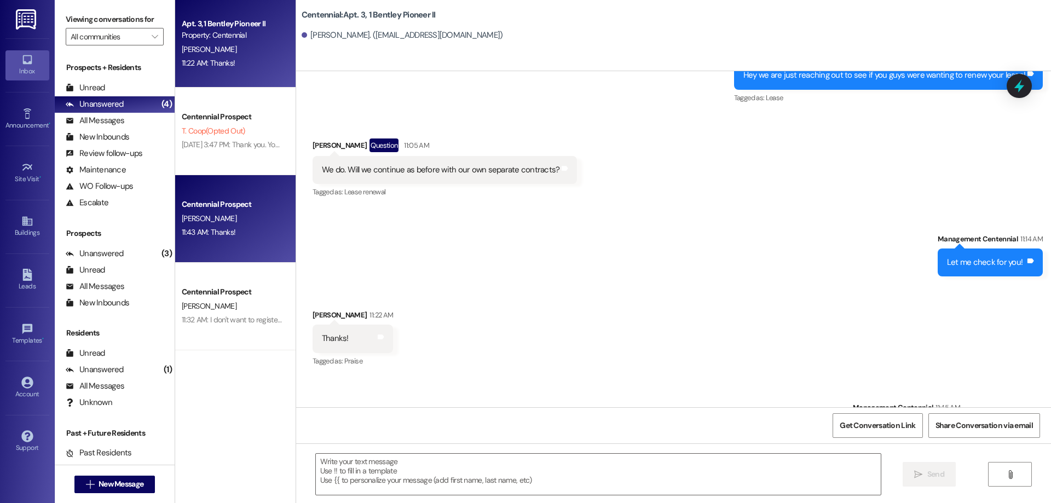
click at [217, 235] on div "11:43 AM: Thanks! 11:43 AM: Thanks!" at bounding box center [209, 232] width 54 height 10
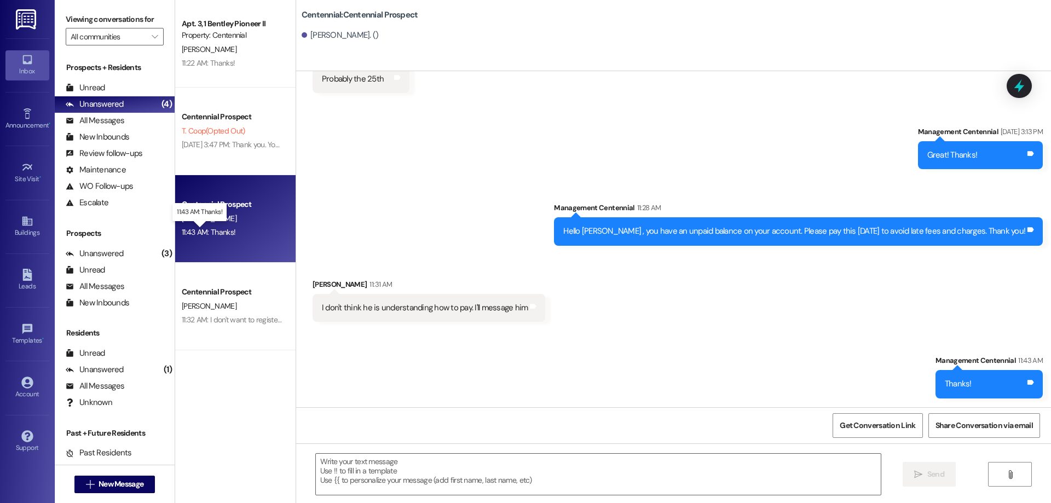
scroll to position [360, 0]
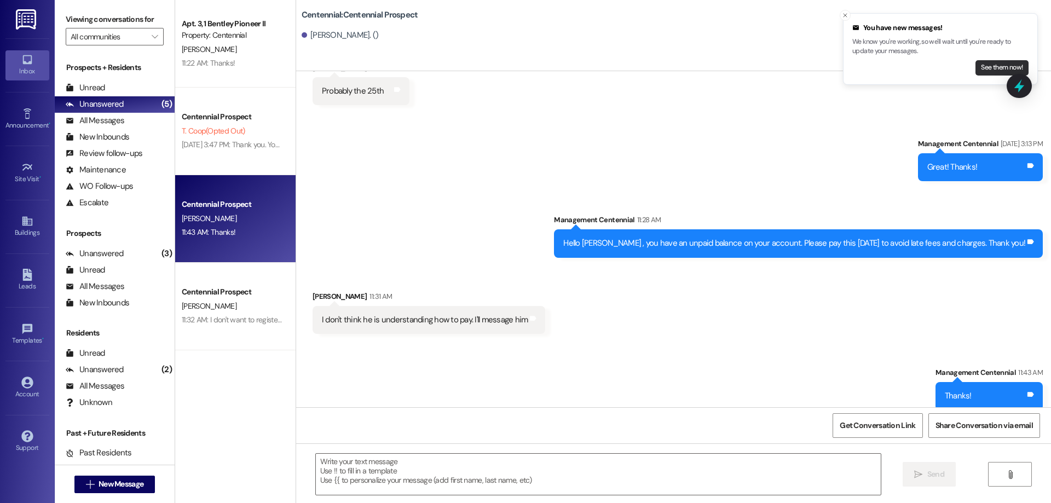
click at [979, 67] on button "See them now!" at bounding box center [1002, 67] width 53 height 15
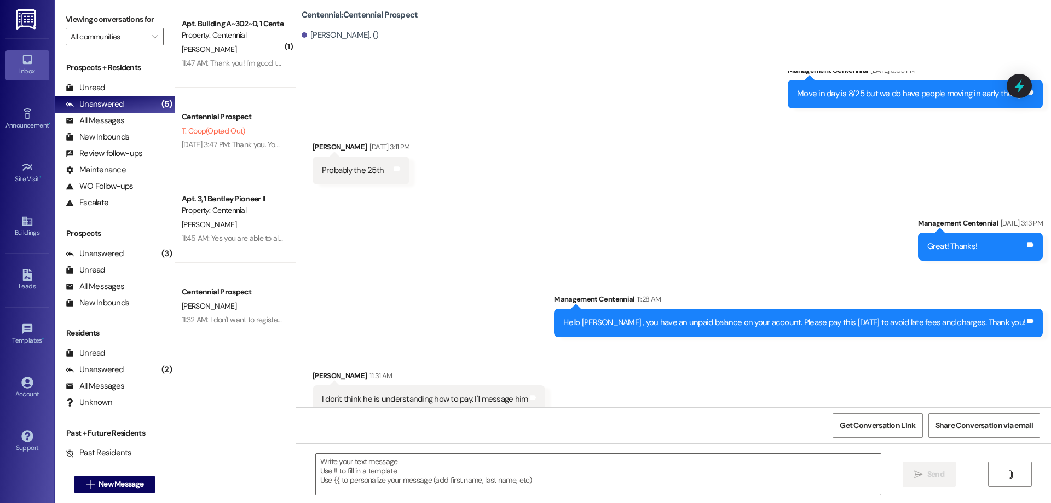
scroll to position [283, 0]
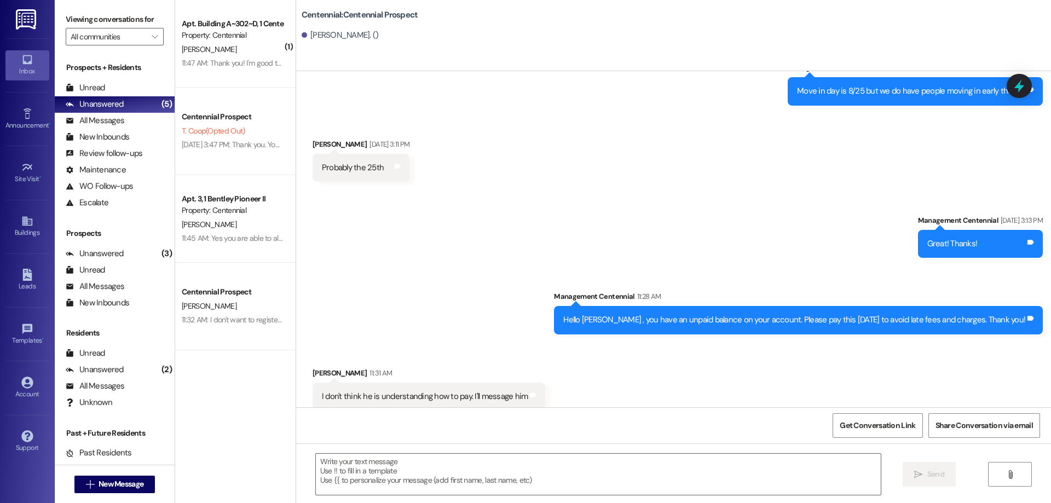
click at [987, 68] on div "Centennial: Centennial Prospect [PERSON_NAME]. ()" at bounding box center [673, 35] width 755 height 71
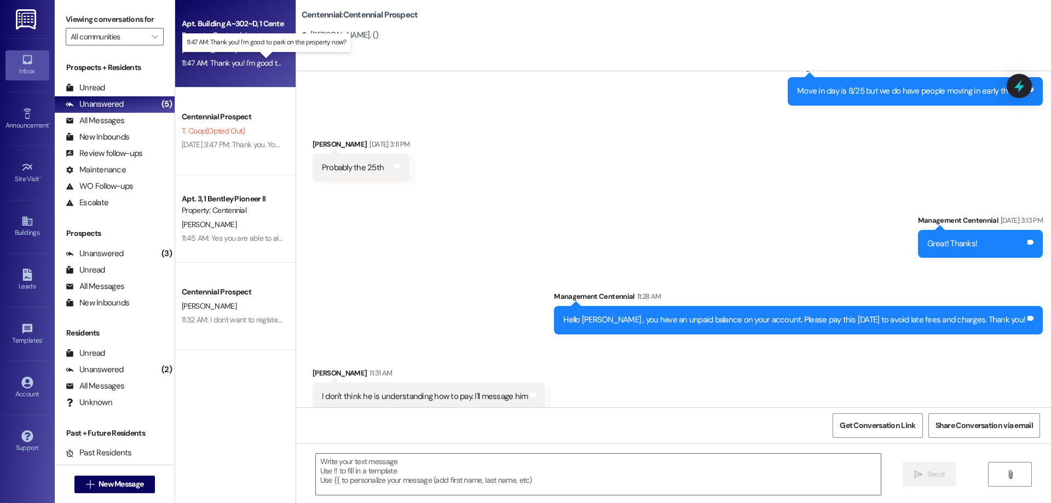
click at [196, 63] on div "11:47 AM: Thank you! I'm good to park on the property now? 11:47 AM: Thank you!…" at bounding box center [275, 63] width 186 height 10
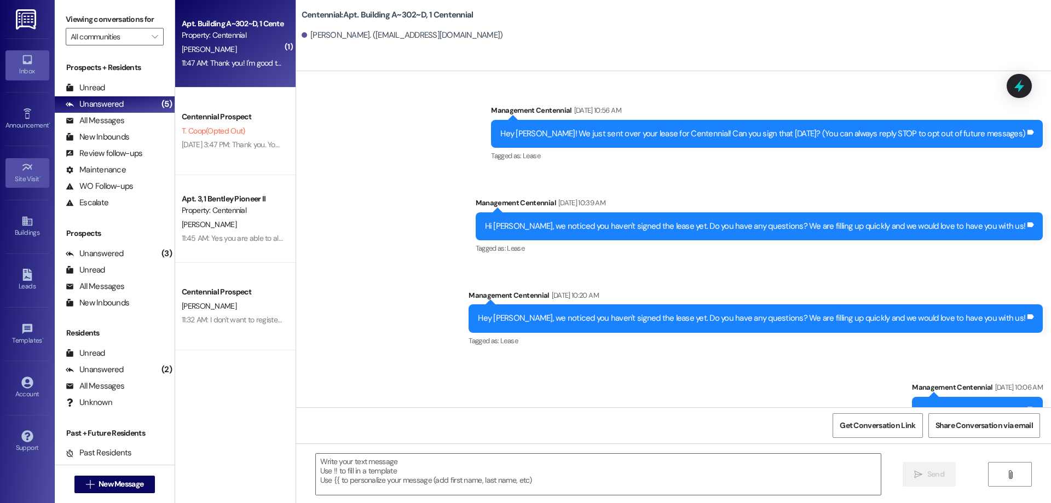
scroll to position [10801, 0]
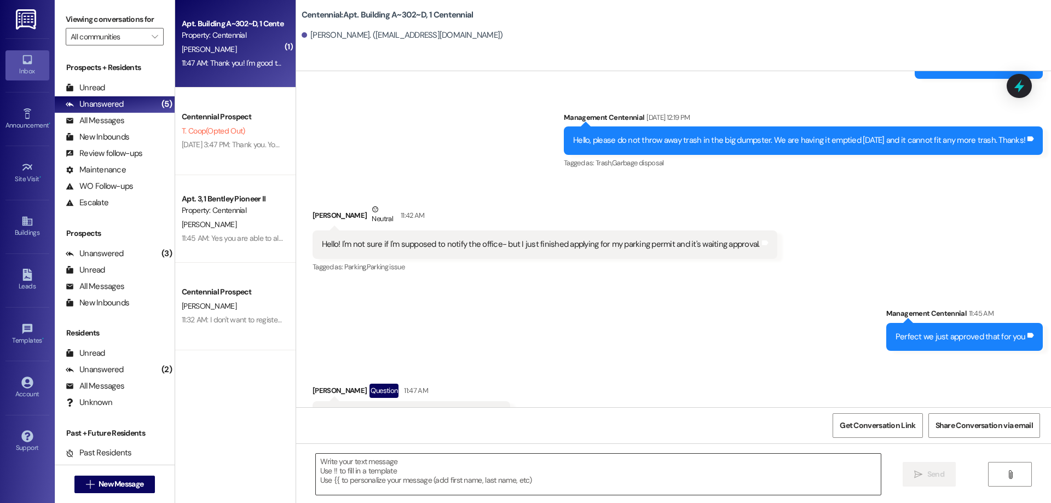
click at [366, 472] on textarea at bounding box center [598, 474] width 565 height 41
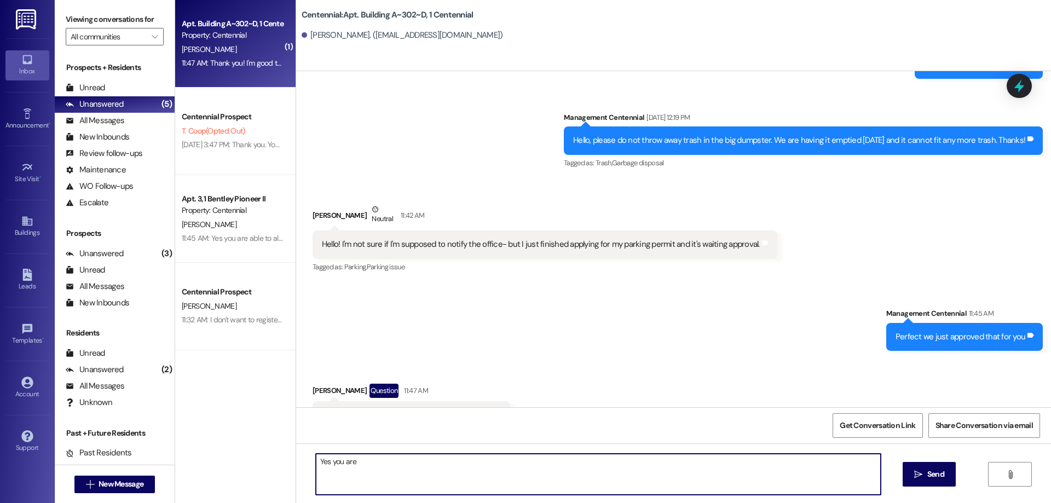
type textarea "Yes you are!"
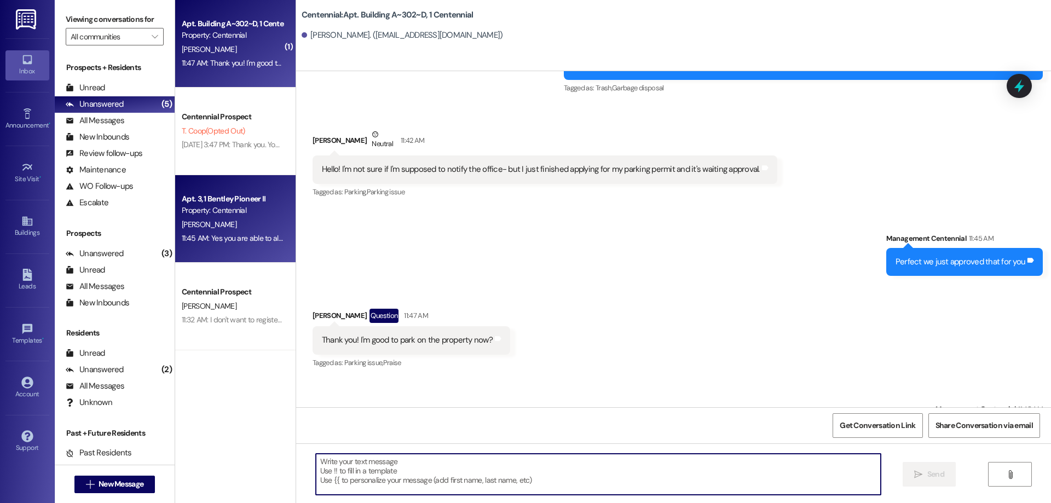
scroll to position [10878, 0]
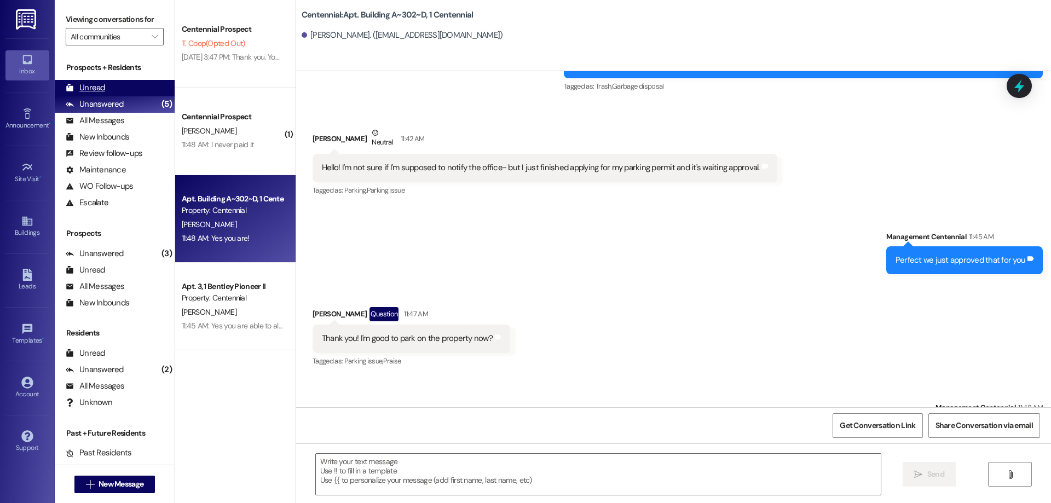
click at [126, 88] on div "Unread (0)" at bounding box center [115, 88] width 120 height 16
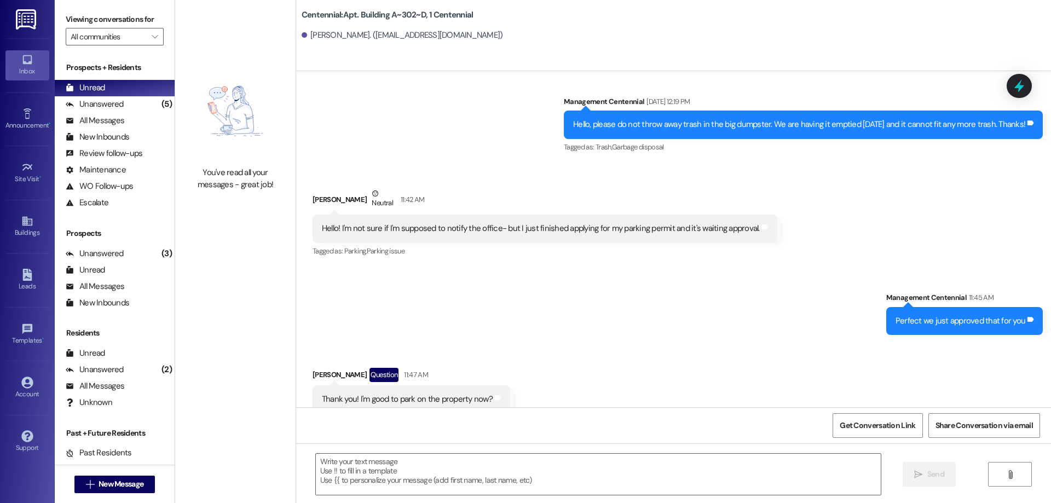
scroll to position [10801, 0]
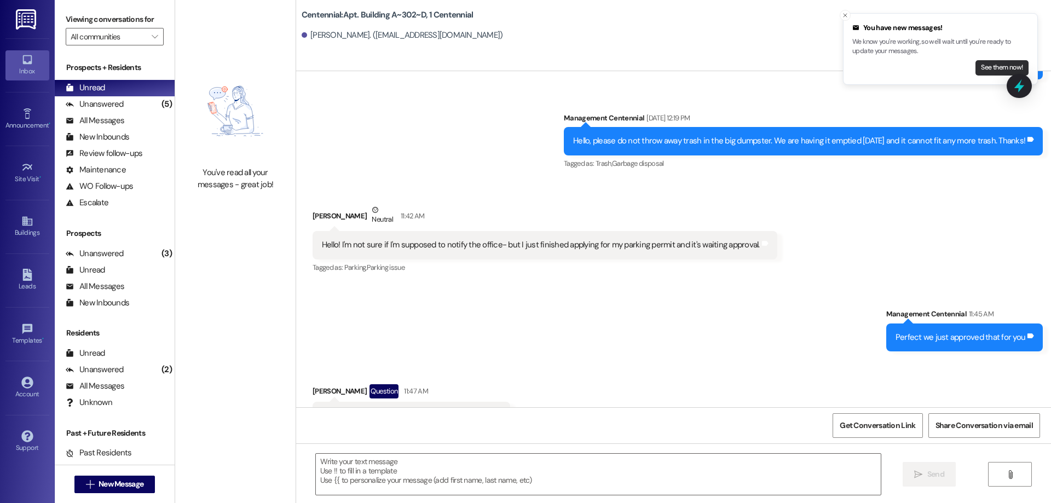
click at [998, 71] on button "See them now!" at bounding box center [1002, 67] width 53 height 15
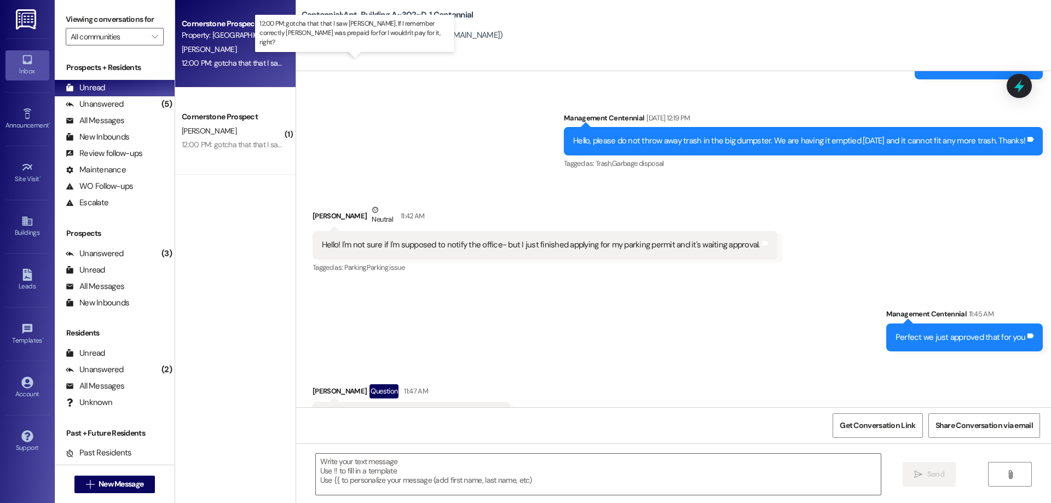
click at [227, 65] on div "12:00 PM: gotcha that that I saw [PERSON_NAME]. If I remember correctly [PERSON…" at bounding box center [399, 63] width 435 height 10
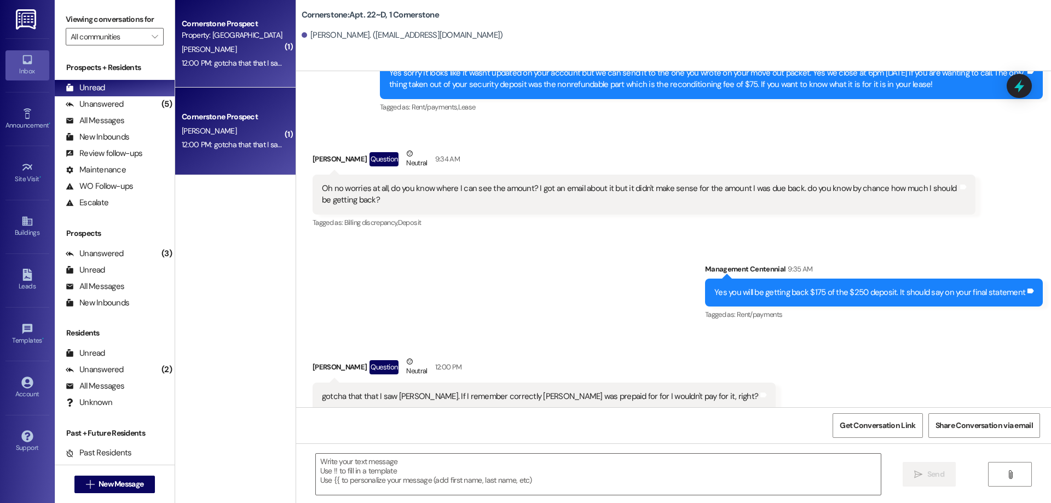
scroll to position [12839, 0]
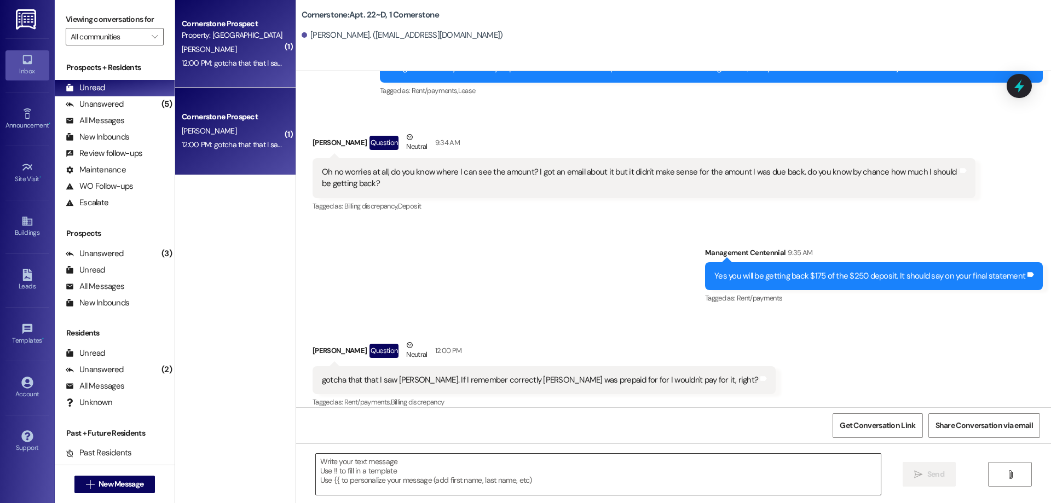
click at [325, 477] on textarea at bounding box center [598, 474] width 565 height 41
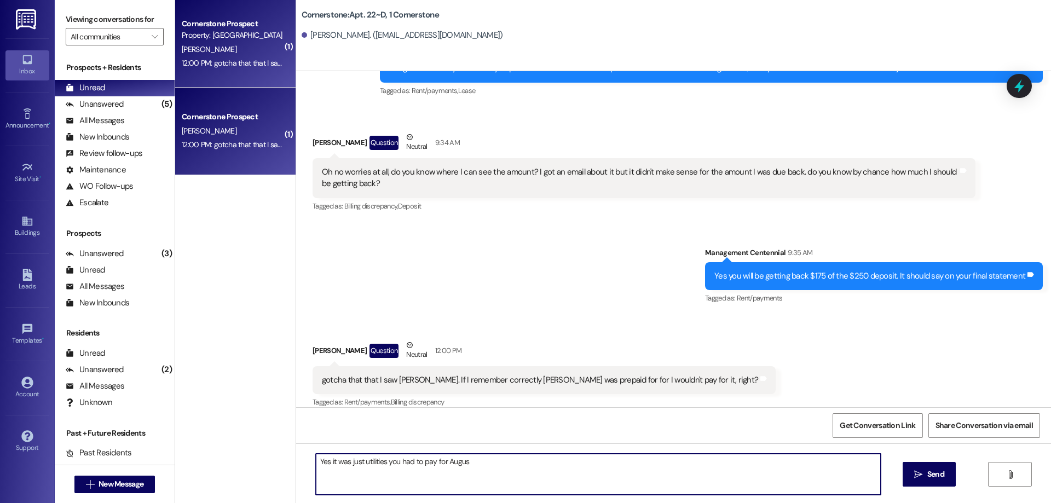
type textarea "Yes it was just utilities you had to pay for August"
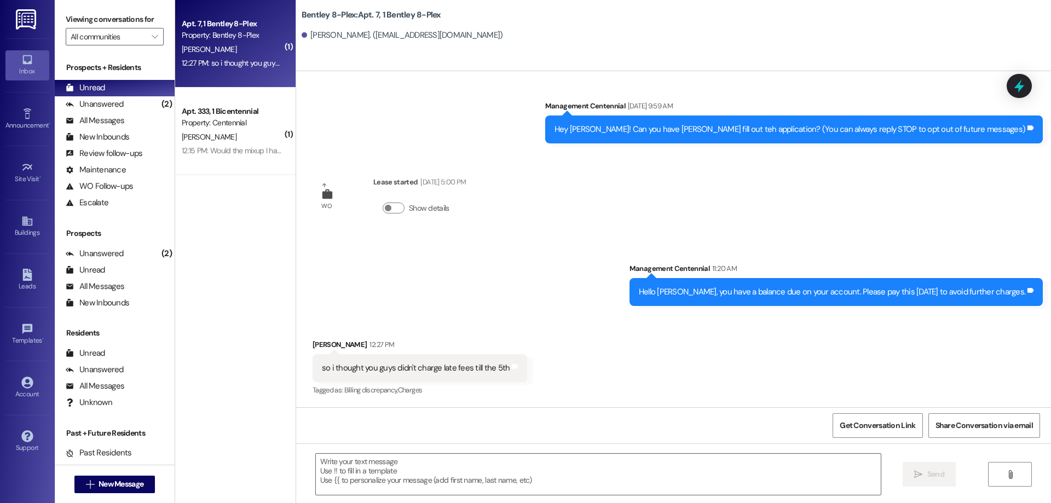
scroll to position [4, 0]
click at [547, 466] on textarea at bounding box center [598, 474] width 565 height 41
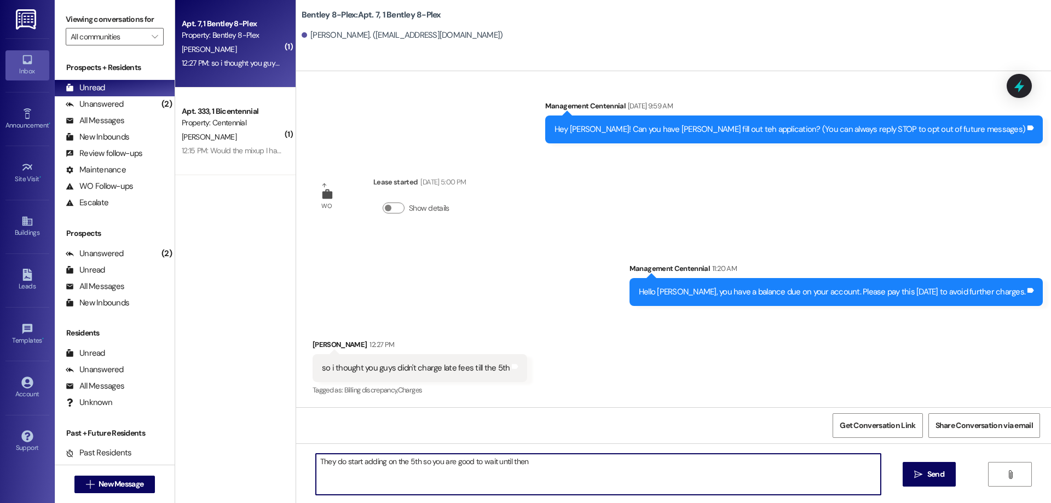
type textarea "They do start adding on the 5th so you are good to wait until then!"
type textarea "These are just automated messages"
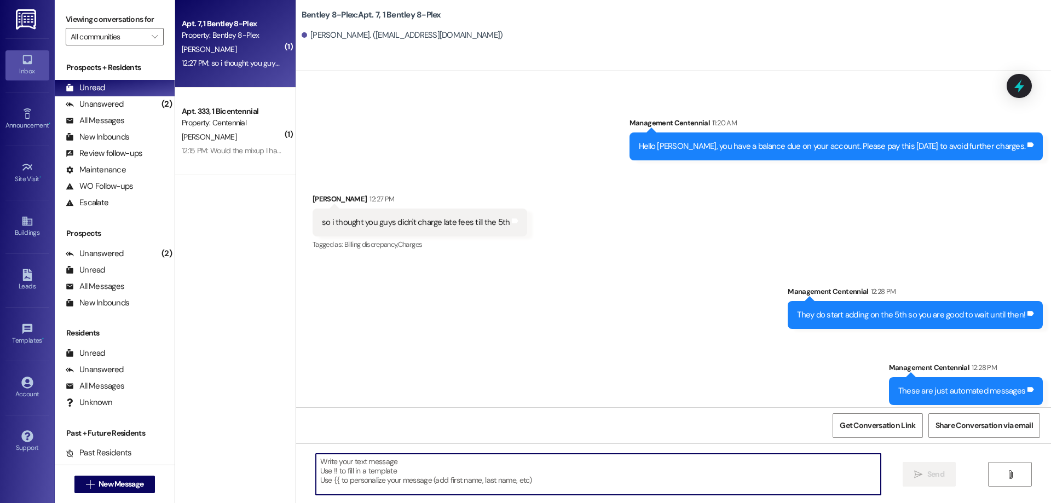
scroll to position [157, 0]
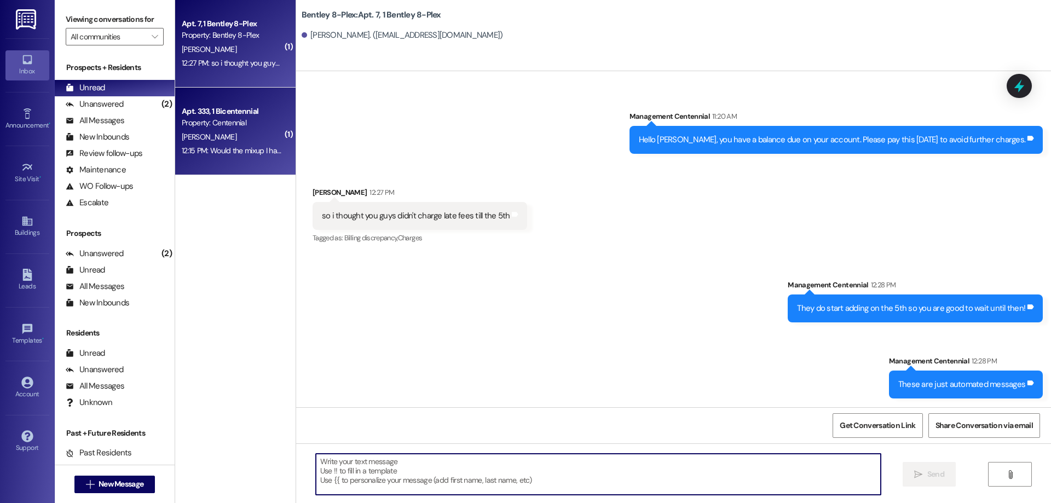
click at [216, 138] on div "[PERSON_NAME]" at bounding box center [232, 137] width 103 height 14
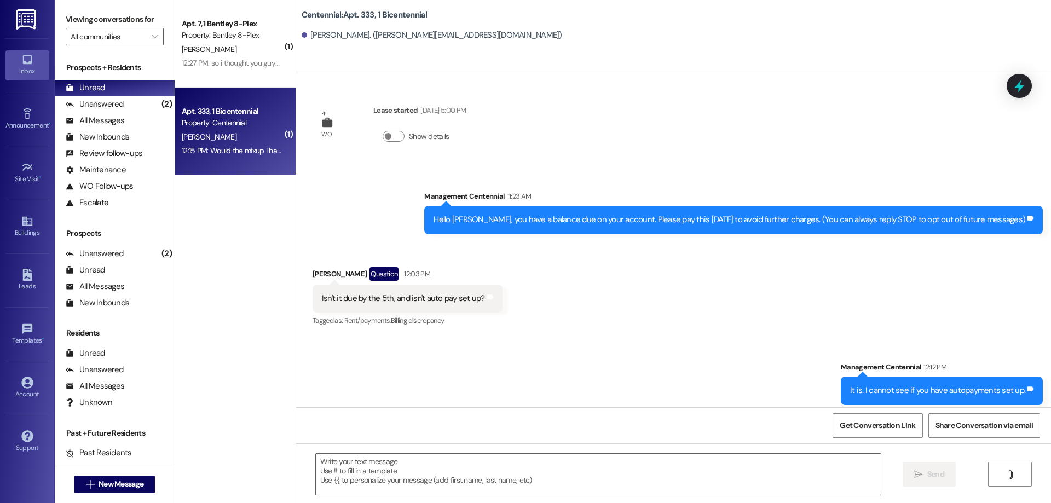
scroll to position [110, 0]
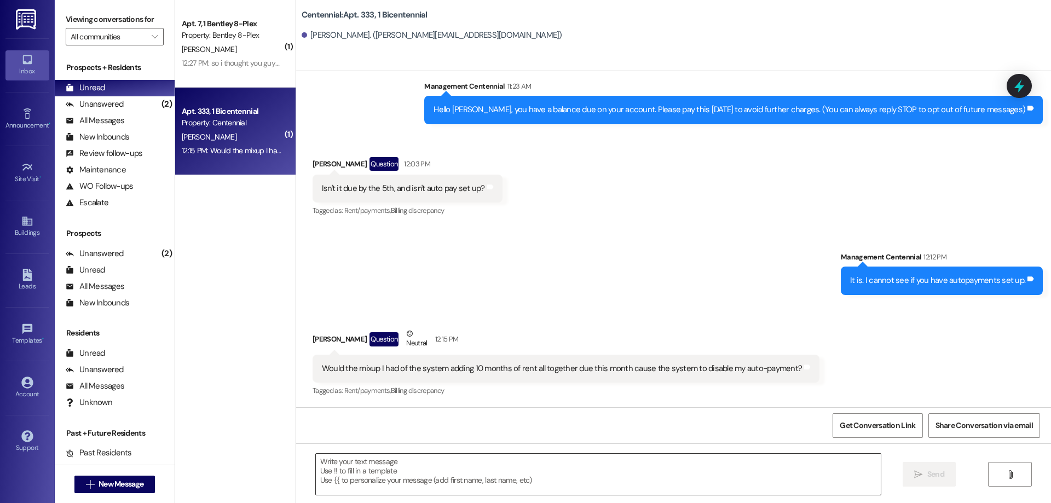
drag, startPoint x: 573, startPoint y: 482, endPoint x: 568, endPoint y: 474, distance: 10.1
click at [571, 480] on textarea at bounding box center [598, 474] width 565 height 41
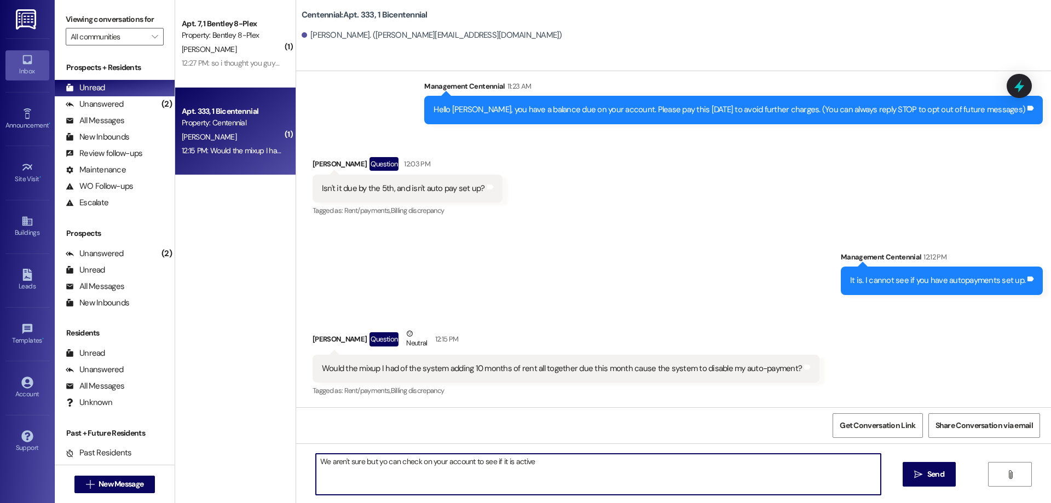
type textarea "We aren't sure but yo can check on your account to see if it is active!"
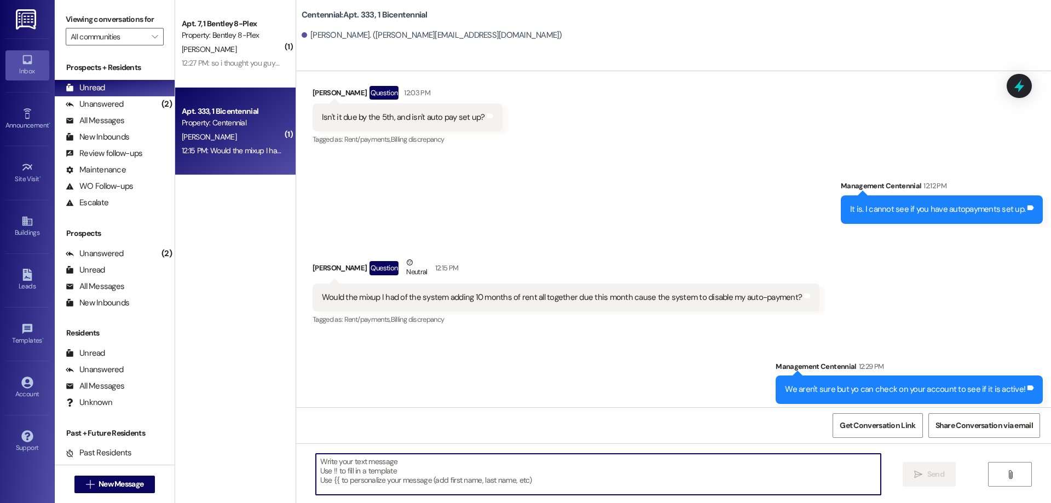
scroll to position [187, 0]
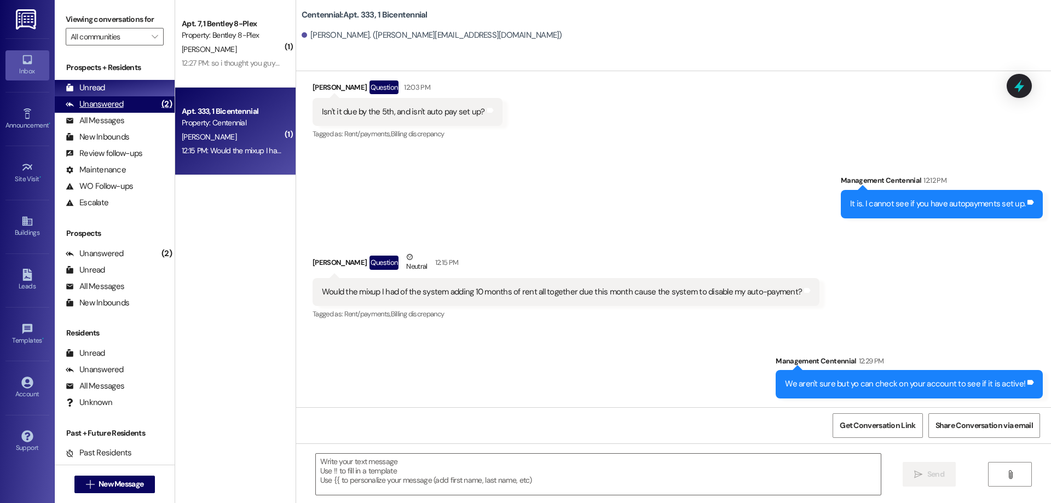
click at [132, 103] on div "Unanswered (2)" at bounding box center [115, 104] width 120 height 16
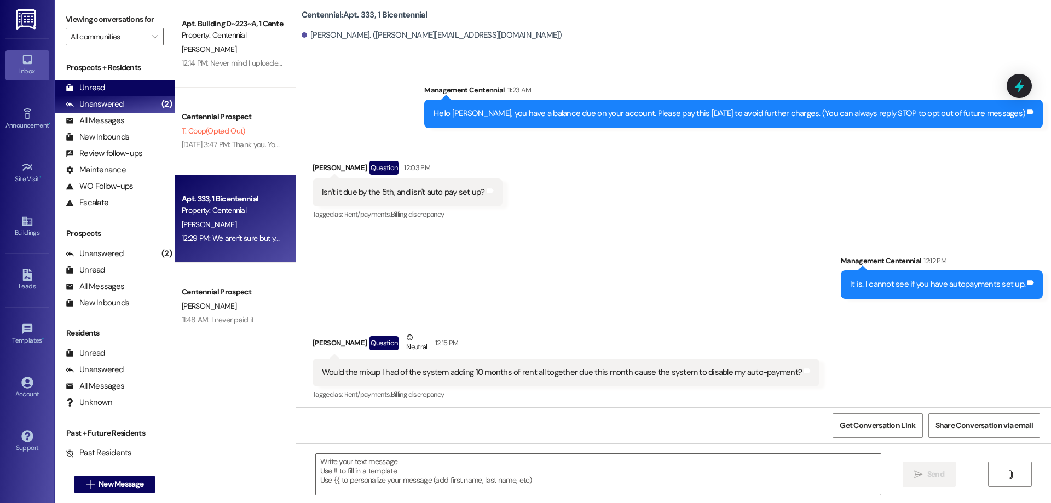
scroll to position [110, 0]
